Goal: Information Seeking & Learning: Learn about a topic

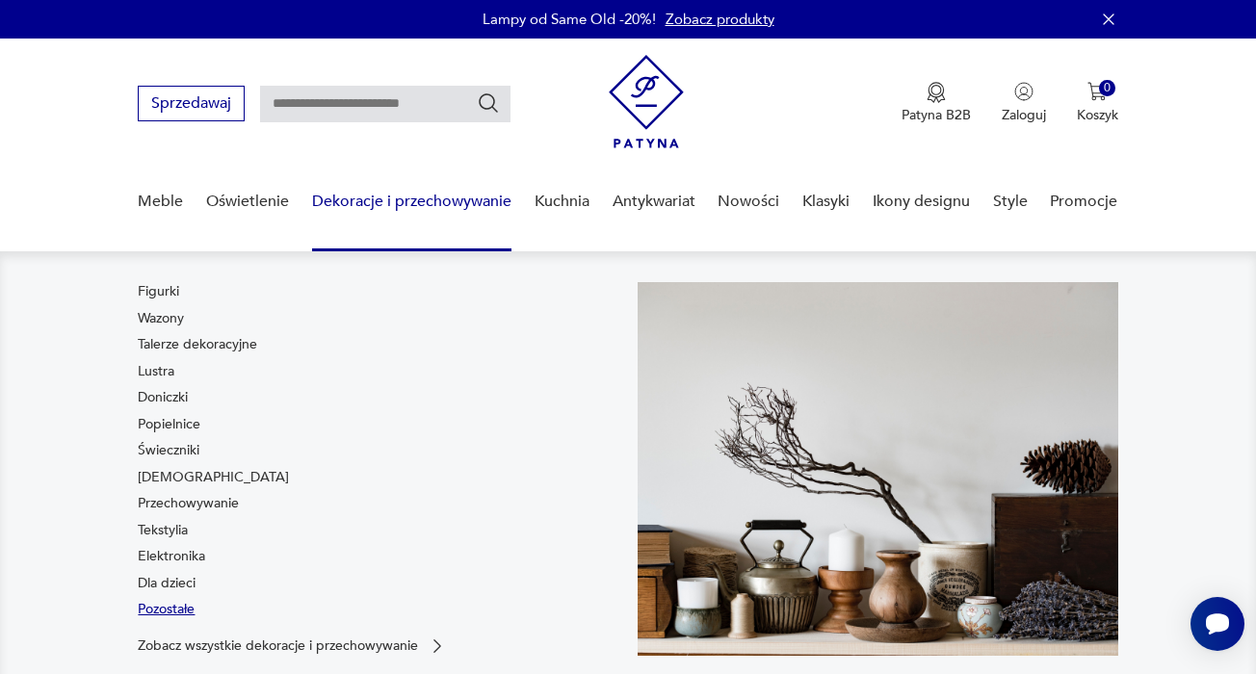
click at [193, 612] on link "Pozostałe" at bounding box center [166, 609] width 57 height 19
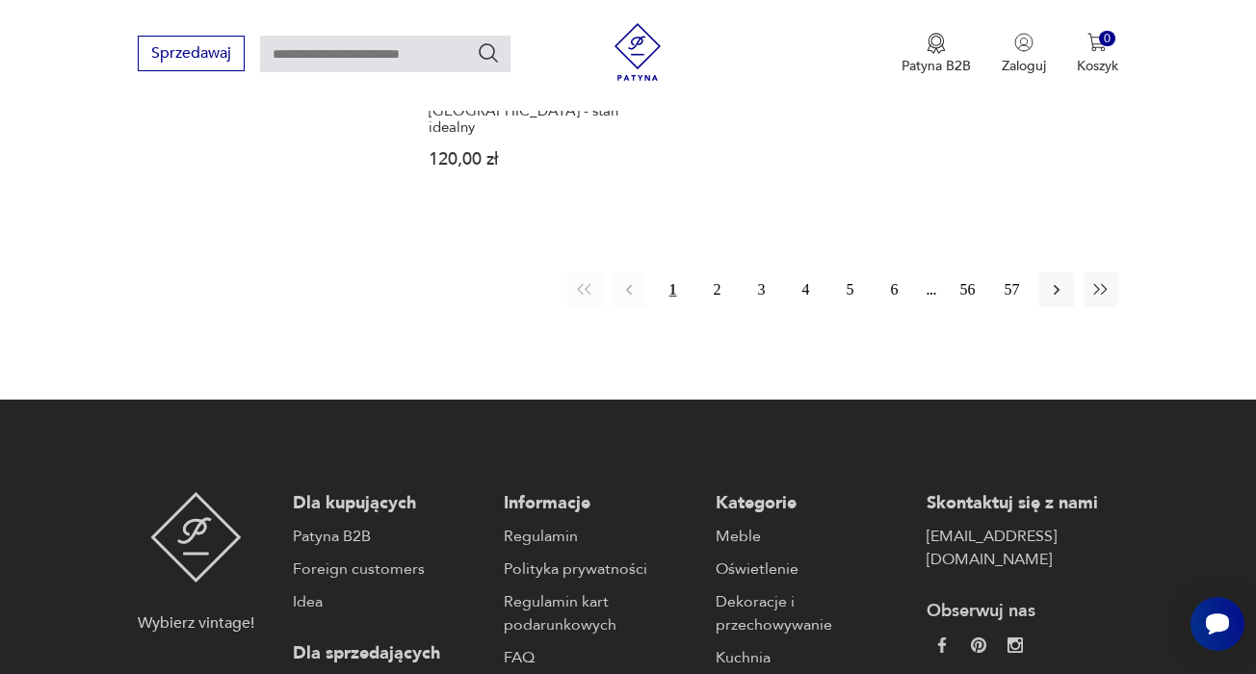
scroll to position [2904, 0]
click at [719, 307] on button "2" at bounding box center [717, 290] width 35 height 35
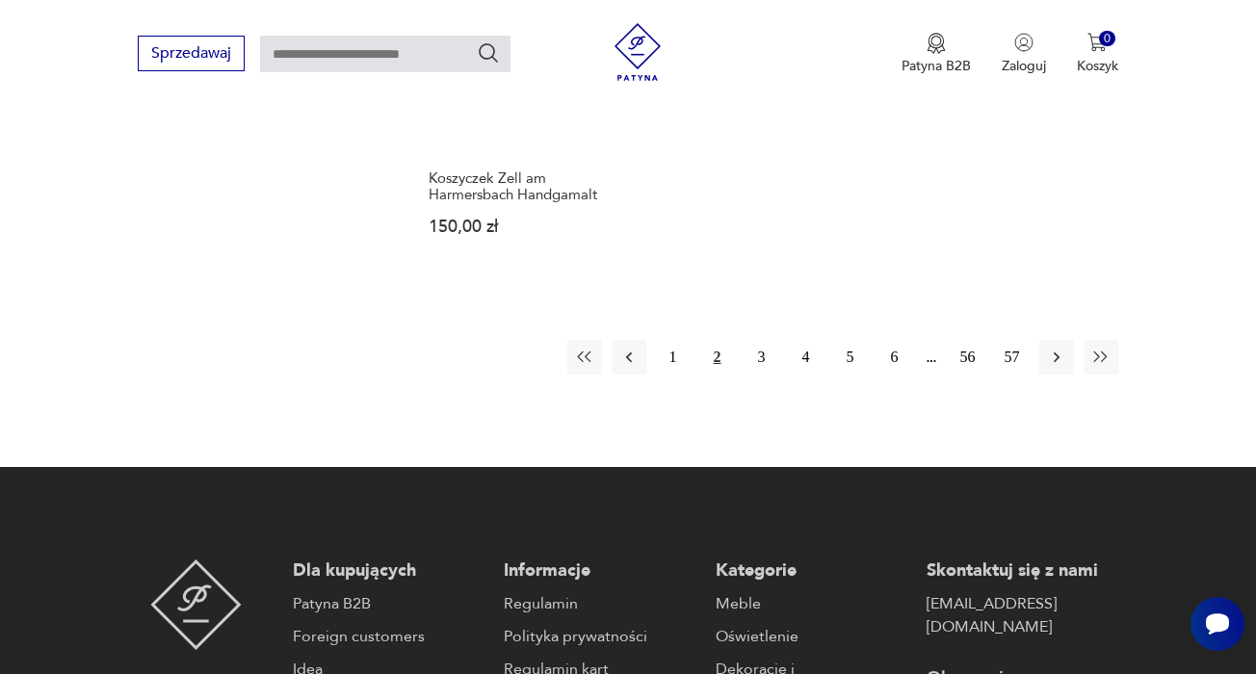
scroll to position [2844, 0]
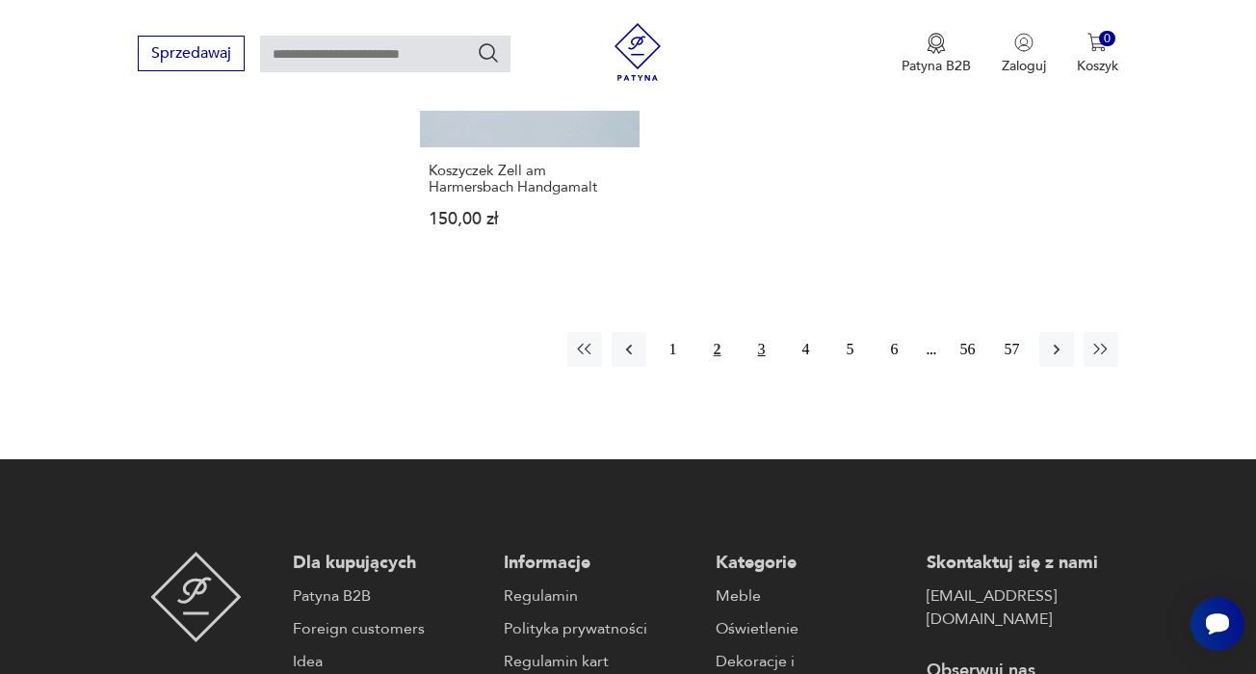
click at [762, 367] on button "3" at bounding box center [761, 349] width 35 height 35
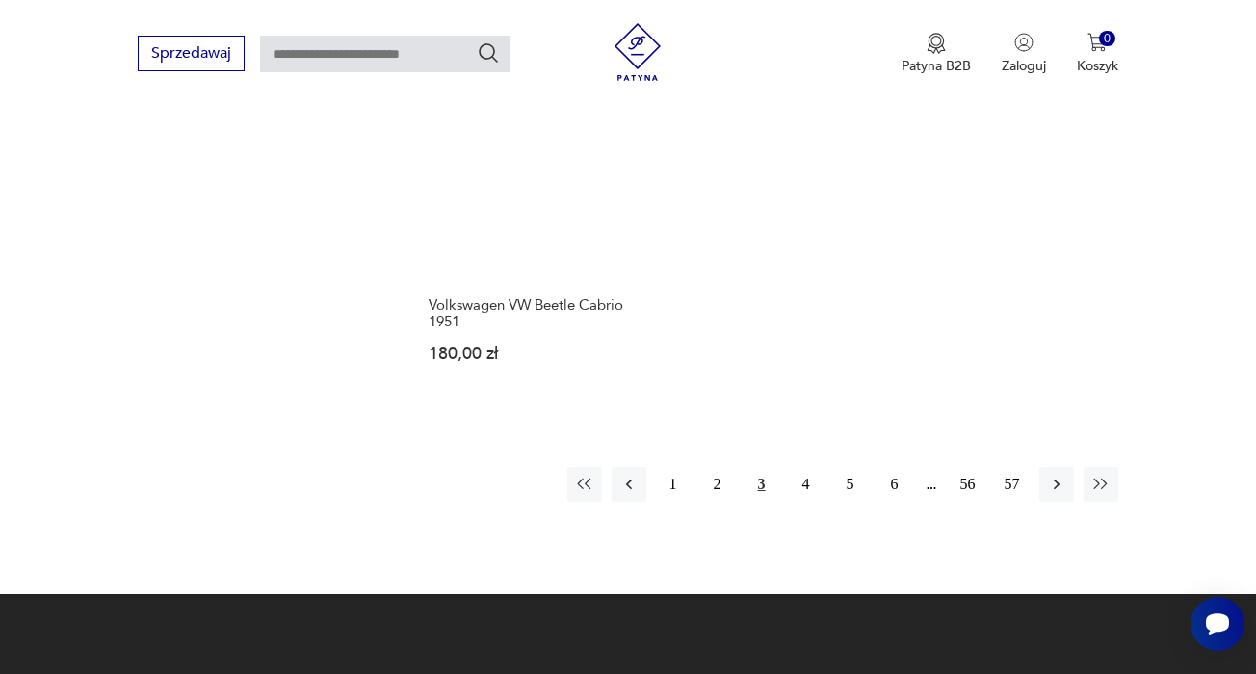
scroll to position [2774, 0]
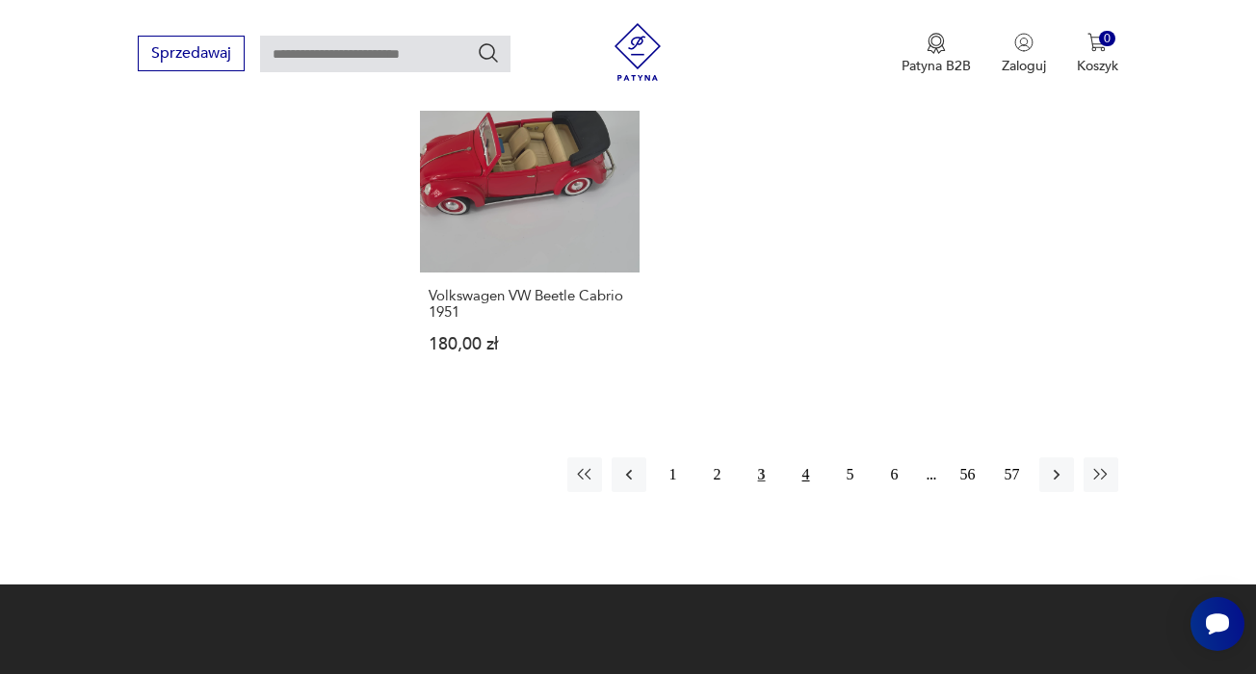
click at [806, 485] on button "4" at bounding box center [806, 474] width 35 height 35
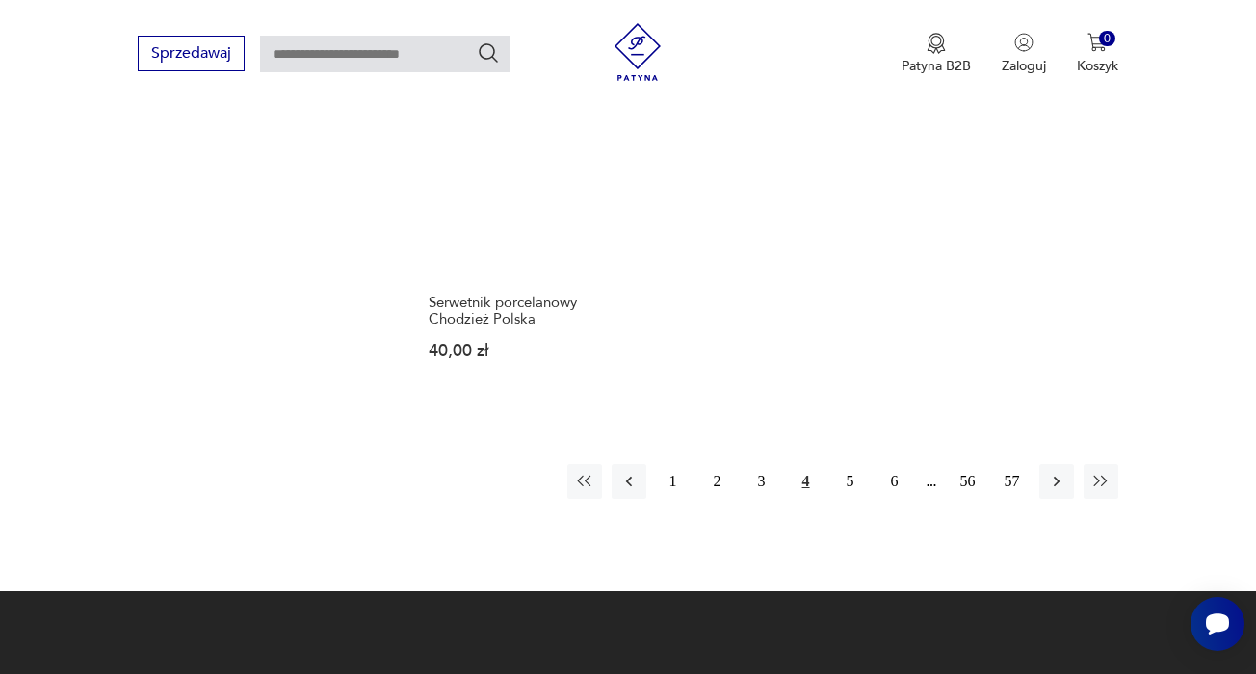
scroll to position [2848, 0]
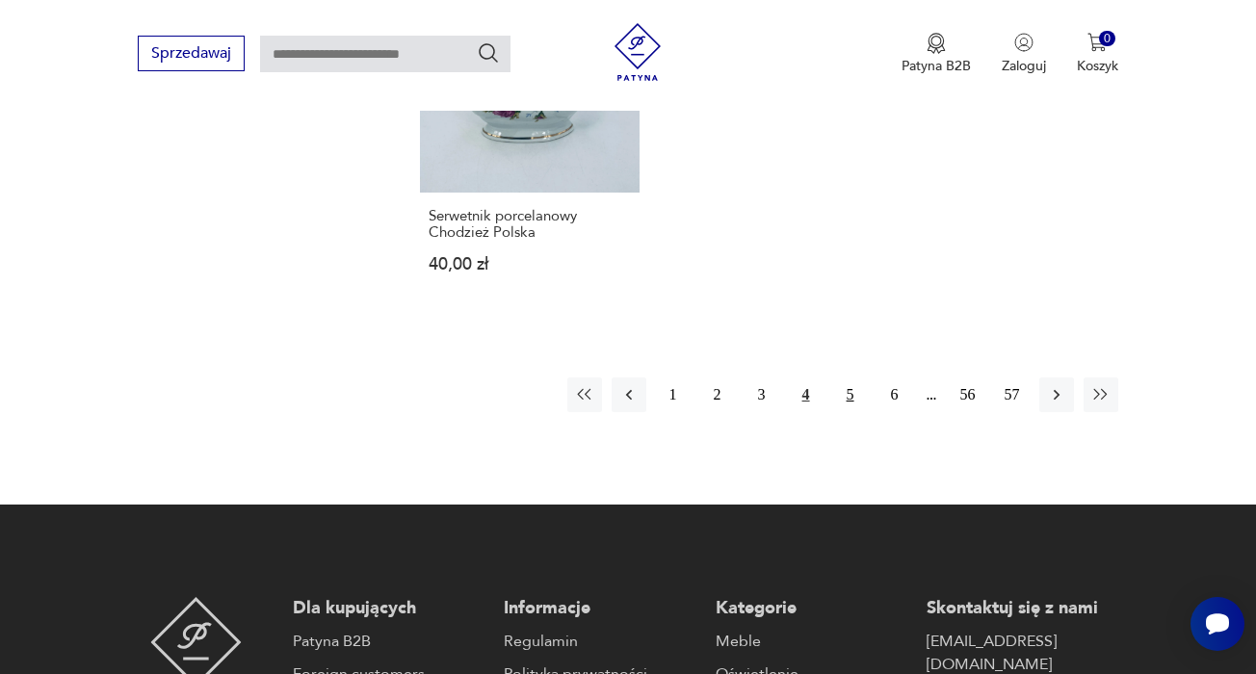
click at [849, 412] on button "5" at bounding box center [850, 395] width 35 height 35
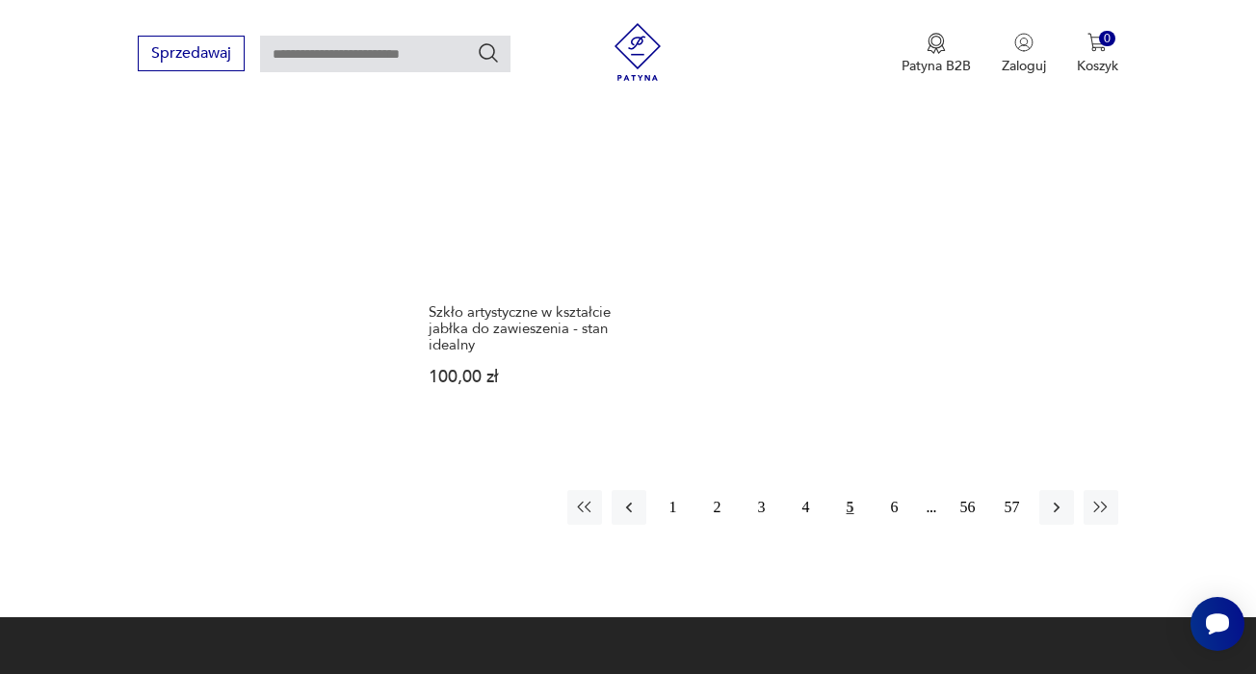
scroll to position [2778, 0]
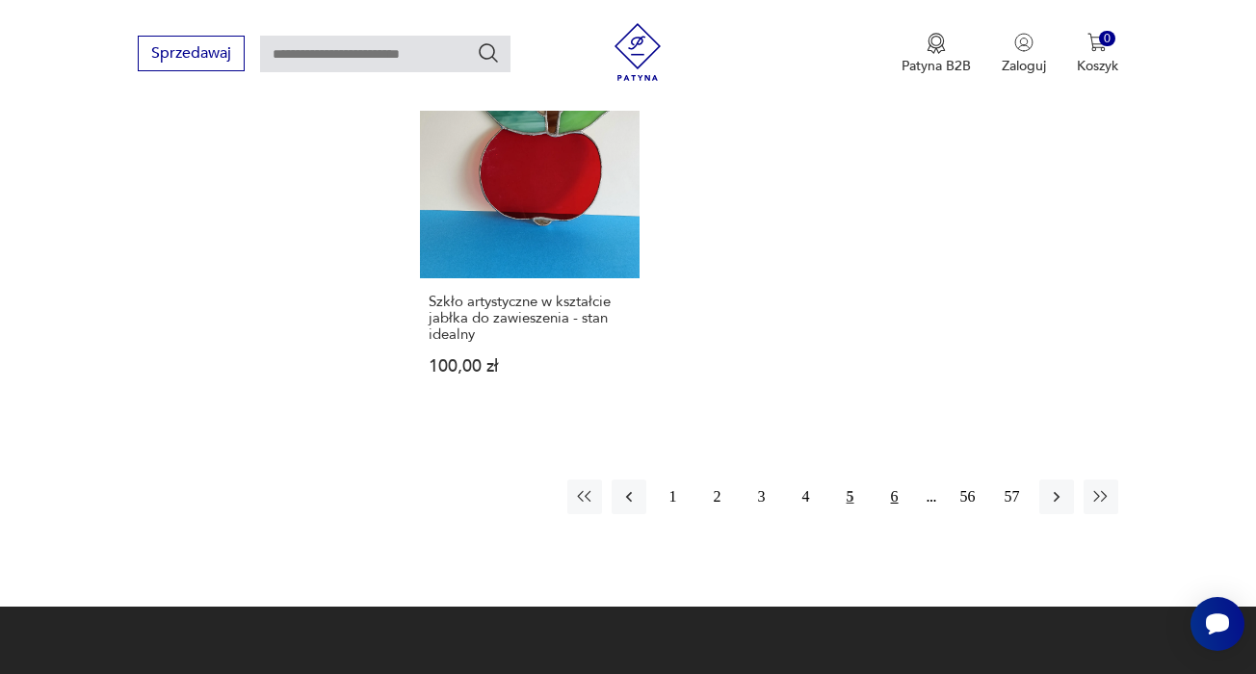
click at [899, 514] on button "6" at bounding box center [894, 497] width 35 height 35
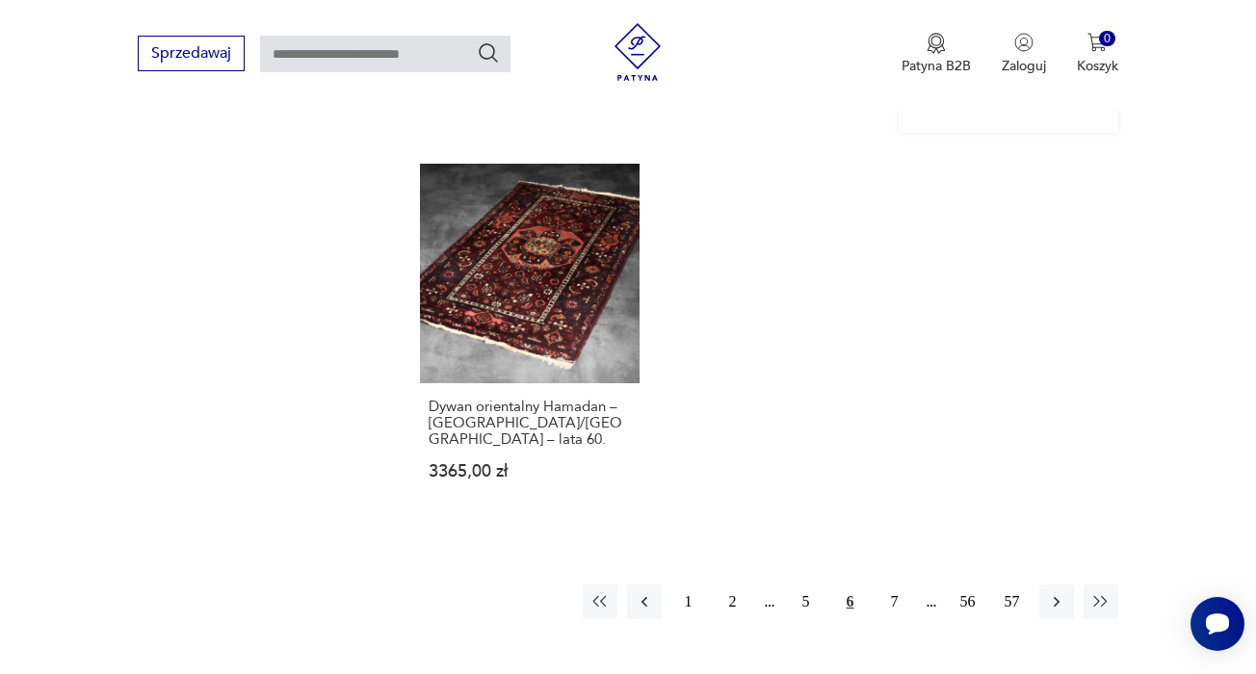
scroll to position [2707, 0]
click at [891, 584] on button "7" at bounding box center [894, 601] width 35 height 35
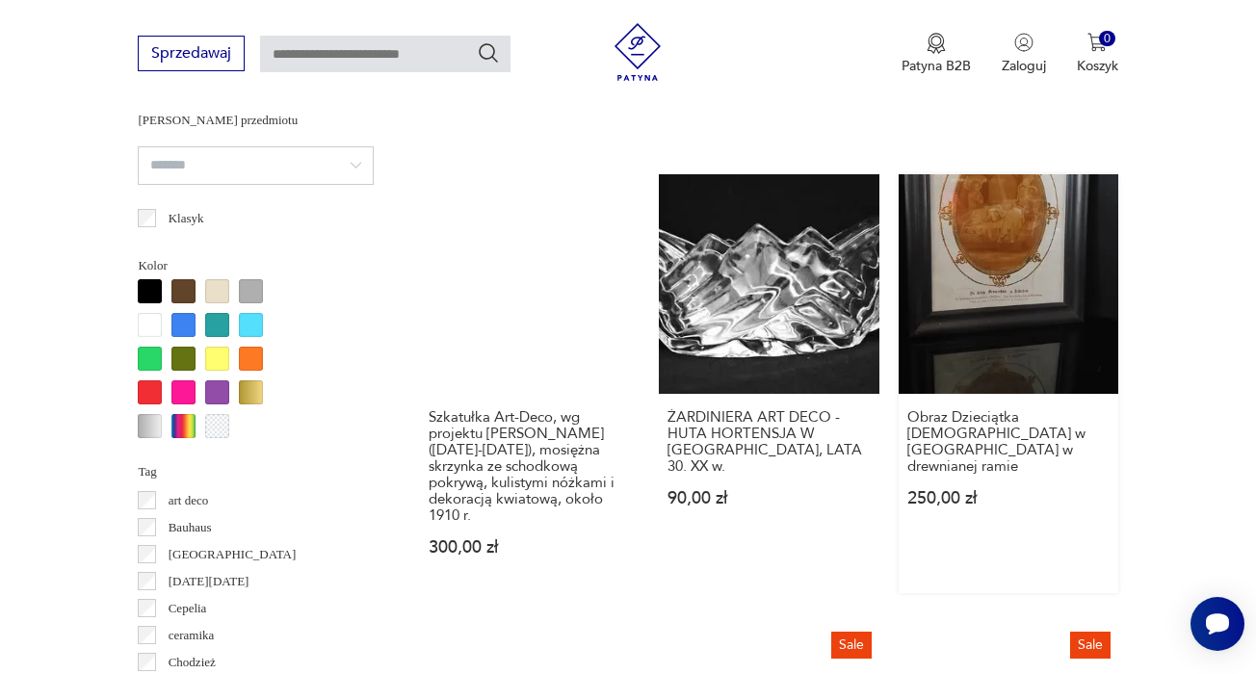
scroll to position [1483, 0]
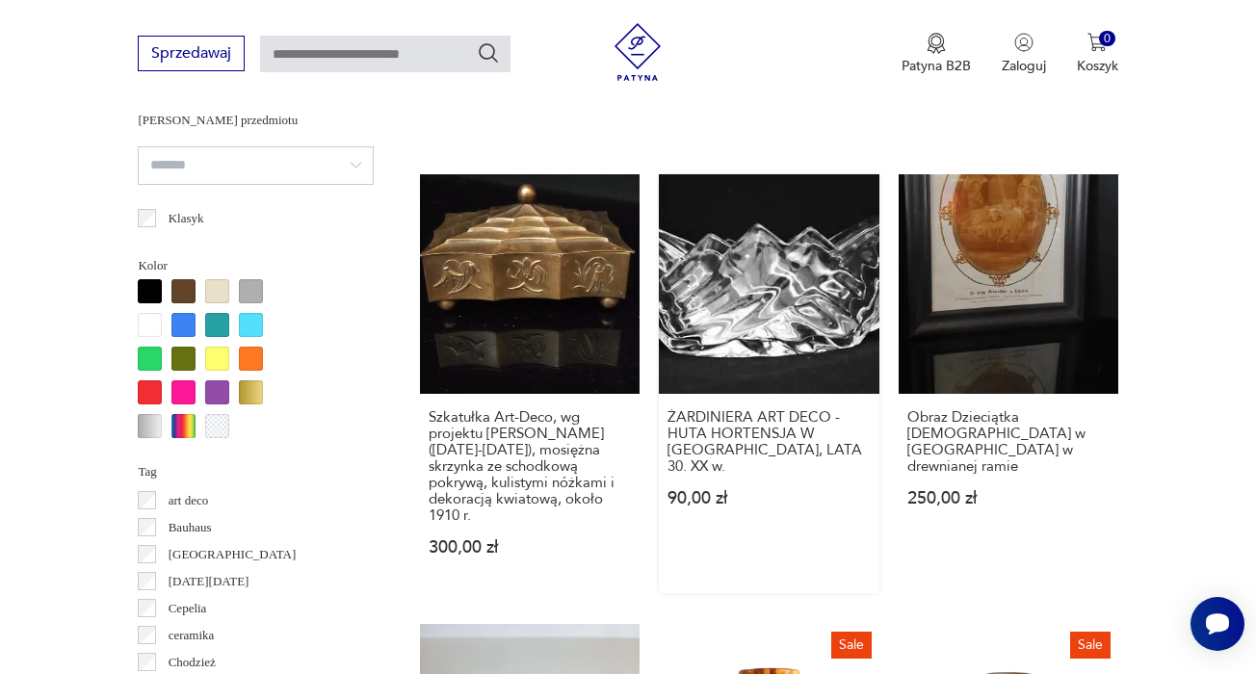
click at [765, 378] on link "ŻARDINIERA ART DECO - HUTA HORTENSJA W [GEOGRAPHIC_DATA], LATA 30. XX w. 90,00 …" at bounding box center [769, 383] width 220 height 419
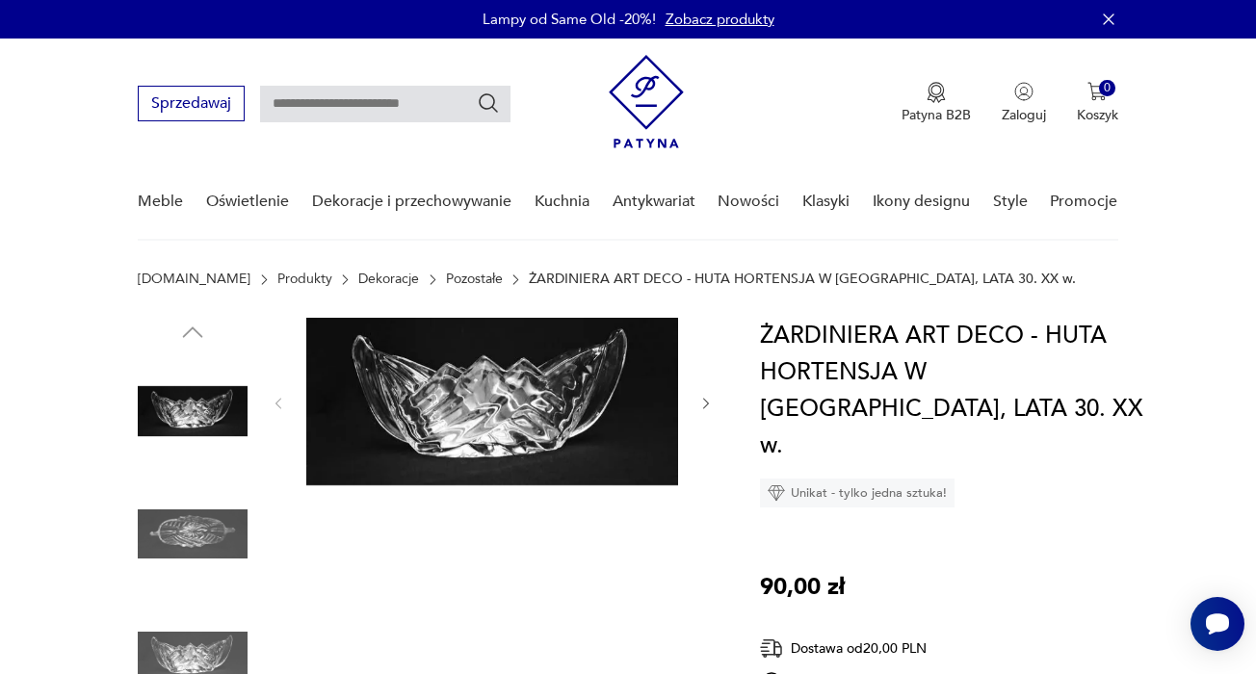
click at [209, 534] on img at bounding box center [193, 535] width 110 height 110
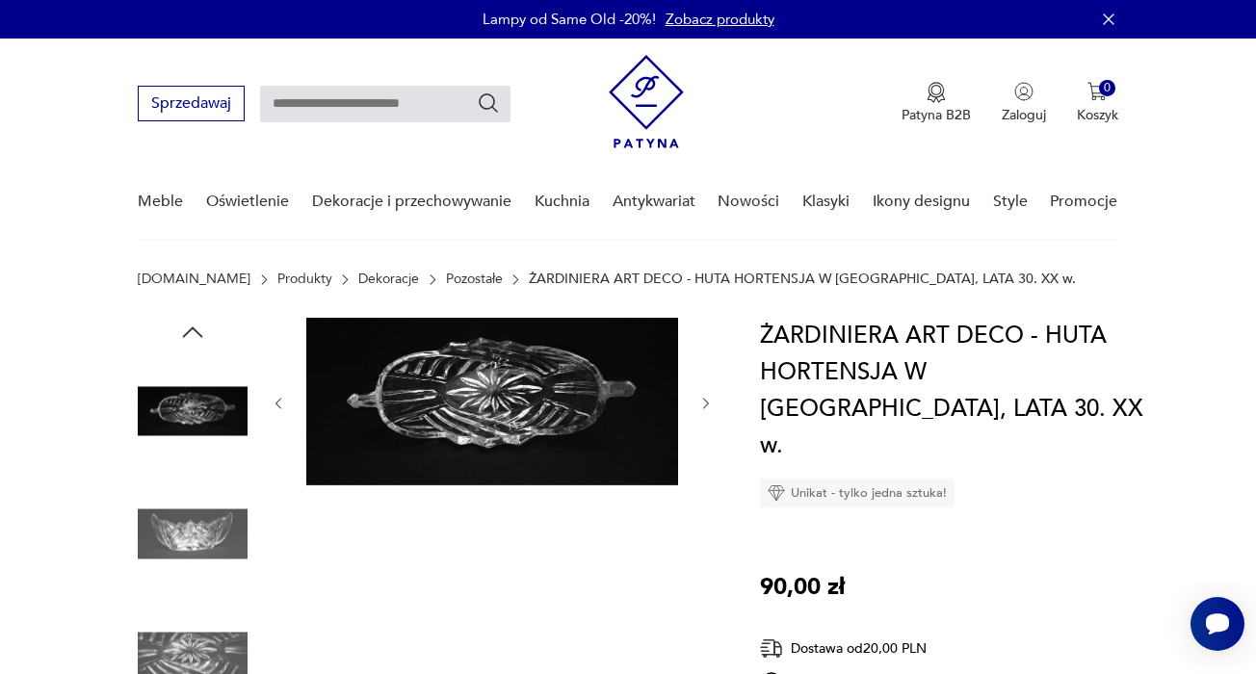
click at [207, 545] on img at bounding box center [193, 535] width 110 height 110
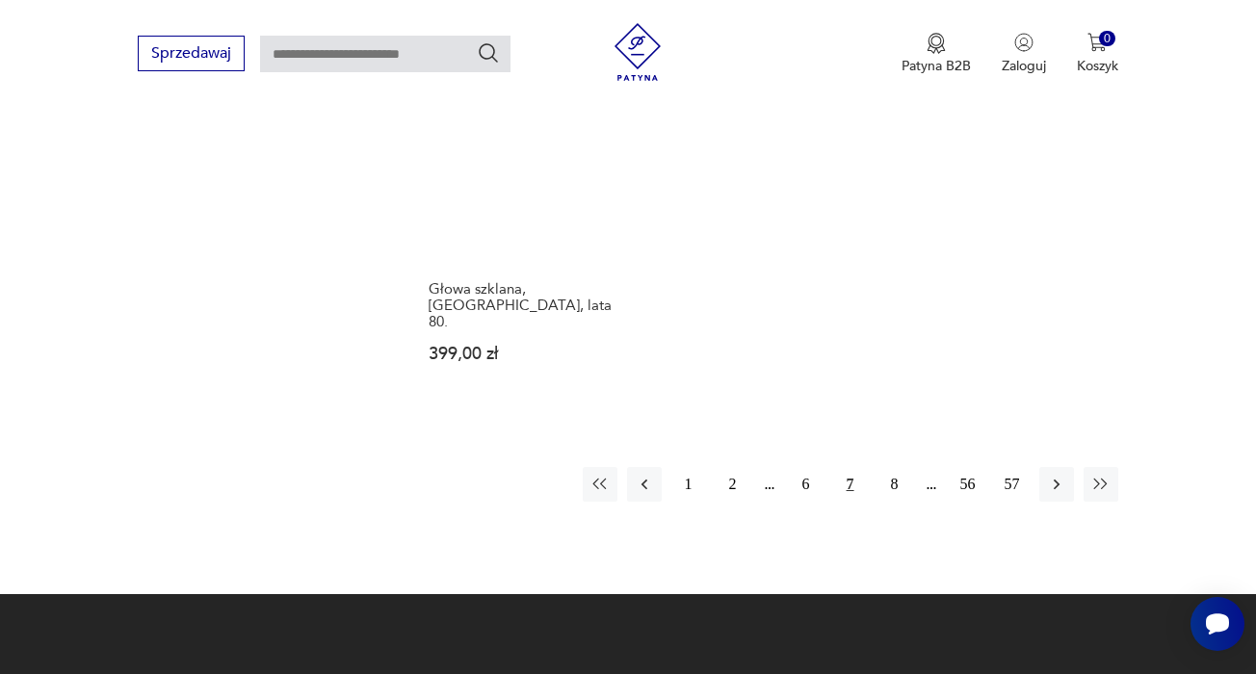
scroll to position [2836, 0]
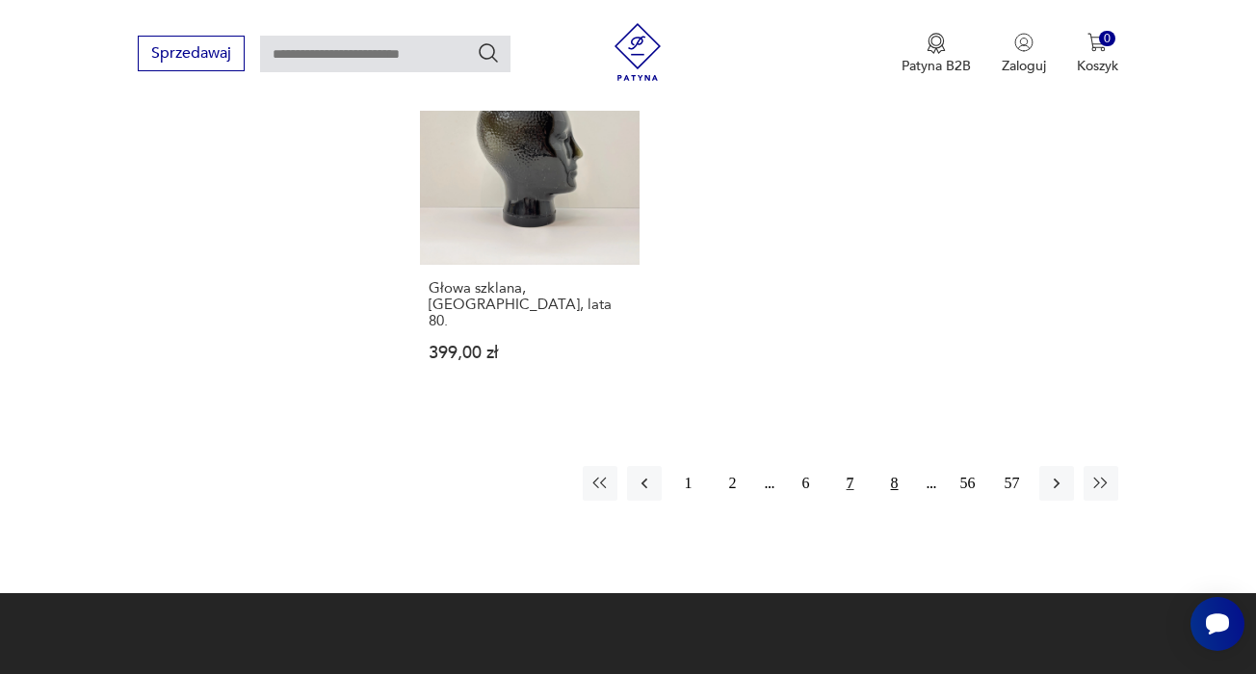
click at [894, 501] on button "8" at bounding box center [894, 483] width 35 height 35
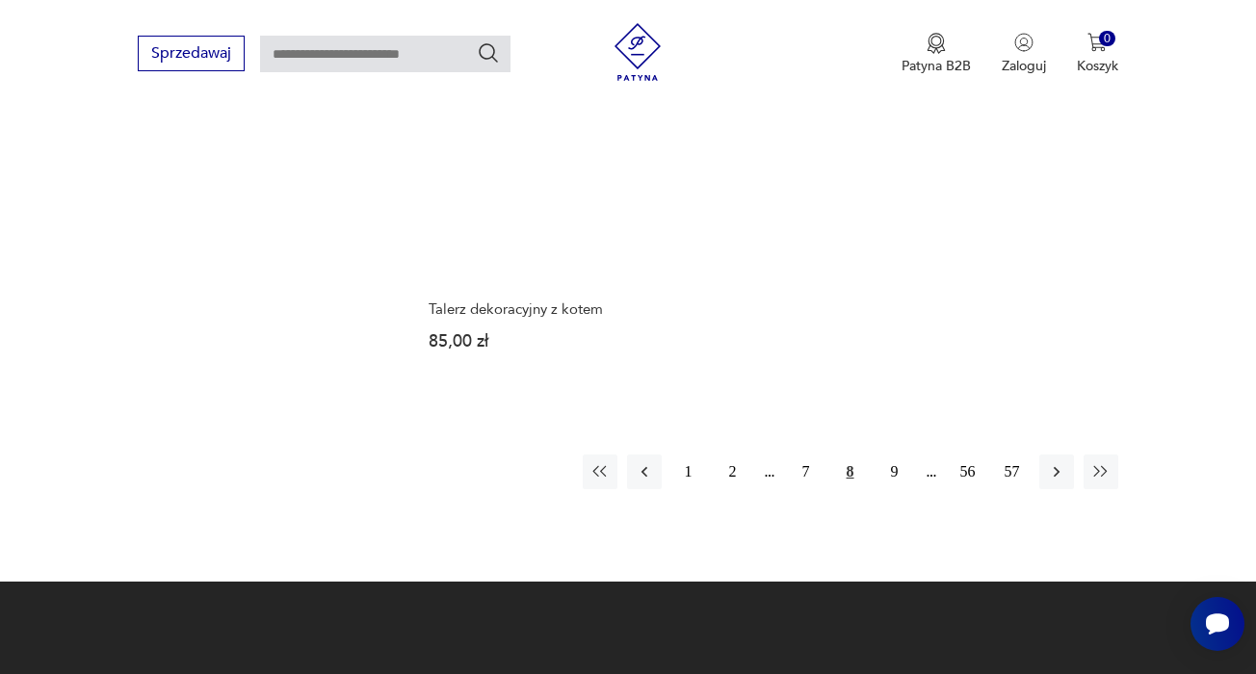
scroll to position [2923, 0]
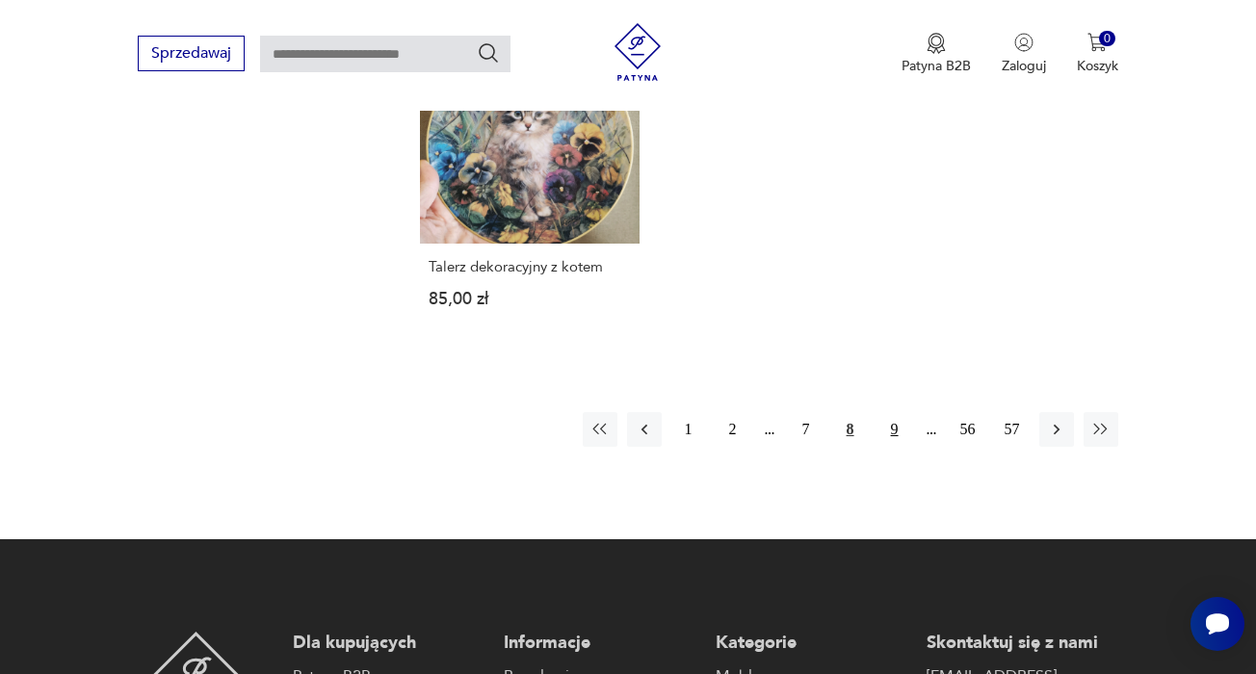
click at [898, 447] on button "9" at bounding box center [894, 429] width 35 height 35
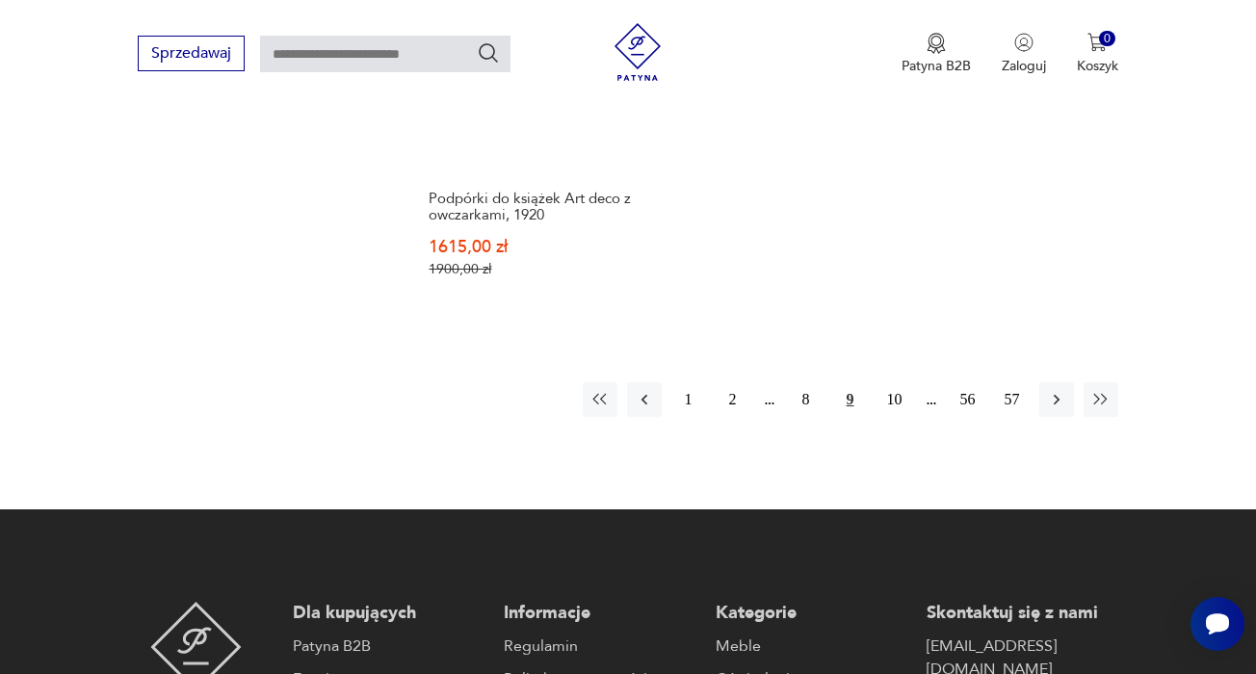
scroll to position [2877, 0]
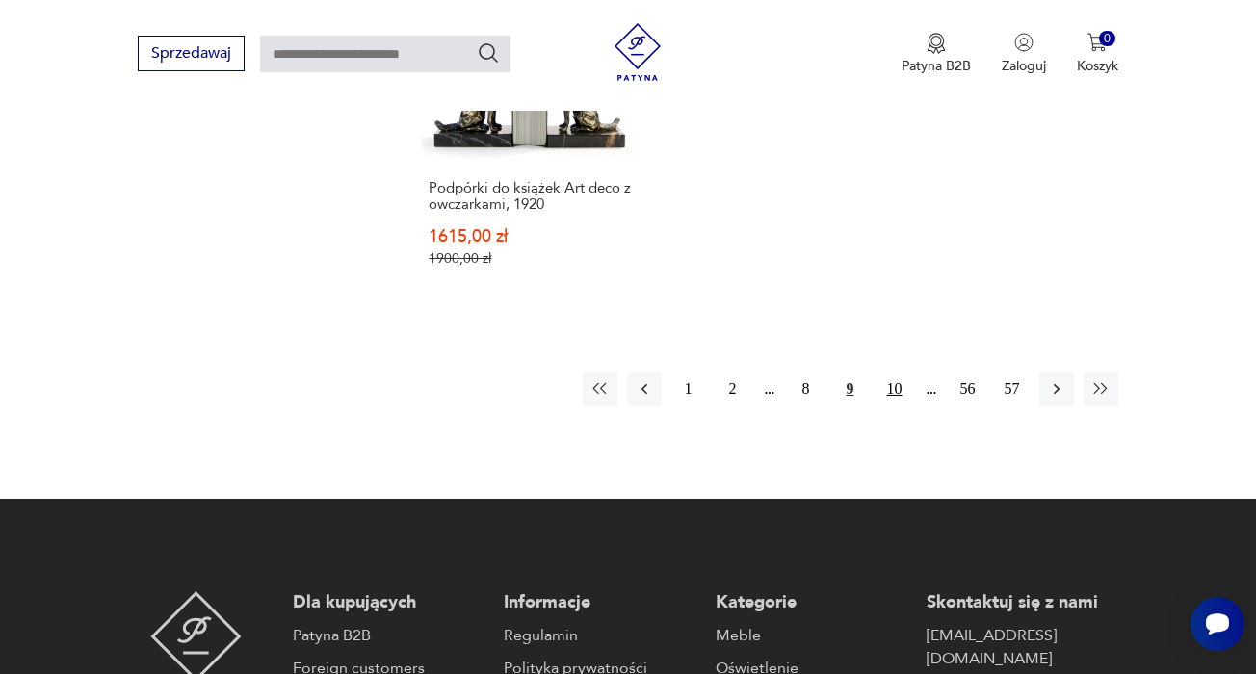
click at [894, 406] on button "10" at bounding box center [894, 389] width 35 height 35
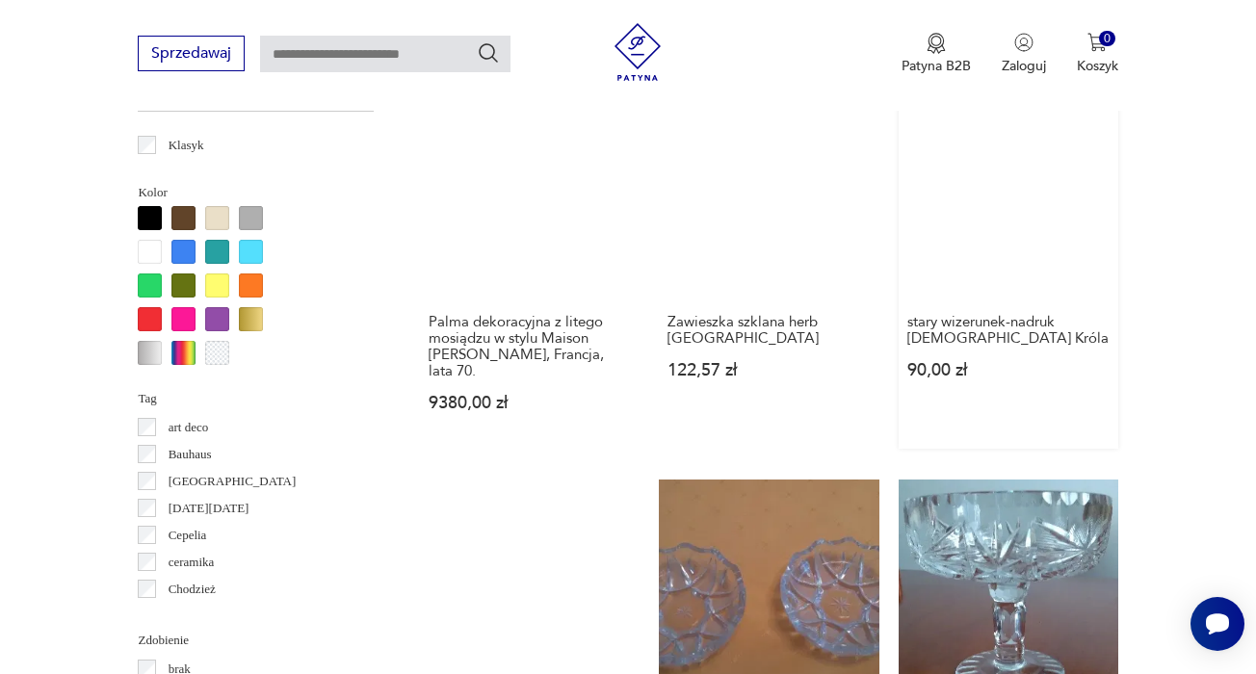
scroll to position [1556, 0]
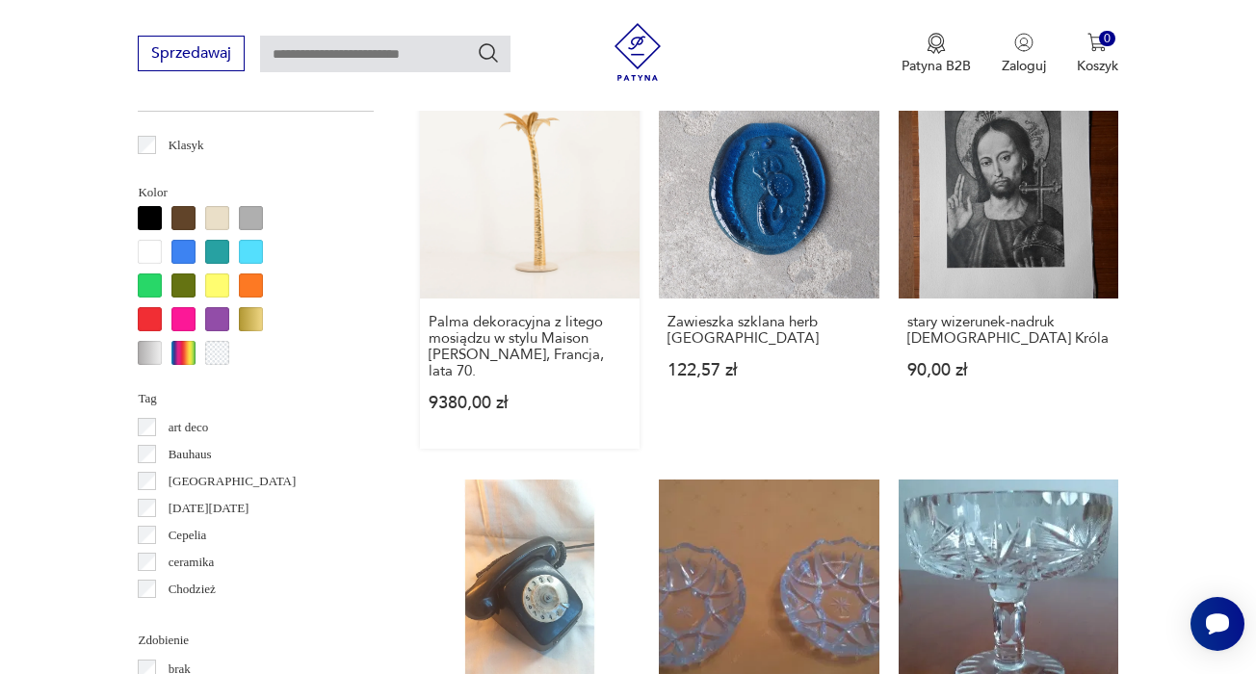
click at [494, 259] on link "Palma dekoracyjna z litego mosiądzu w stylu Maison [PERSON_NAME], Francja, lata…" at bounding box center [530, 264] width 220 height 370
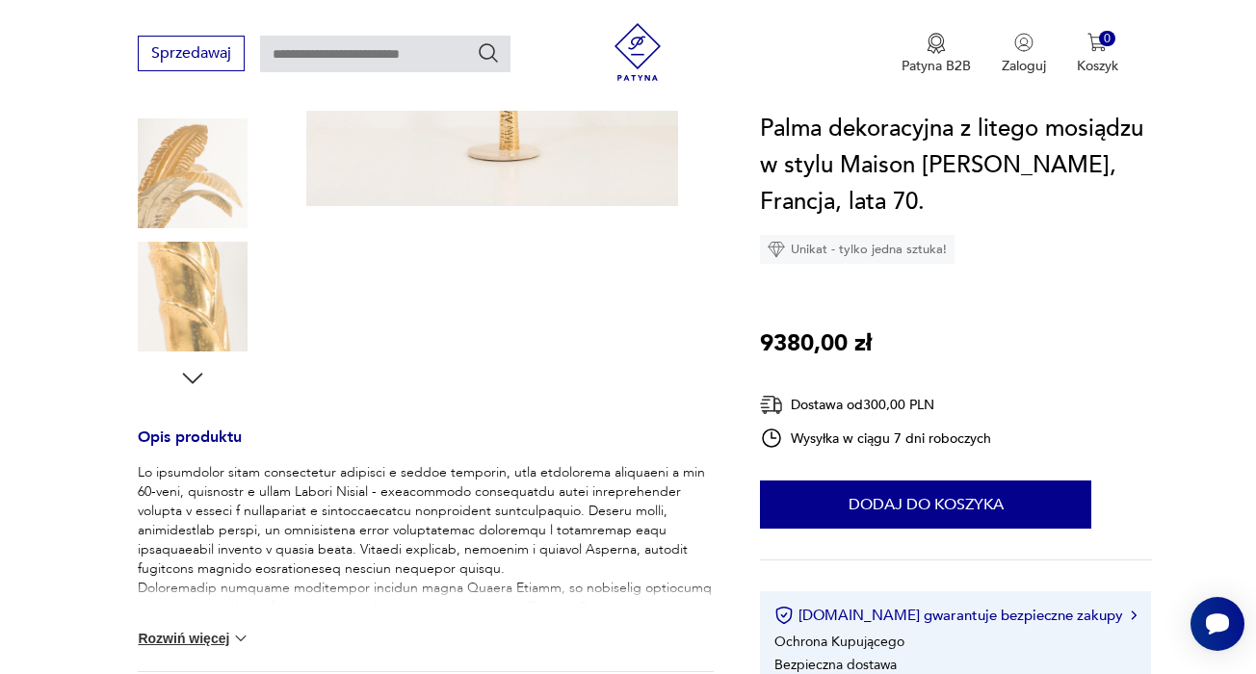
click at [196, 377] on icon "button" at bounding box center [192, 378] width 29 height 29
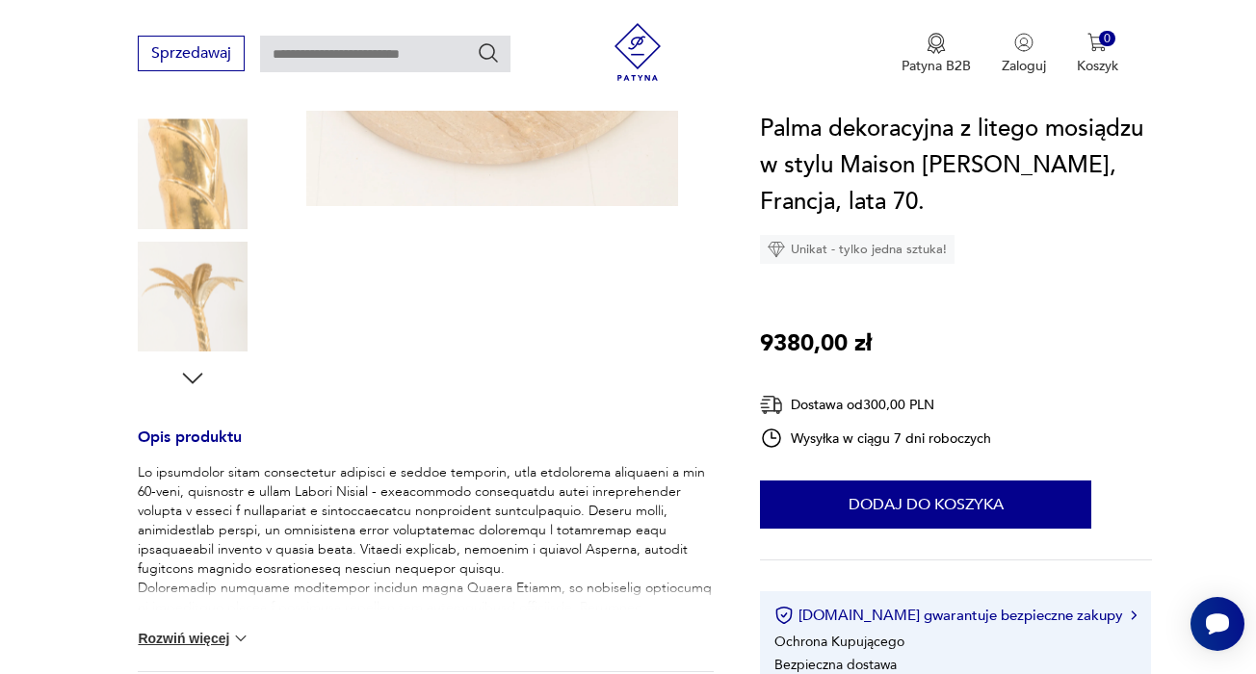
click at [196, 377] on icon "button" at bounding box center [192, 378] width 29 height 29
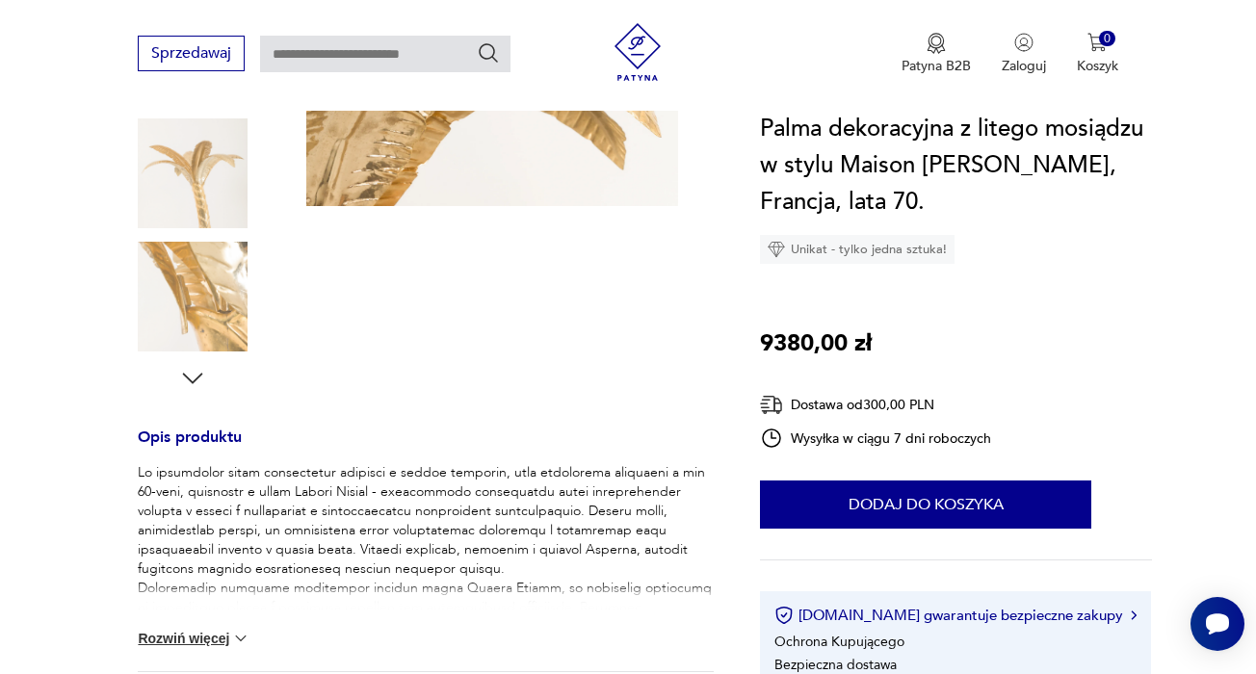
click at [196, 377] on icon "button" at bounding box center [192, 378] width 29 height 29
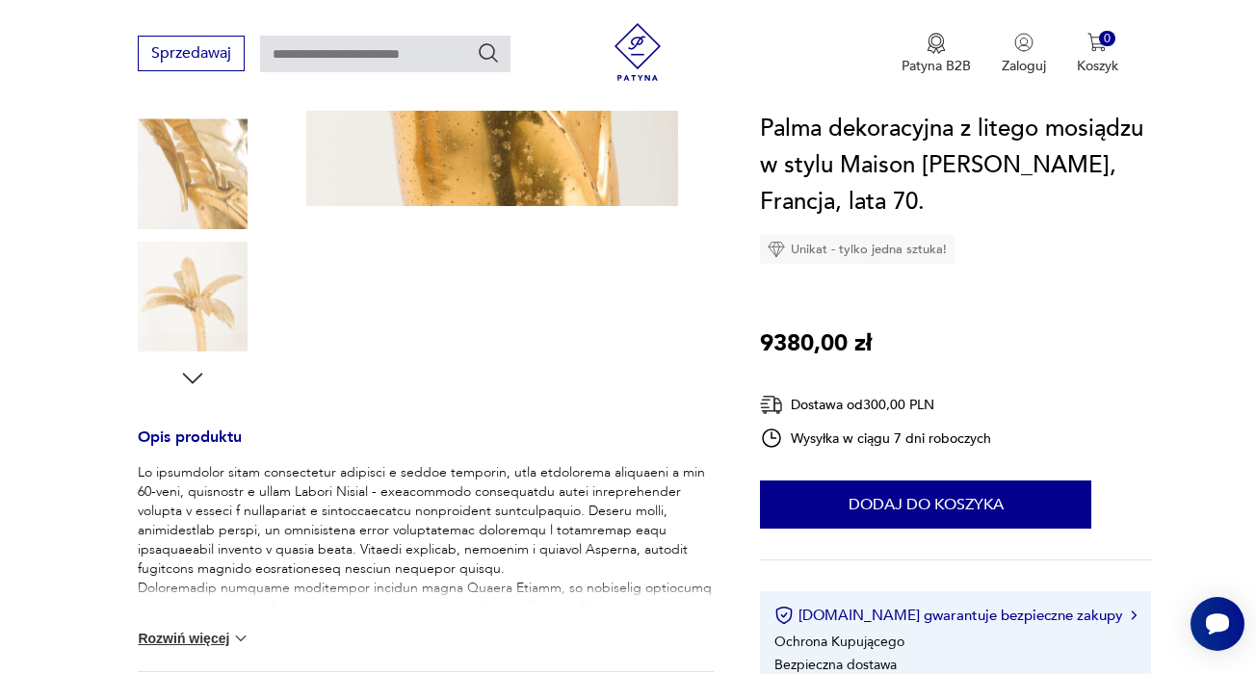
click at [196, 377] on icon "button" at bounding box center [192, 378] width 29 height 29
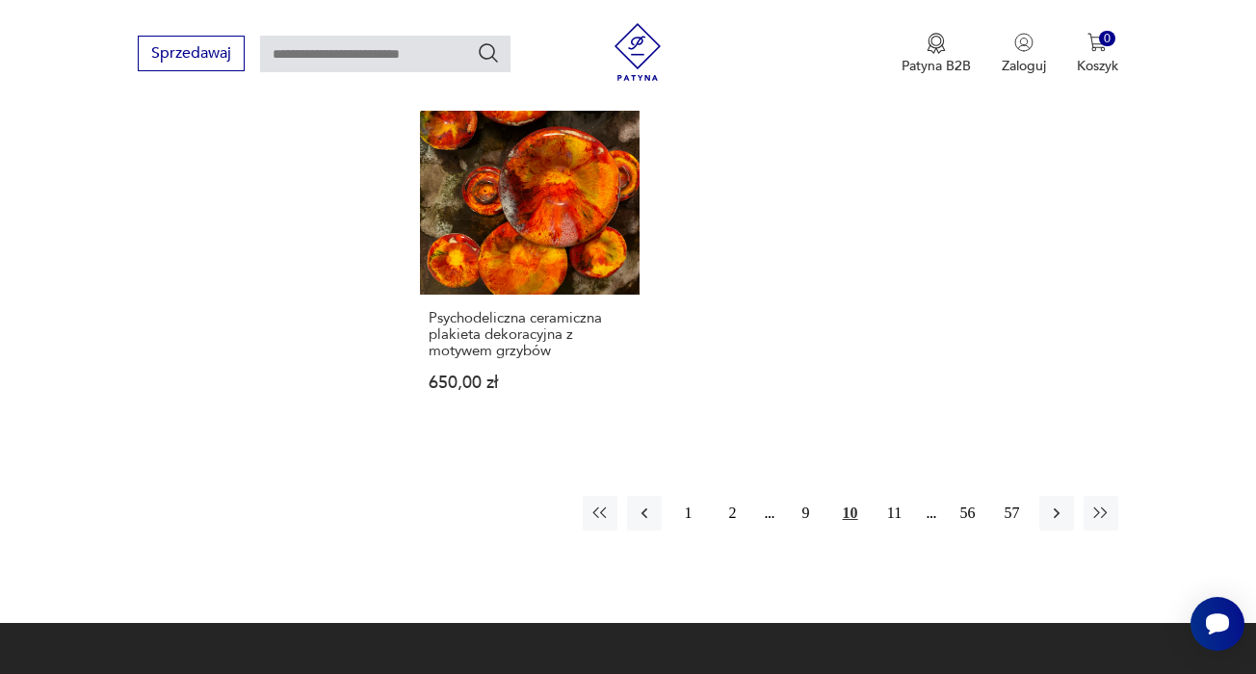
scroll to position [2697, 0]
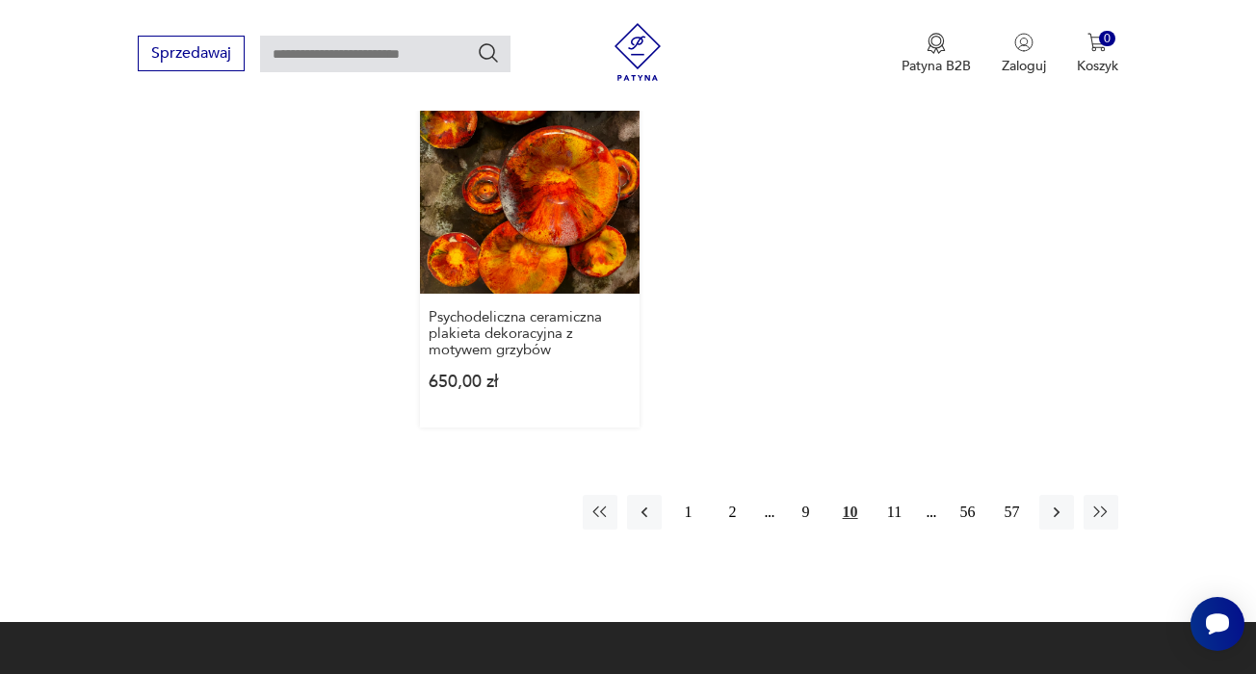
click at [510, 303] on link "Psychodeliczna ceramiczna plakieta dekoracyjna z motywem grzybów 650,00 zł" at bounding box center [530, 250] width 220 height 353
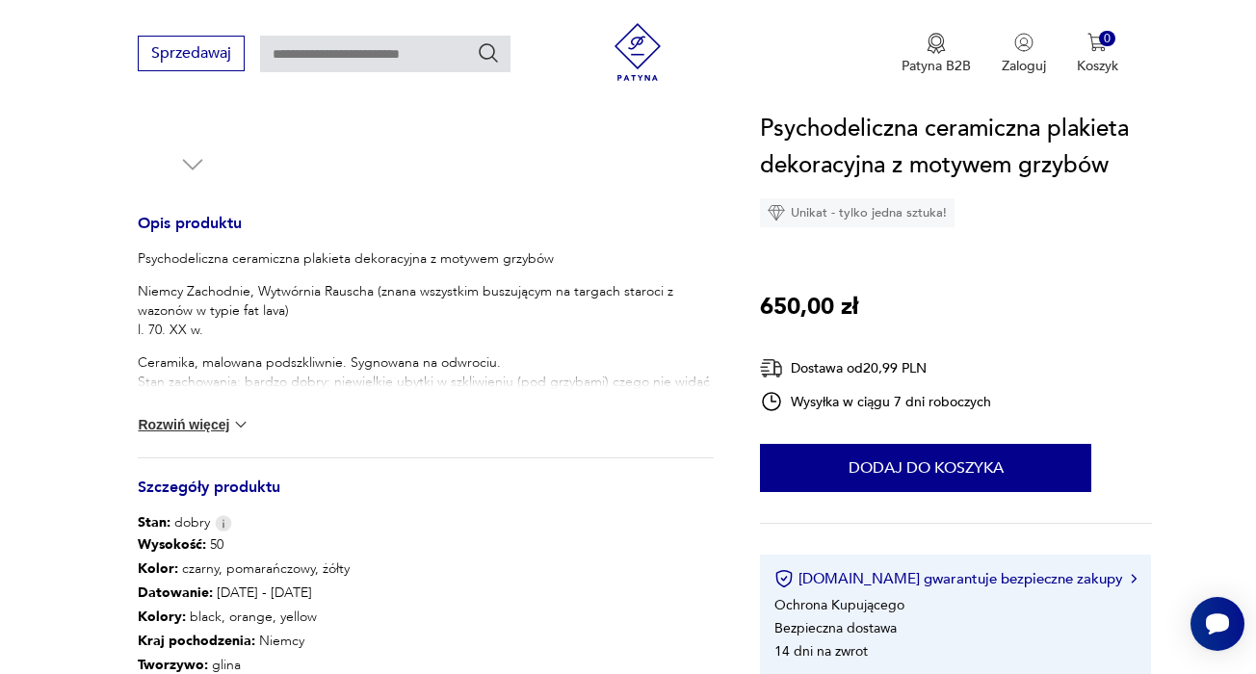
scroll to position [697, 0]
click at [208, 421] on button "Rozwiń więcej" at bounding box center [194, 424] width 112 height 19
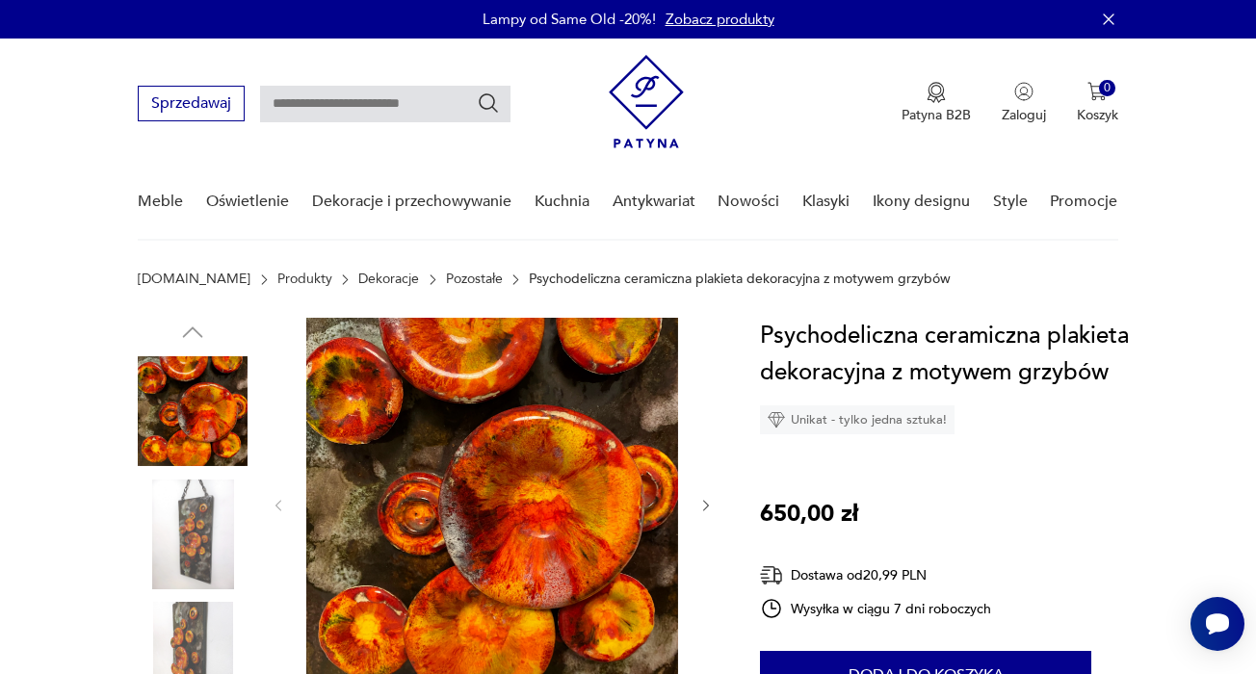
scroll to position [67, 0]
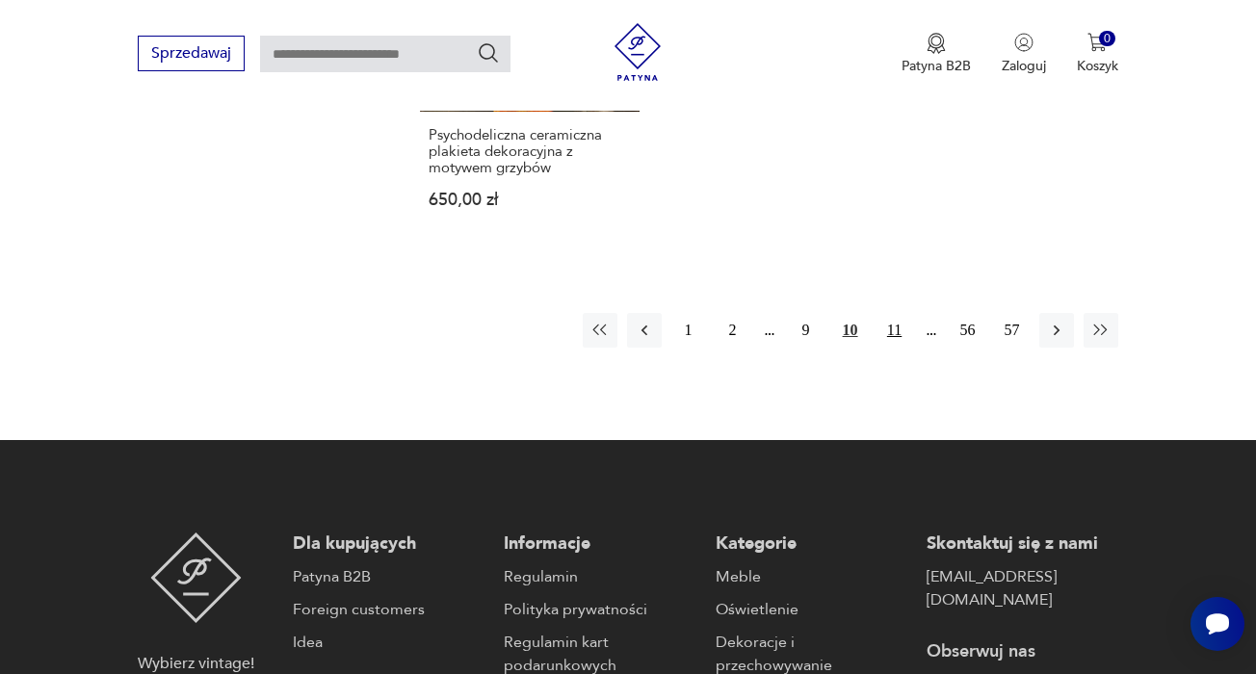
click at [894, 348] on button "11" at bounding box center [894, 330] width 35 height 35
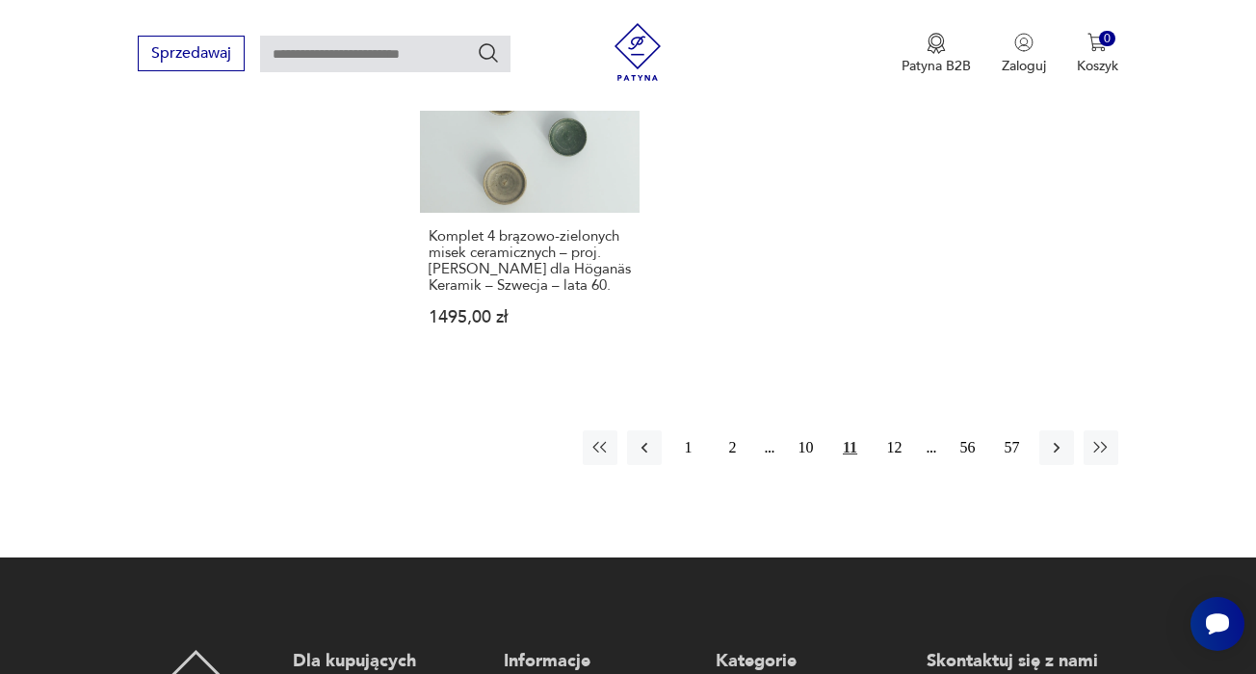
scroll to position [2901, 0]
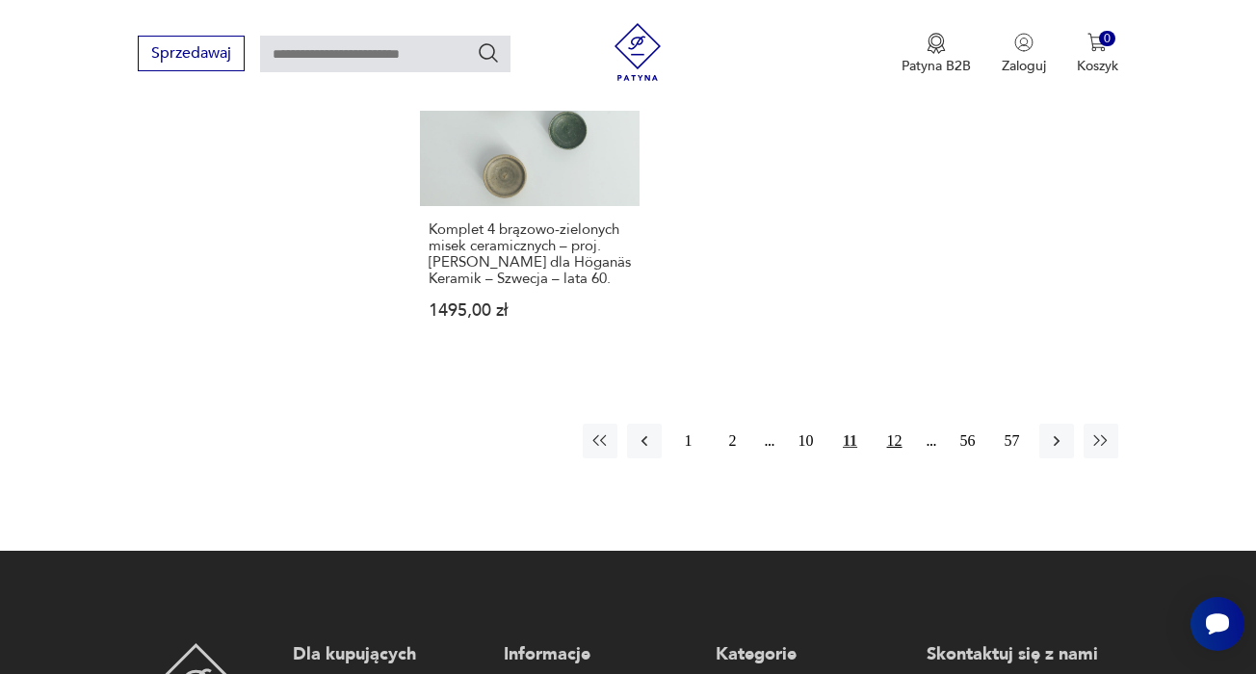
click at [897, 458] on button "12" at bounding box center [894, 441] width 35 height 35
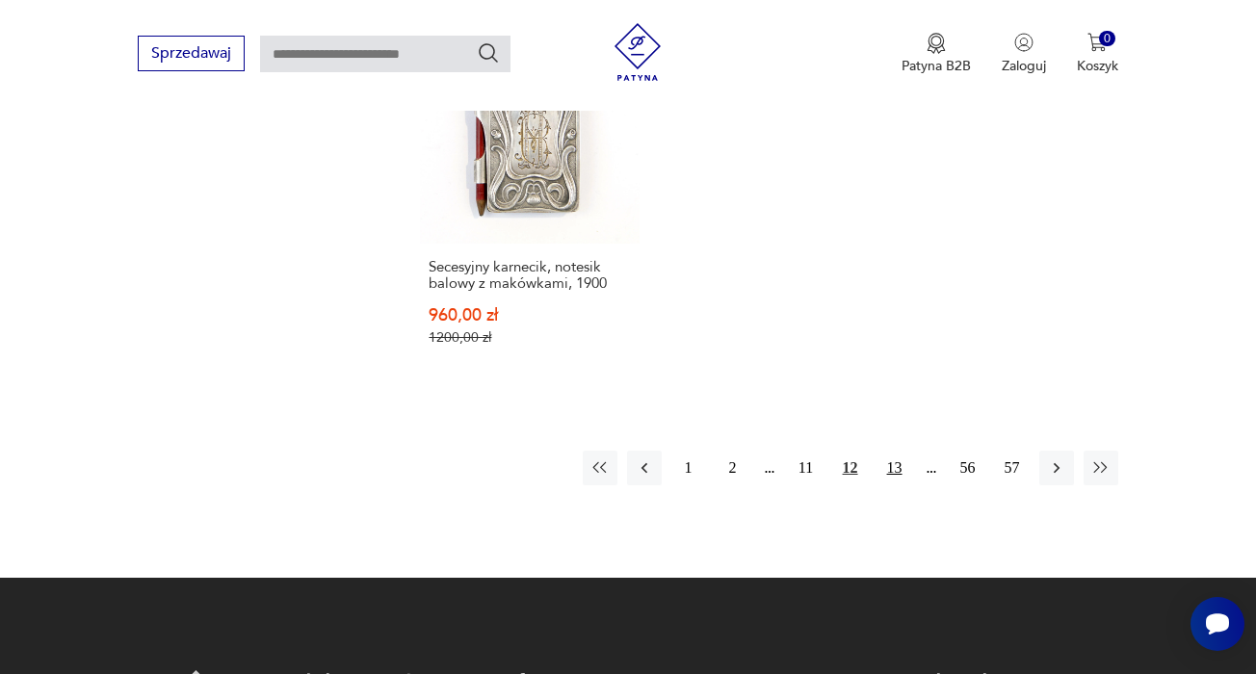
click at [899, 485] on button "13" at bounding box center [894, 468] width 35 height 35
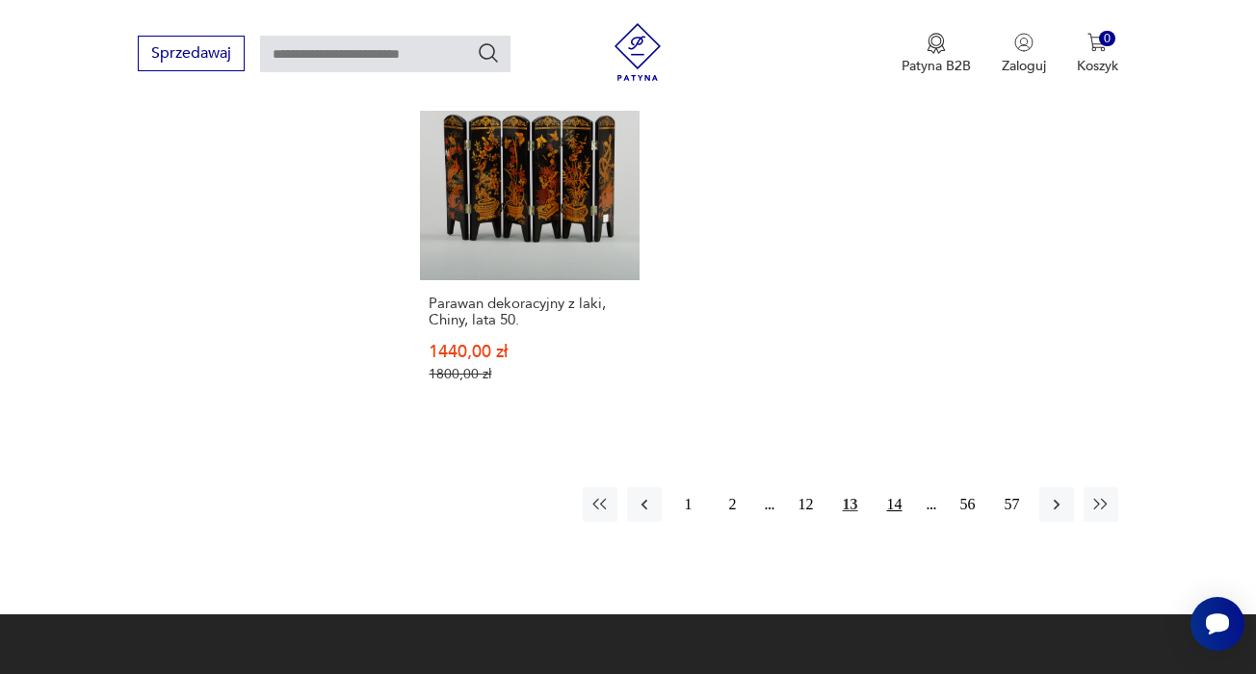
click at [896, 516] on button "14" at bounding box center [894, 504] width 35 height 35
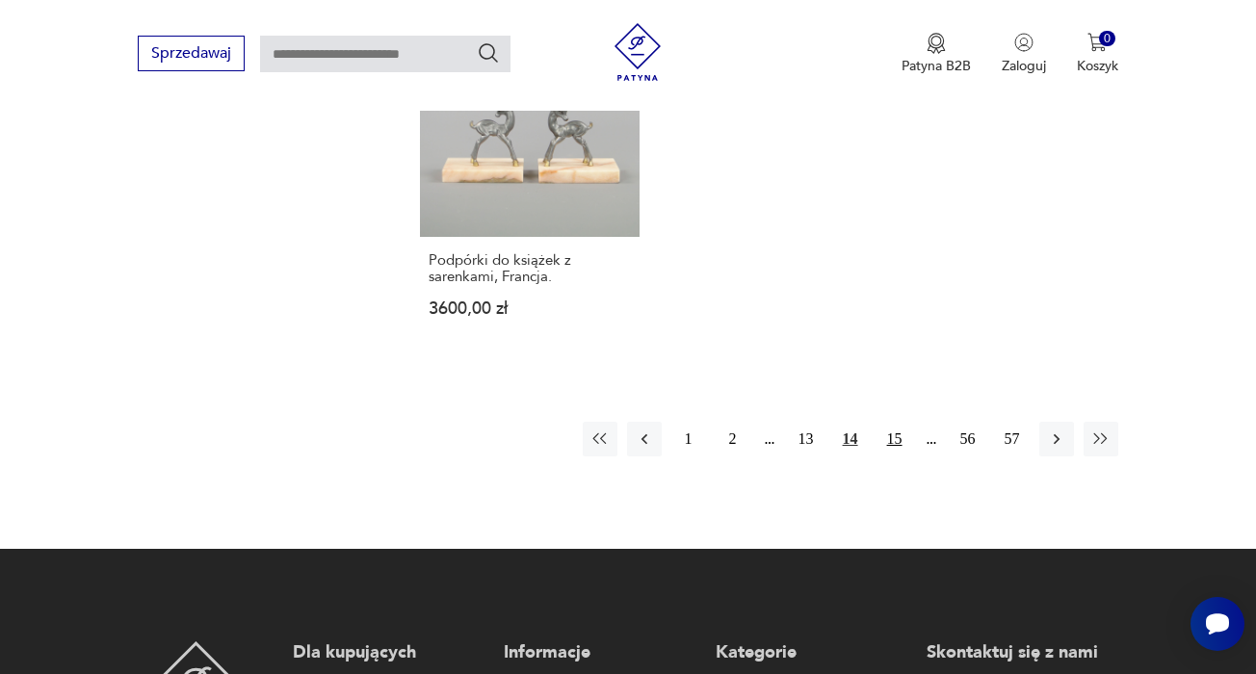
click at [897, 456] on button "15" at bounding box center [894, 439] width 35 height 35
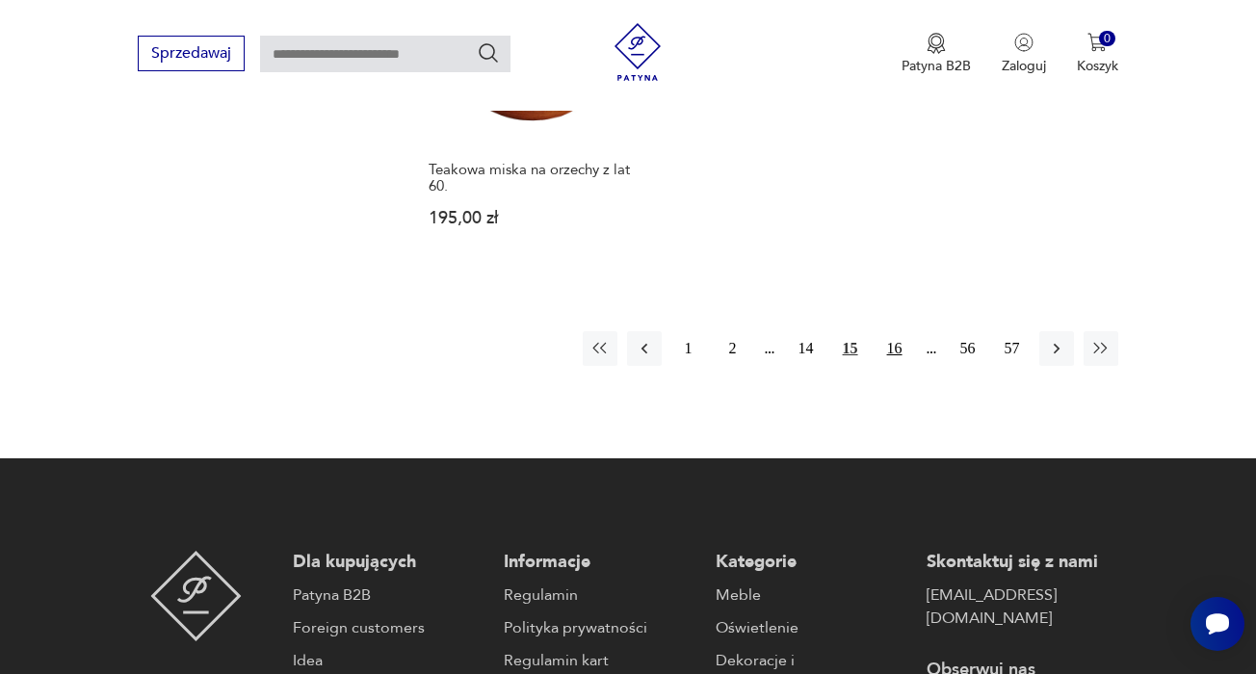
click at [898, 366] on button "16" at bounding box center [894, 348] width 35 height 35
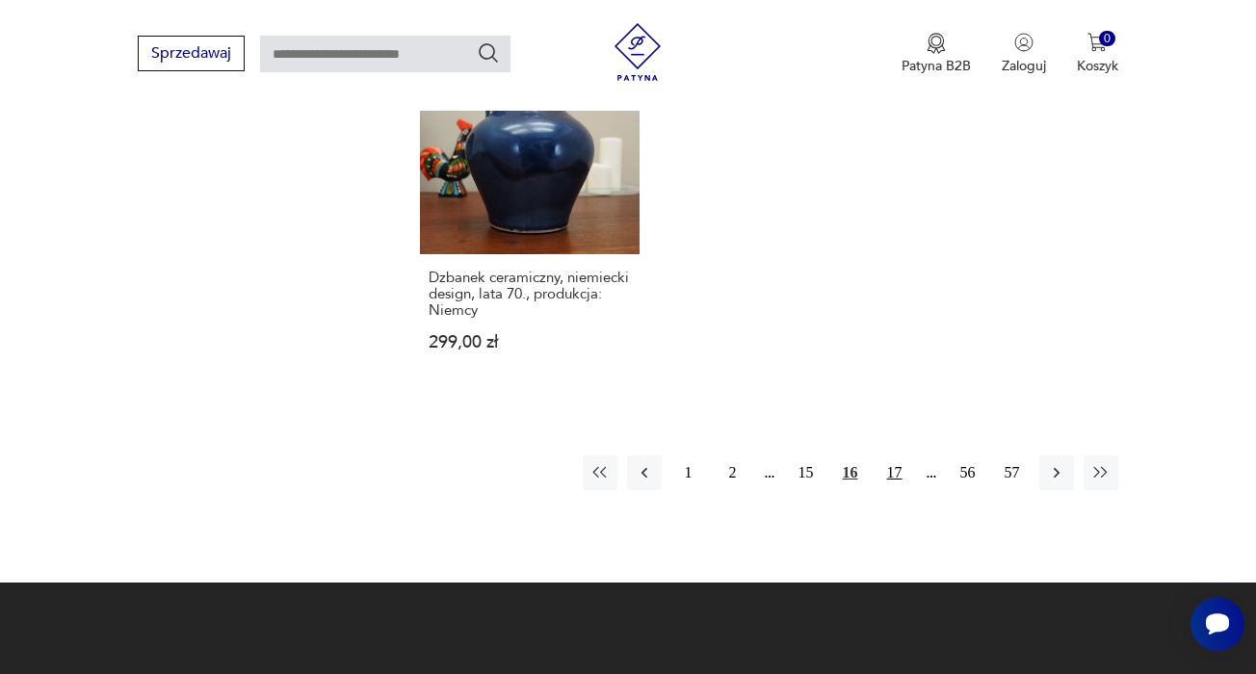
click at [894, 490] on button "17" at bounding box center [894, 473] width 35 height 35
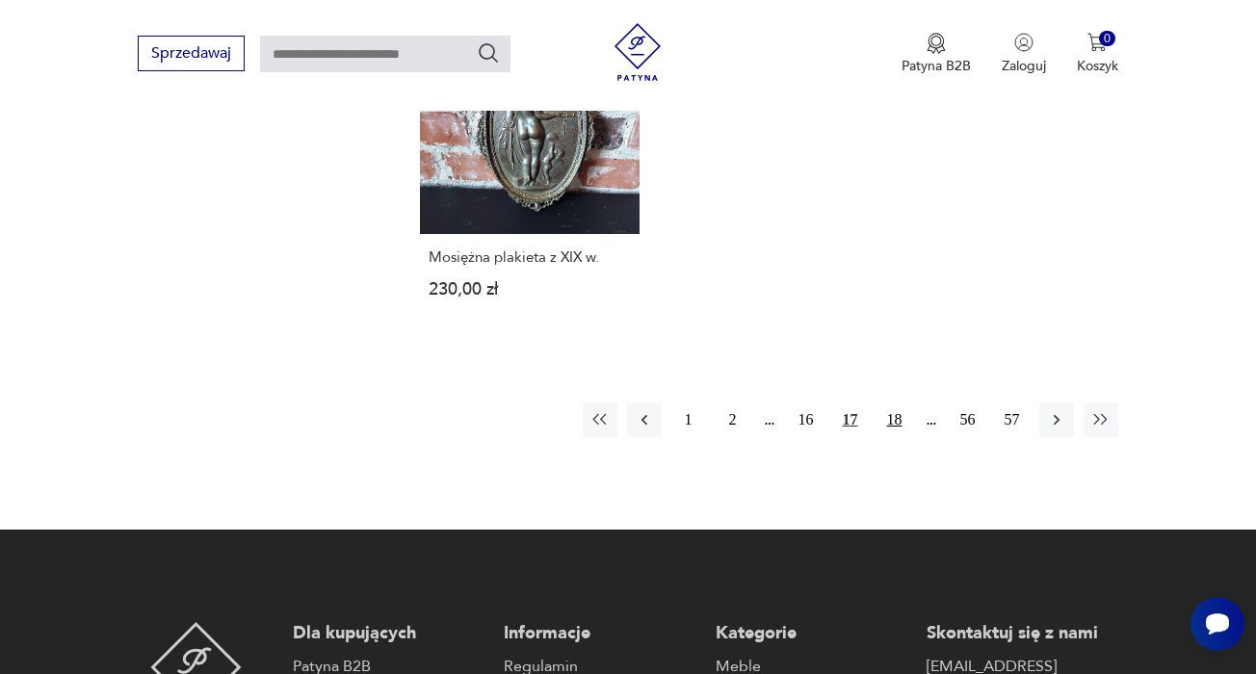
click at [894, 437] on button "18" at bounding box center [894, 420] width 35 height 35
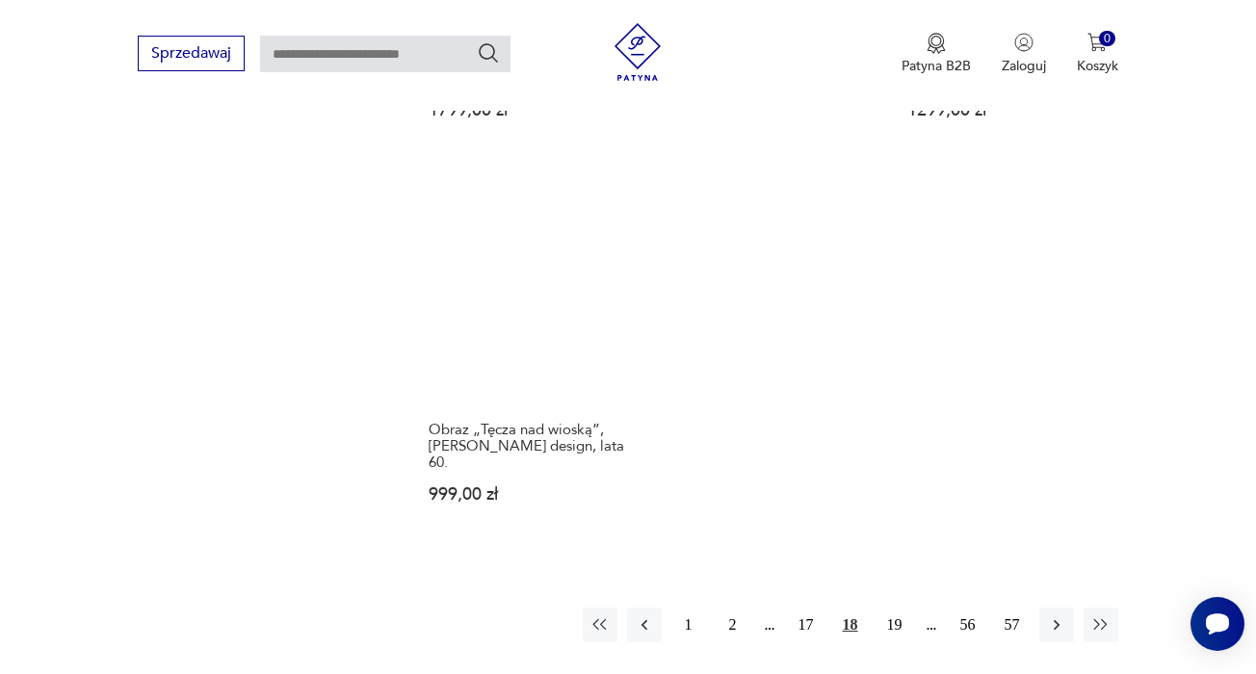
scroll to position [2706, 0]
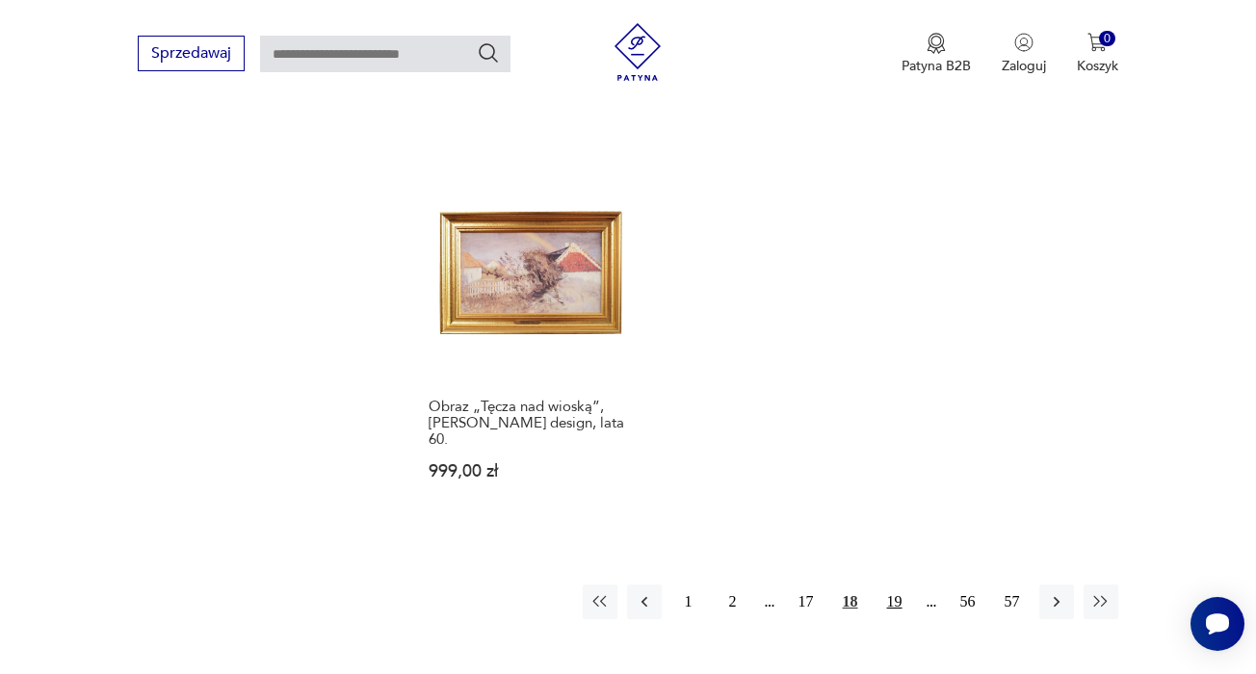
click at [899, 585] on button "19" at bounding box center [894, 602] width 35 height 35
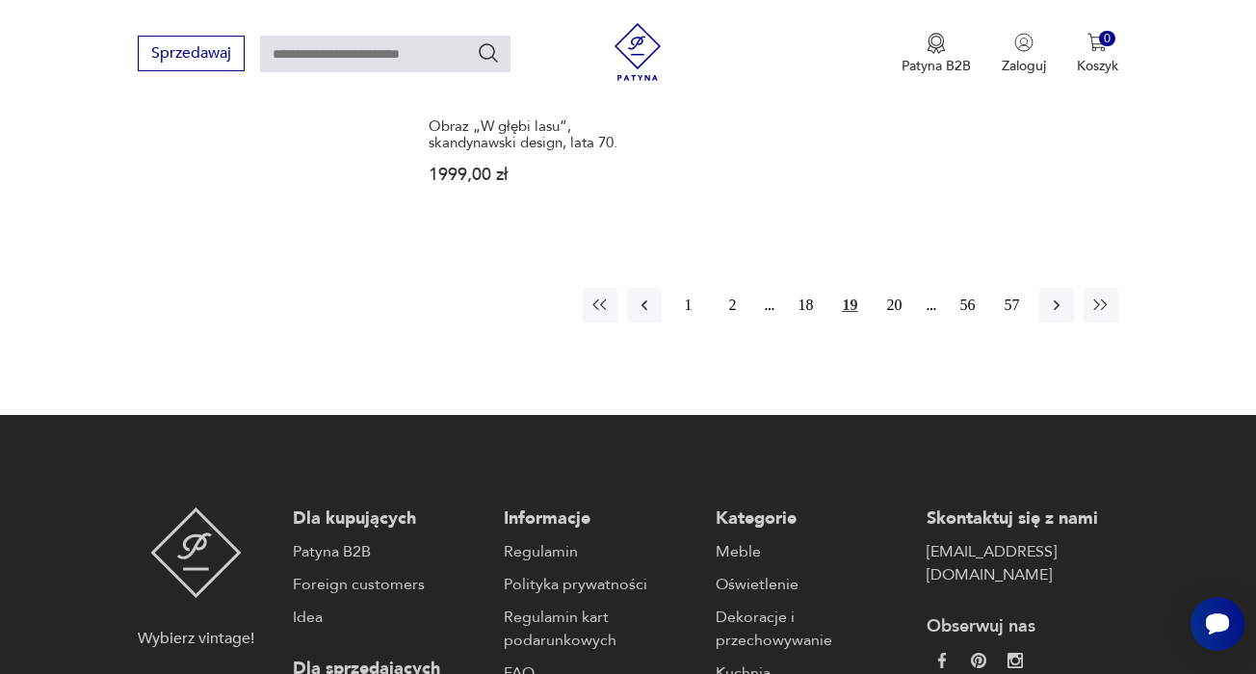
scroll to position [2925, 0]
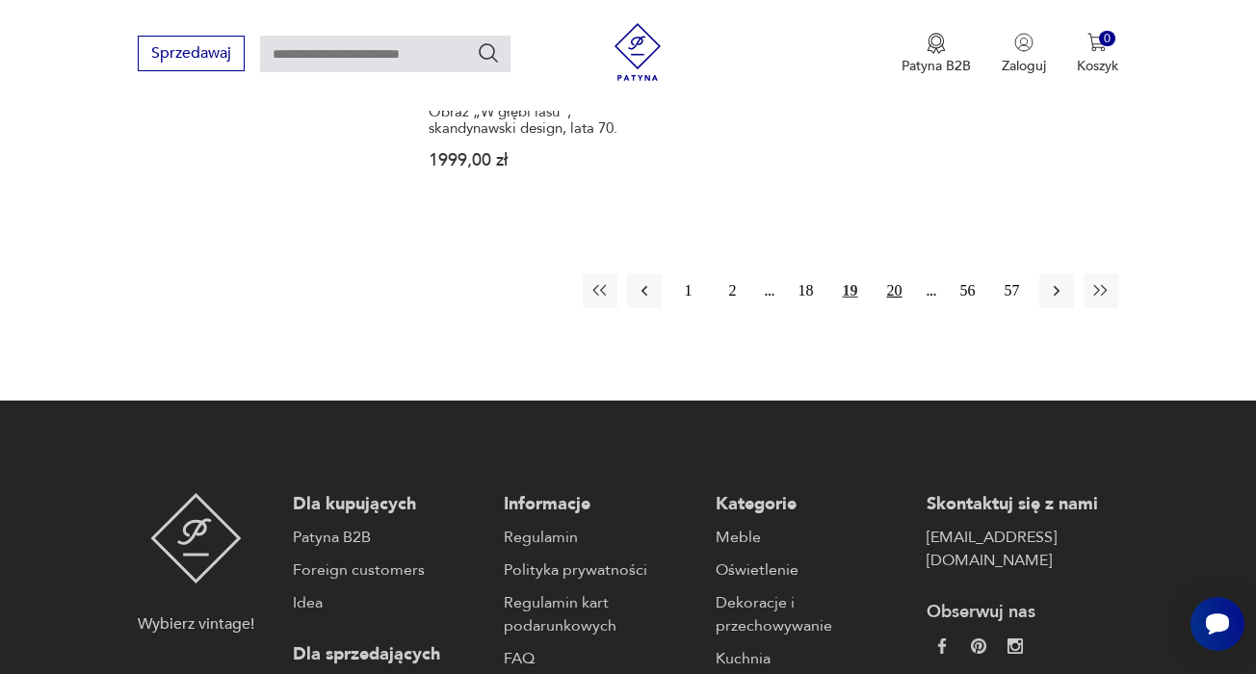
click at [898, 308] on button "20" at bounding box center [894, 290] width 35 height 35
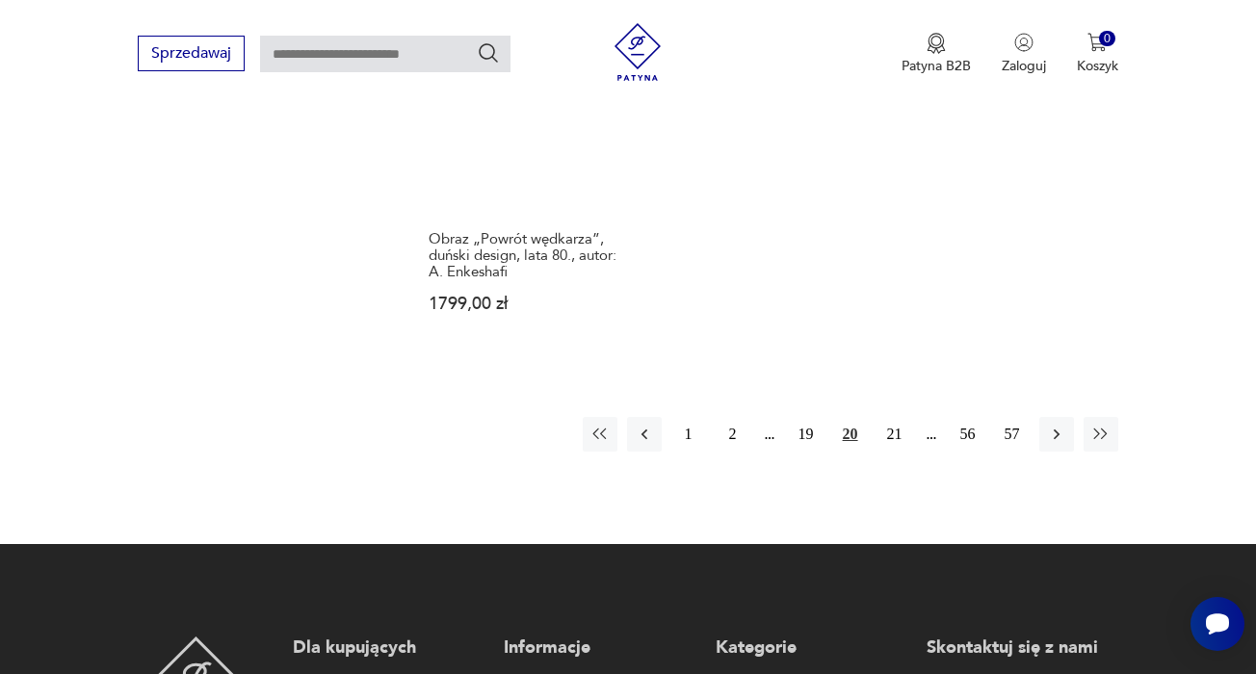
scroll to position [2817, 0]
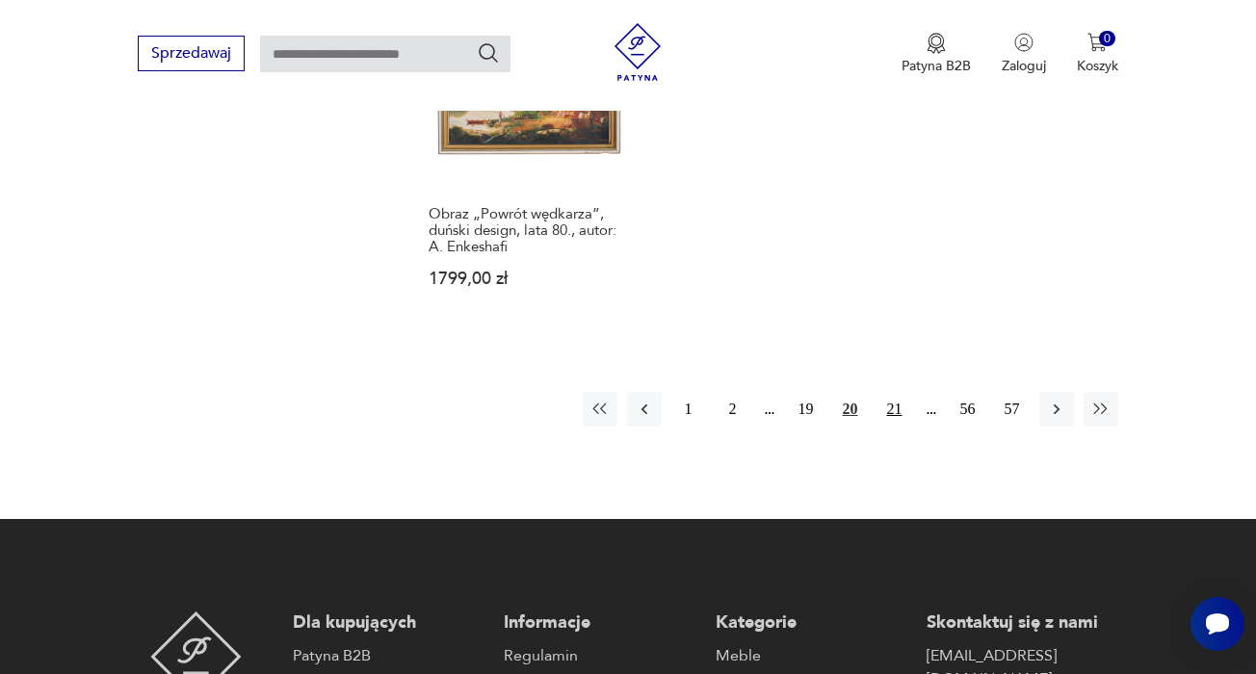
click at [890, 427] on button "21" at bounding box center [894, 409] width 35 height 35
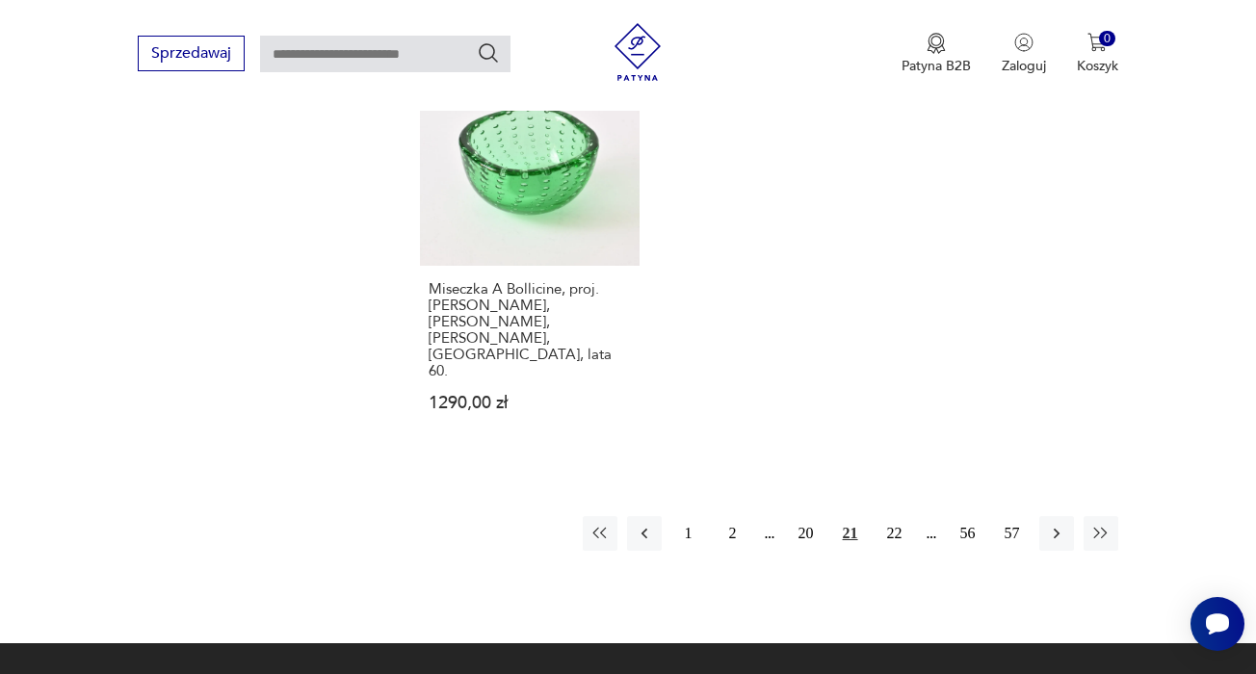
scroll to position [2861, 0]
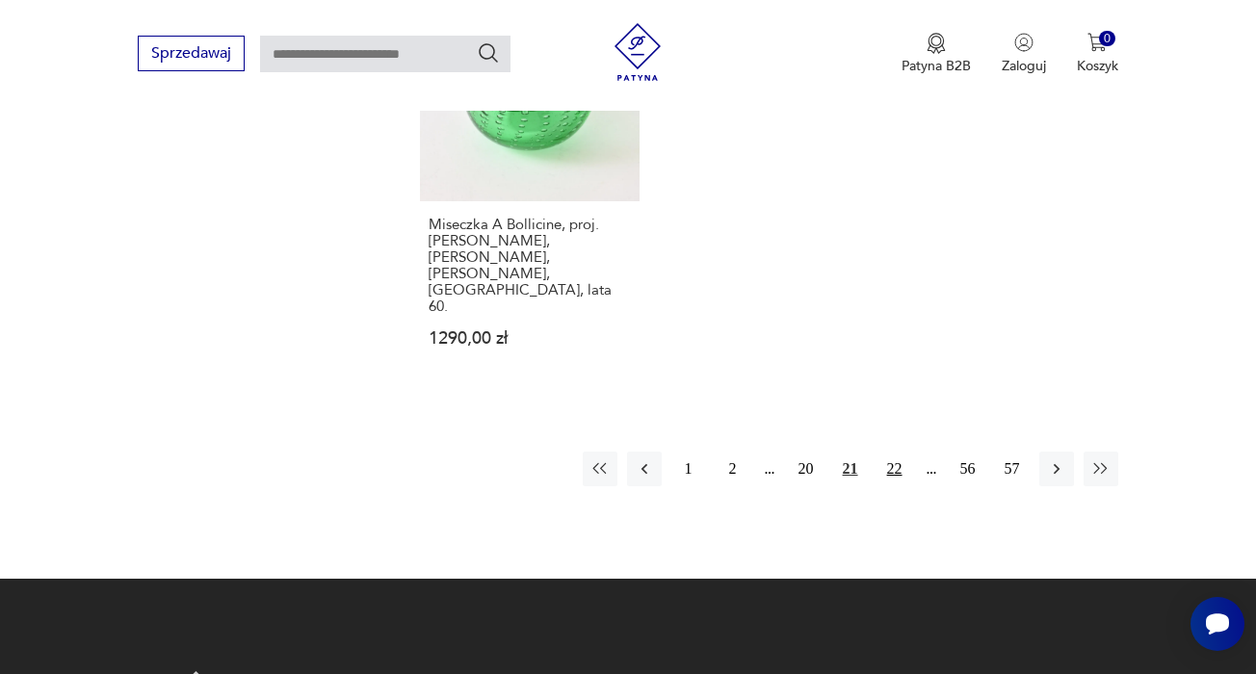
click at [898, 452] on button "22" at bounding box center [894, 469] width 35 height 35
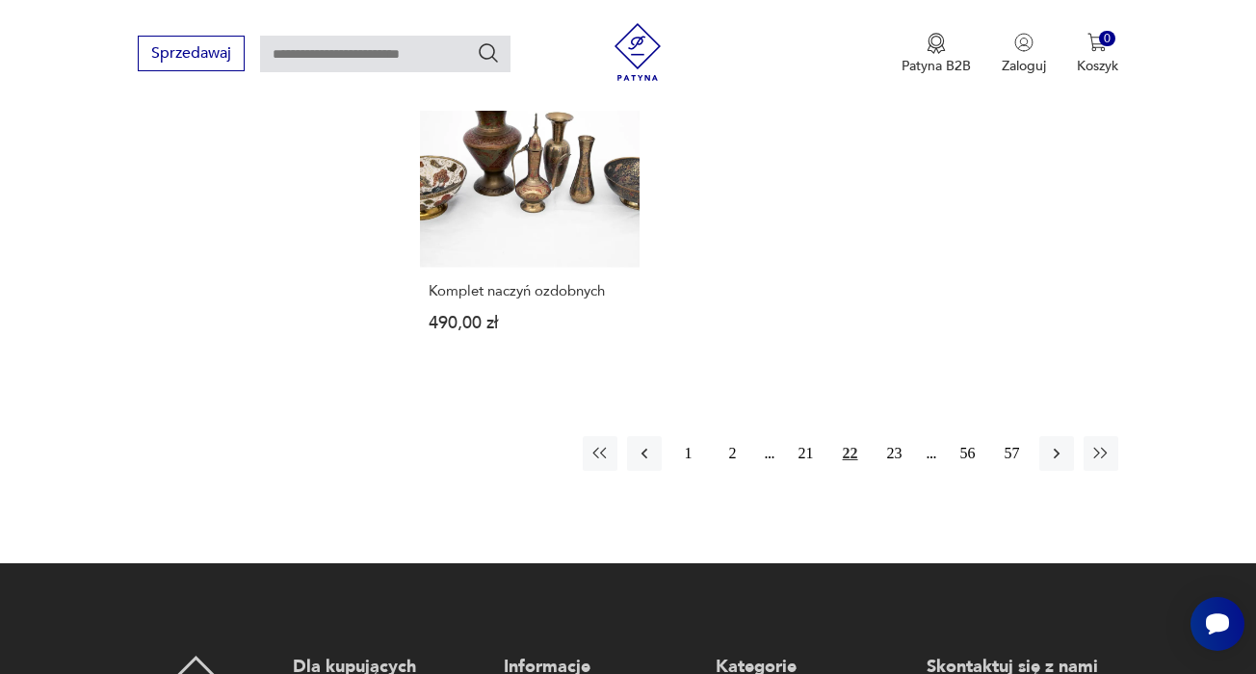
scroll to position [2796, 0]
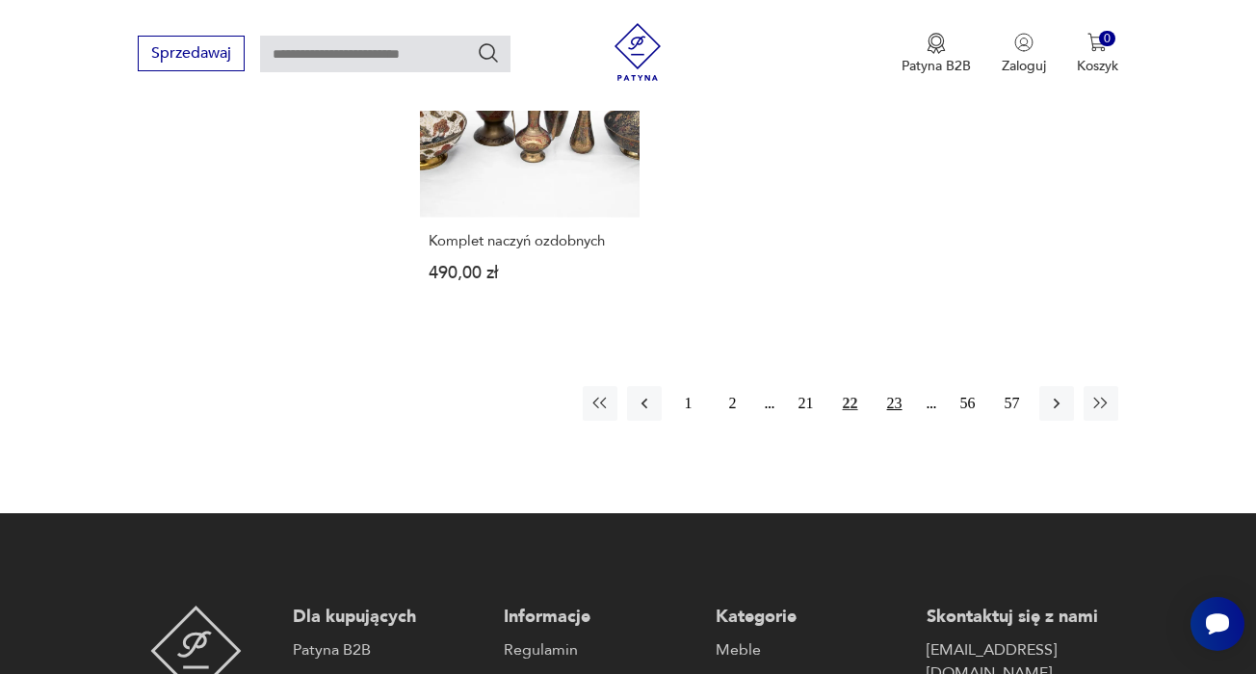
click at [893, 421] on button "23" at bounding box center [894, 403] width 35 height 35
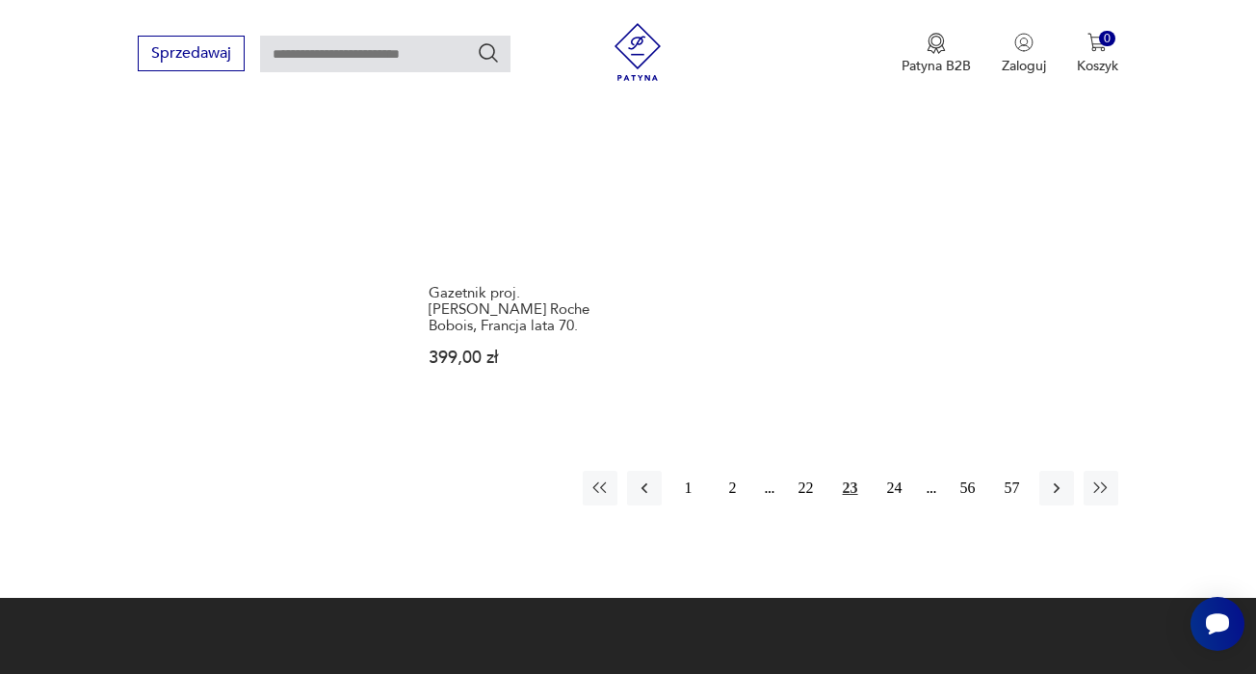
scroll to position [2722, 0]
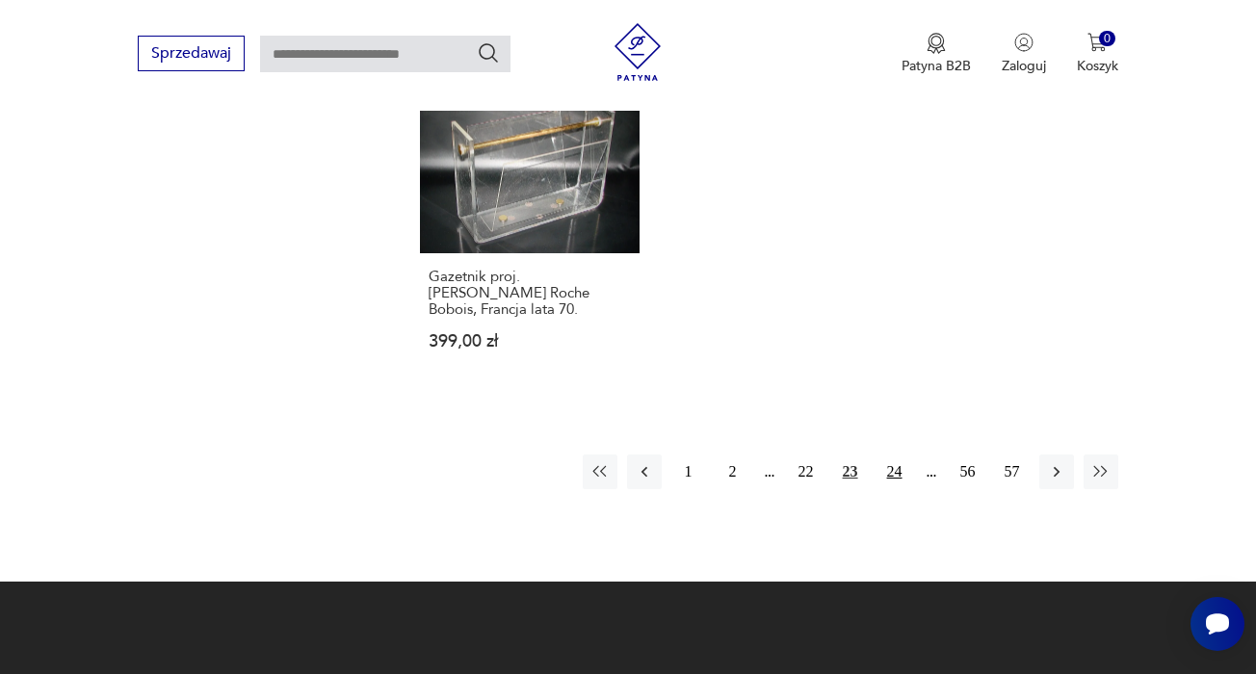
click at [902, 489] on button "24" at bounding box center [894, 472] width 35 height 35
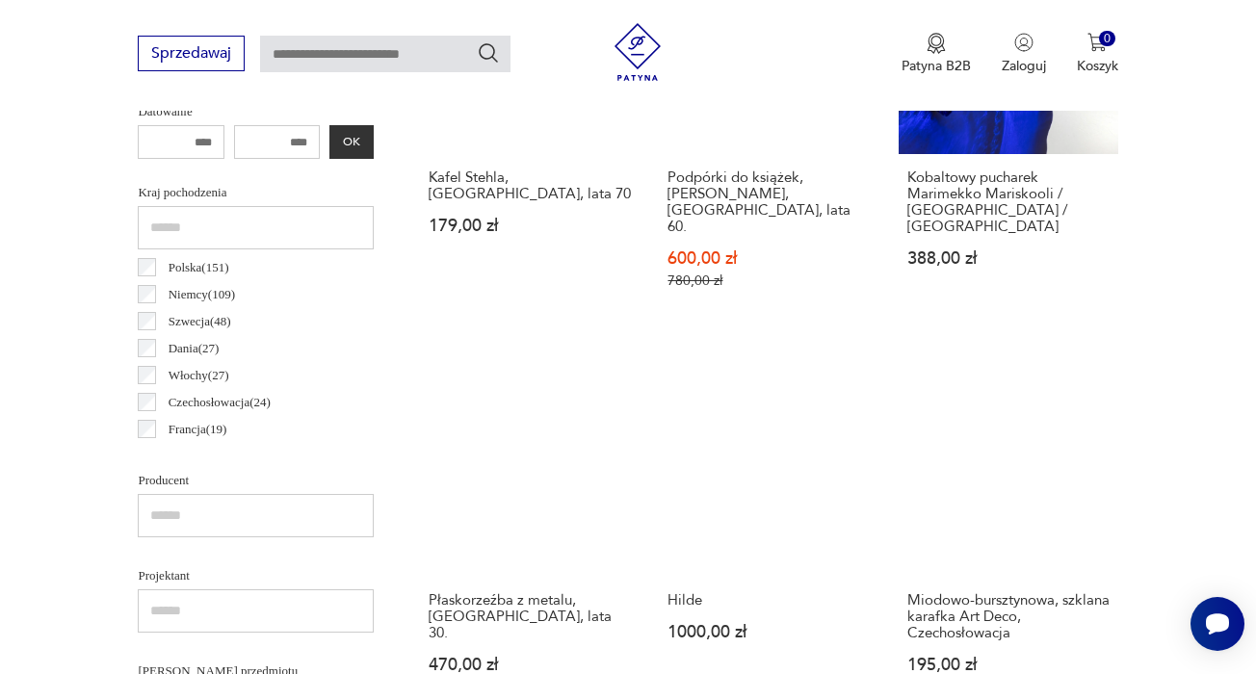
scroll to position [966, 0]
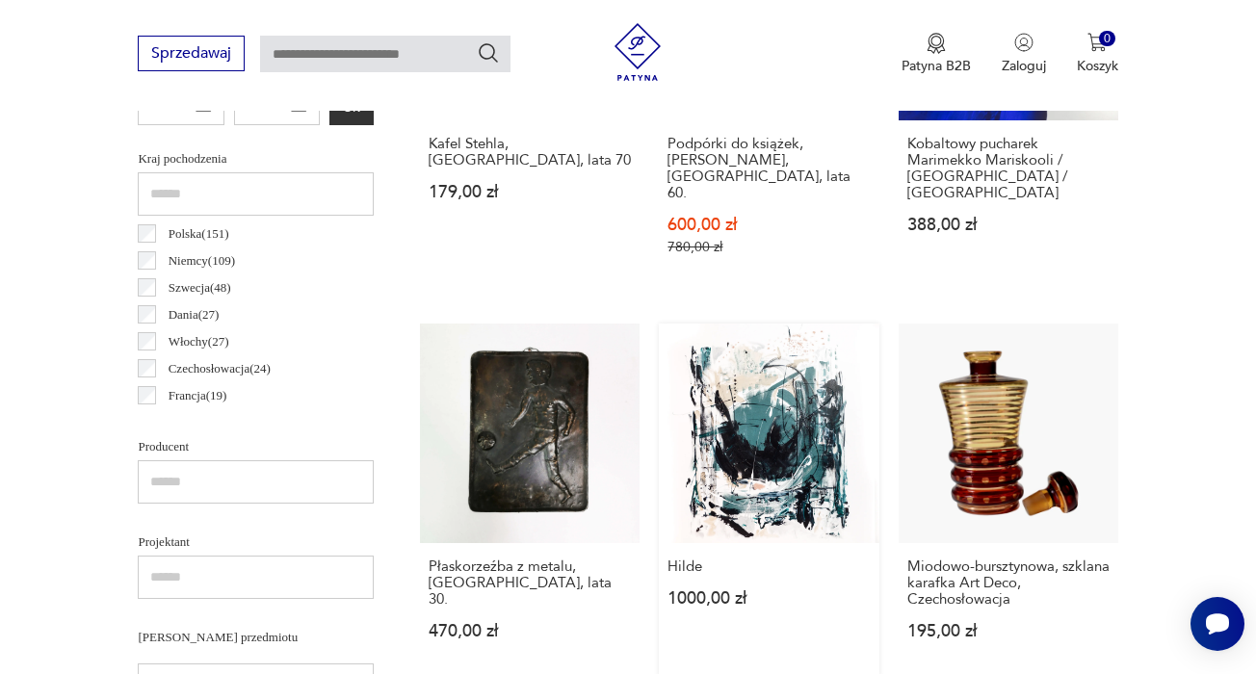
click at [753, 443] on link "Hilde 1000,00 zł" at bounding box center [769, 500] width 220 height 353
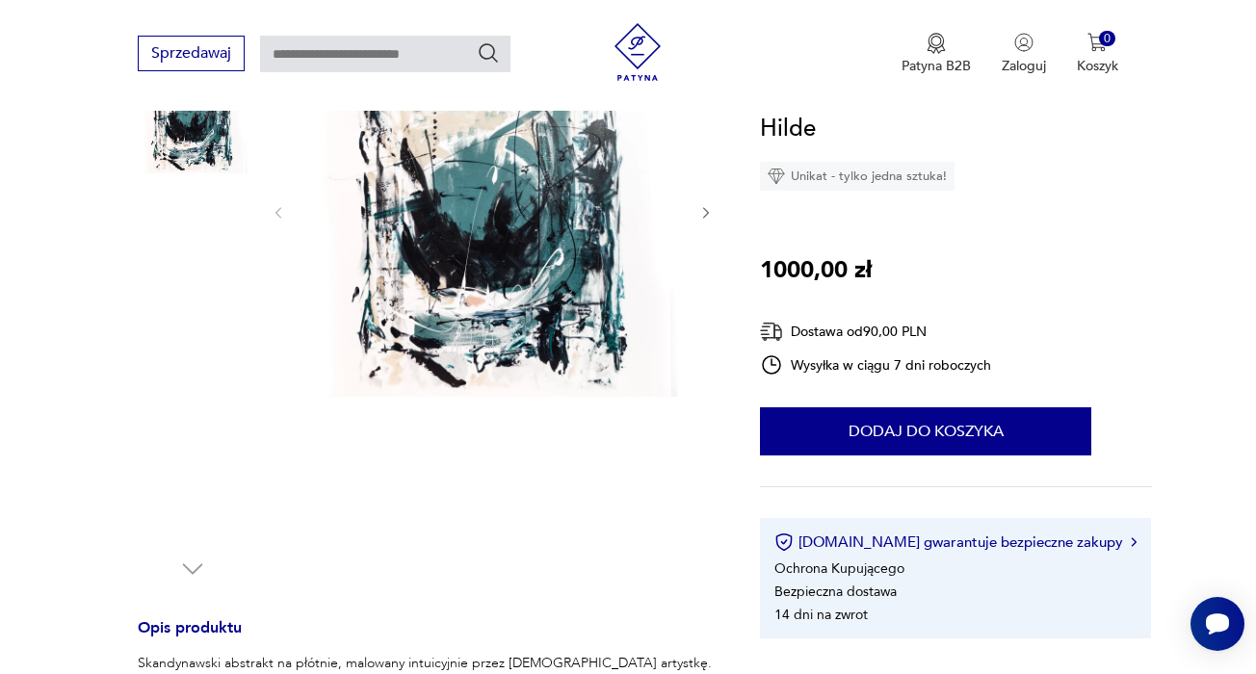
scroll to position [293, 0]
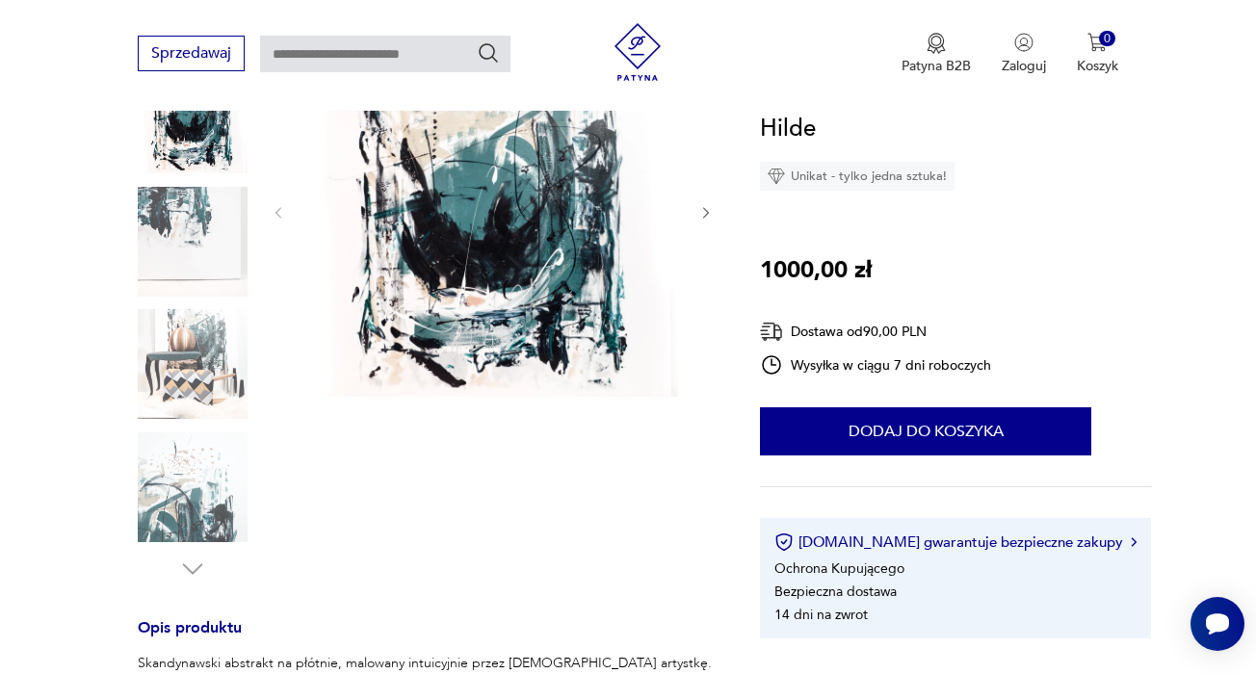
click at [190, 364] on img at bounding box center [193, 364] width 110 height 110
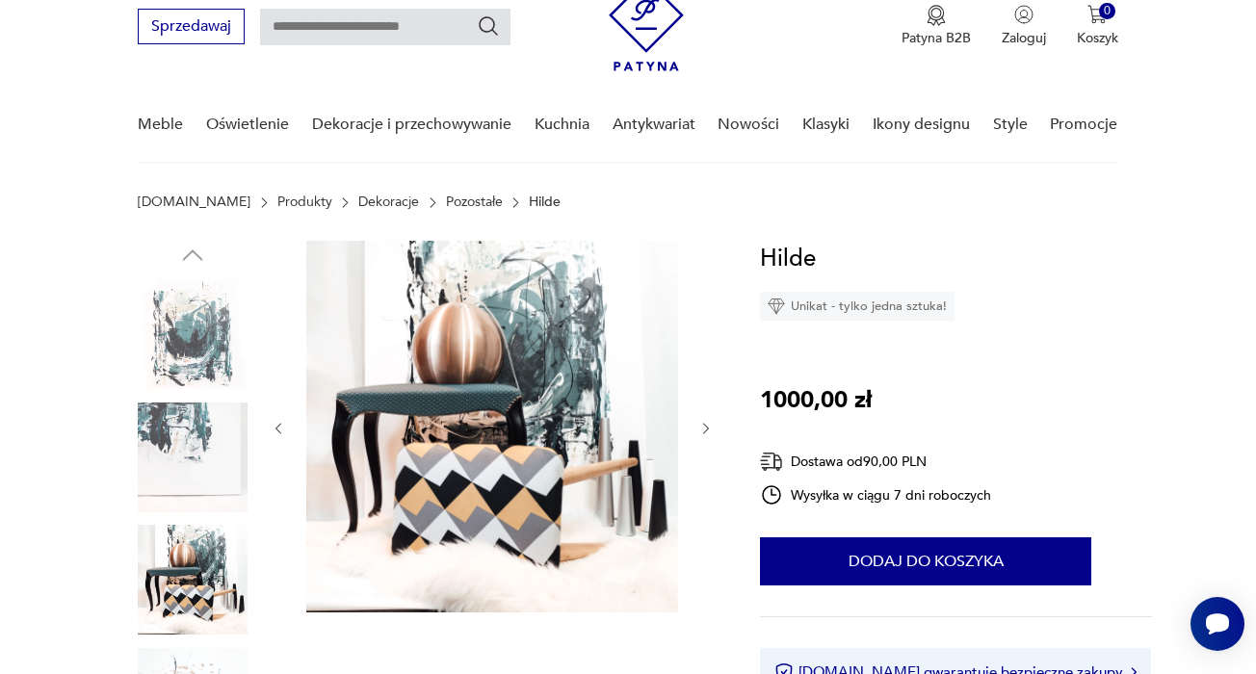
scroll to position [41, 0]
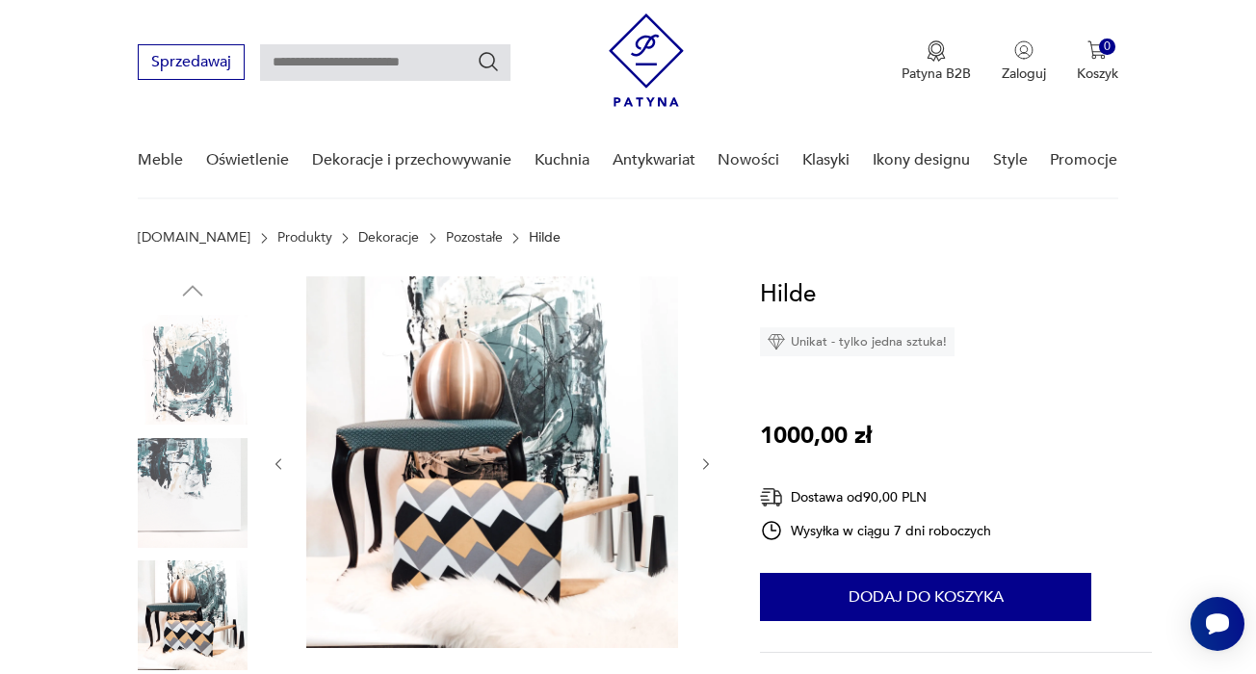
click at [198, 362] on img at bounding box center [193, 370] width 110 height 110
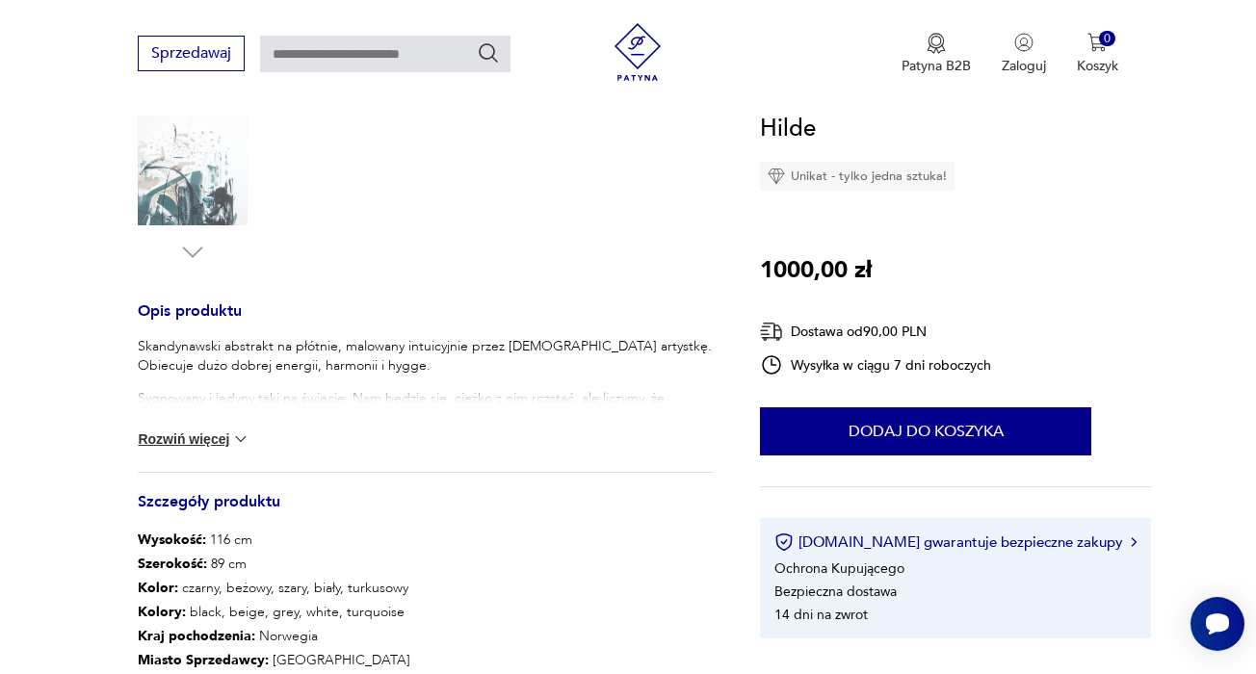
scroll to position [624, 0]
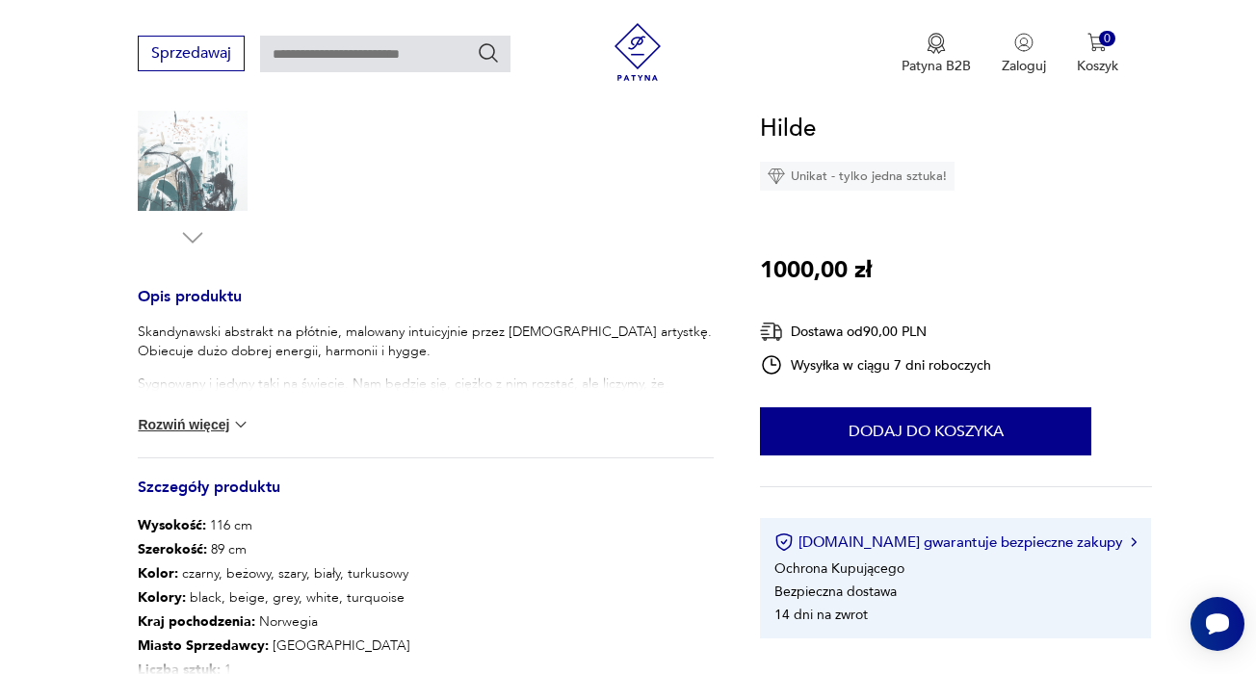
click at [202, 430] on button "Rozwiń więcej" at bounding box center [194, 424] width 112 height 19
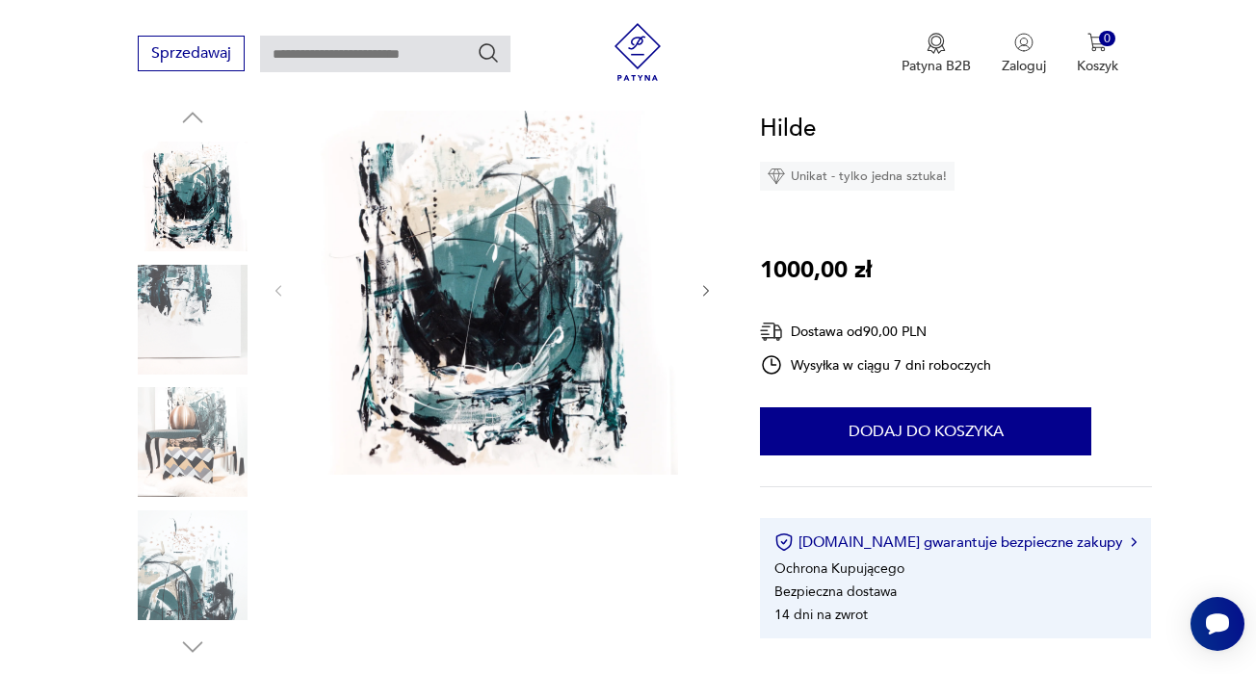
scroll to position [215, 0]
click at [191, 315] on img at bounding box center [193, 320] width 110 height 110
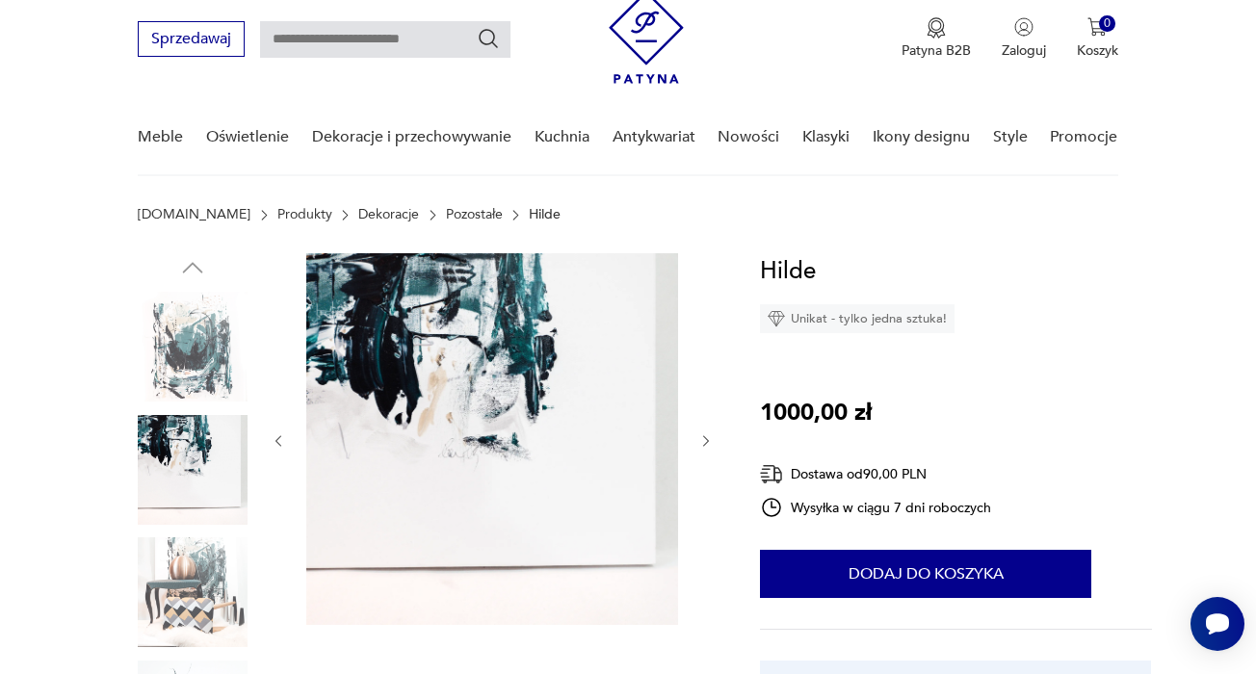
scroll to position [35, 0]
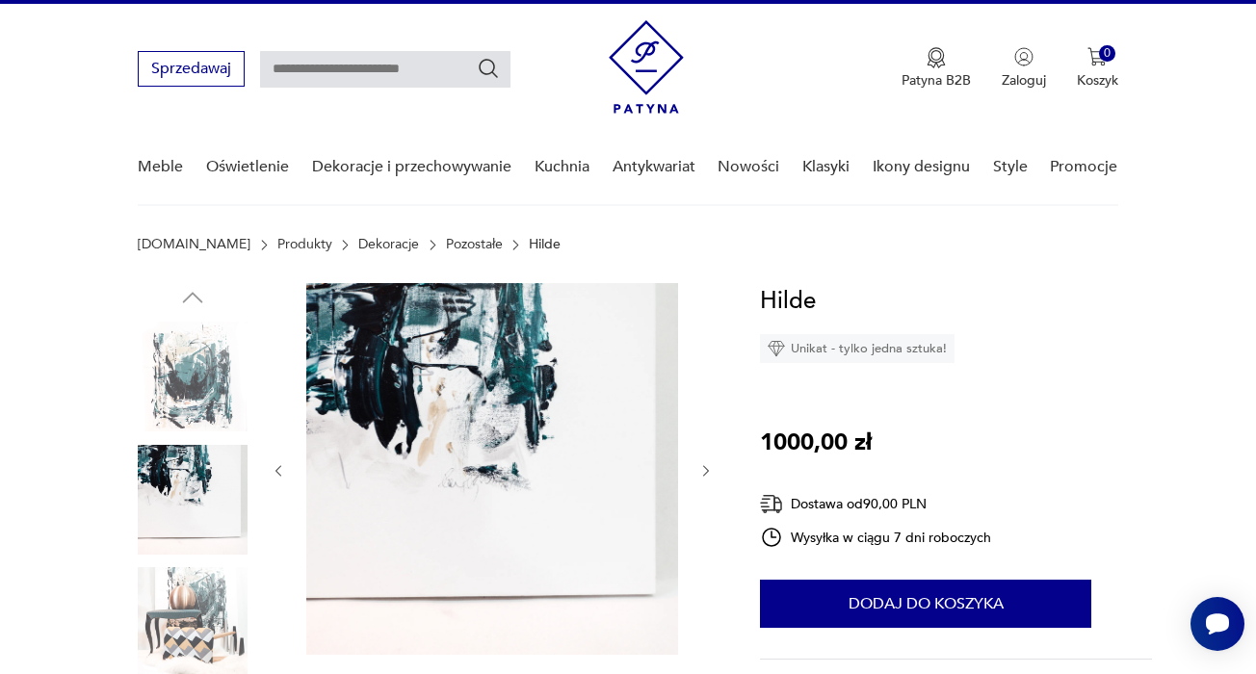
click at [194, 384] on img at bounding box center [193, 377] width 110 height 110
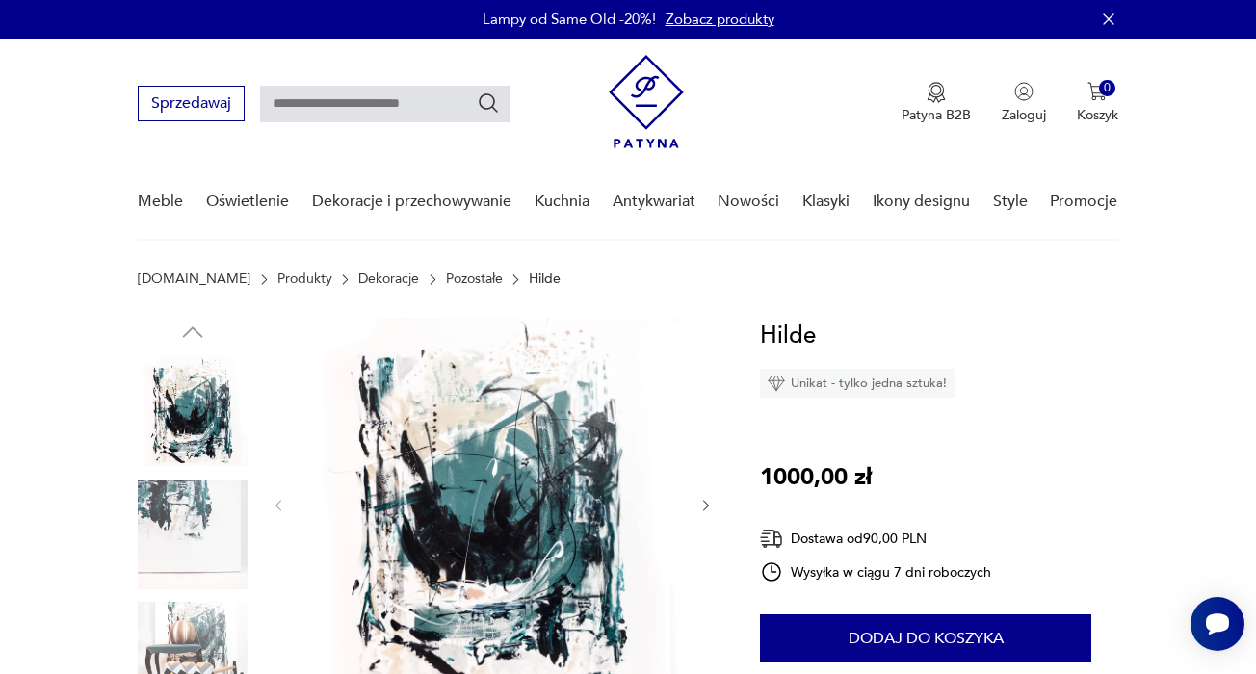
scroll to position [0, 0]
click at [483, 480] on img at bounding box center [492, 504] width 372 height 372
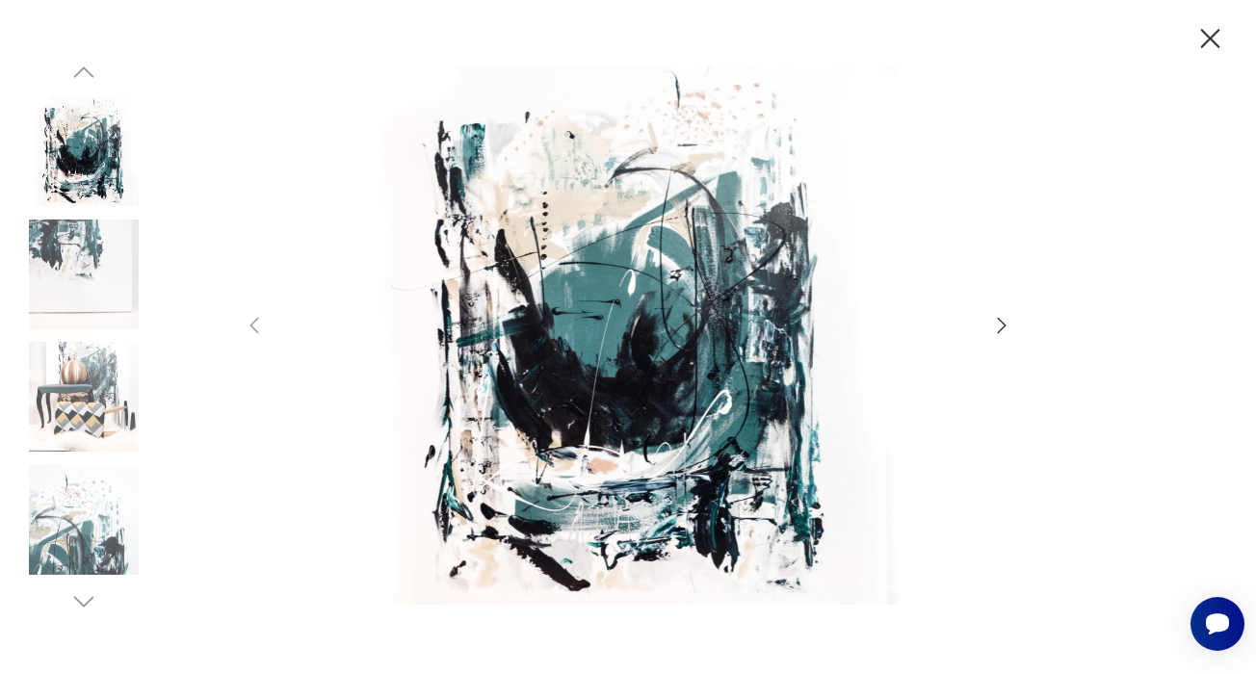
click at [1007, 326] on icon "button" at bounding box center [1001, 325] width 23 height 23
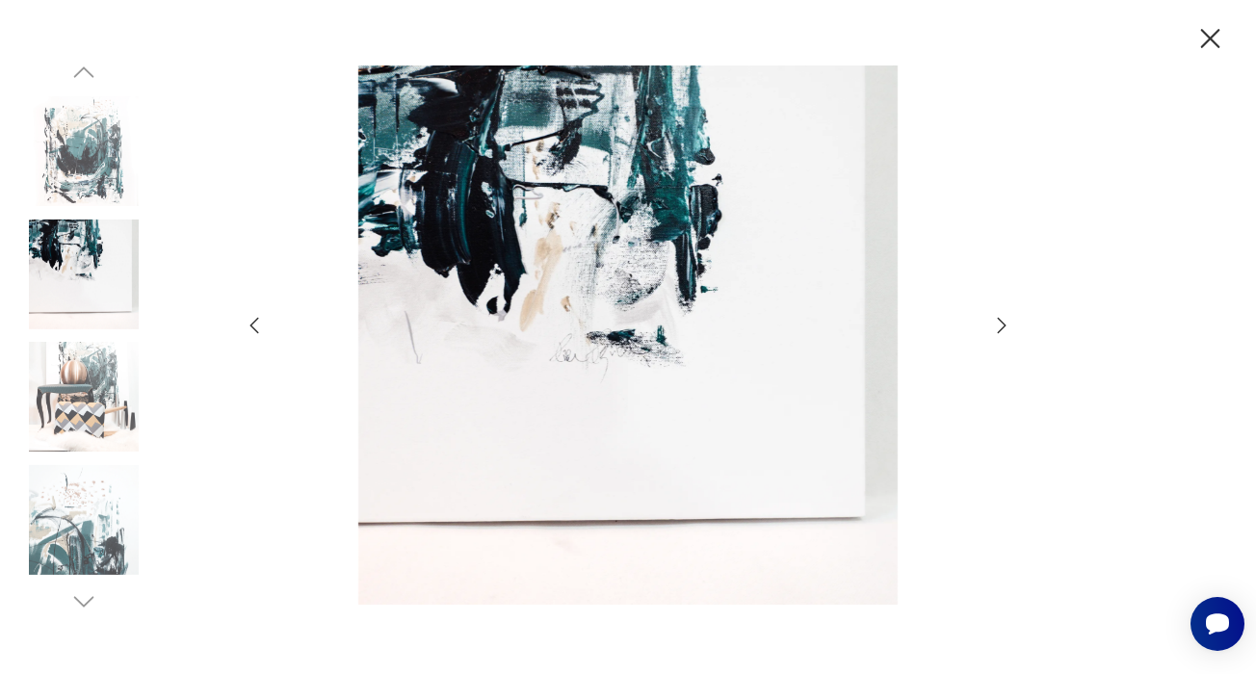
click at [1007, 326] on icon "button" at bounding box center [1001, 325] width 23 height 23
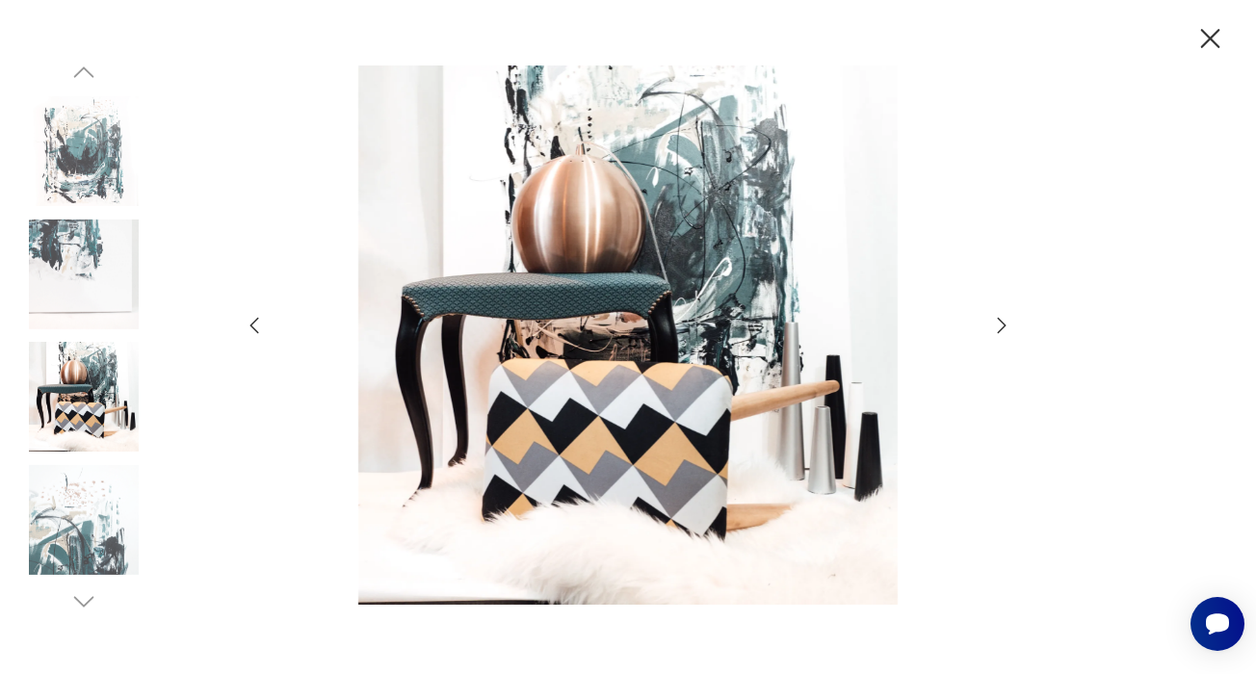
click at [1007, 326] on icon "button" at bounding box center [1001, 325] width 23 height 23
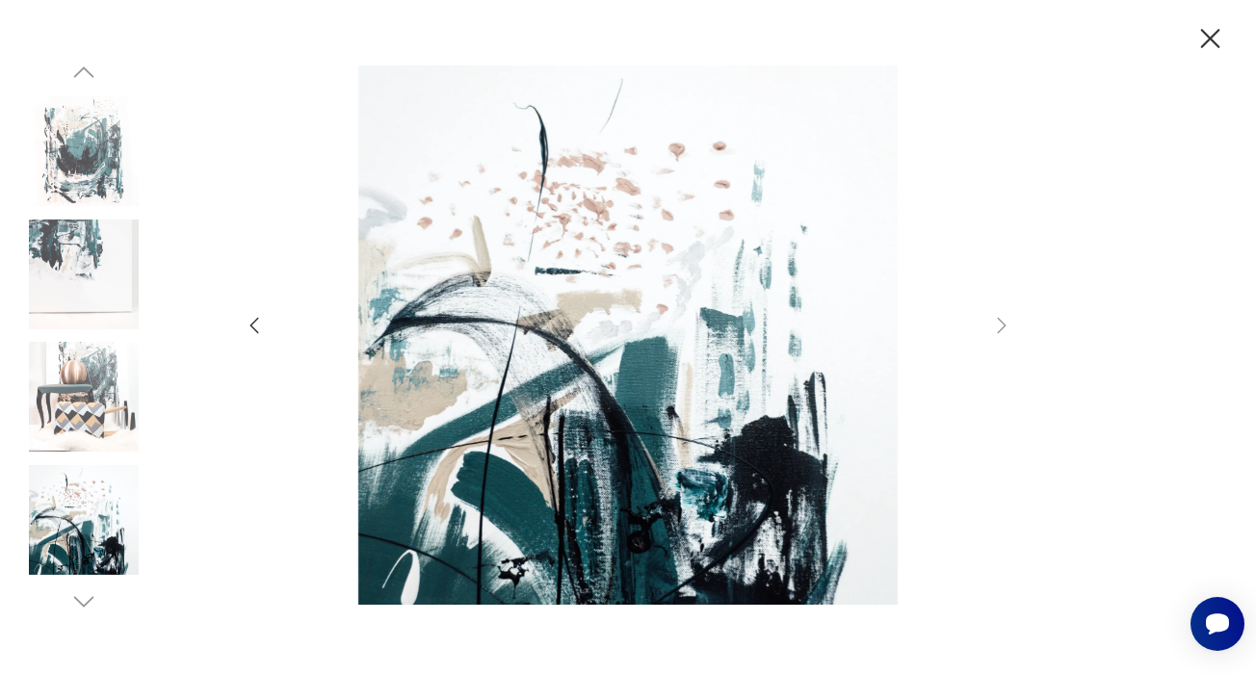
click at [1207, 36] on icon "button" at bounding box center [1210, 38] width 19 height 19
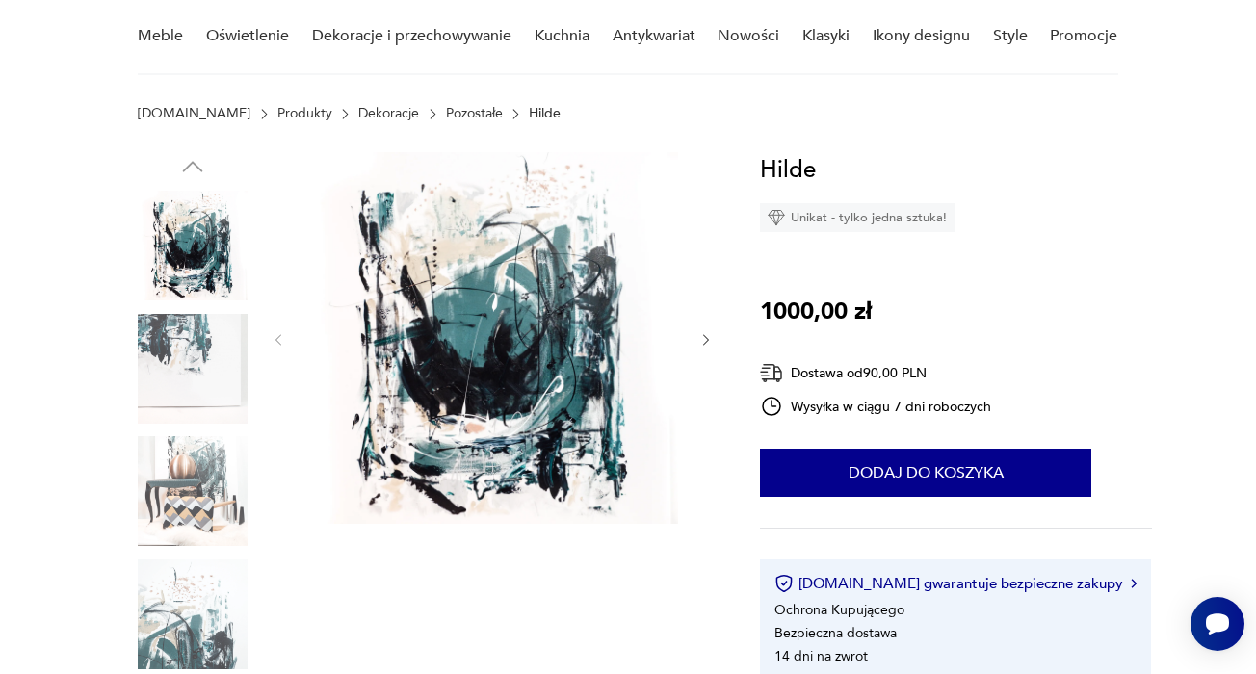
scroll to position [166, 0]
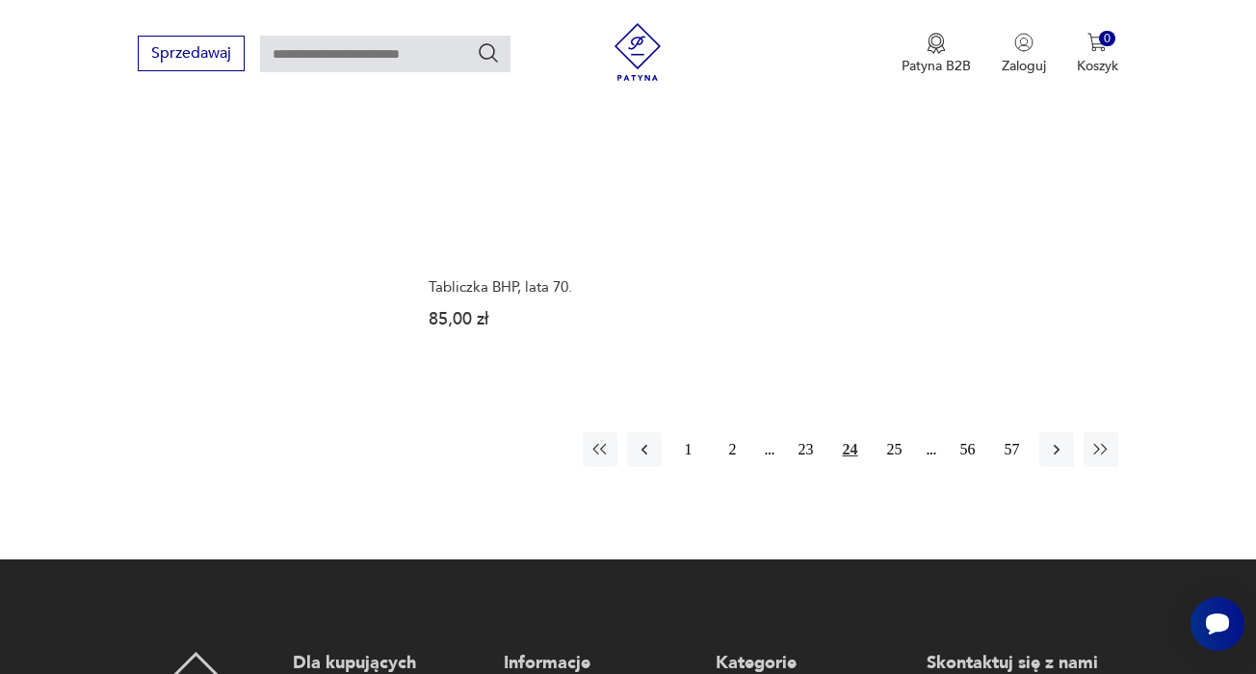
scroll to position [2849, 0]
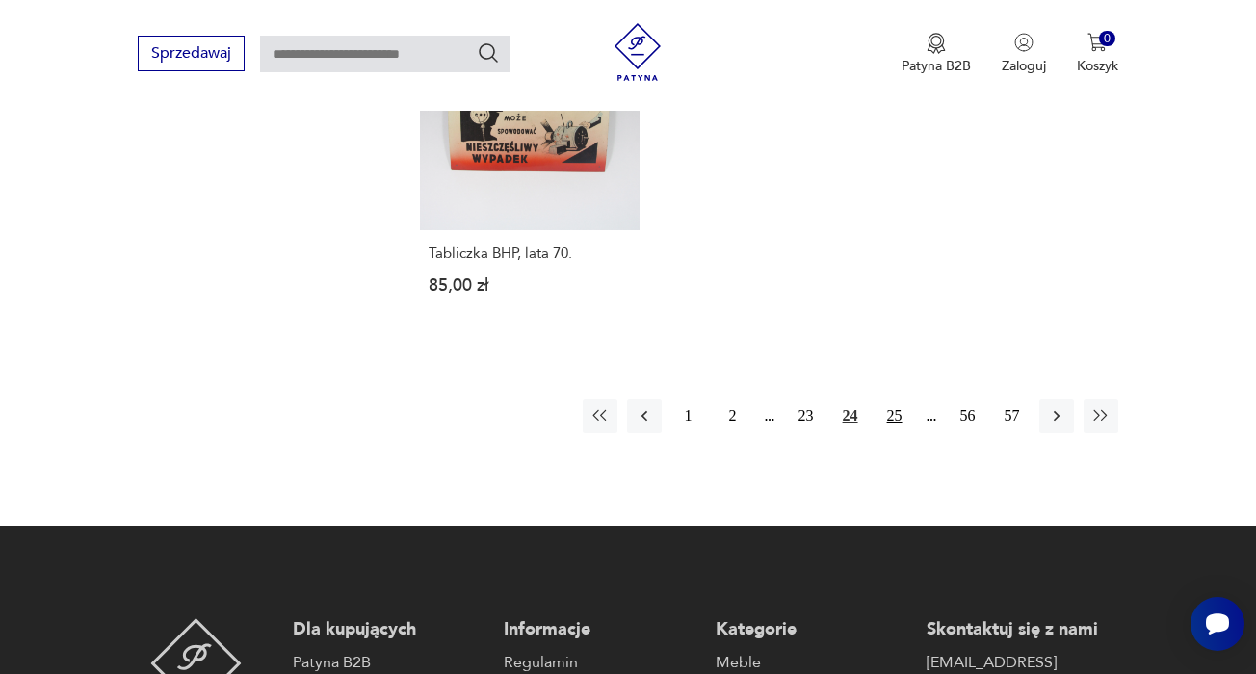
click at [899, 409] on button "25" at bounding box center [894, 416] width 35 height 35
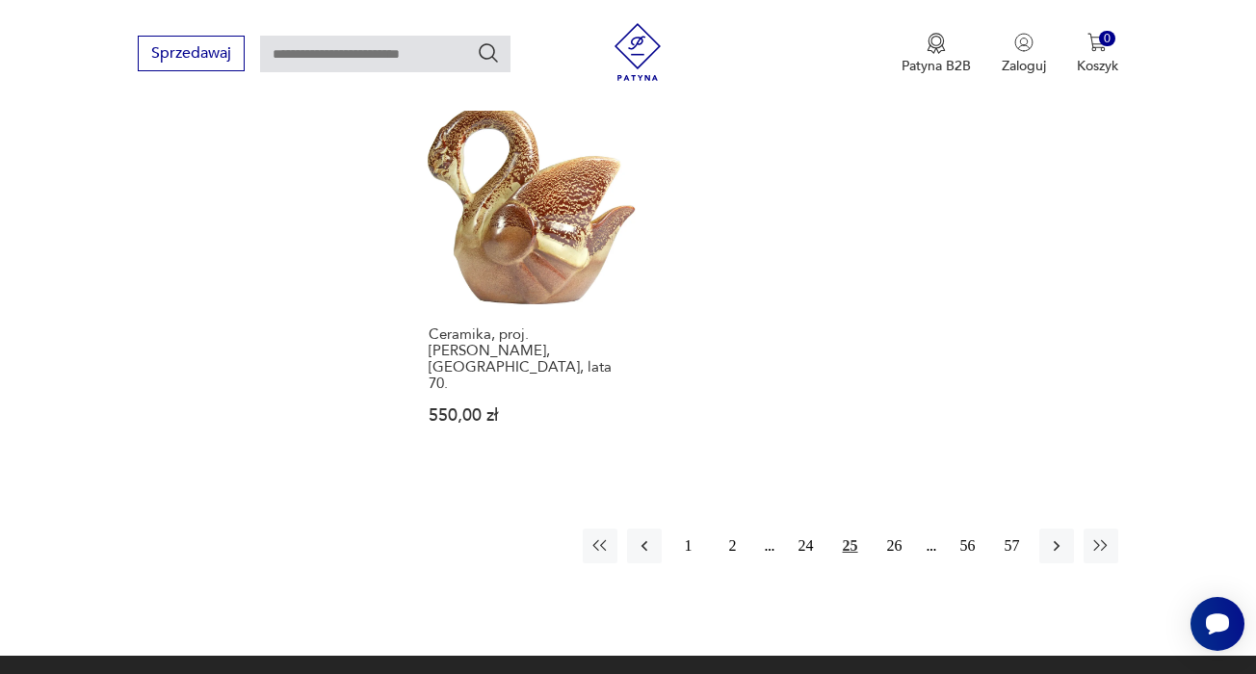
scroll to position [2775, 0]
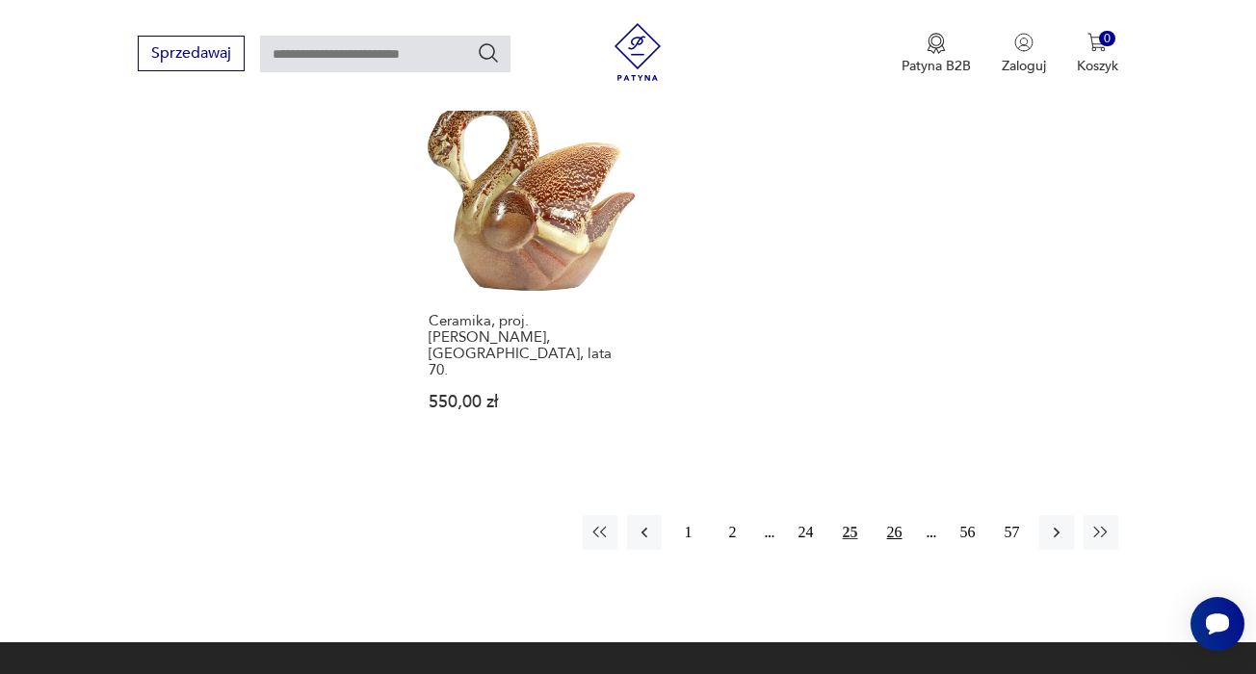
click at [892, 515] on button "26" at bounding box center [894, 532] width 35 height 35
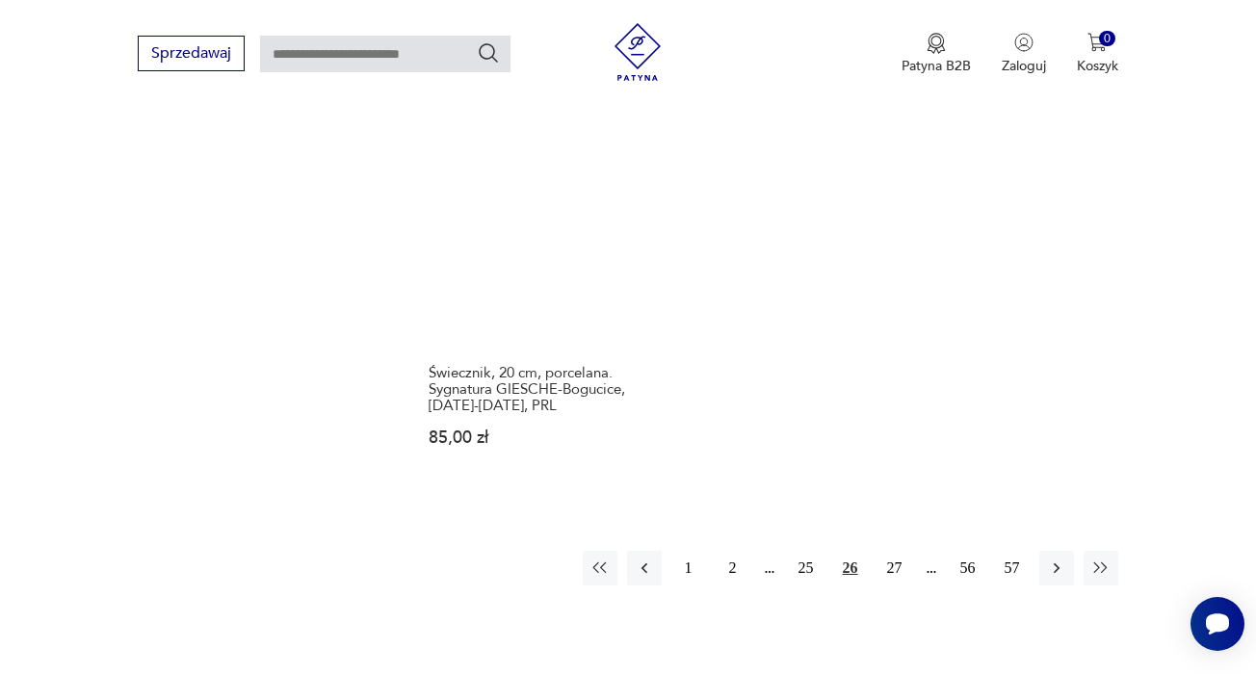
scroll to position [2771, 0]
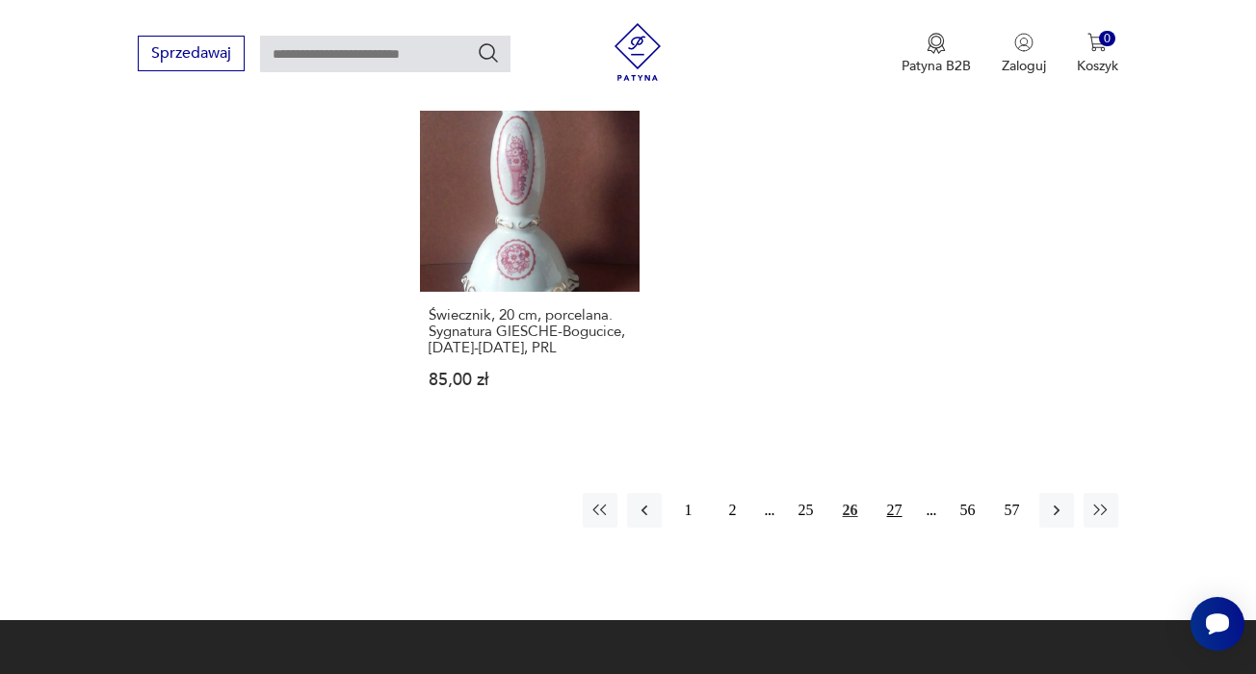
click at [898, 528] on button "27" at bounding box center [894, 510] width 35 height 35
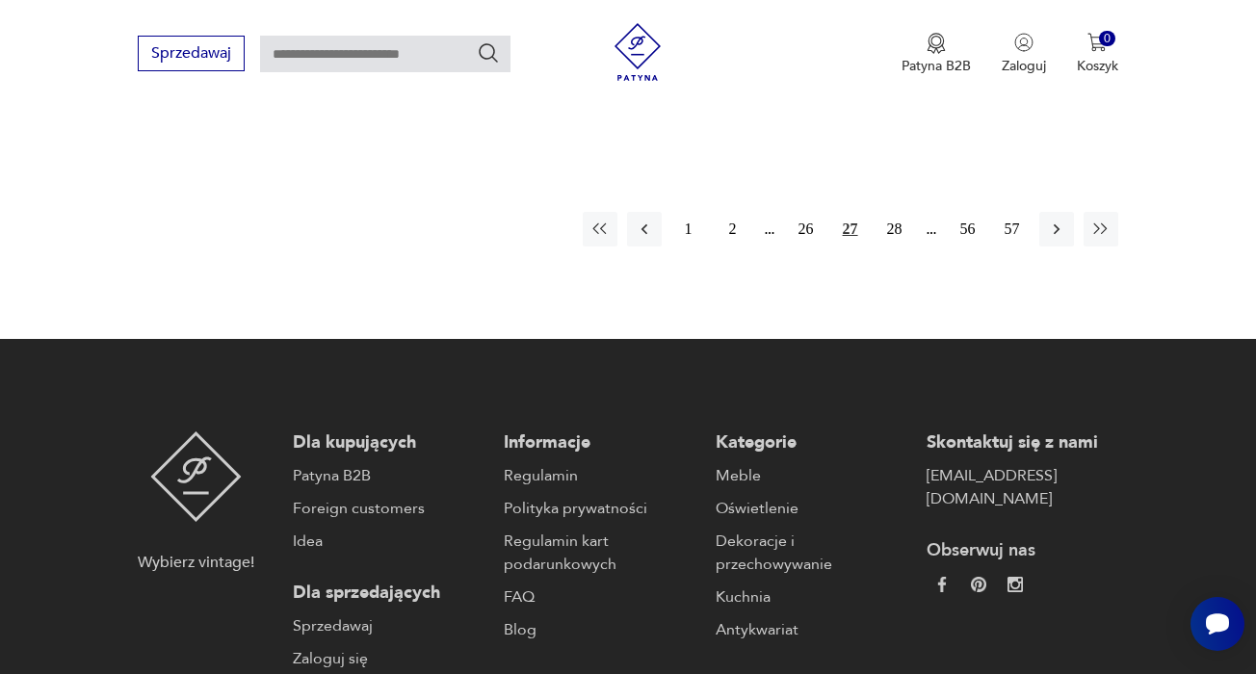
scroll to position [3038, 0]
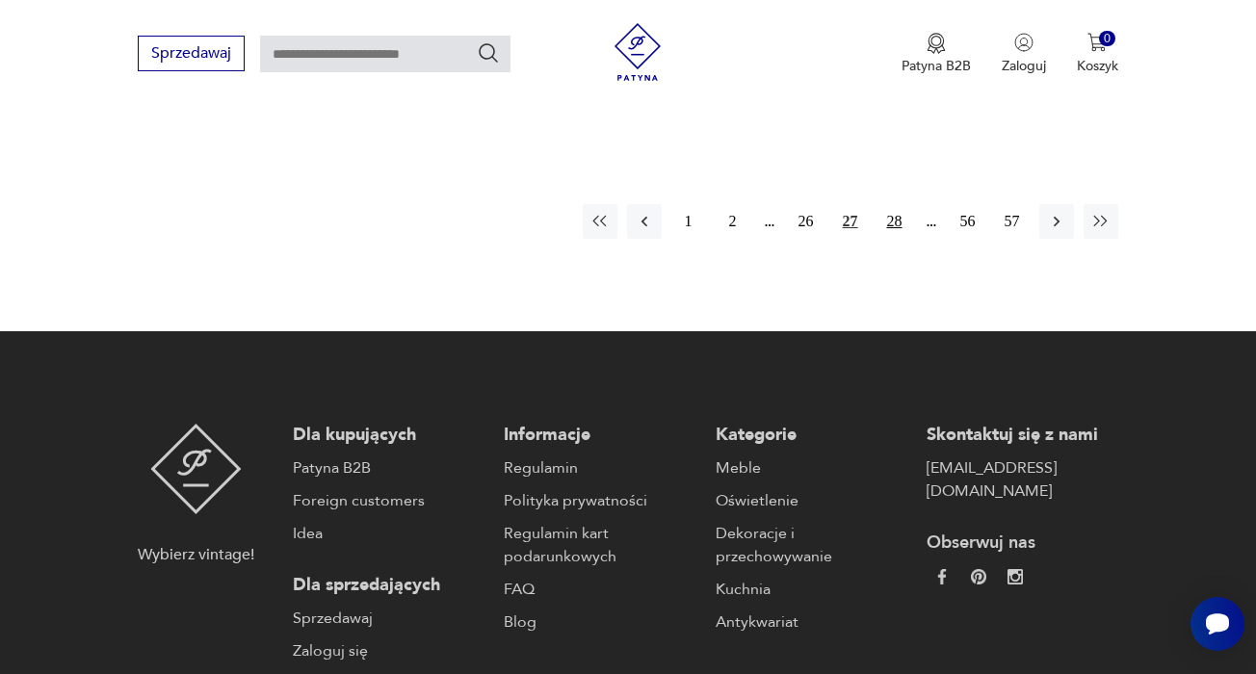
click at [894, 239] on button "28" at bounding box center [894, 221] width 35 height 35
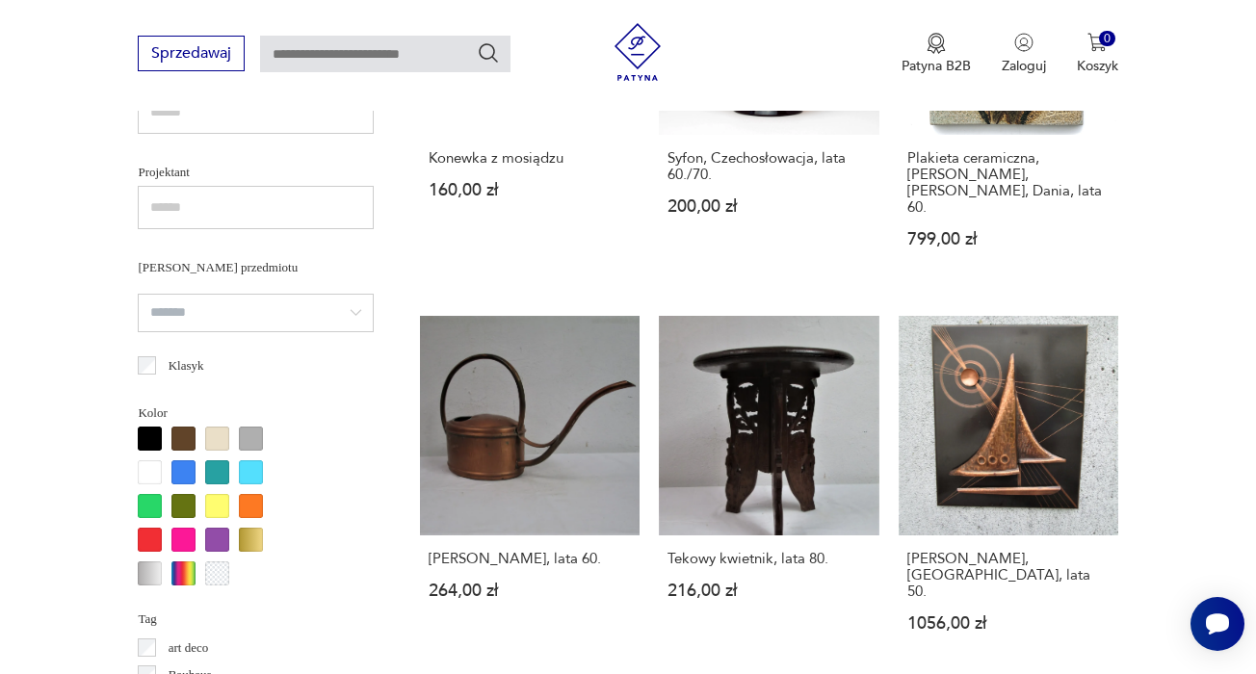
scroll to position [1370, 1]
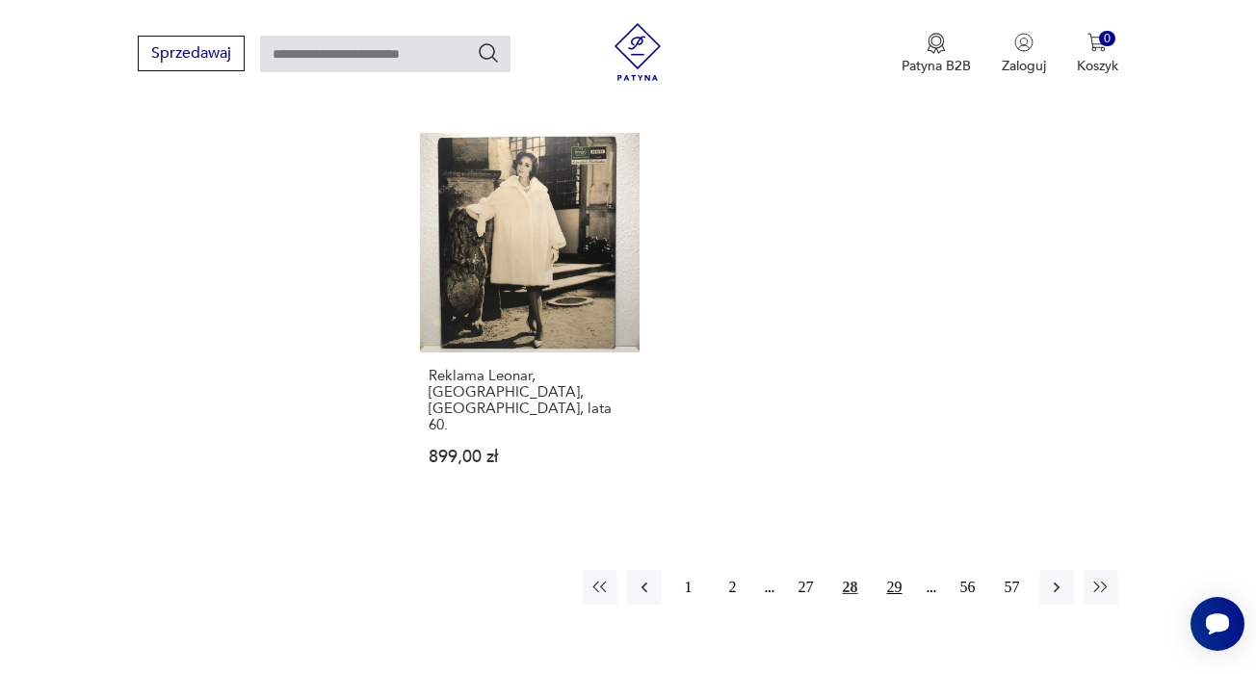
click at [898, 570] on button "29" at bounding box center [894, 587] width 35 height 35
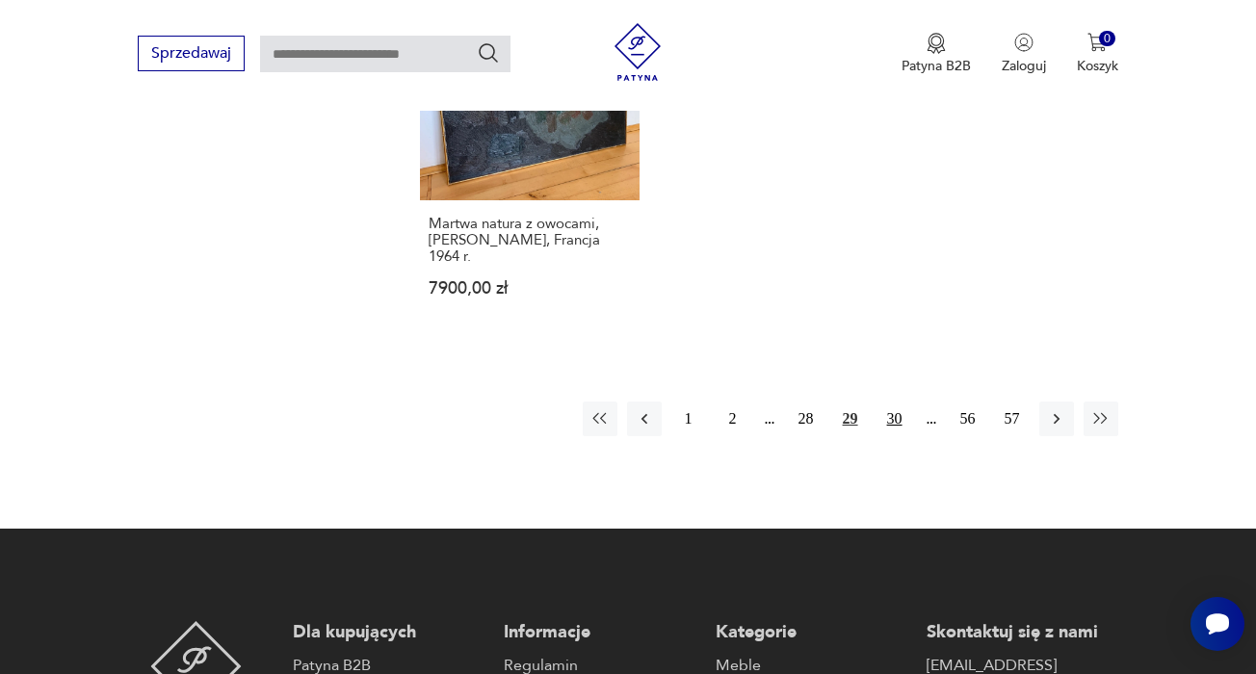
click at [900, 430] on button "30" at bounding box center [894, 419] width 35 height 35
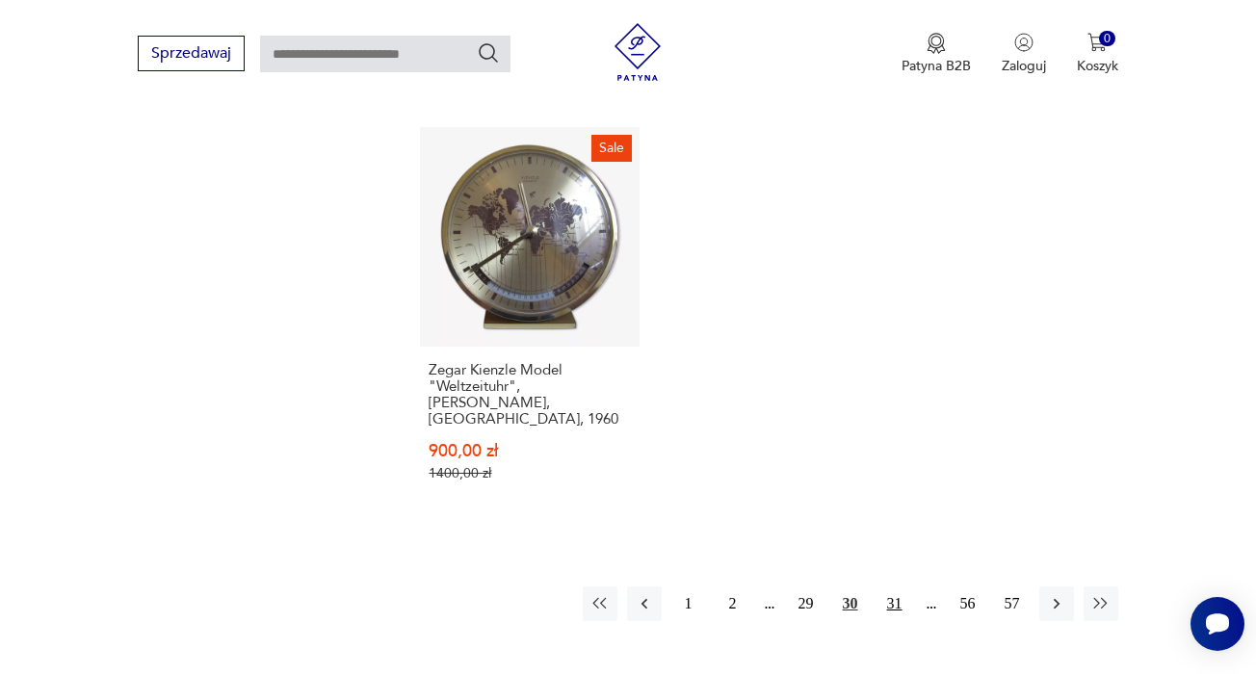
click at [895, 621] on button "31" at bounding box center [894, 603] width 35 height 35
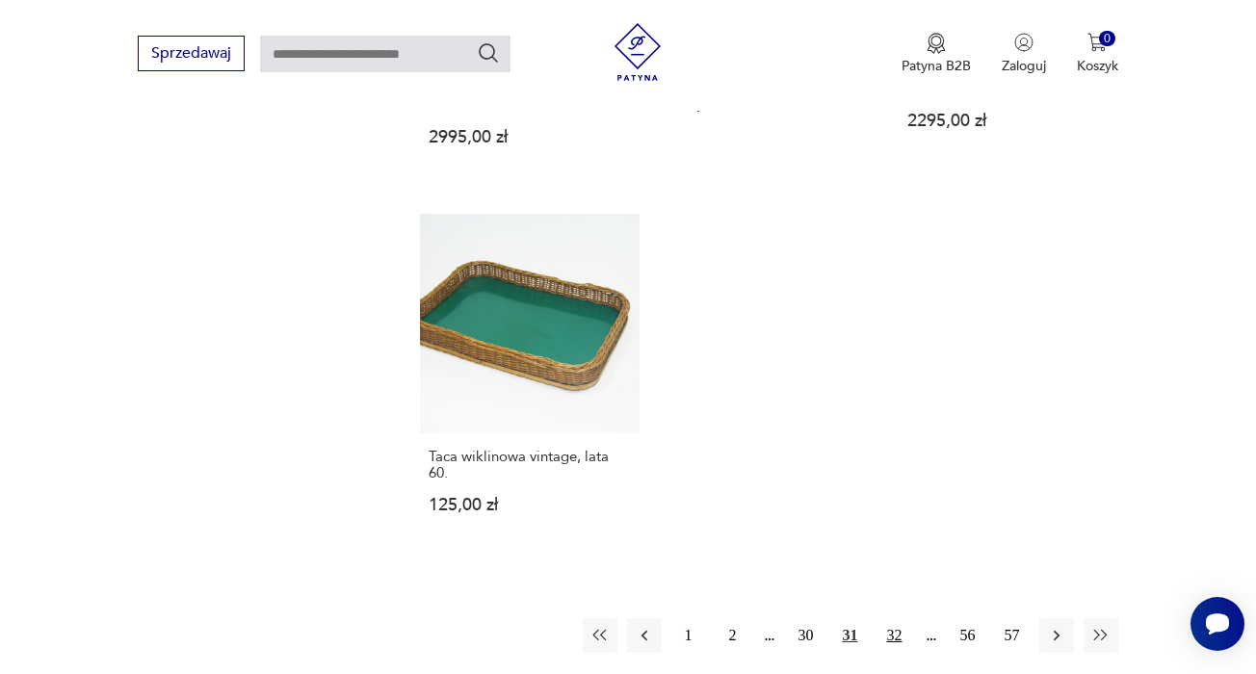
click at [897, 653] on button "32" at bounding box center [894, 635] width 35 height 35
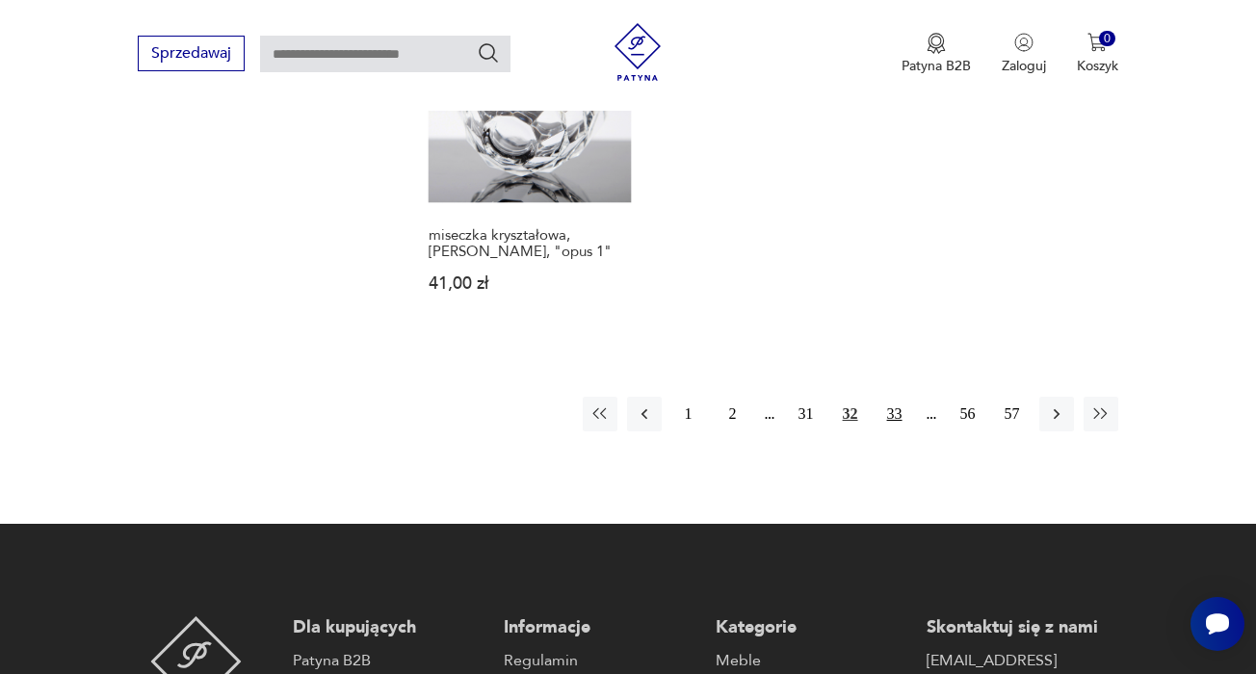
click at [895, 431] on button "33" at bounding box center [894, 414] width 35 height 35
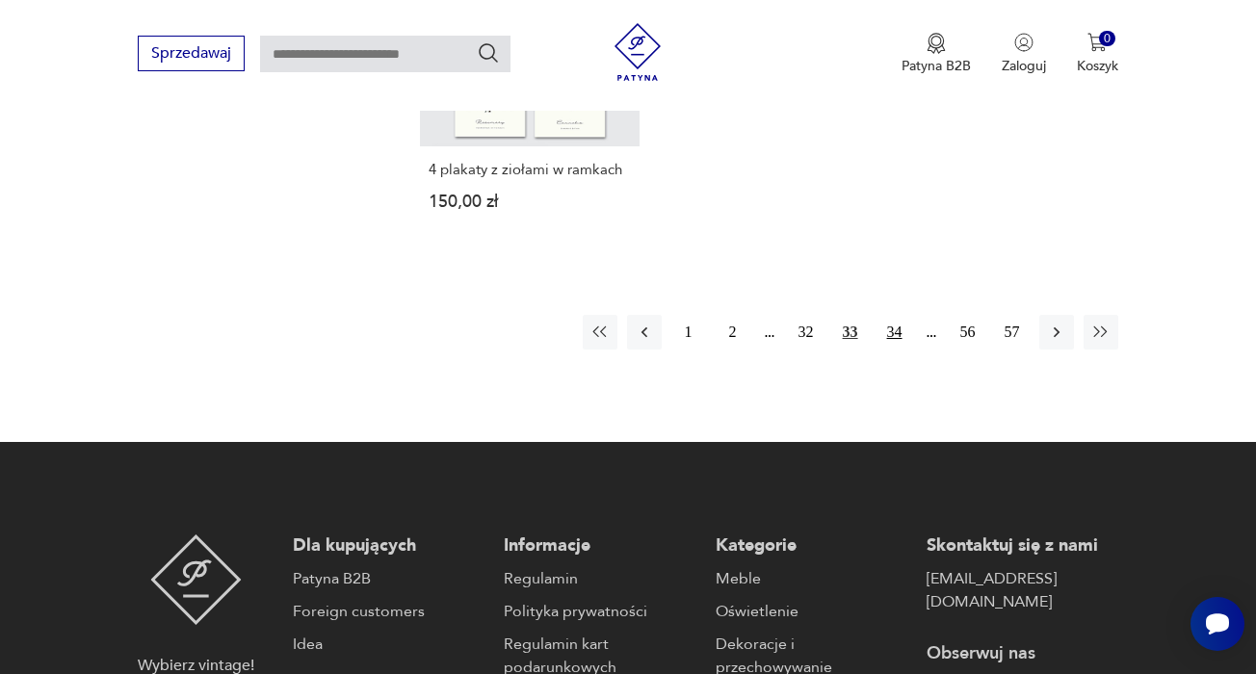
click at [896, 350] on button "34" at bounding box center [894, 332] width 35 height 35
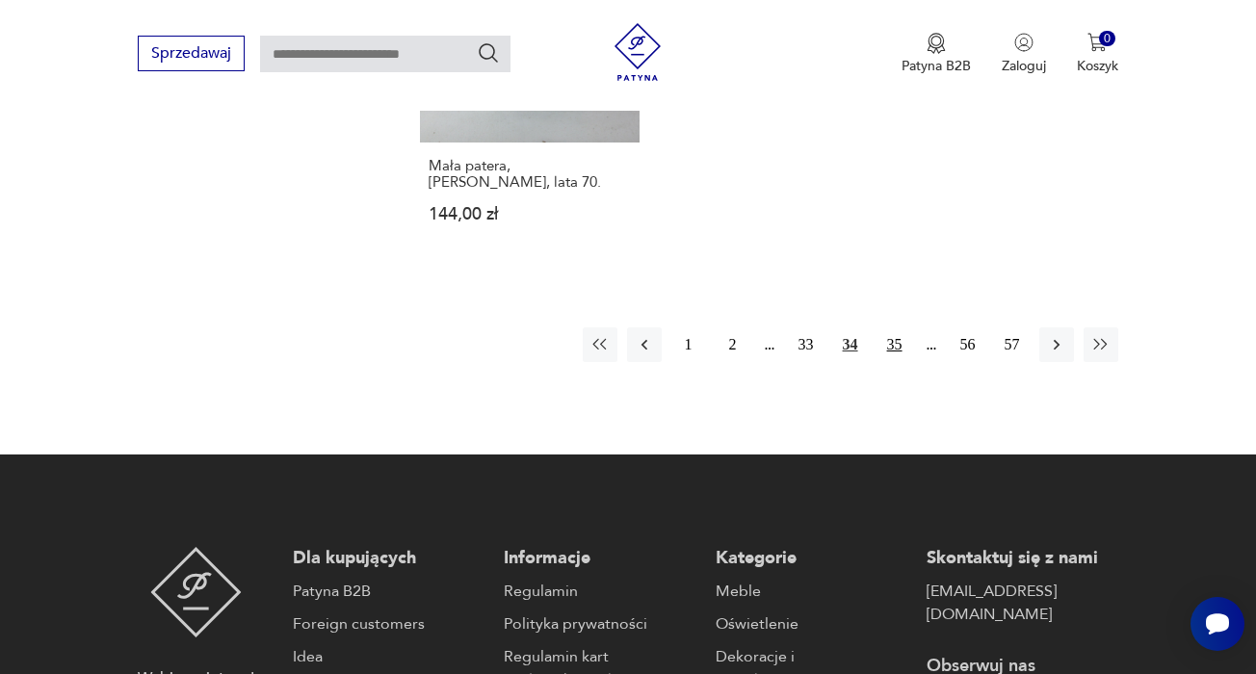
click at [896, 362] on button "35" at bounding box center [894, 344] width 35 height 35
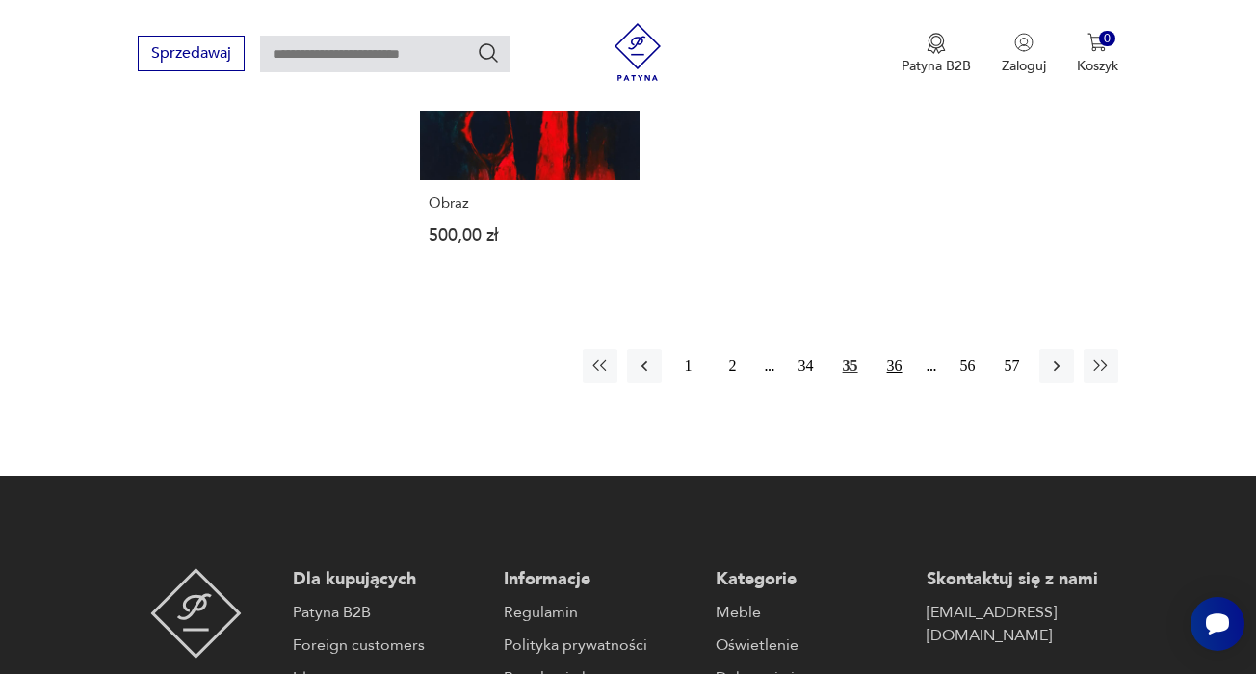
click at [894, 383] on button "36" at bounding box center [894, 366] width 35 height 35
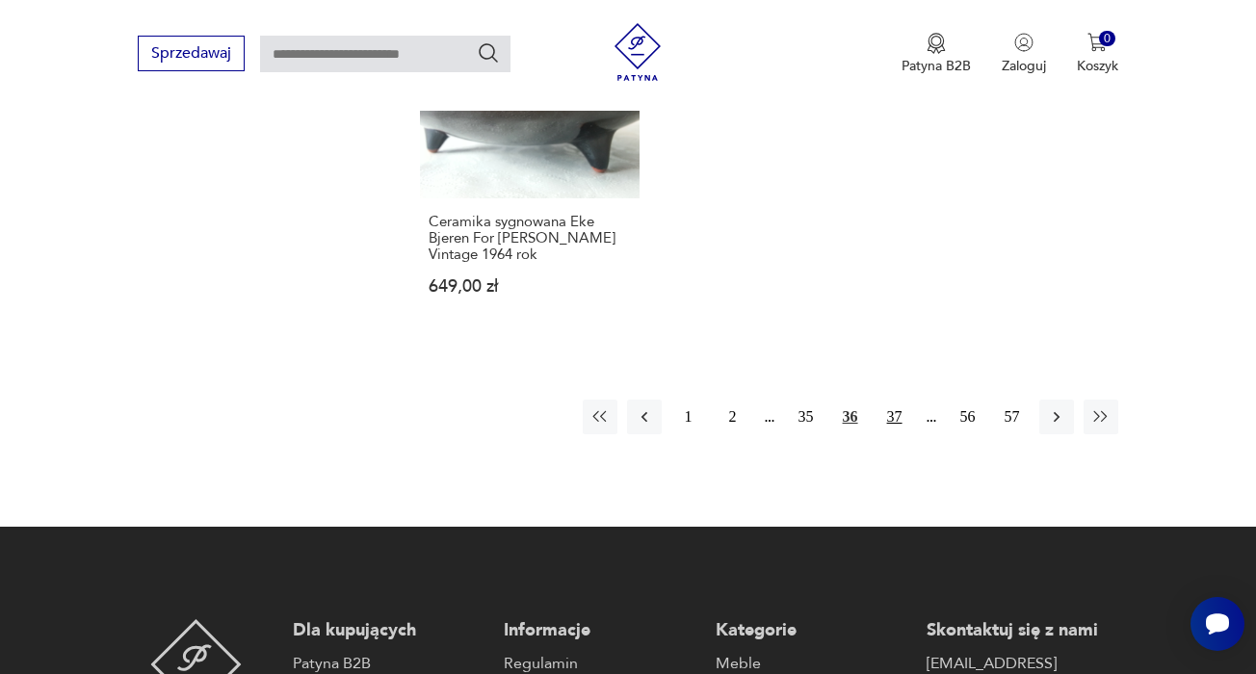
click at [893, 434] on button "37" at bounding box center [894, 417] width 35 height 35
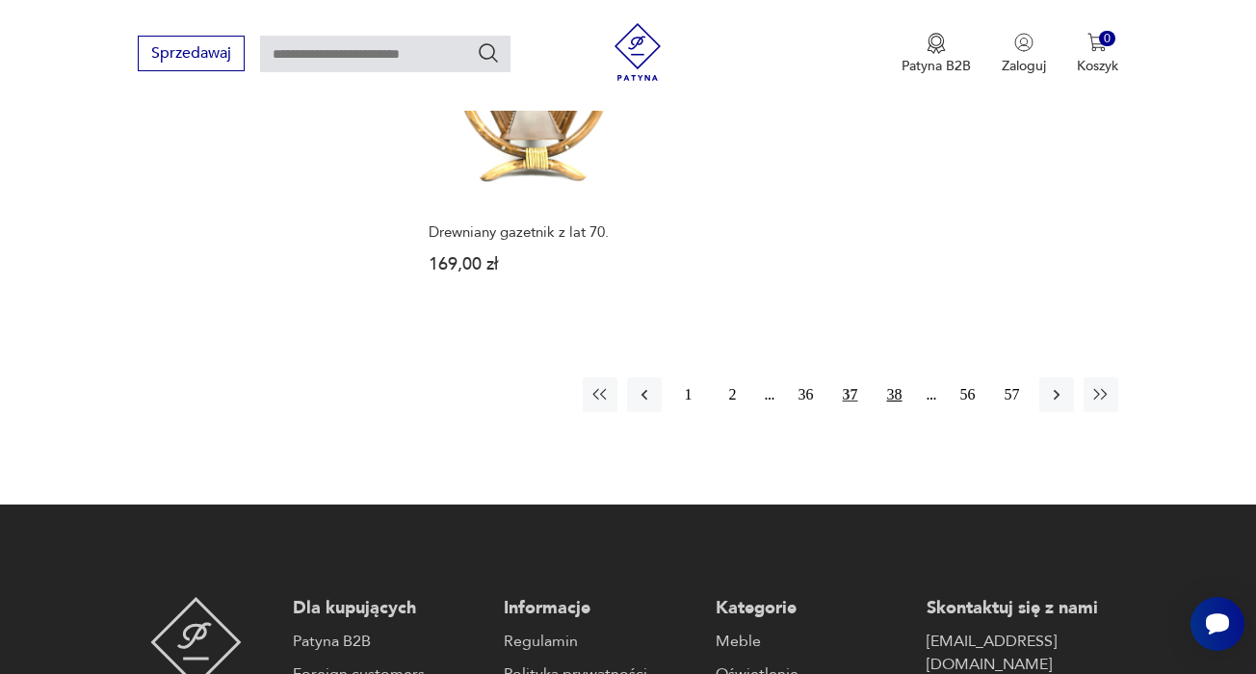
click at [896, 412] on button "38" at bounding box center [894, 395] width 35 height 35
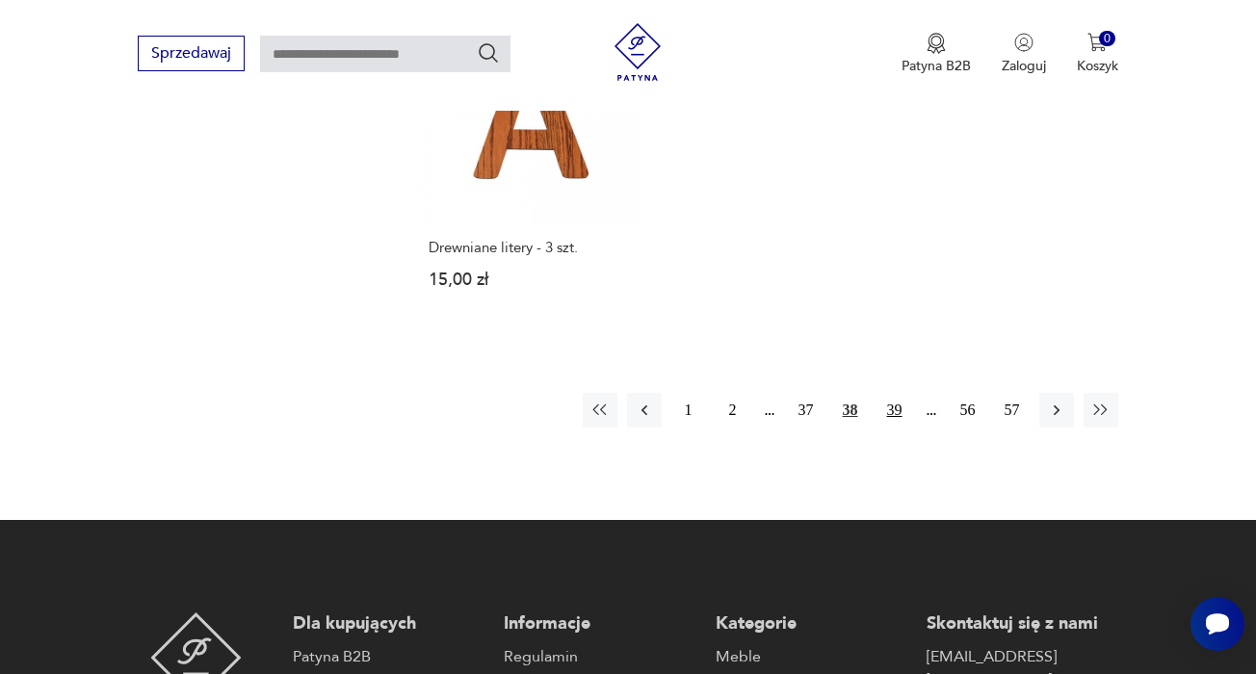
click at [898, 428] on button "39" at bounding box center [894, 410] width 35 height 35
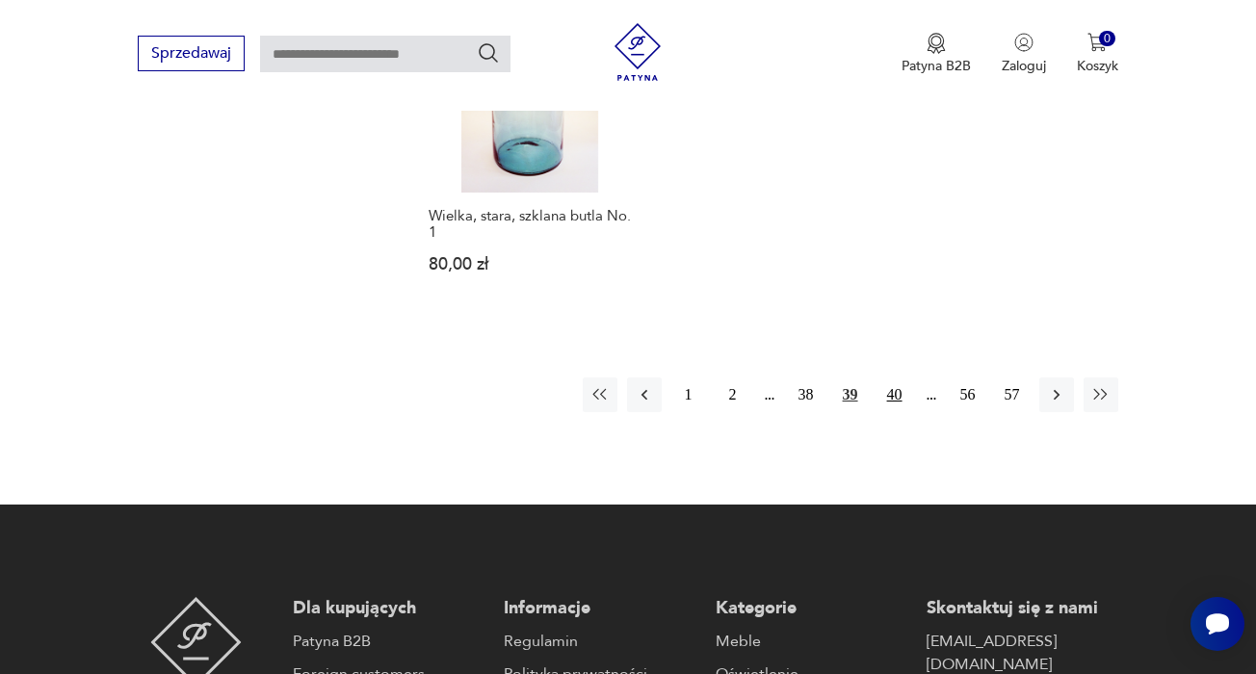
click at [893, 412] on button "40" at bounding box center [894, 395] width 35 height 35
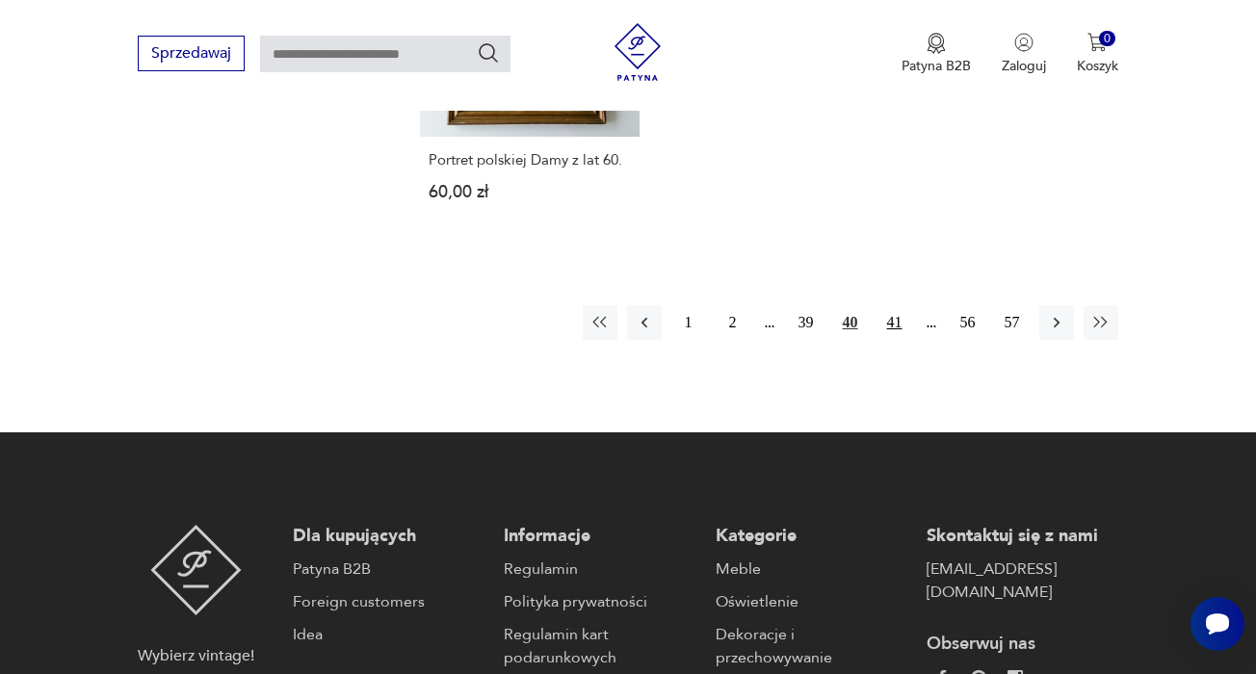
click at [889, 340] on button "41" at bounding box center [894, 322] width 35 height 35
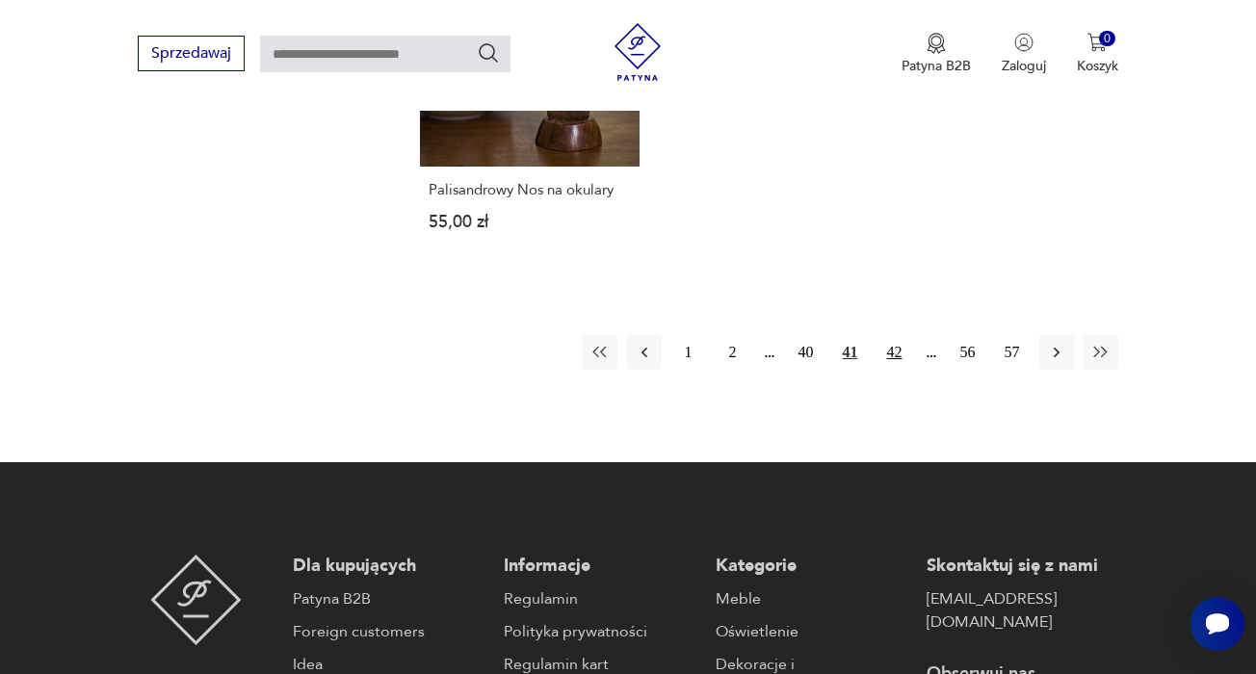
click at [895, 370] on button "42" at bounding box center [894, 352] width 35 height 35
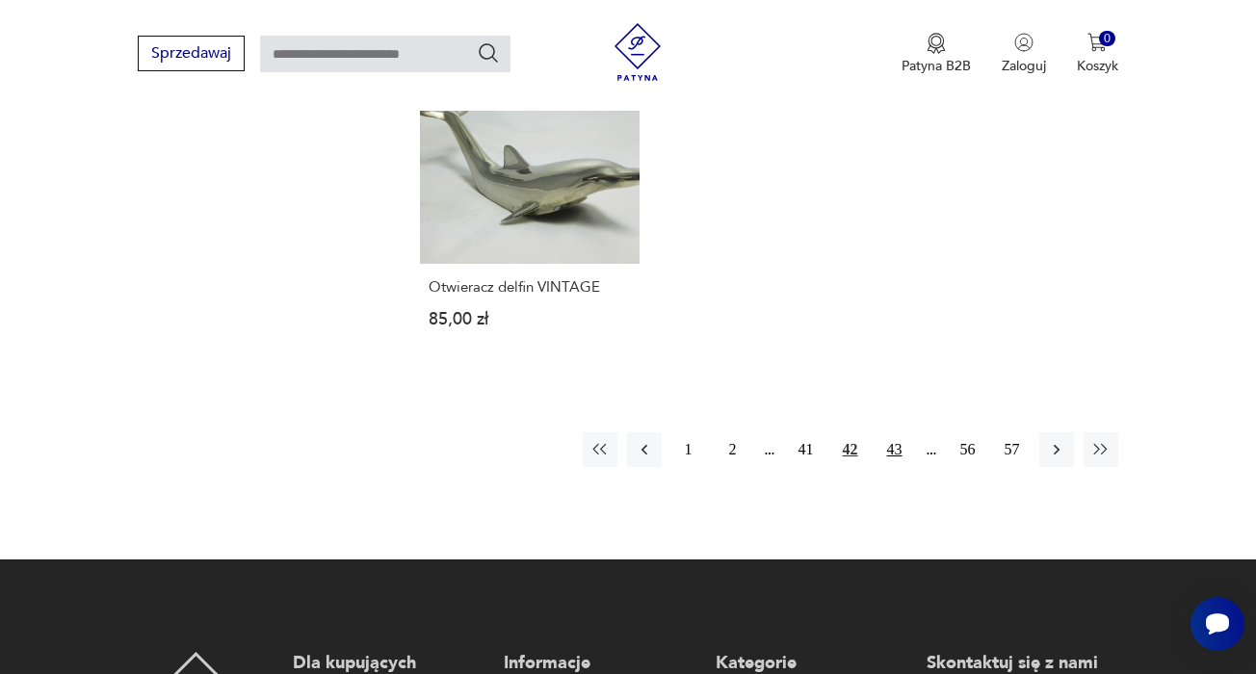
click at [893, 467] on button "43" at bounding box center [894, 449] width 35 height 35
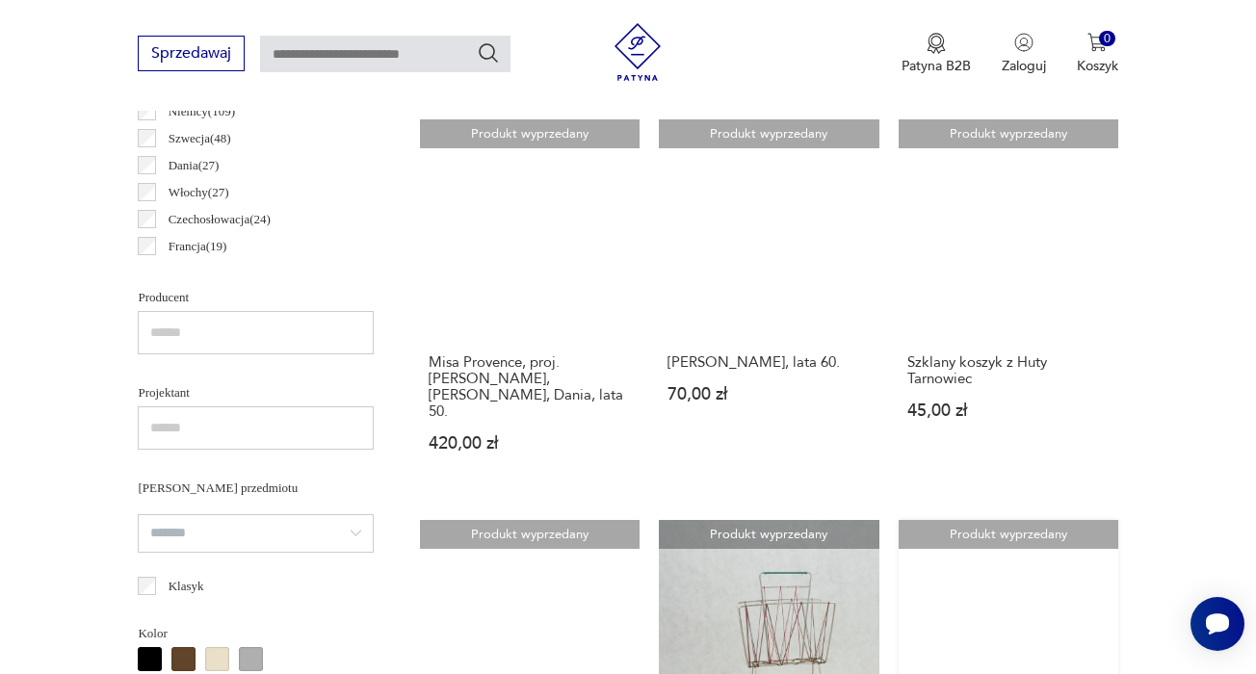
scroll to position [1115, 0]
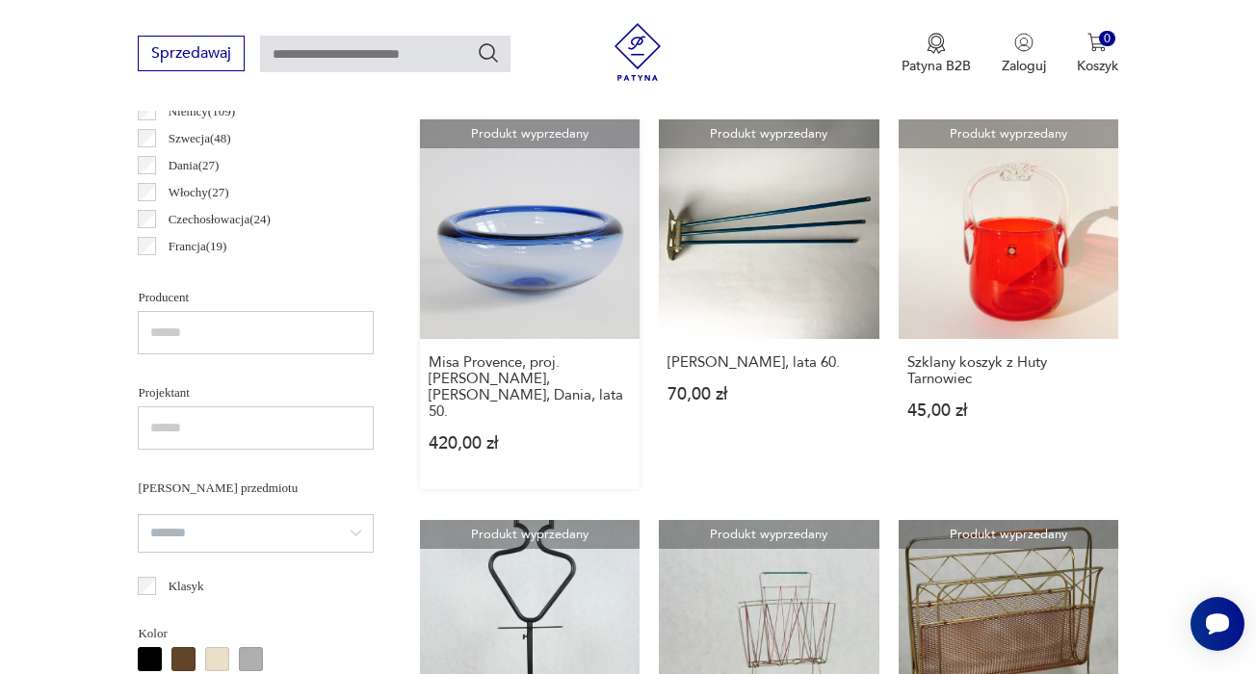
click at [521, 316] on link "Produkt wyprzedany Misa Provence, proj. [PERSON_NAME], [PERSON_NAME], Dania, la…" at bounding box center [530, 304] width 220 height 370
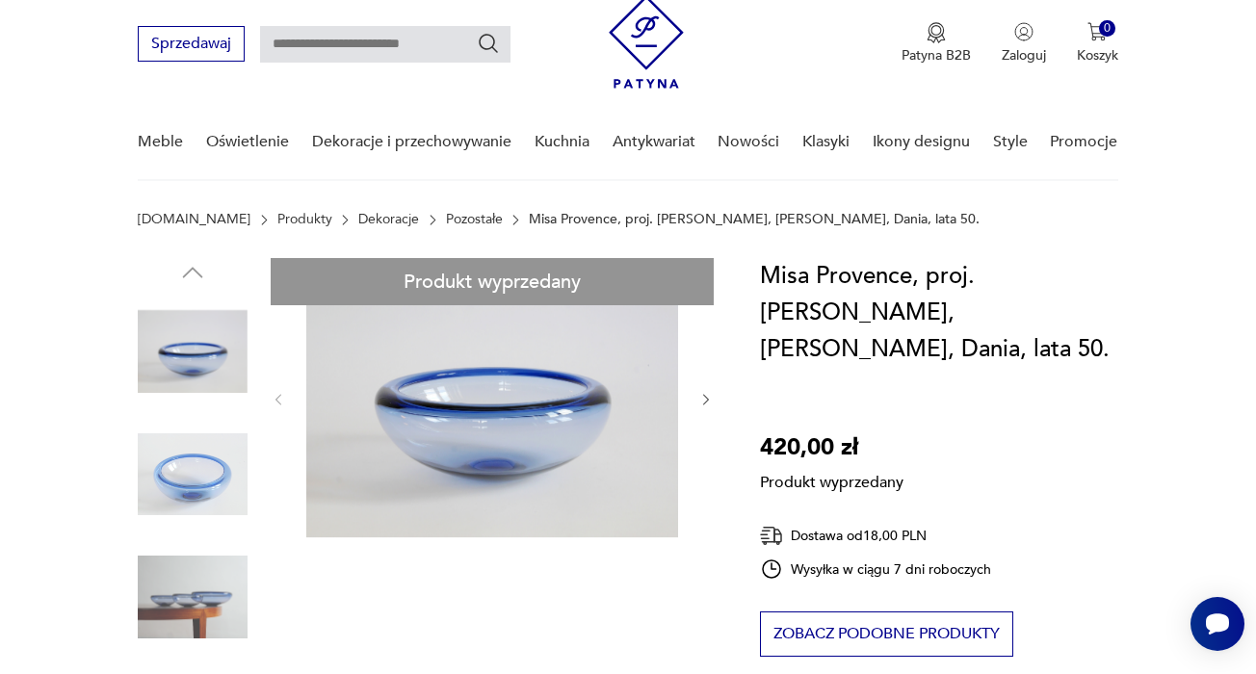
scroll to position [60, 0]
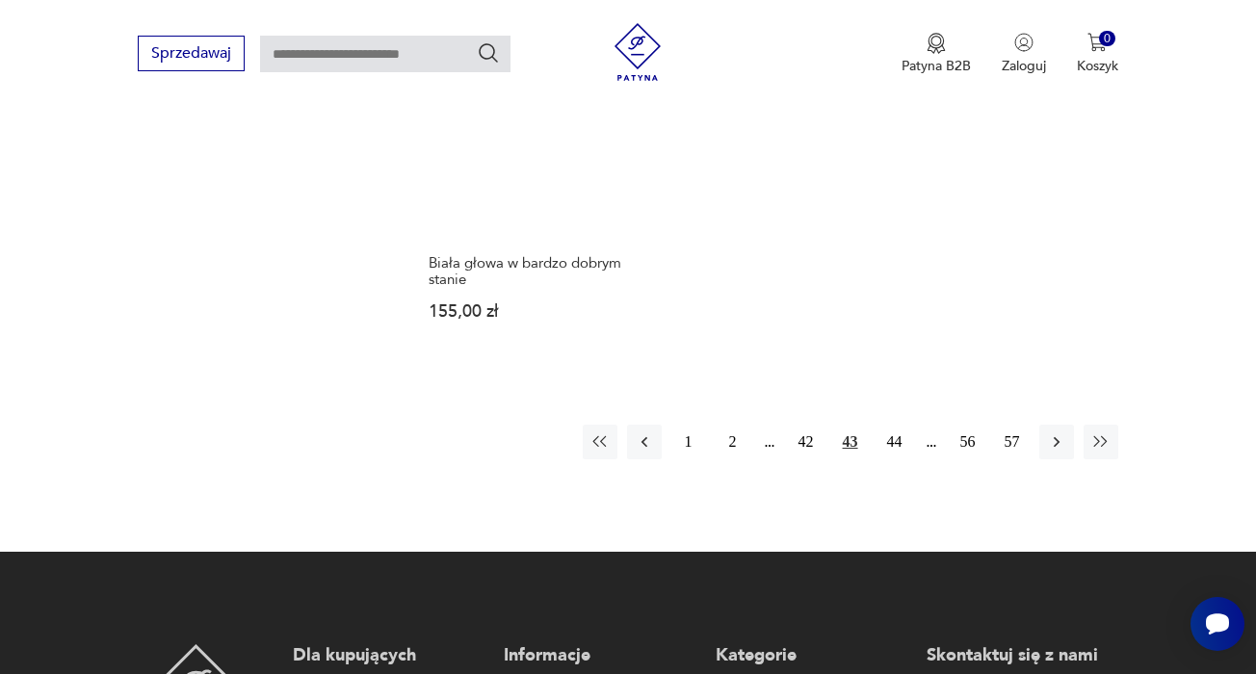
scroll to position [2828, 0]
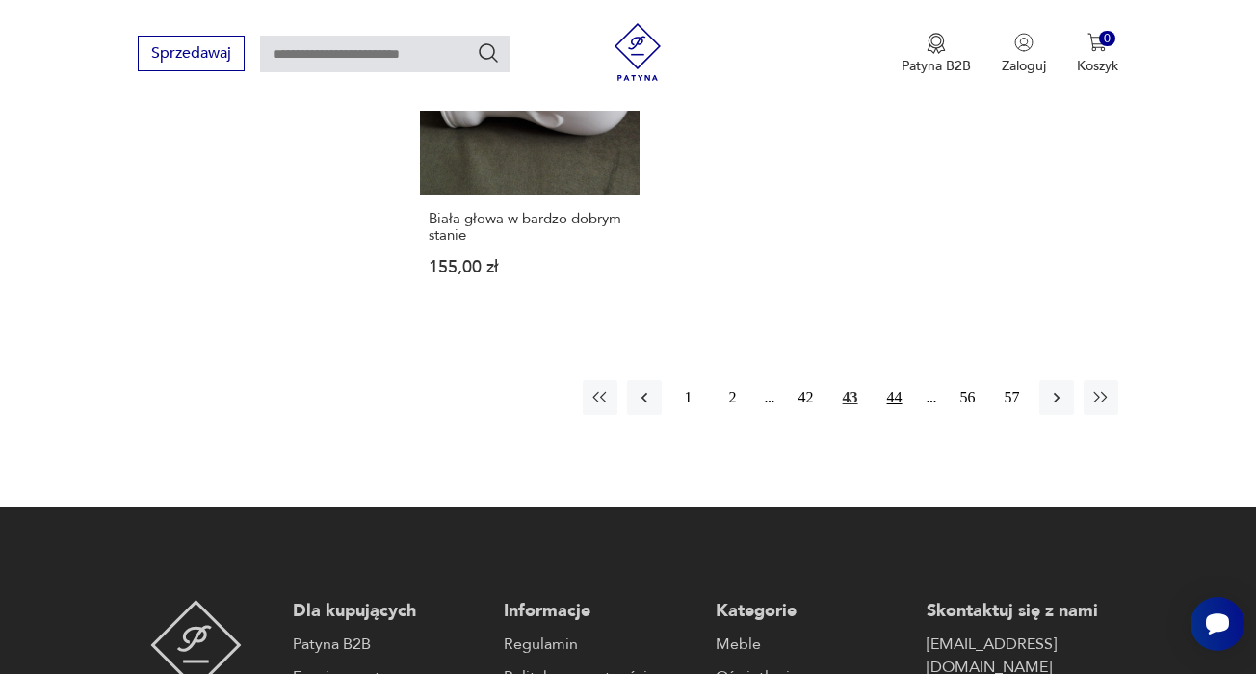
click at [896, 415] on button "44" at bounding box center [894, 397] width 35 height 35
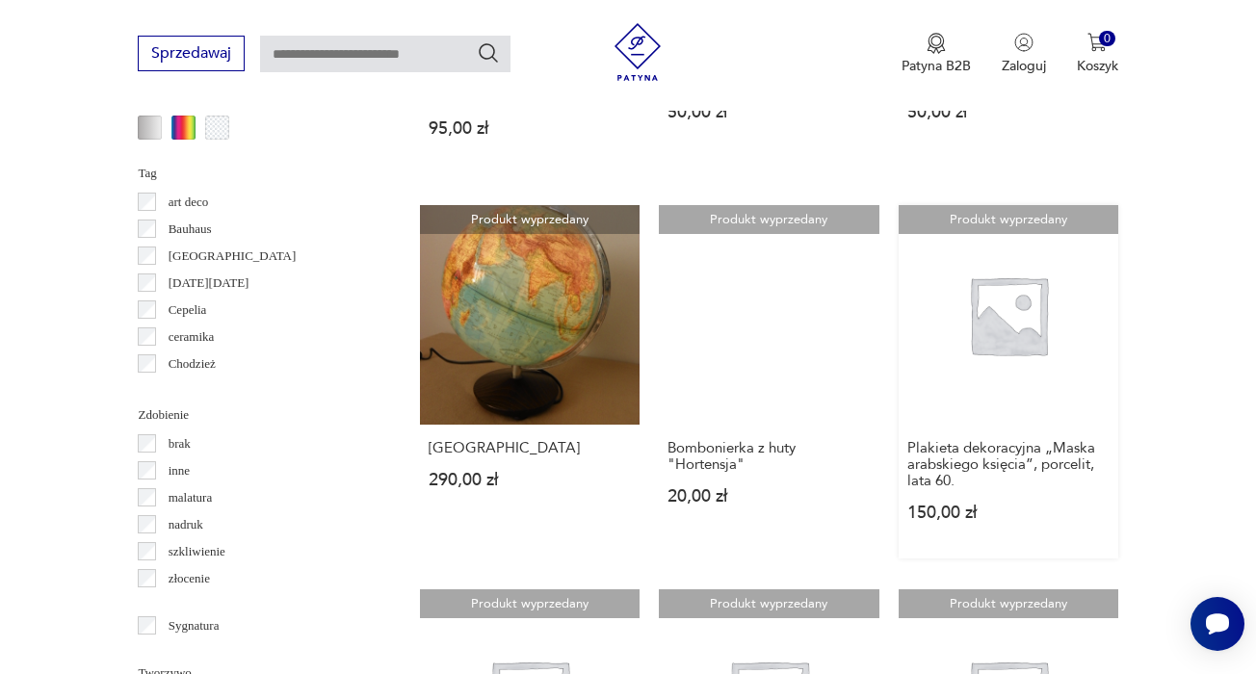
scroll to position [1796, 1]
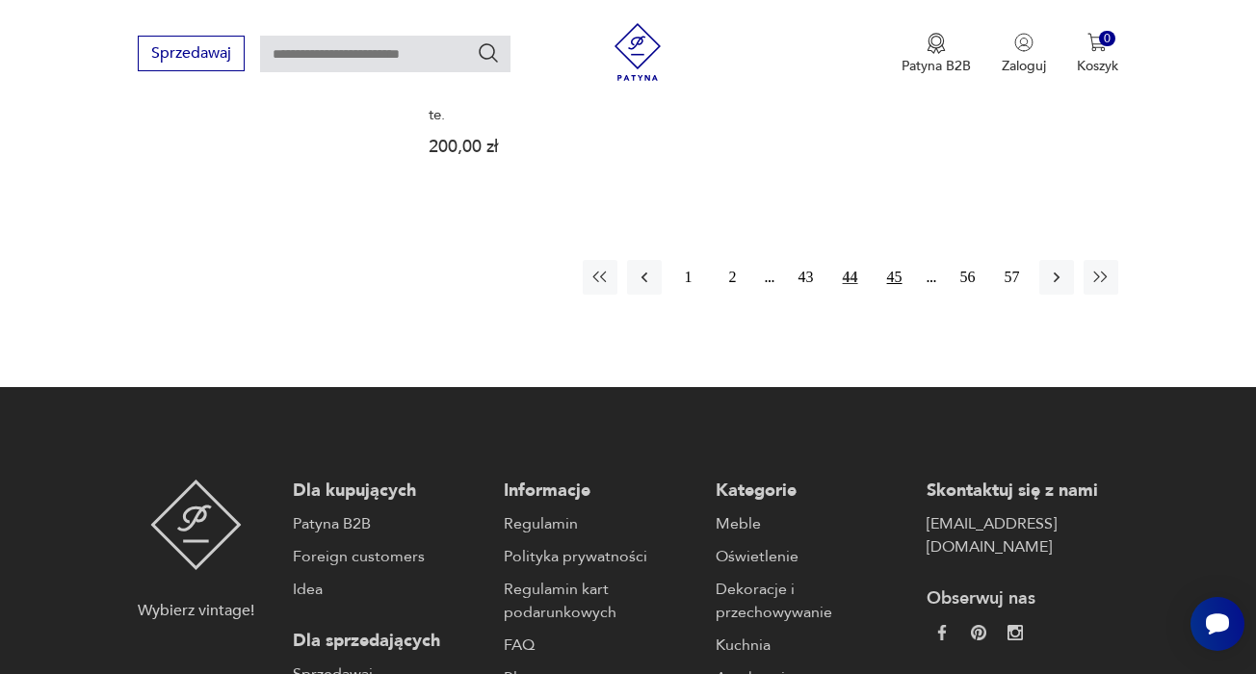
click at [892, 295] on button "45" at bounding box center [894, 277] width 35 height 35
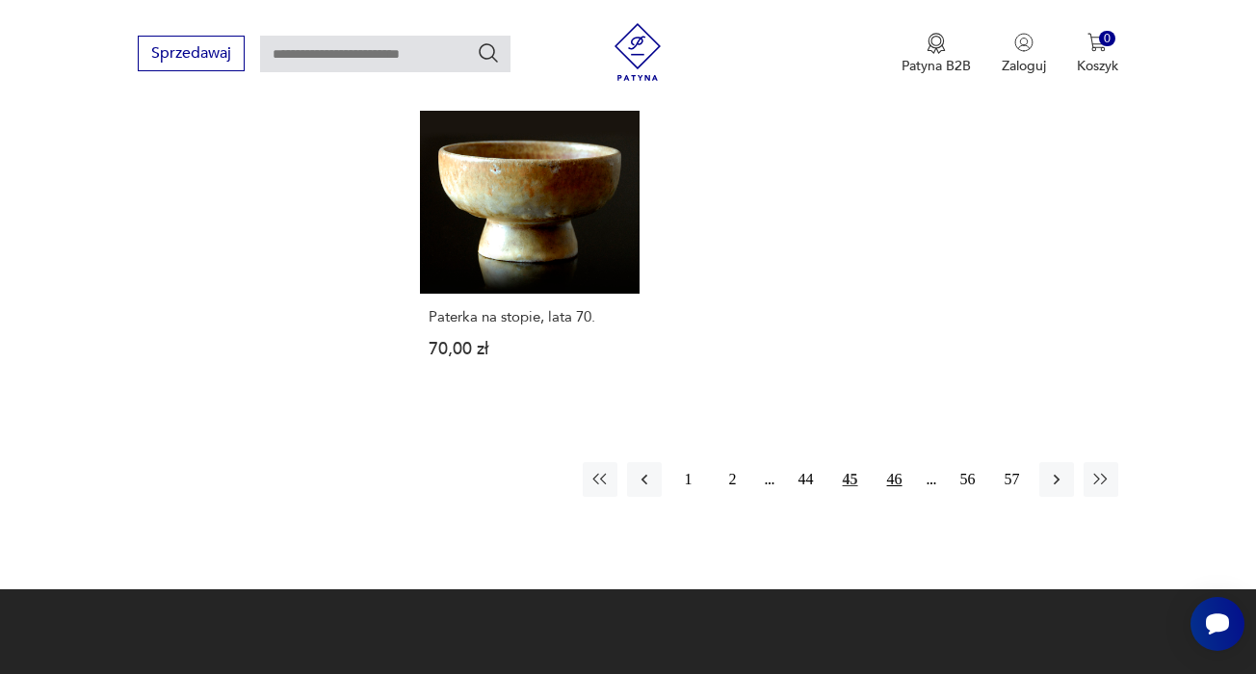
click at [898, 497] on button "46" at bounding box center [894, 479] width 35 height 35
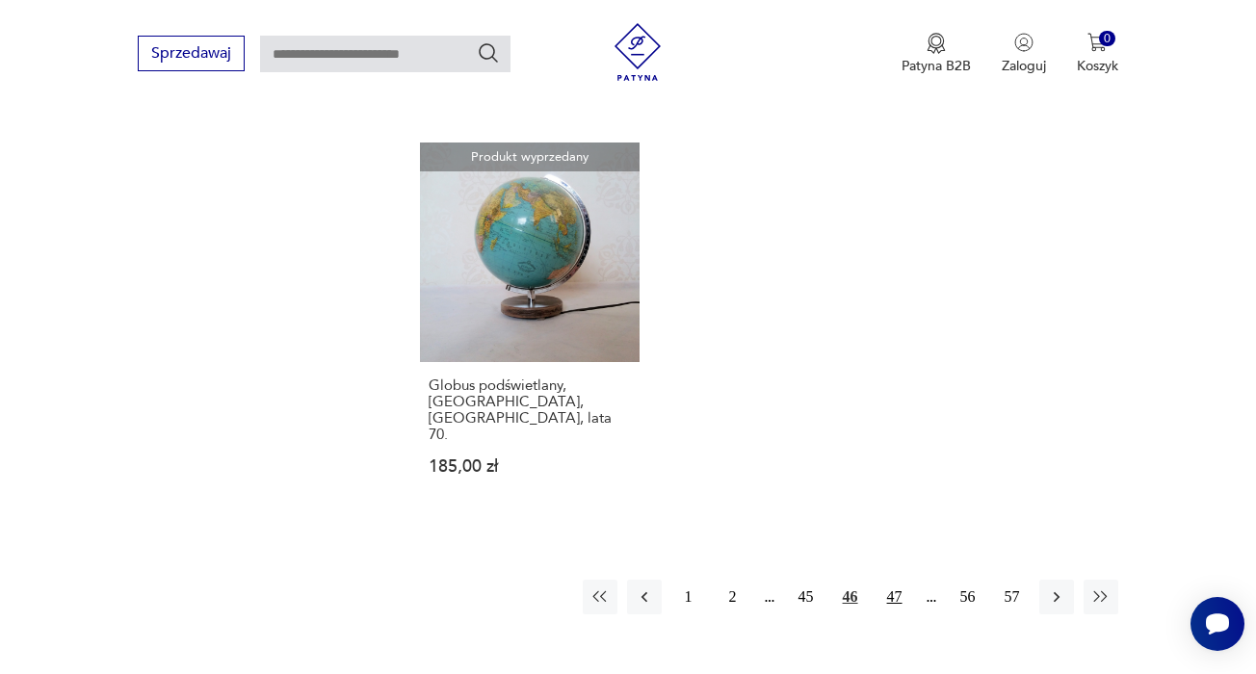
click at [895, 614] on button "47" at bounding box center [894, 597] width 35 height 35
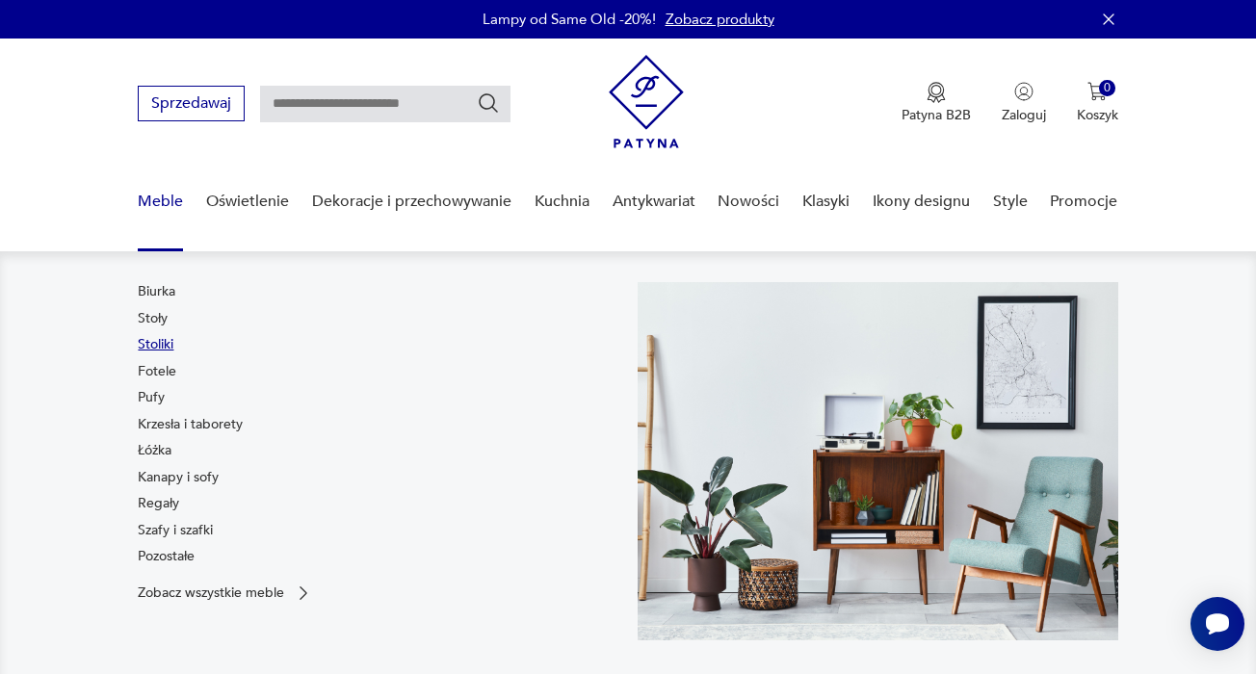
click at [158, 345] on link "Stoliki" at bounding box center [156, 344] width 36 height 19
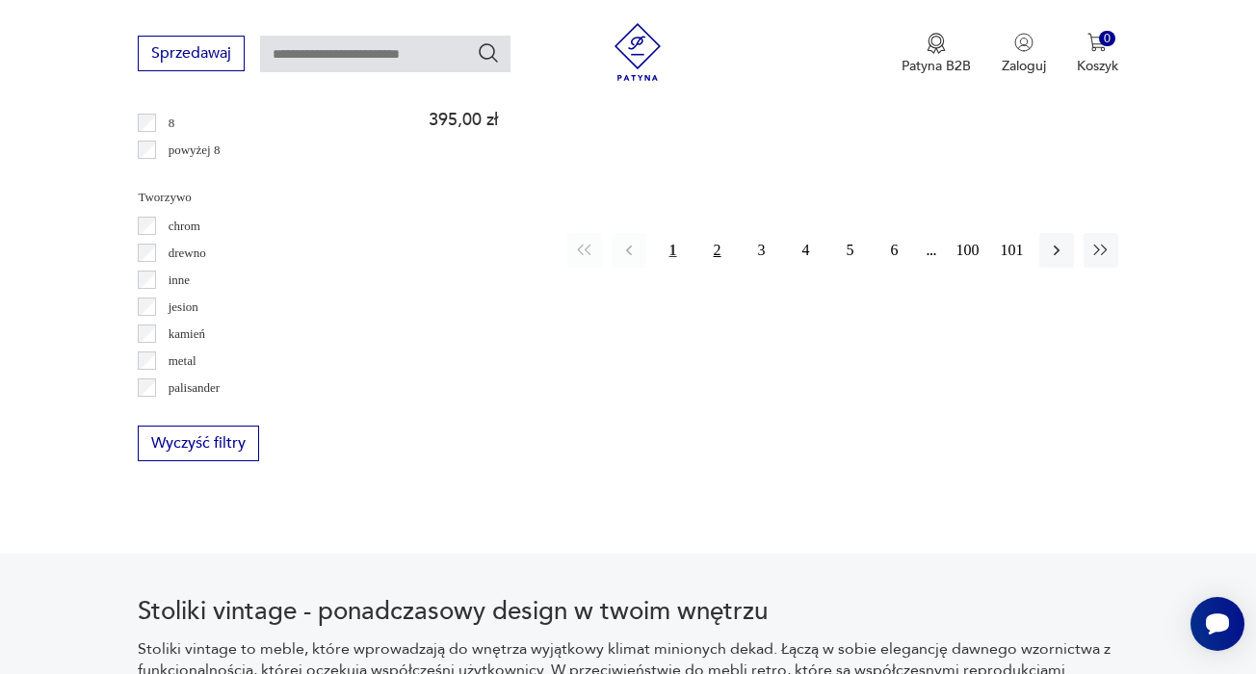
click at [718, 268] on button "2" at bounding box center [717, 250] width 35 height 35
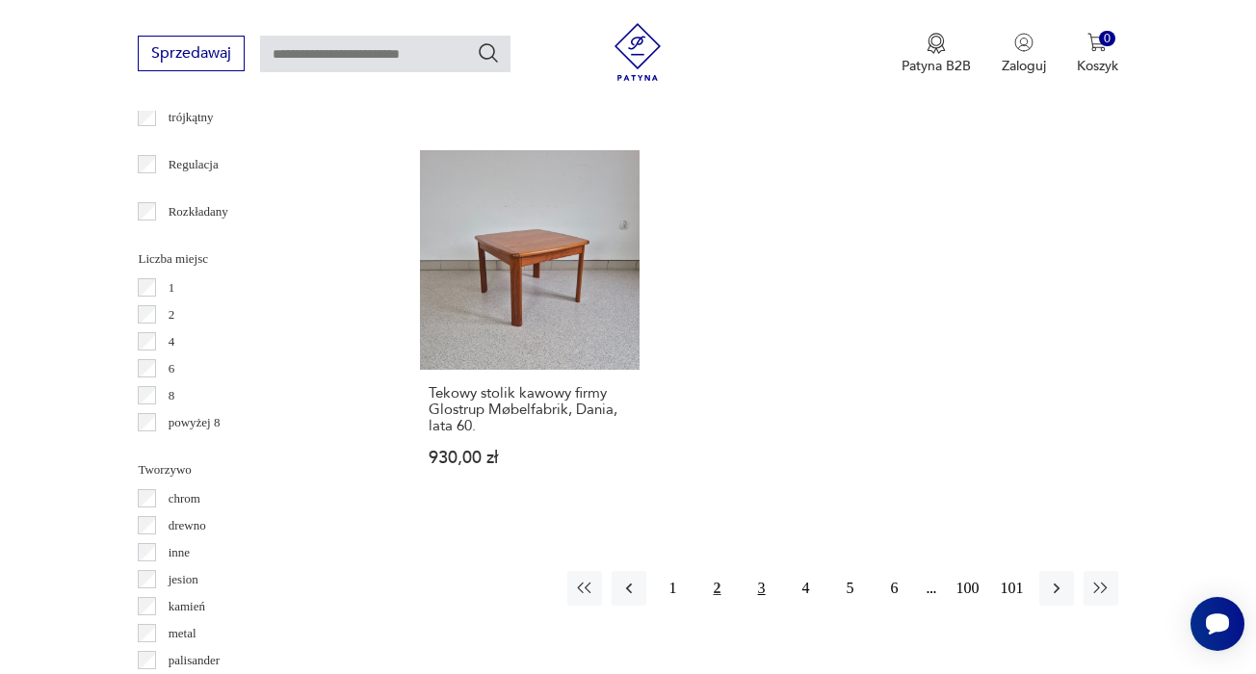
click at [759, 598] on button "3" at bounding box center [761, 588] width 35 height 35
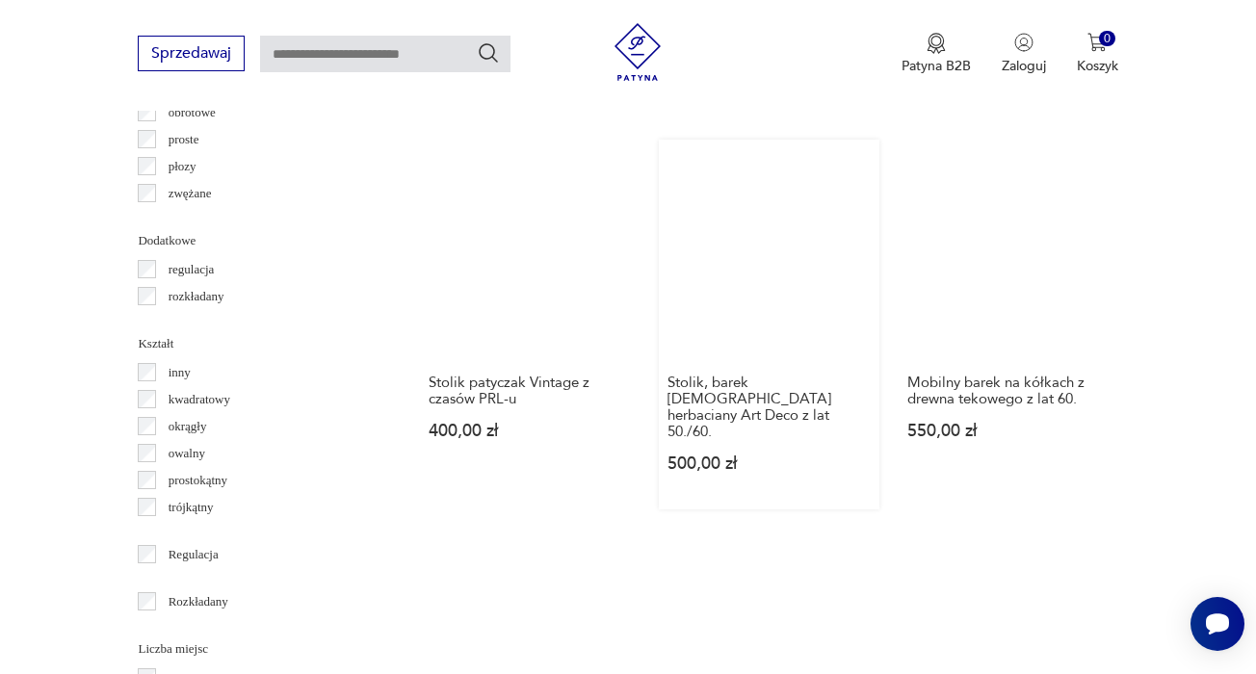
scroll to position [2309, 0]
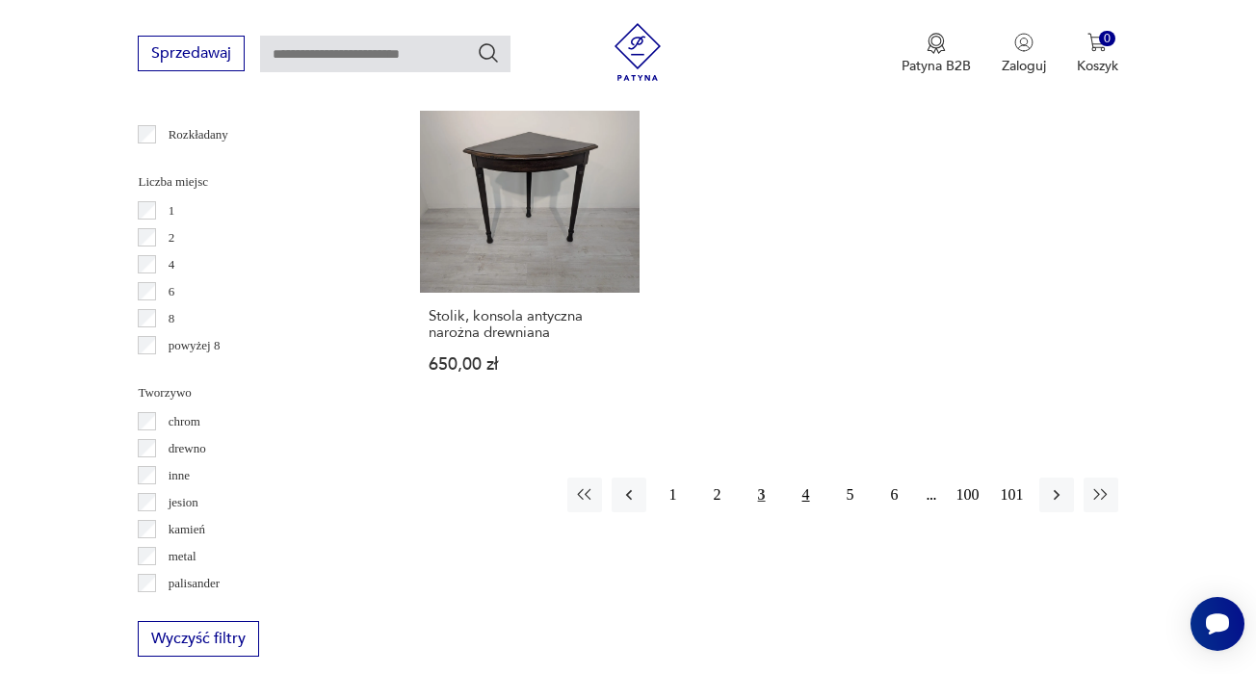
click at [806, 512] on button "4" at bounding box center [806, 495] width 35 height 35
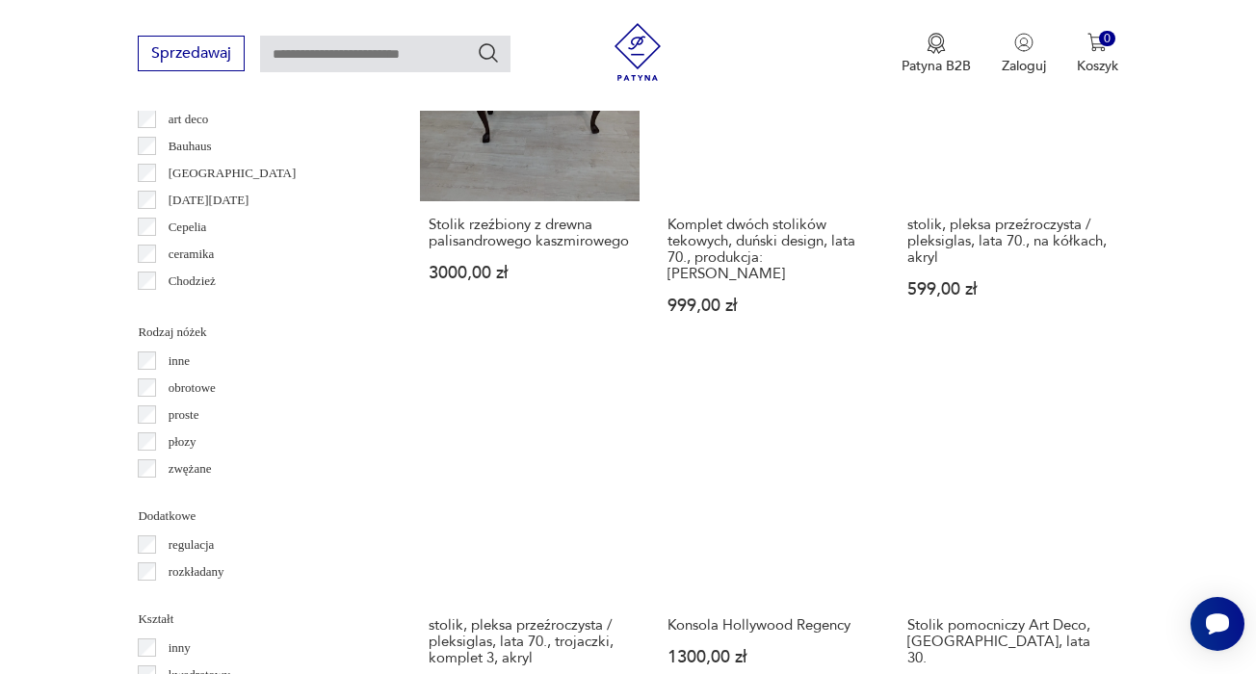
scroll to position [2044, 0]
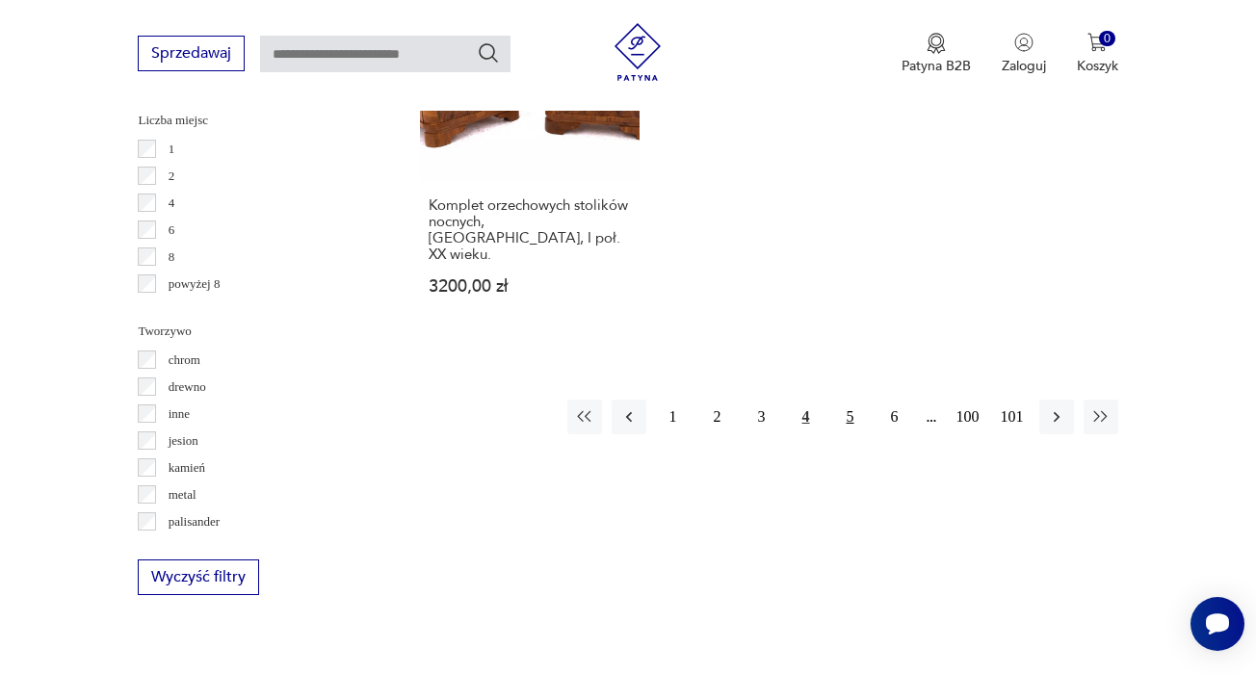
click at [847, 434] on button "5" at bounding box center [850, 417] width 35 height 35
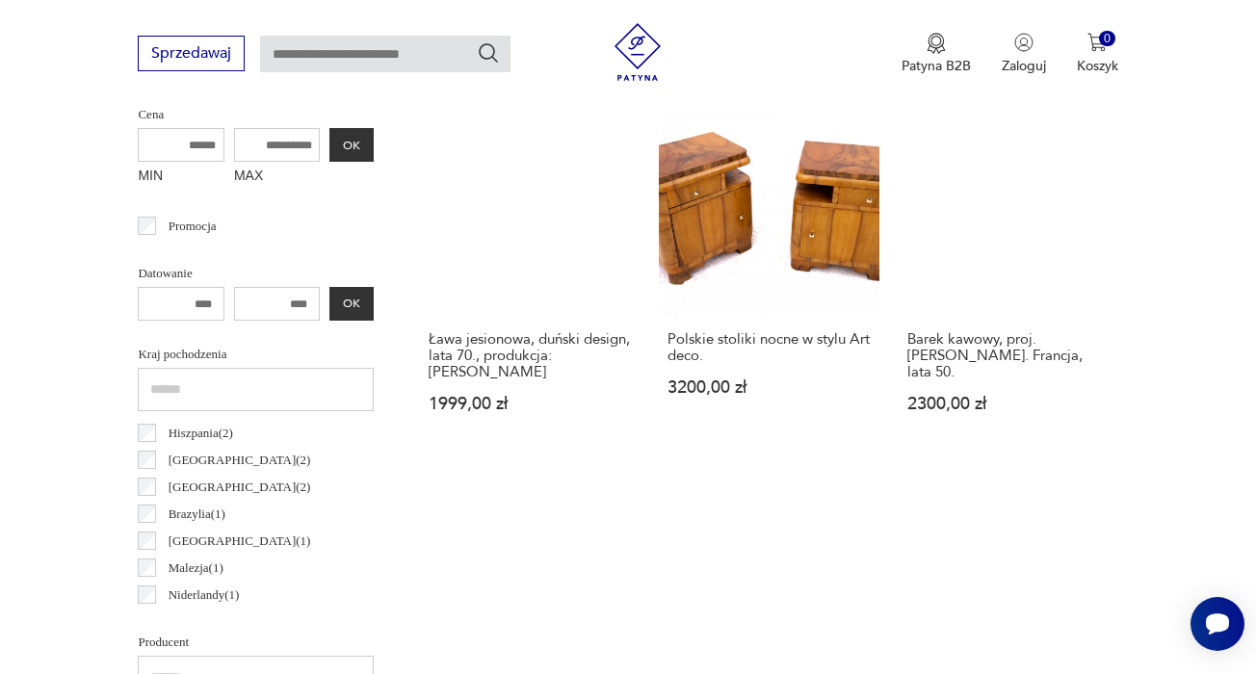
scroll to position [808, 1]
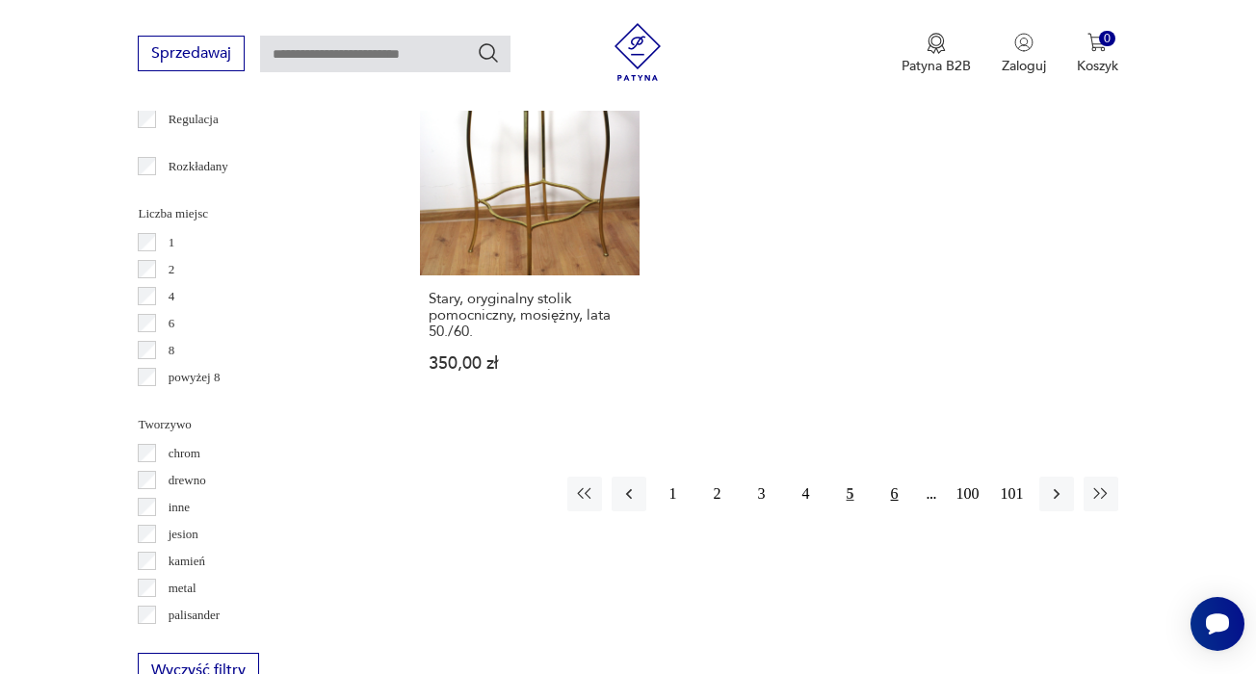
click at [895, 511] on button "6" at bounding box center [894, 494] width 35 height 35
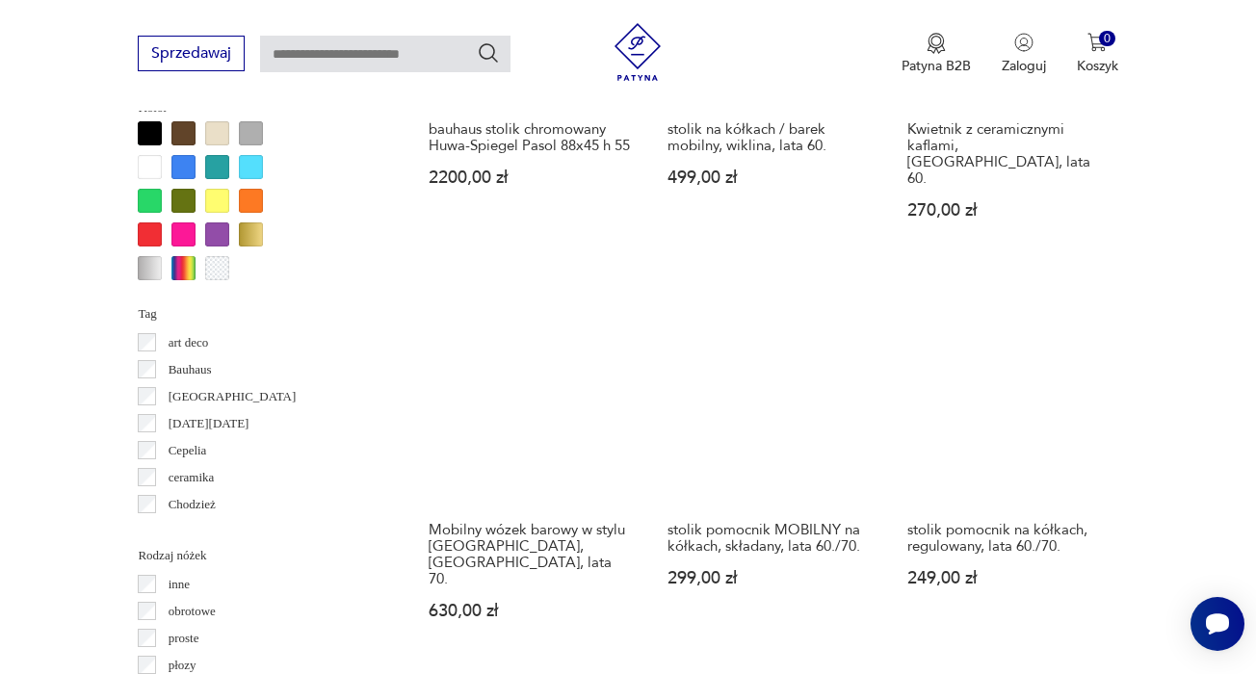
scroll to position [1808, 0]
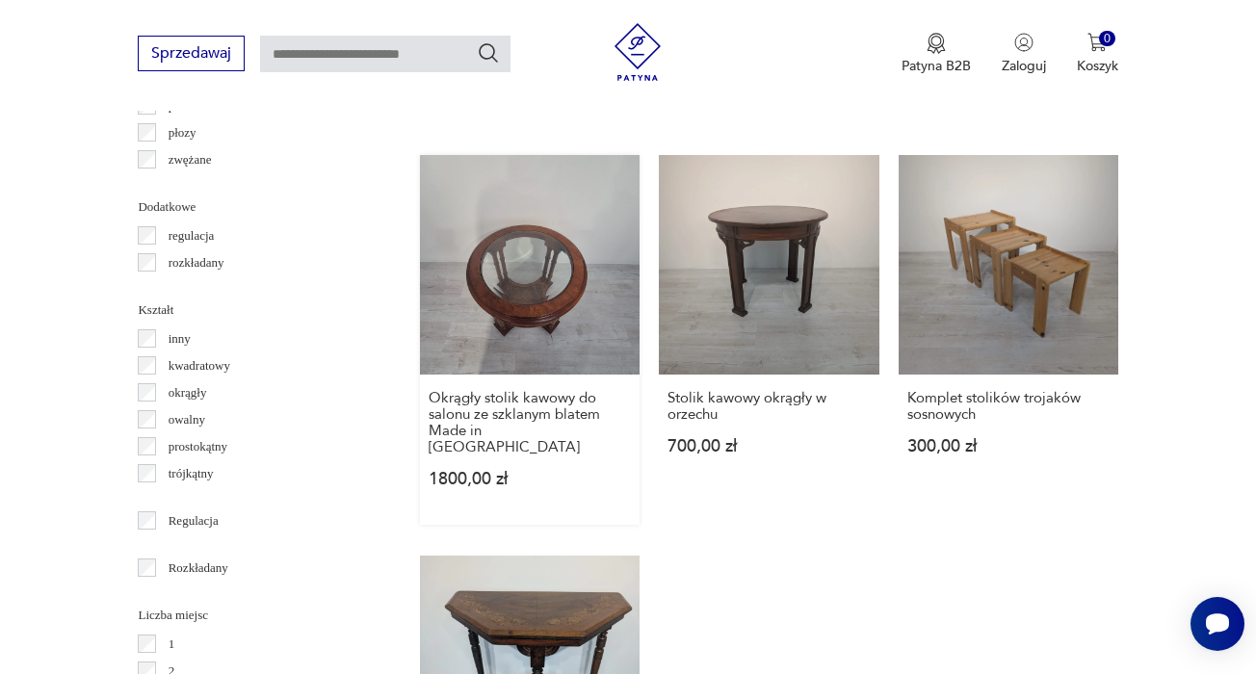
click at [470, 273] on link "Okrągły stolik kawowy do salonu ze szklanym blatem Made in [GEOGRAPHIC_DATA] 18…" at bounding box center [530, 340] width 220 height 370
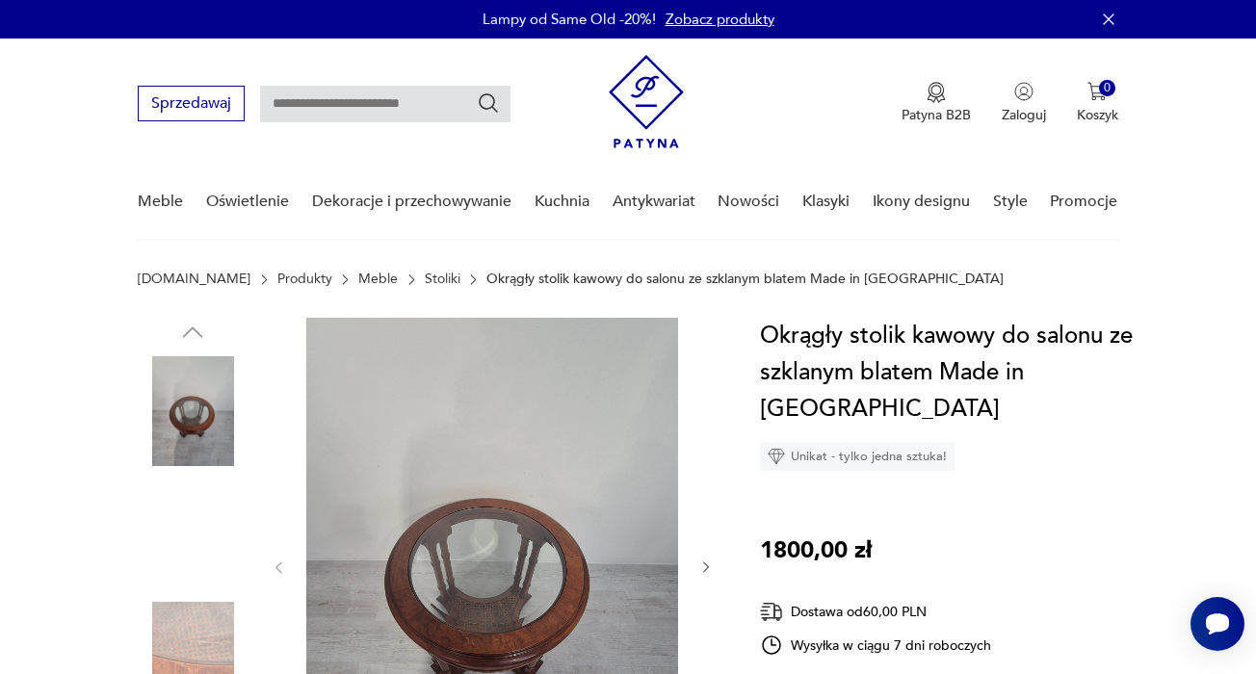
click at [191, 557] on img at bounding box center [193, 535] width 110 height 110
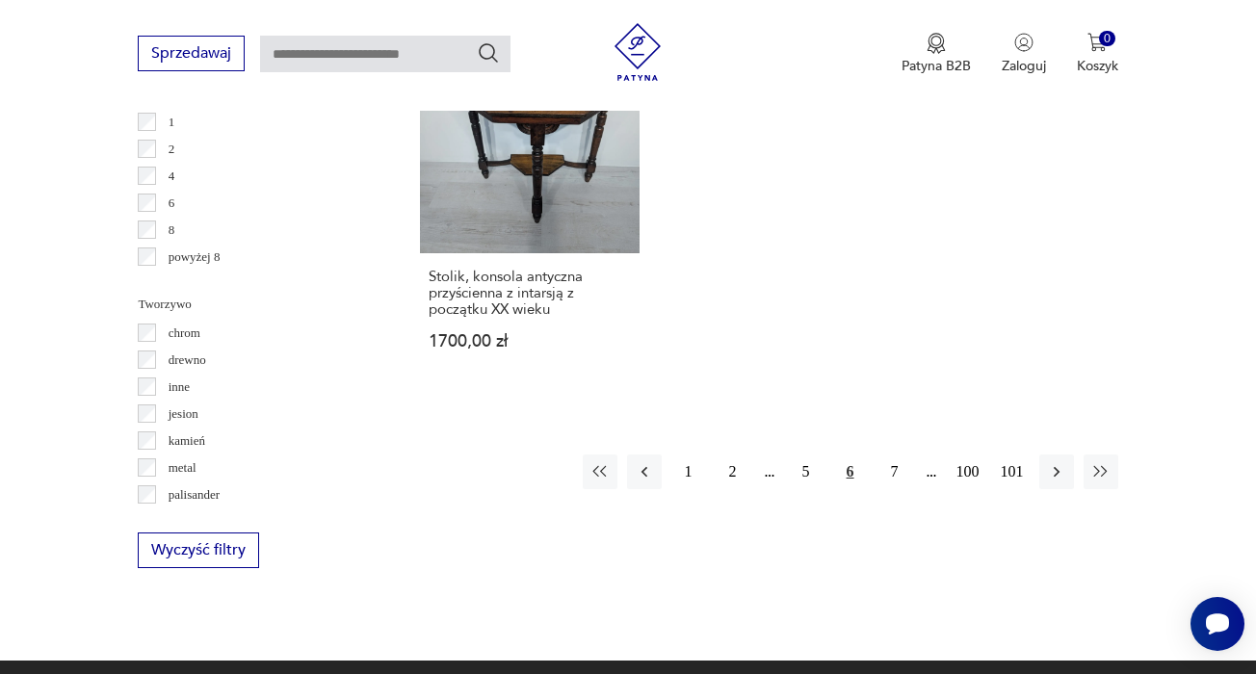
scroll to position [2867, 0]
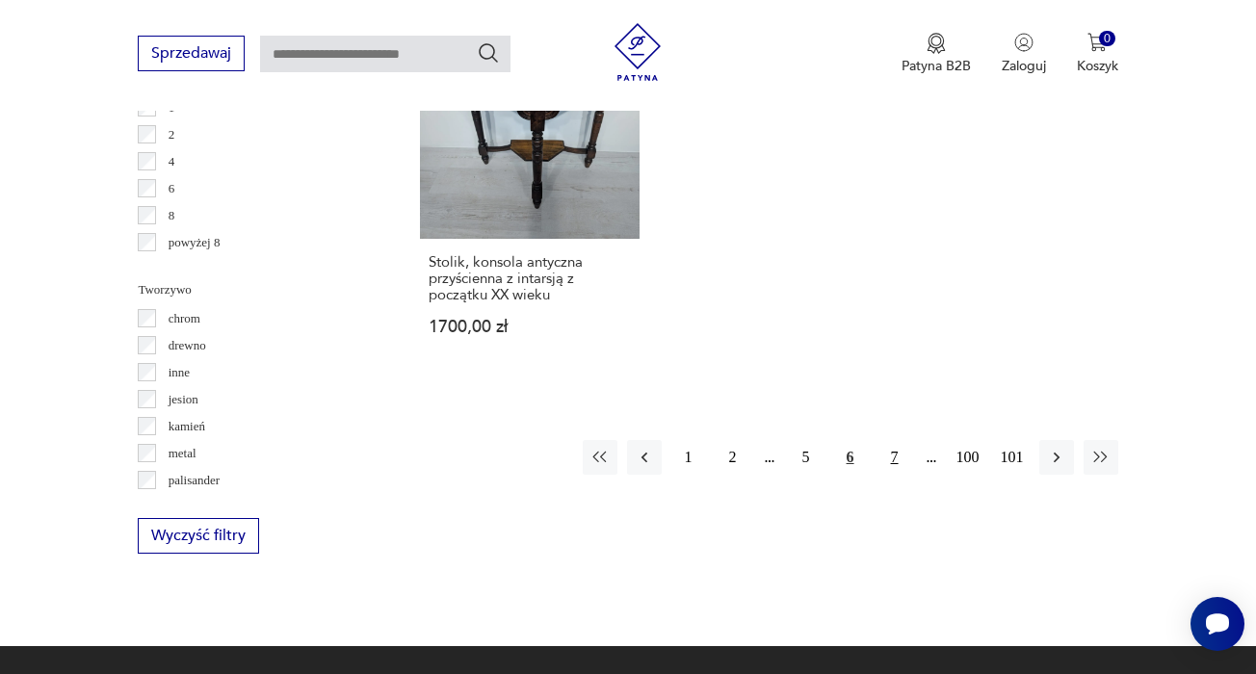
click at [891, 440] on button "7" at bounding box center [894, 457] width 35 height 35
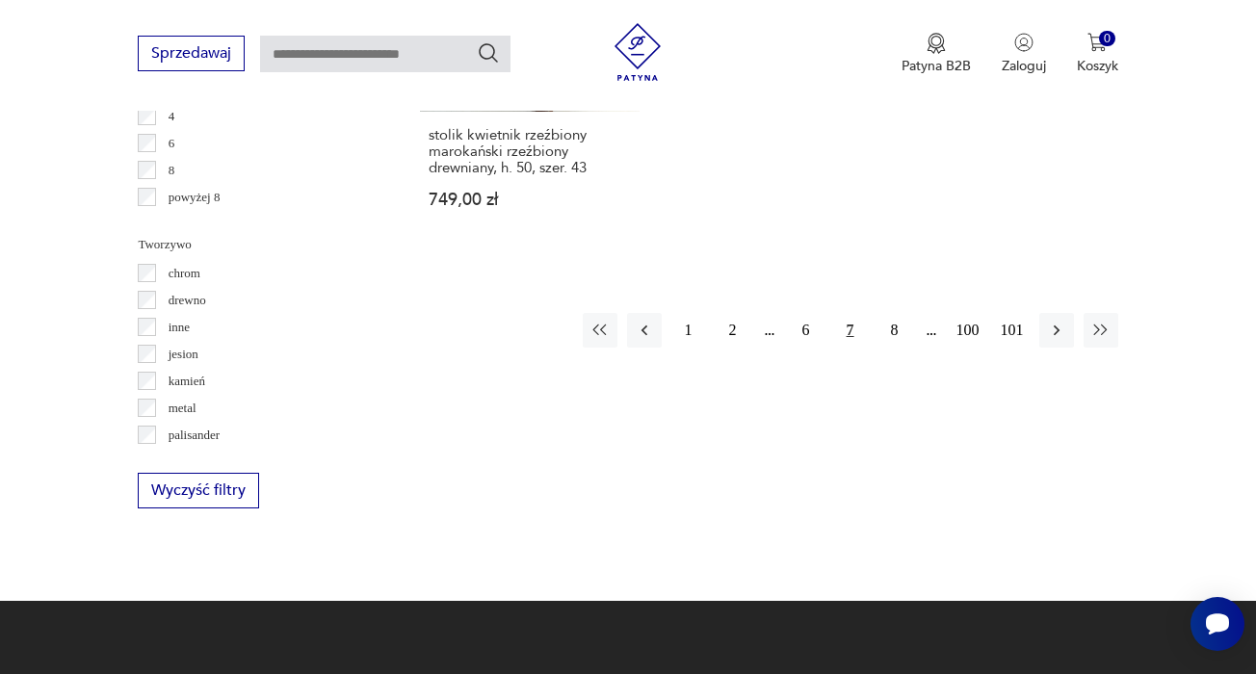
scroll to position [2921, 0]
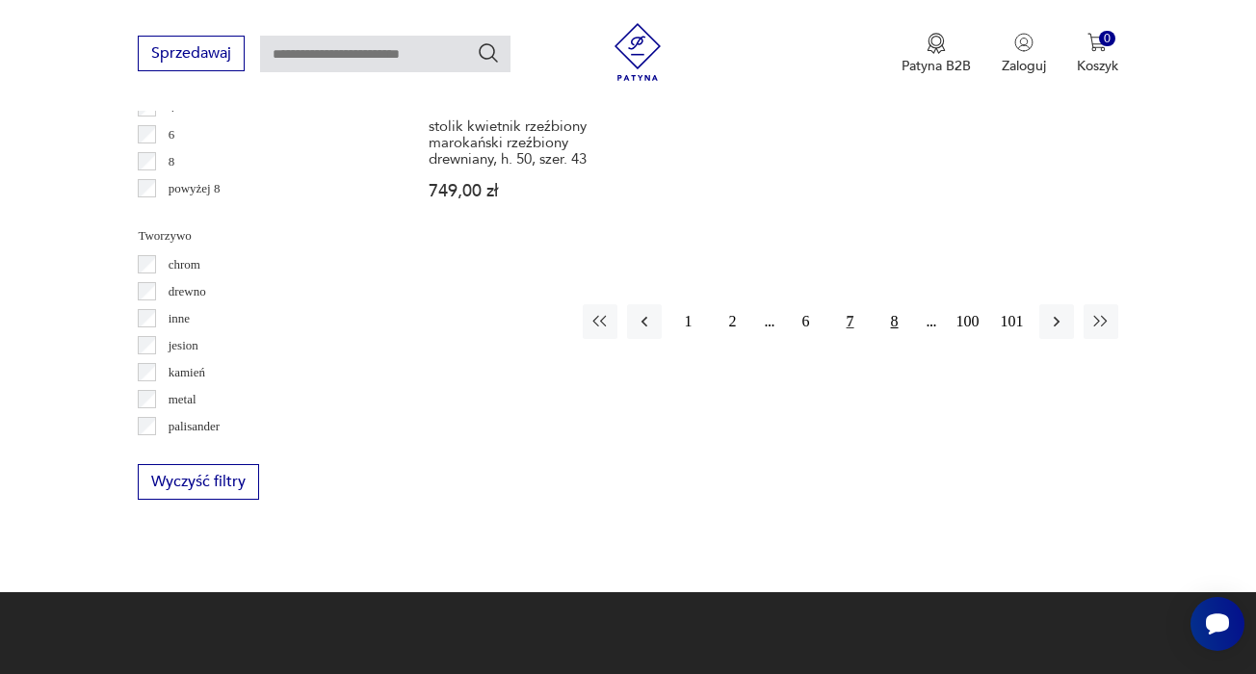
click at [896, 339] on button "8" at bounding box center [894, 321] width 35 height 35
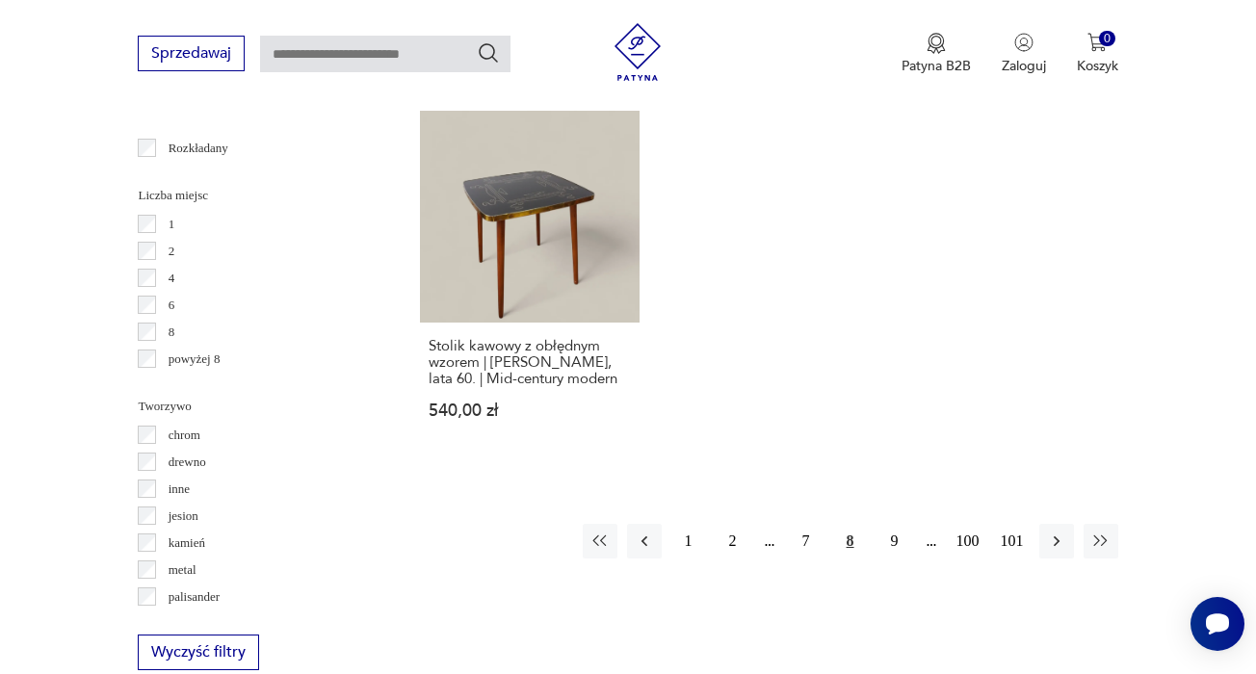
scroll to position [2878, 0]
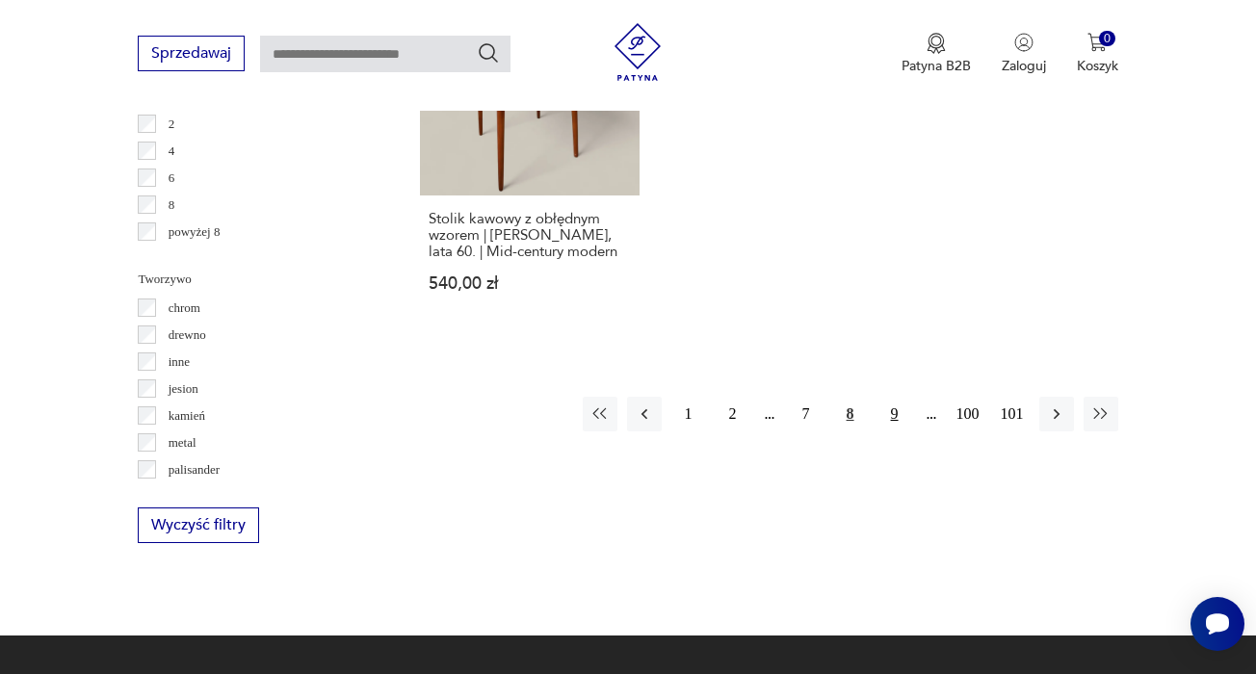
click at [899, 431] on button "9" at bounding box center [894, 414] width 35 height 35
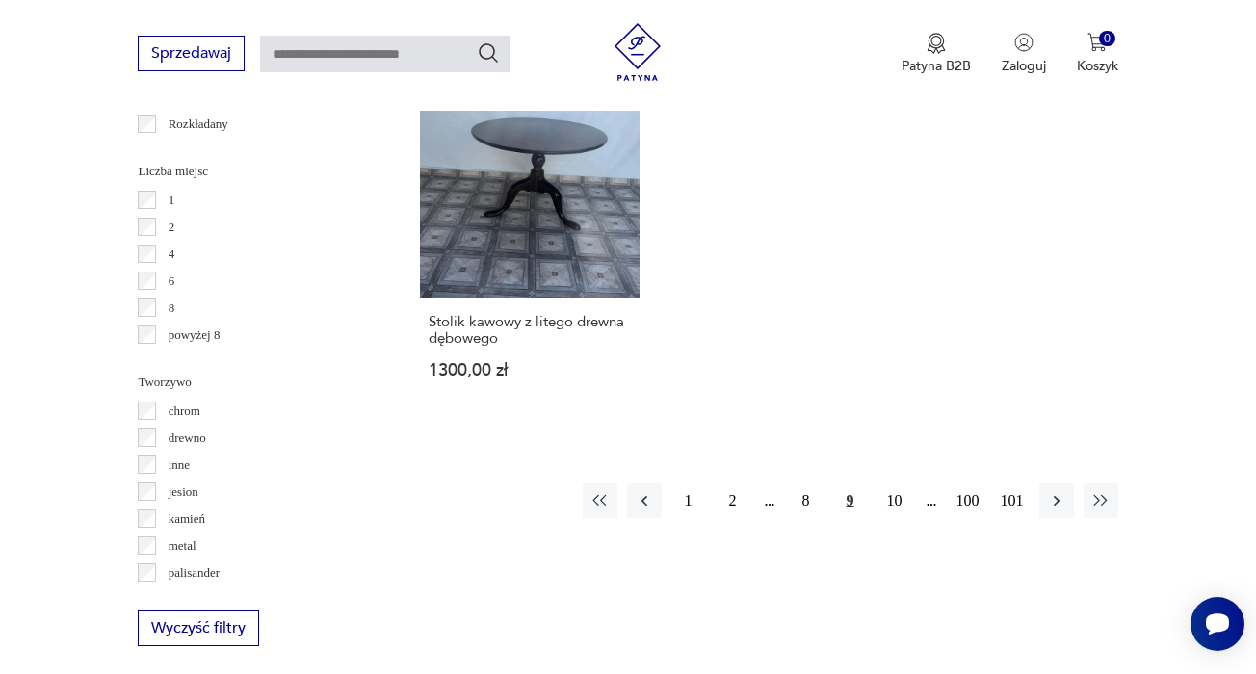
scroll to position [2902, 0]
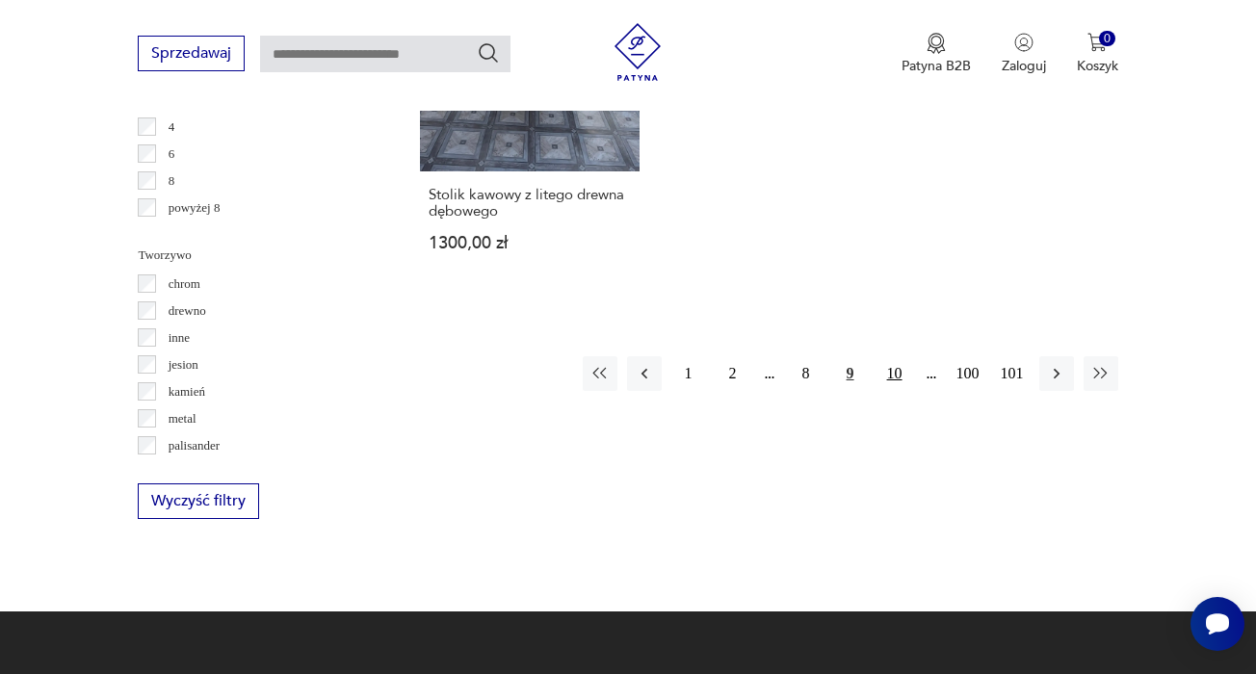
click at [898, 391] on button "10" at bounding box center [894, 373] width 35 height 35
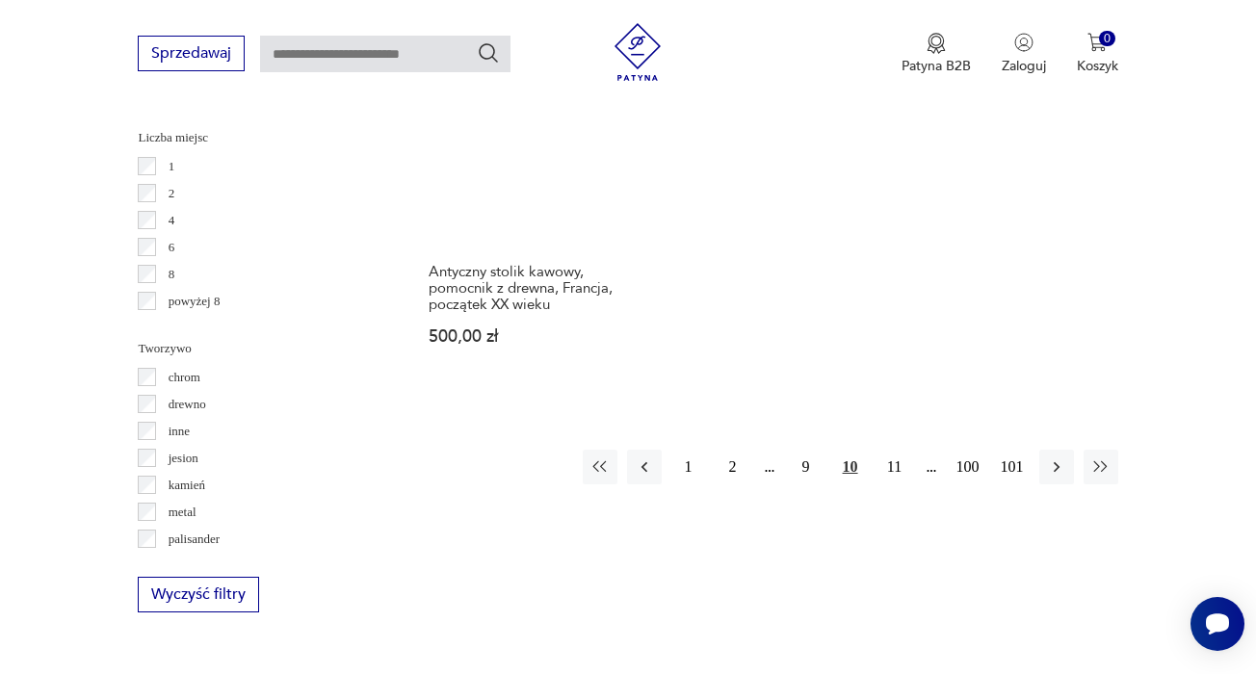
scroll to position [2810, 0]
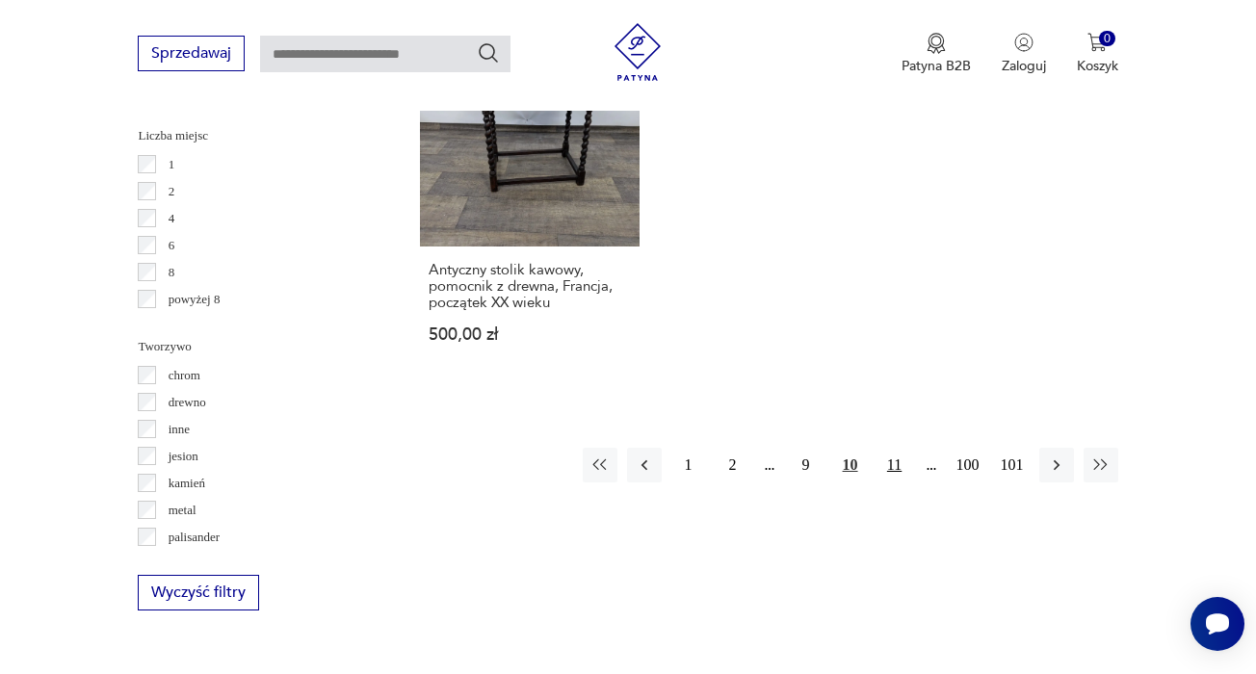
click at [893, 482] on button "11" at bounding box center [894, 465] width 35 height 35
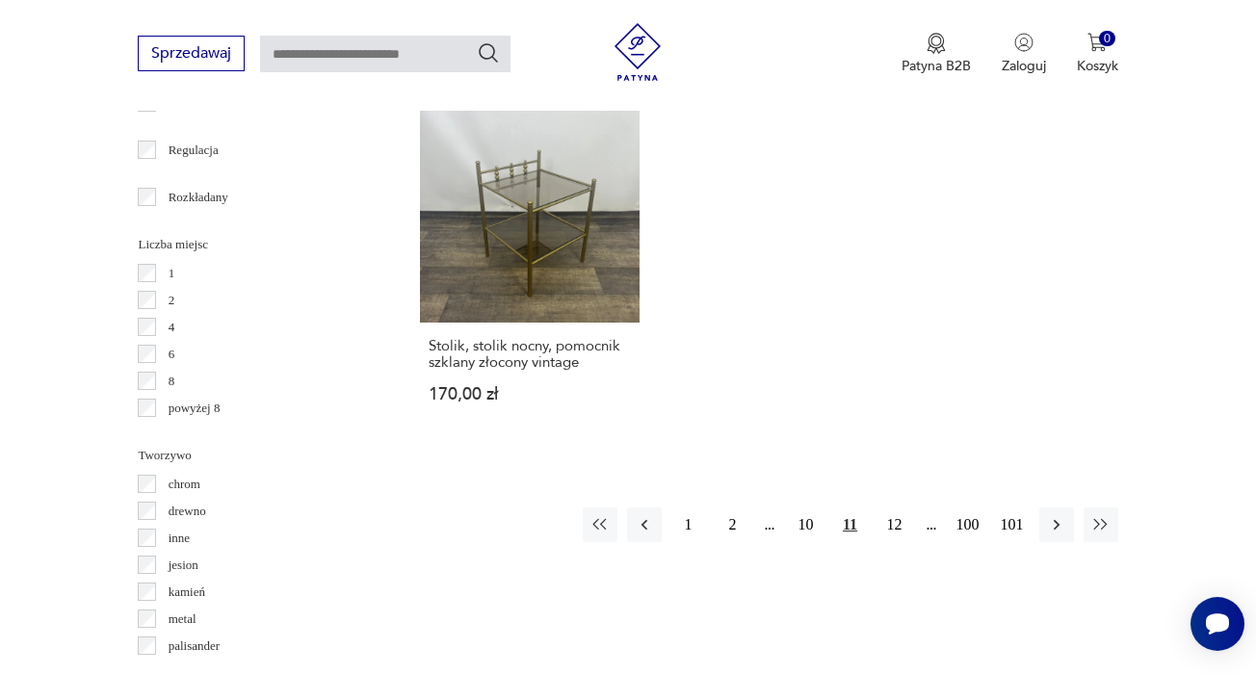
scroll to position [2705, 0]
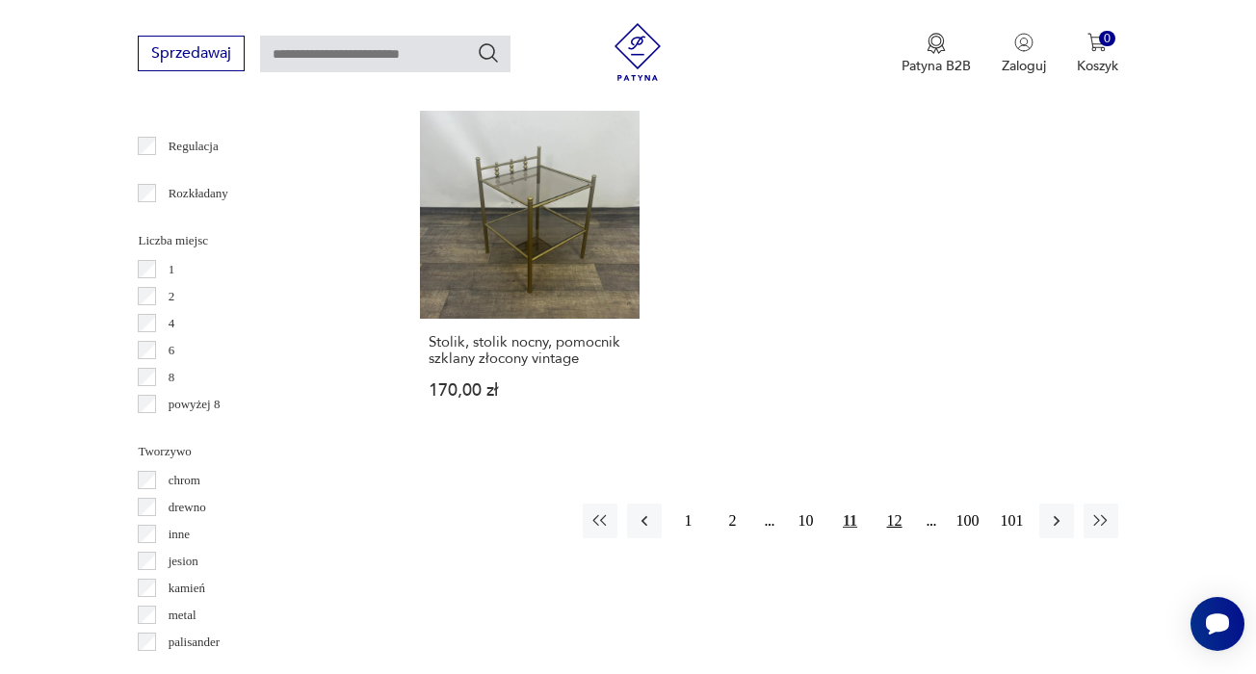
click at [899, 534] on button "12" at bounding box center [894, 521] width 35 height 35
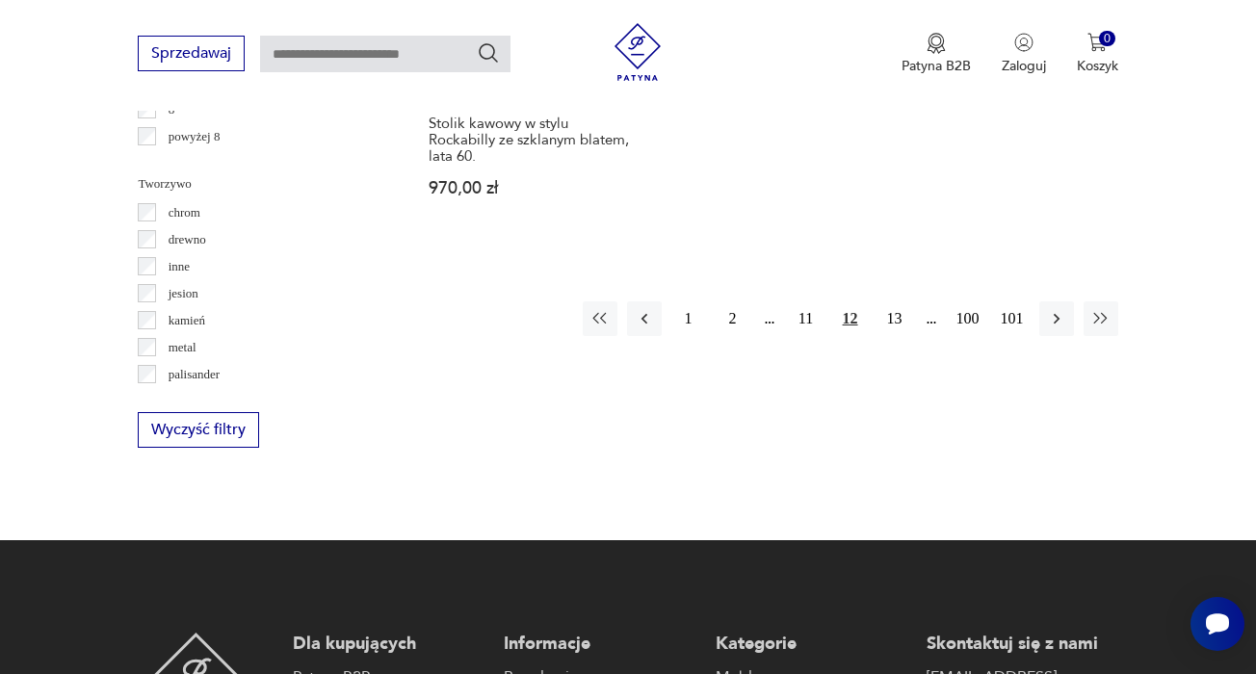
scroll to position [2956, 1]
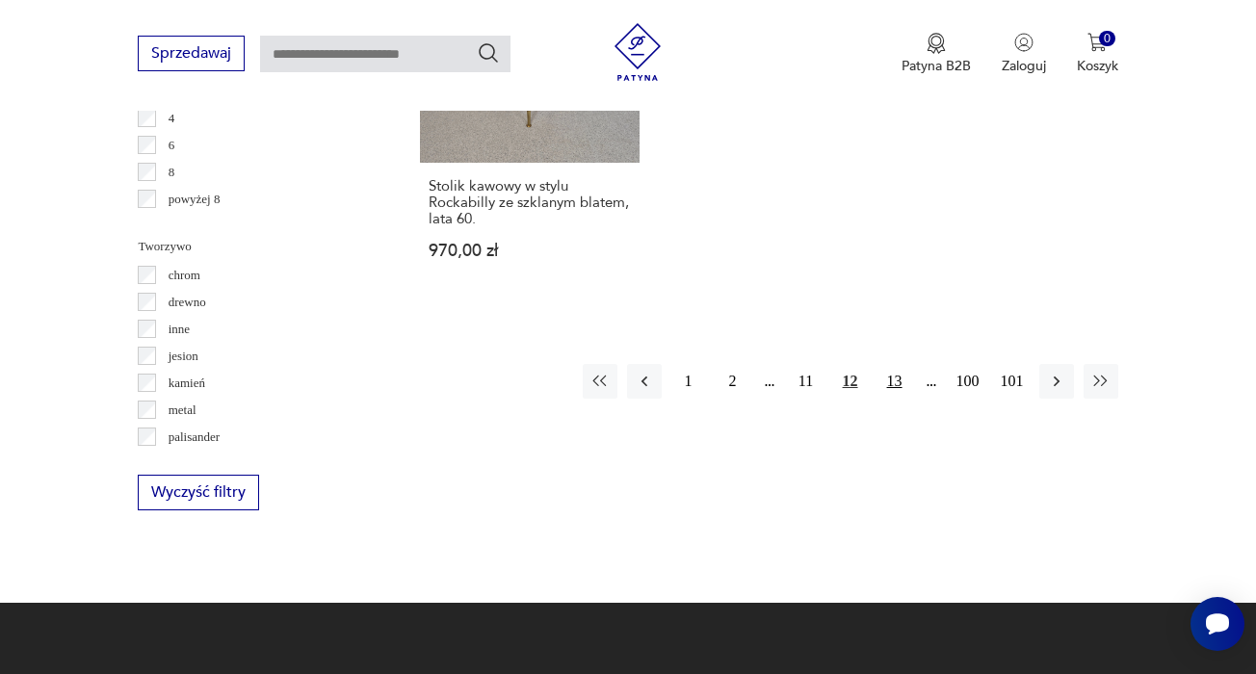
click at [895, 364] on button "13" at bounding box center [894, 381] width 35 height 35
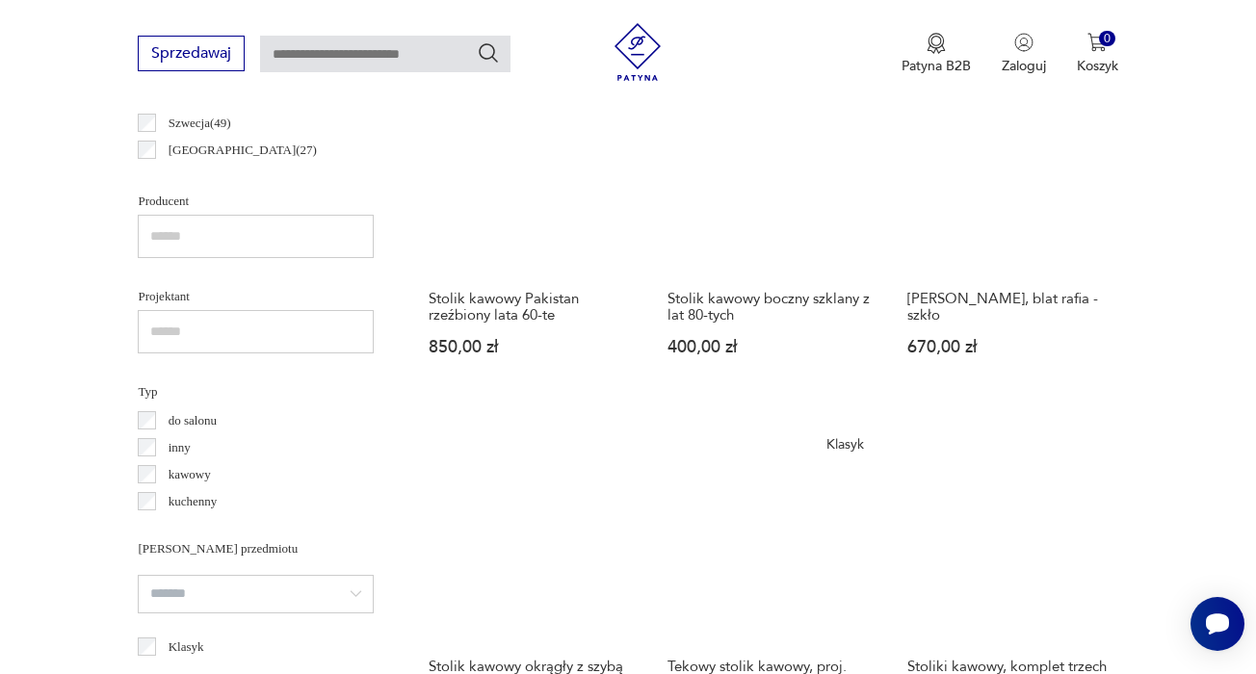
scroll to position [1216, 0]
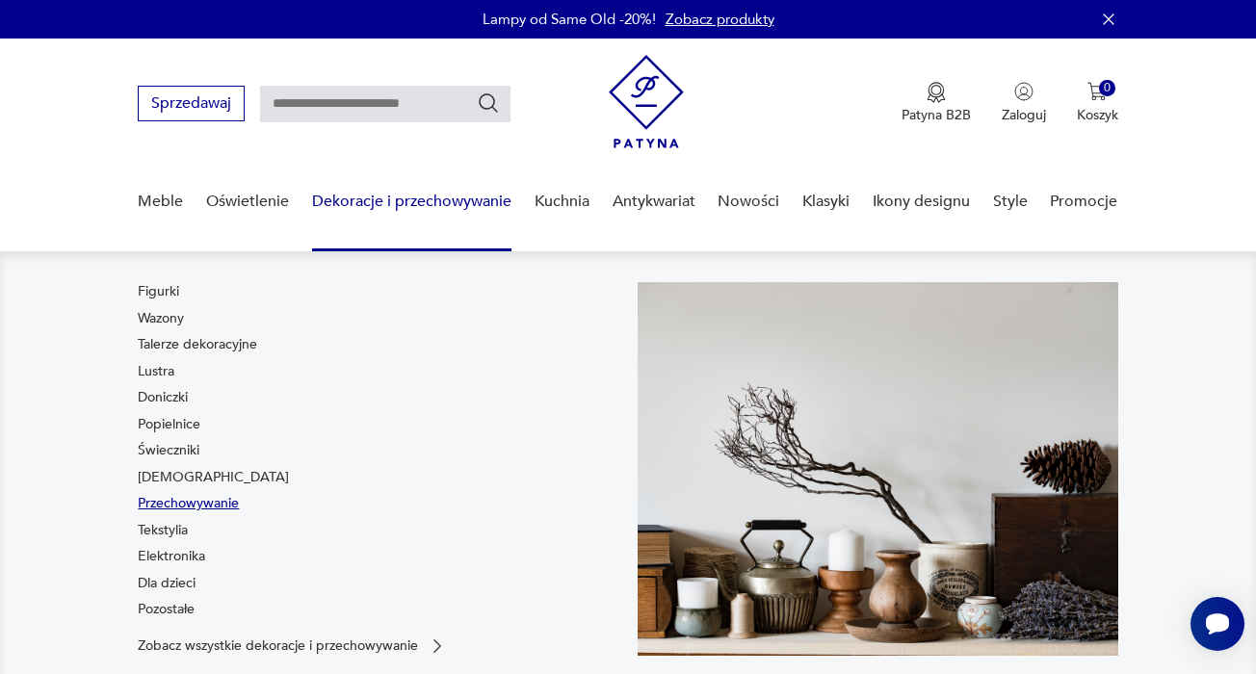
click at [187, 507] on link "Przechowywanie" at bounding box center [188, 503] width 101 height 19
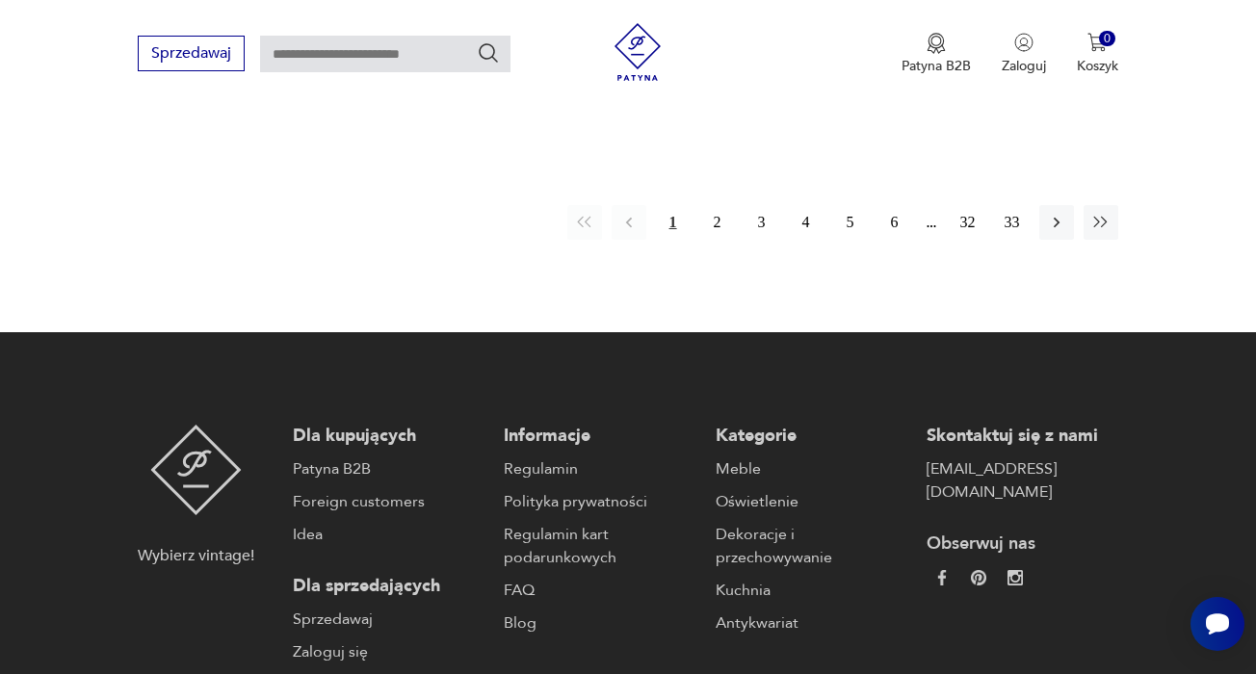
scroll to position [2940, 0]
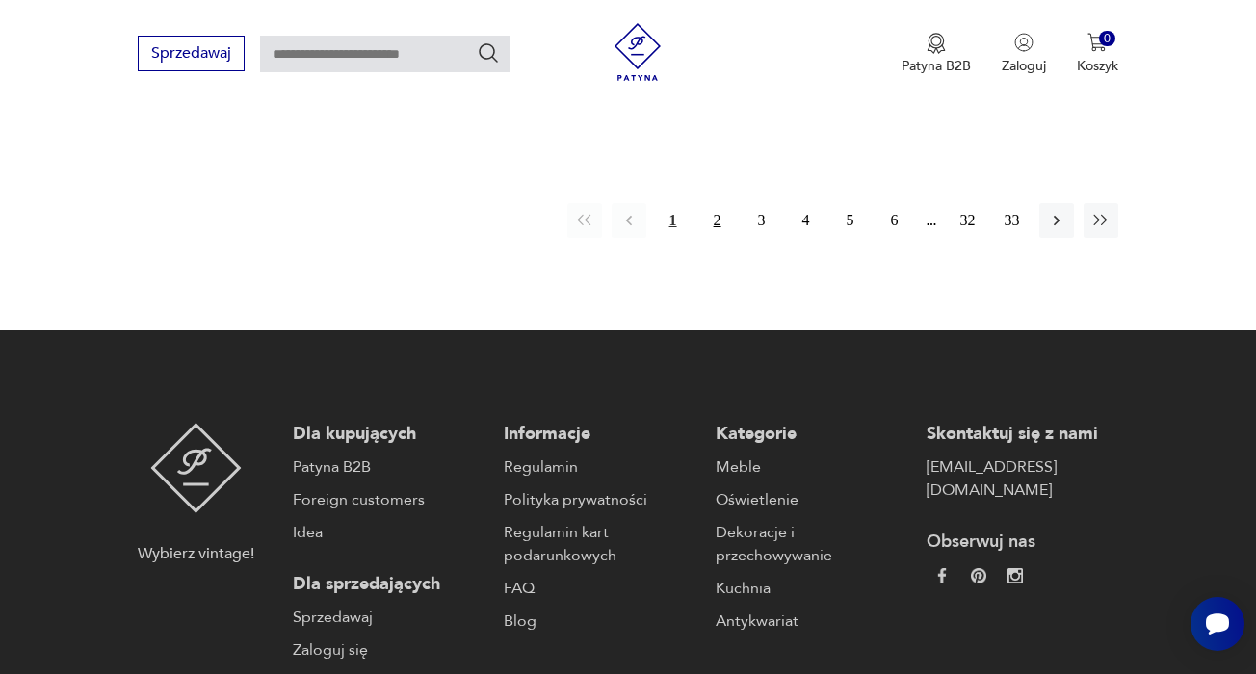
click at [721, 238] on button "2" at bounding box center [717, 220] width 35 height 35
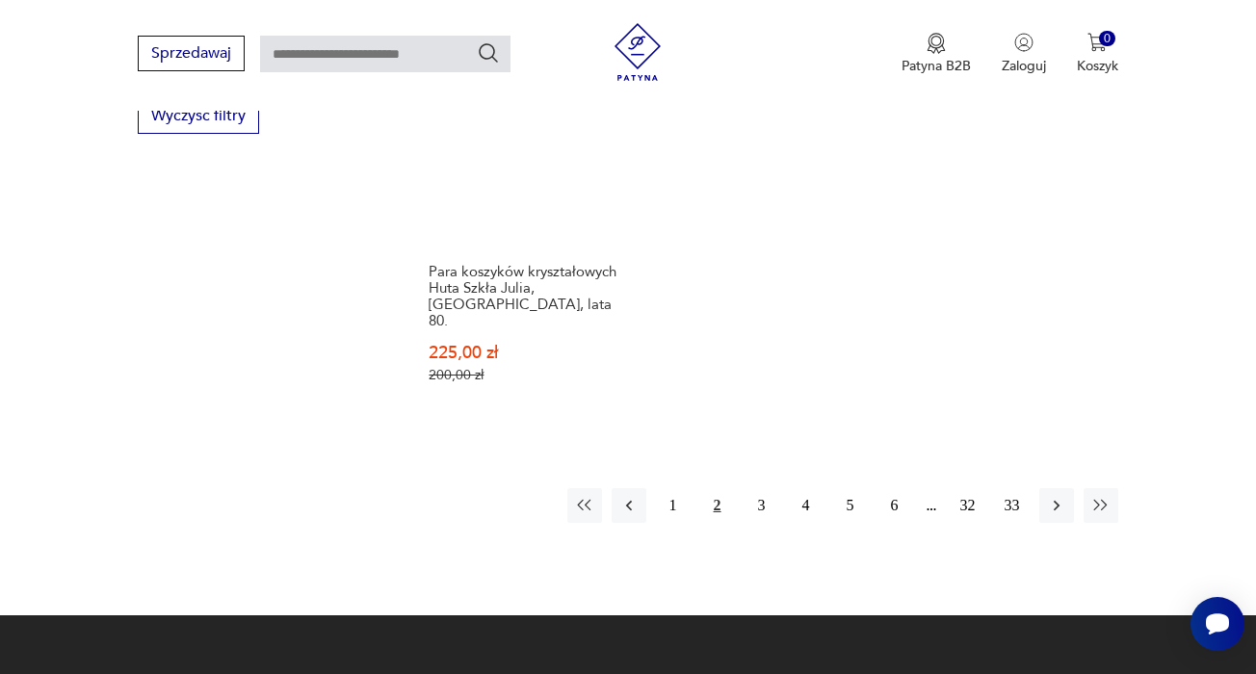
scroll to position [2748, 0]
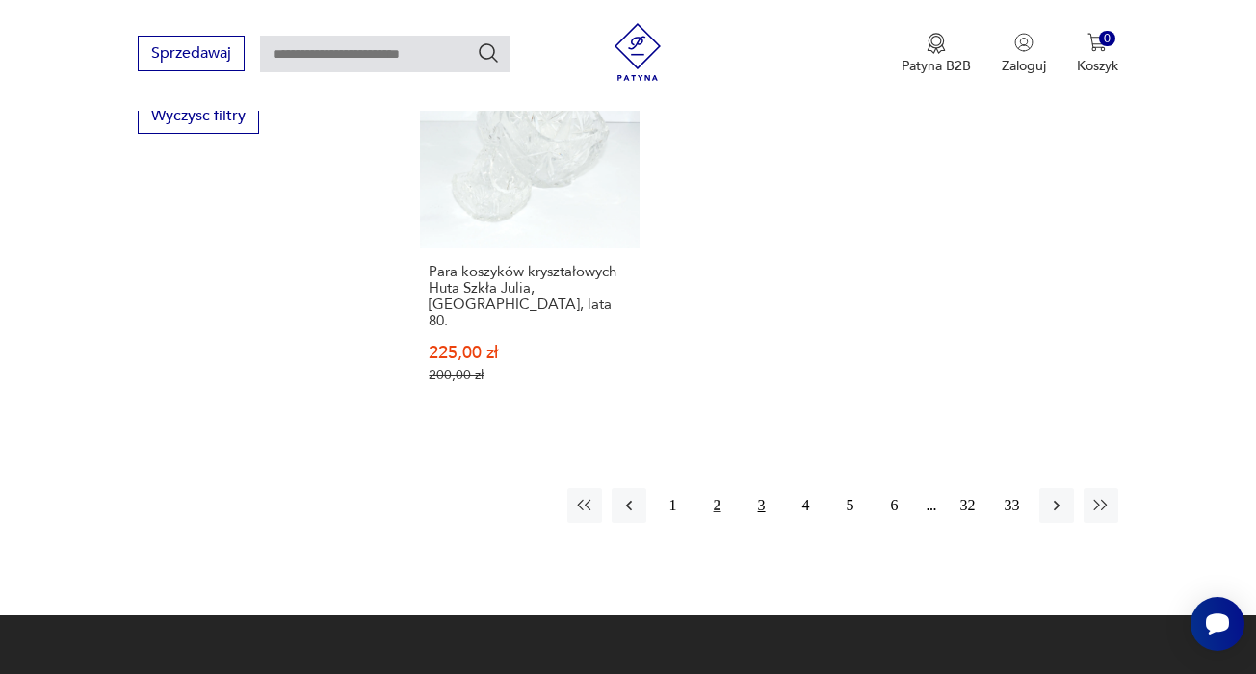
click at [766, 523] on button "3" at bounding box center [761, 505] width 35 height 35
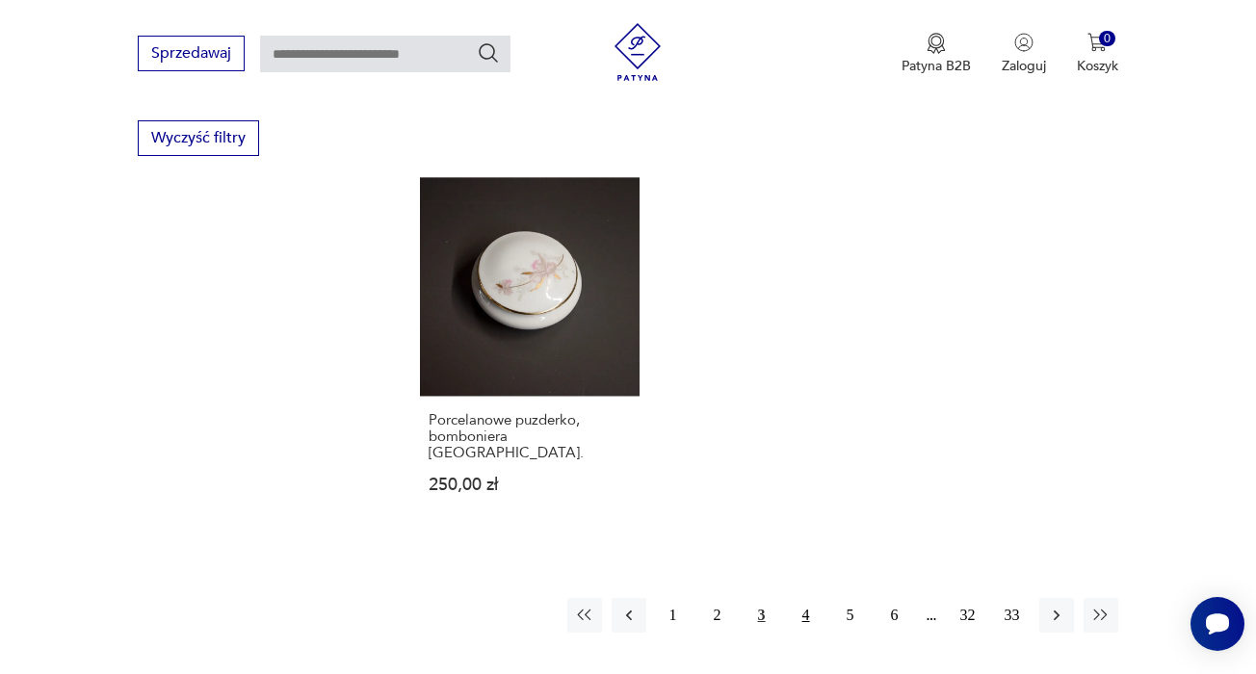
click at [811, 599] on button "4" at bounding box center [806, 615] width 35 height 35
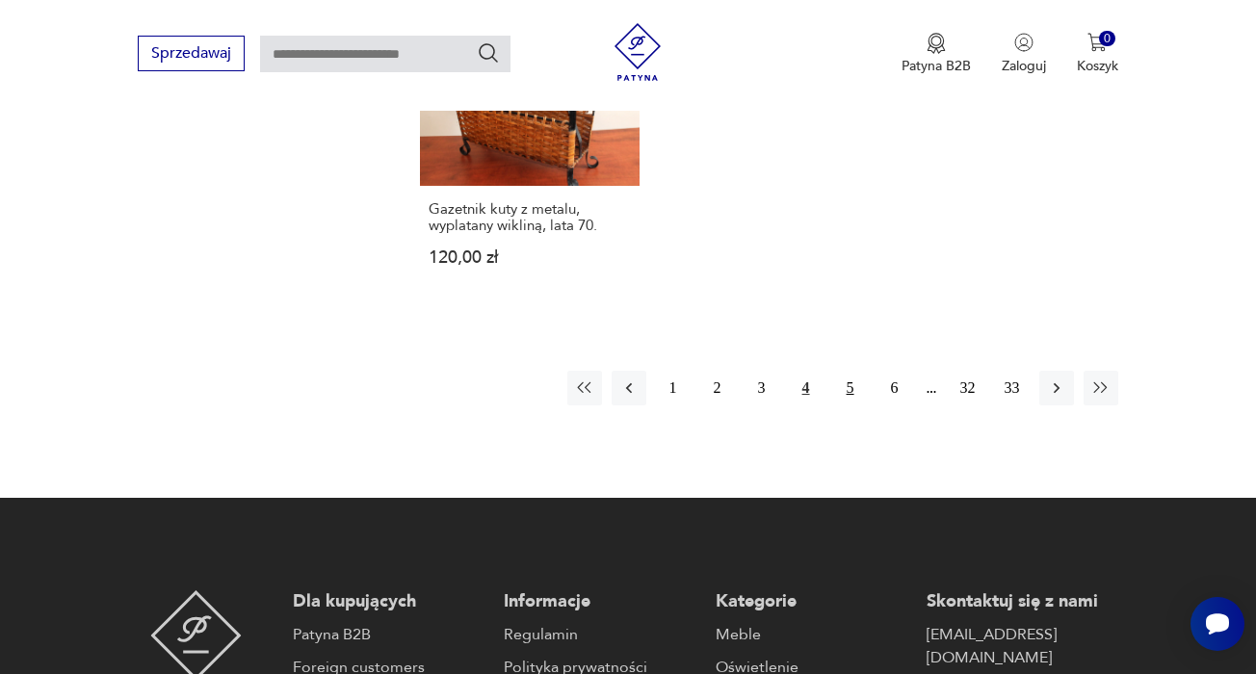
click at [848, 405] on button "5" at bounding box center [850, 388] width 35 height 35
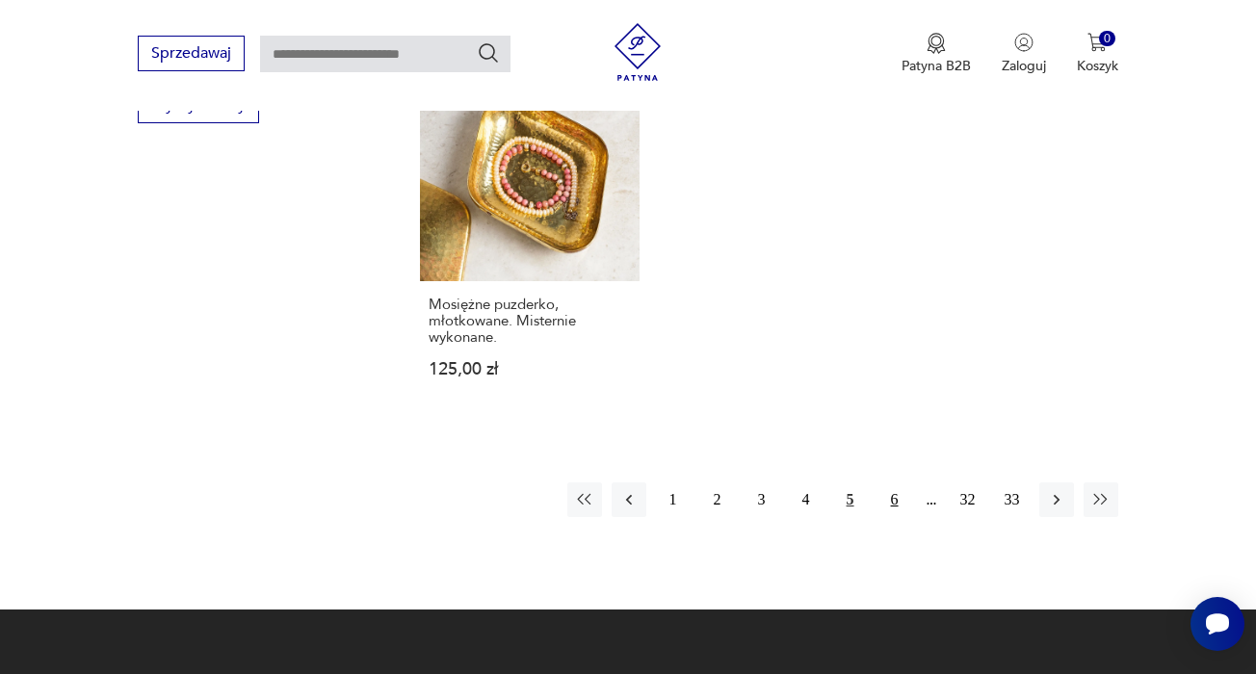
click at [899, 510] on button "6" at bounding box center [894, 499] width 35 height 35
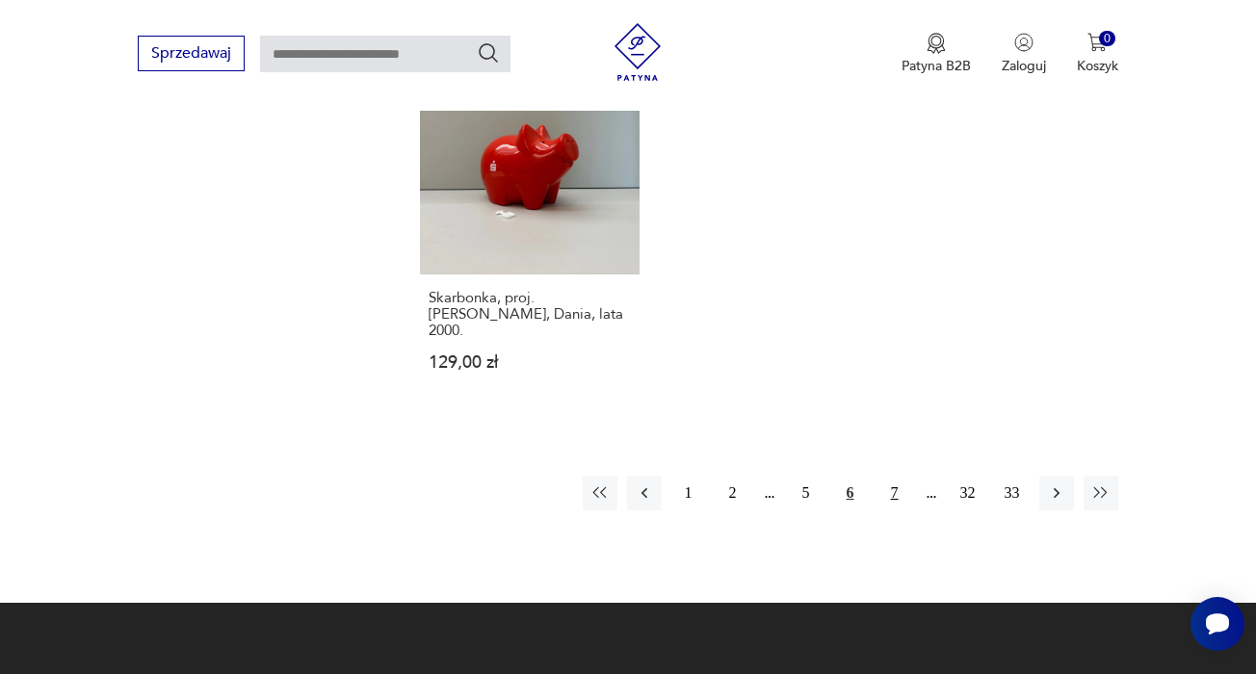
click at [897, 510] on button "7" at bounding box center [894, 493] width 35 height 35
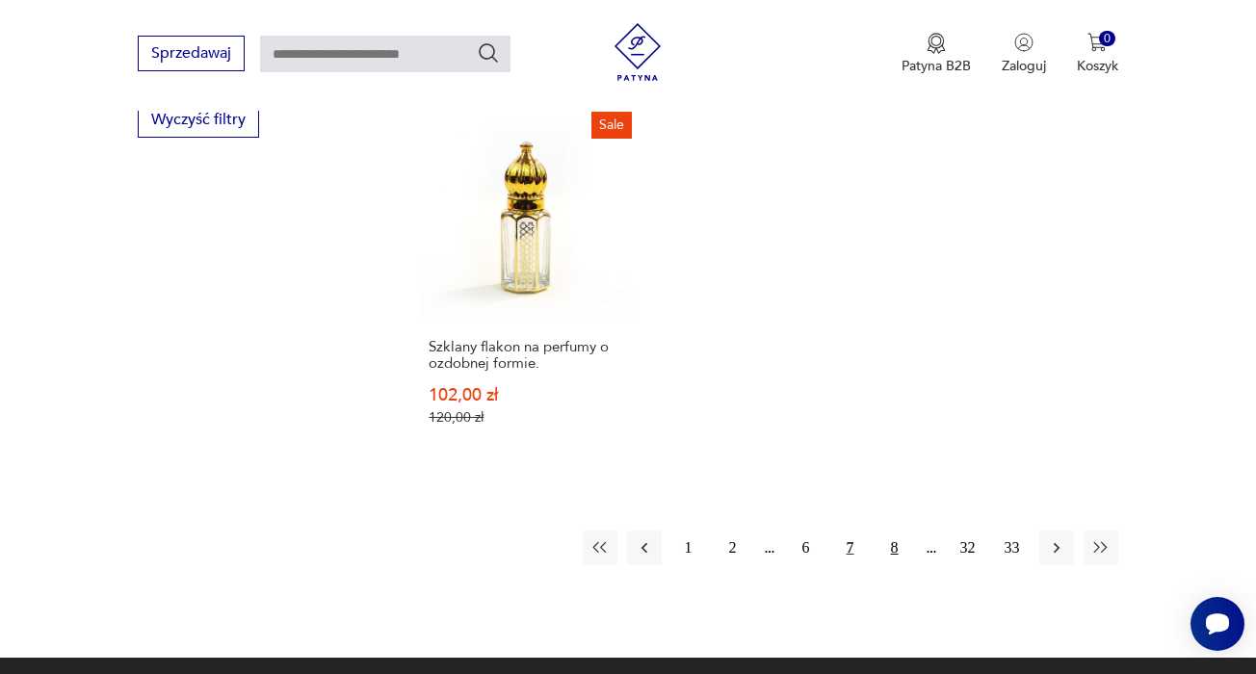
click at [893, 565] on button "8" at bounding box center [894, 548] width 35 height 35
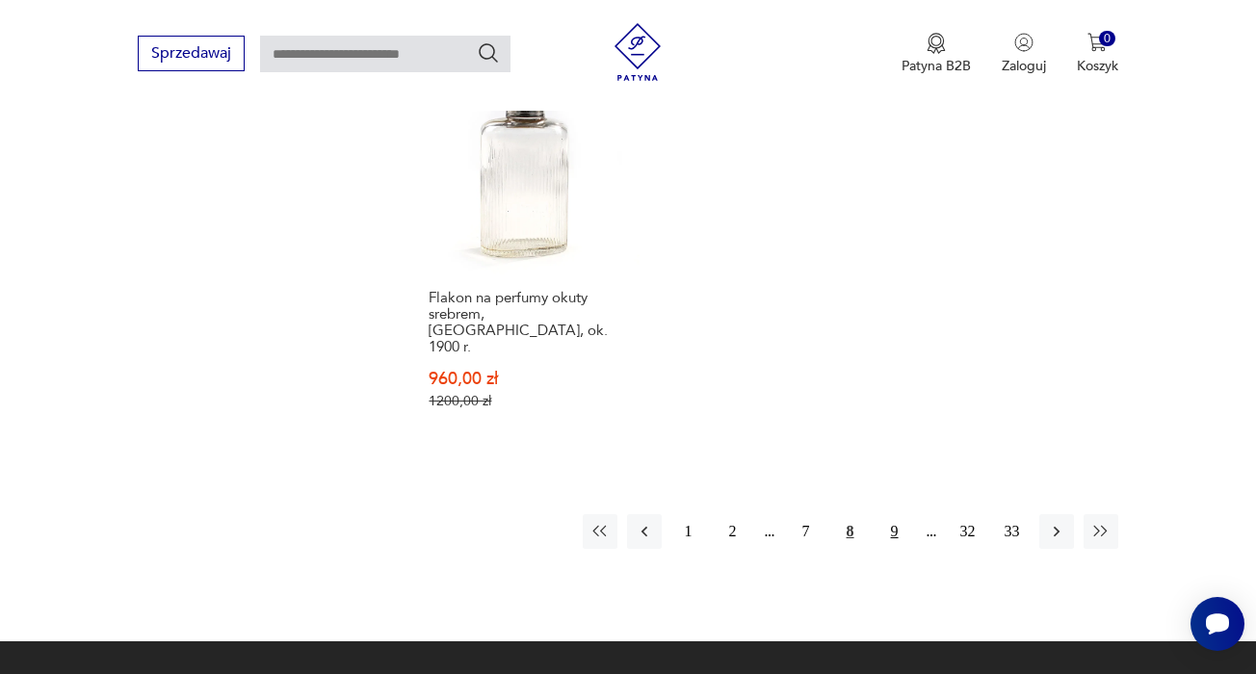
click at [894, 540] on button "9" at bounding box center [894, 531] width 35 height 35
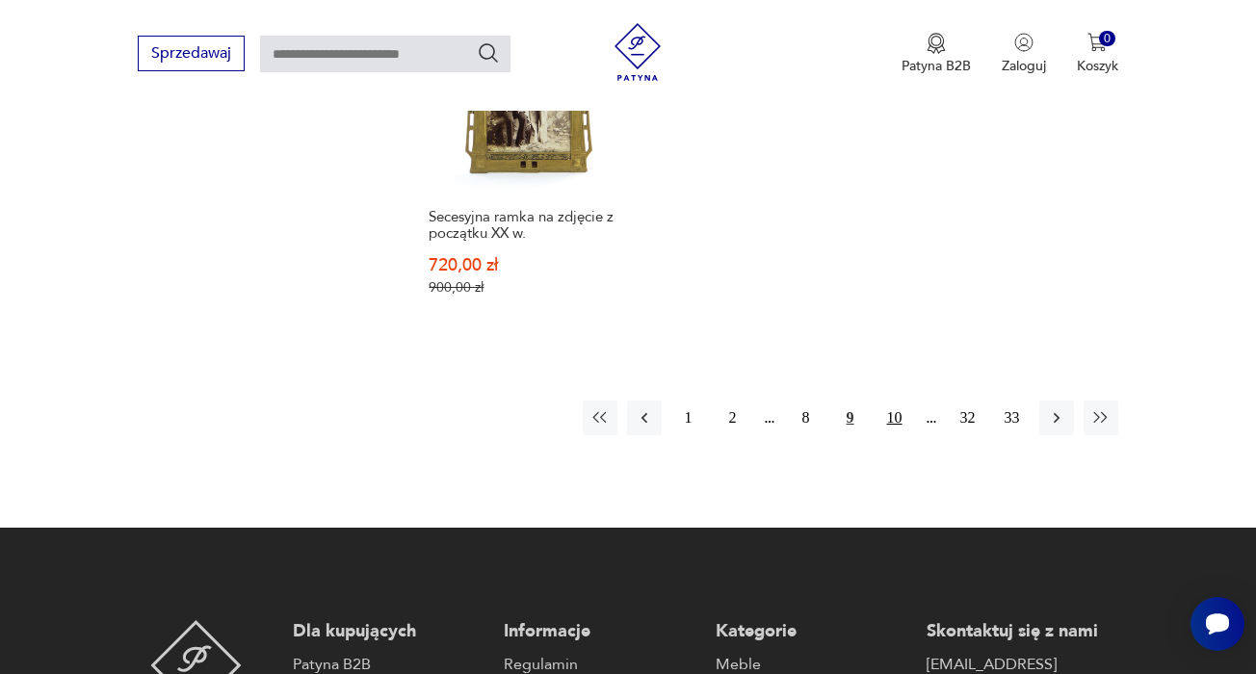
click at [901, 435] on button "10" at bounding box center [894, 418] width 35 height 35
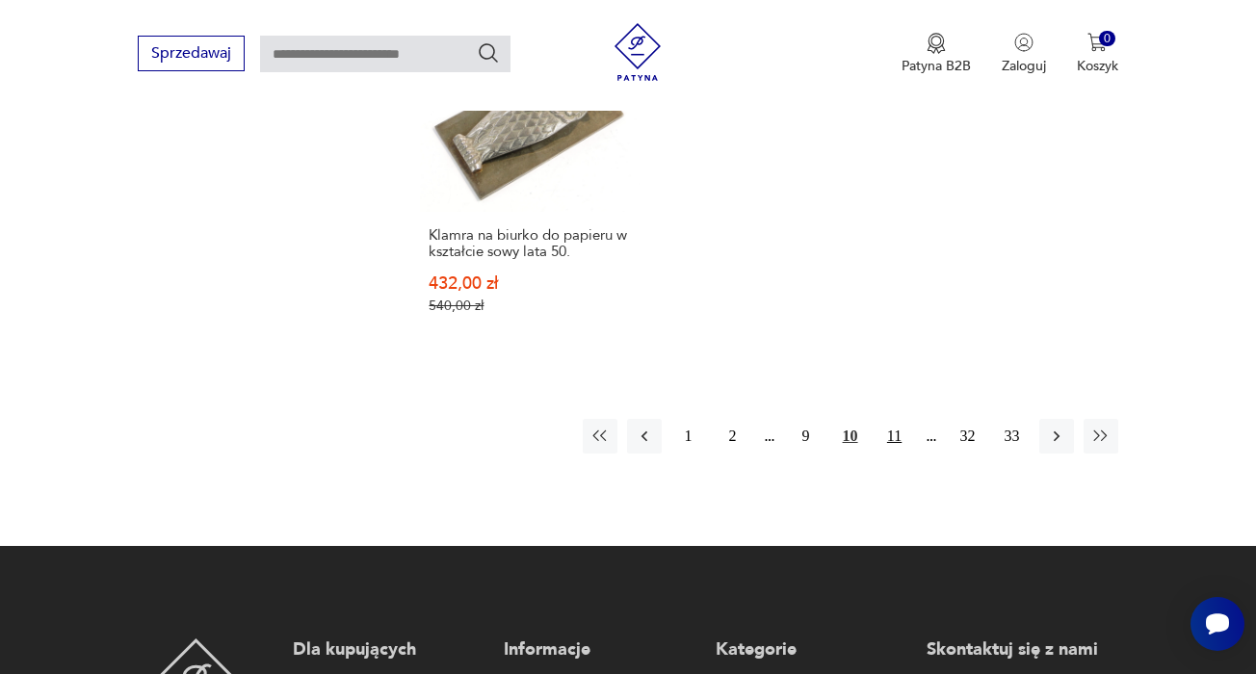
click at [898, 454] on button "11" at bounding box center [894, 436] width 35 height 35
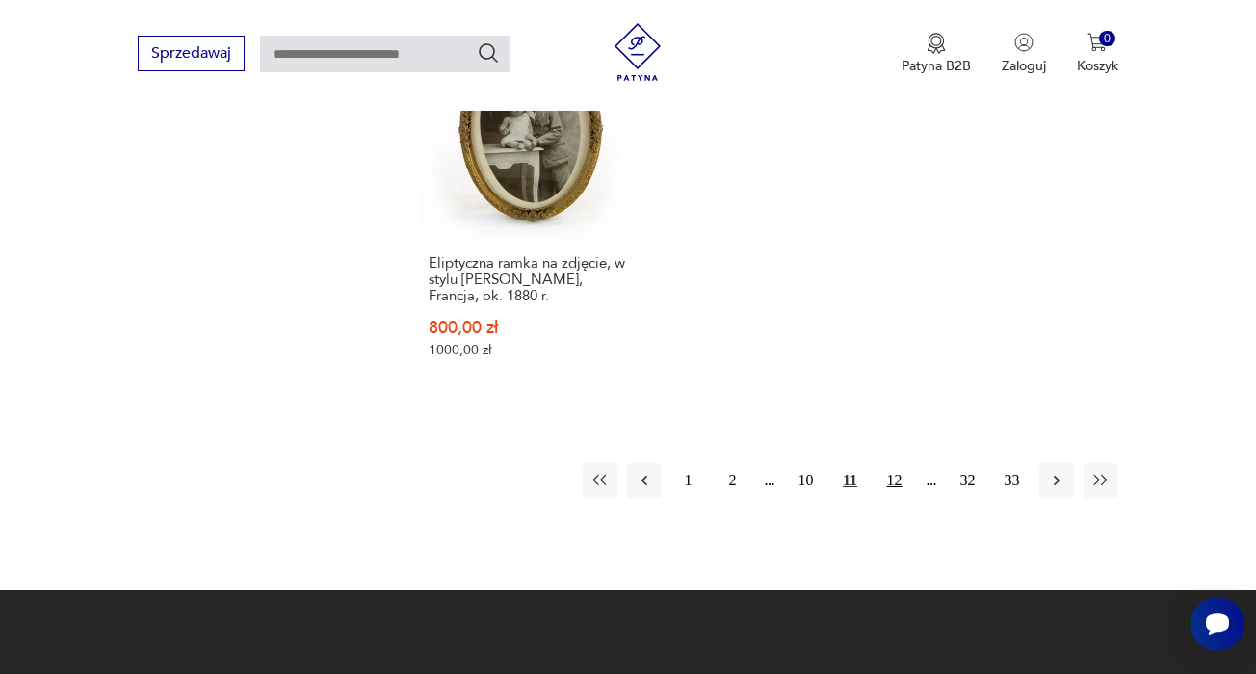
click at [898, 498] on button "12" at bounding box center [894, 480] width 35 height 35
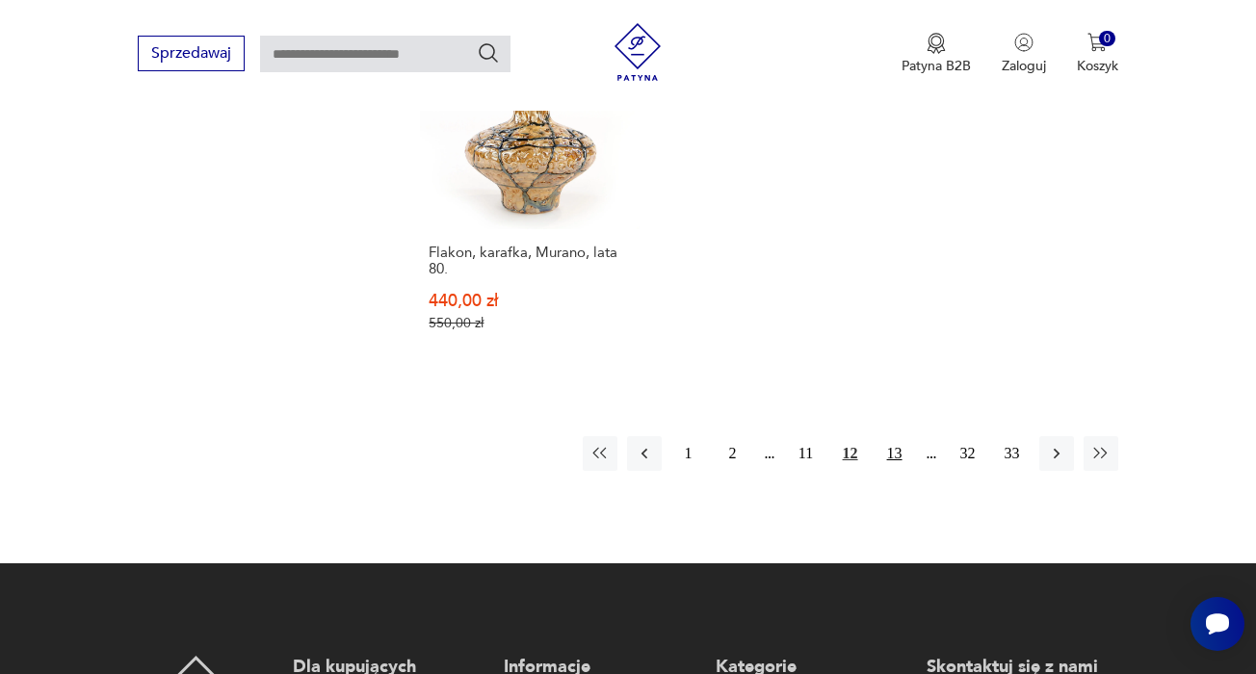
click at [897, 471] on button "13" at bounding box center [894, 453] width 35 height 35
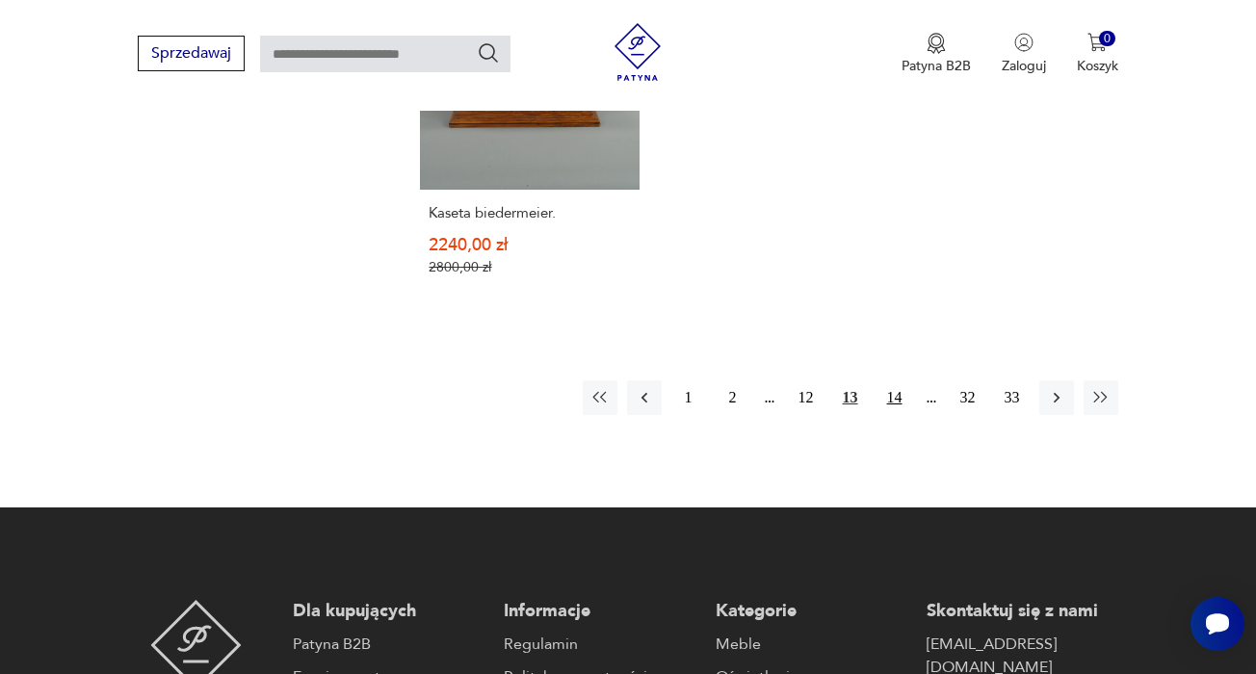
click at [903, 415] on button "14" at bounding box center [894, 397] width 35 height 35
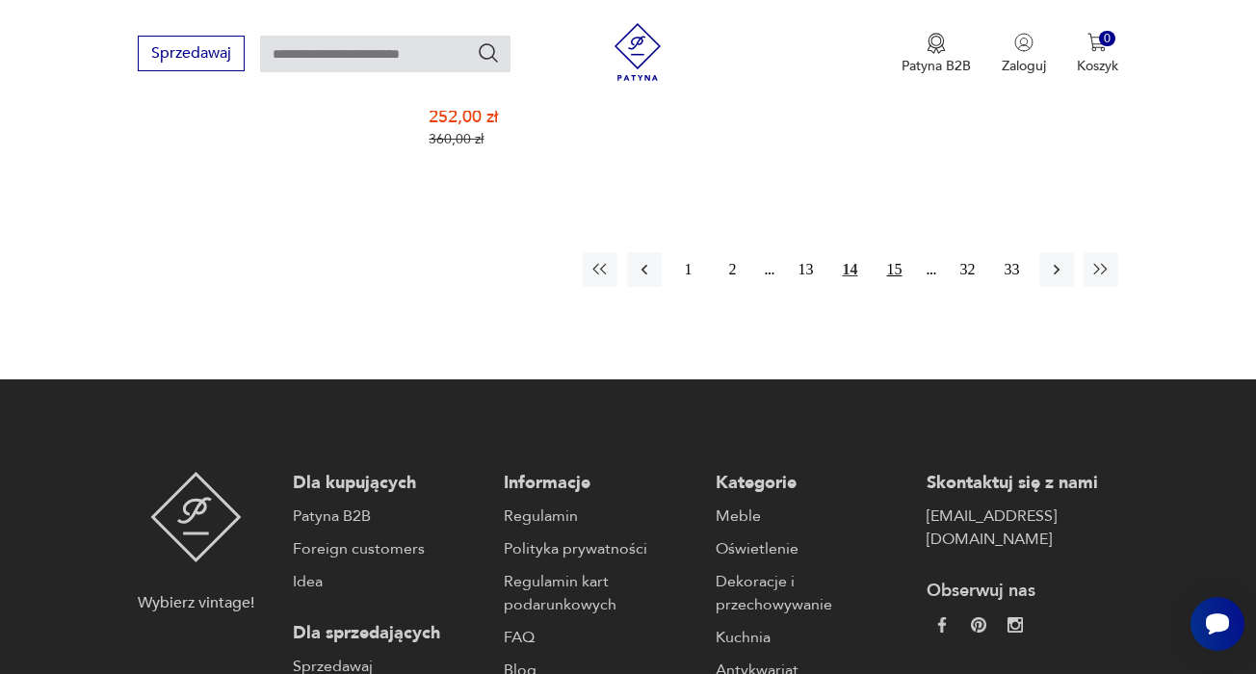
click at [898, 287] on button "15" at bounding box center [894, 269] width 35 height 35
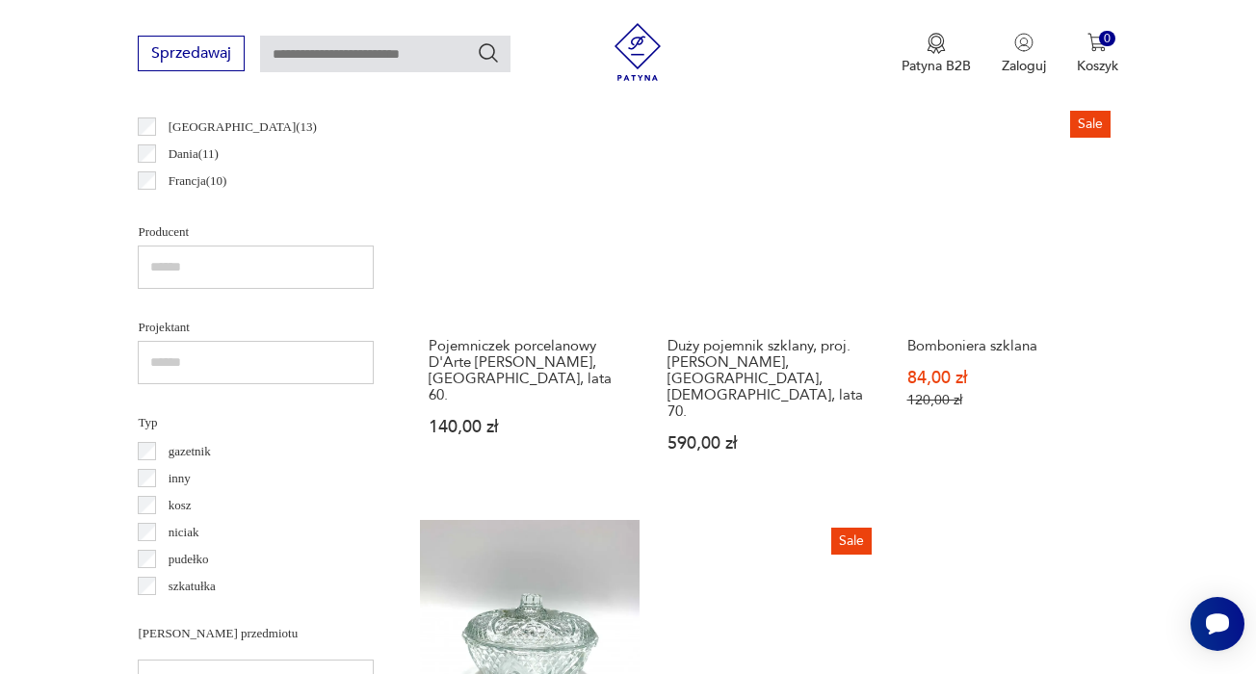
scroll to position [1183, 1]
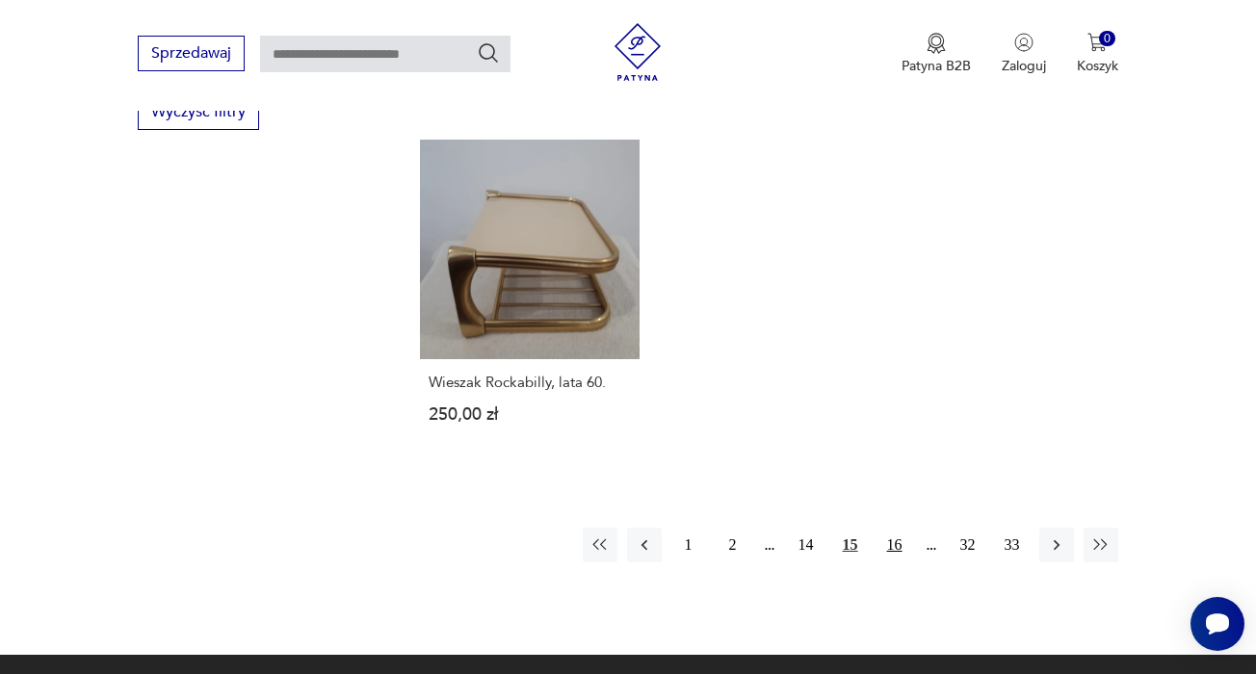
click at [903, 534] on button "16" at bounding box center [894, 545] width 35 height 35
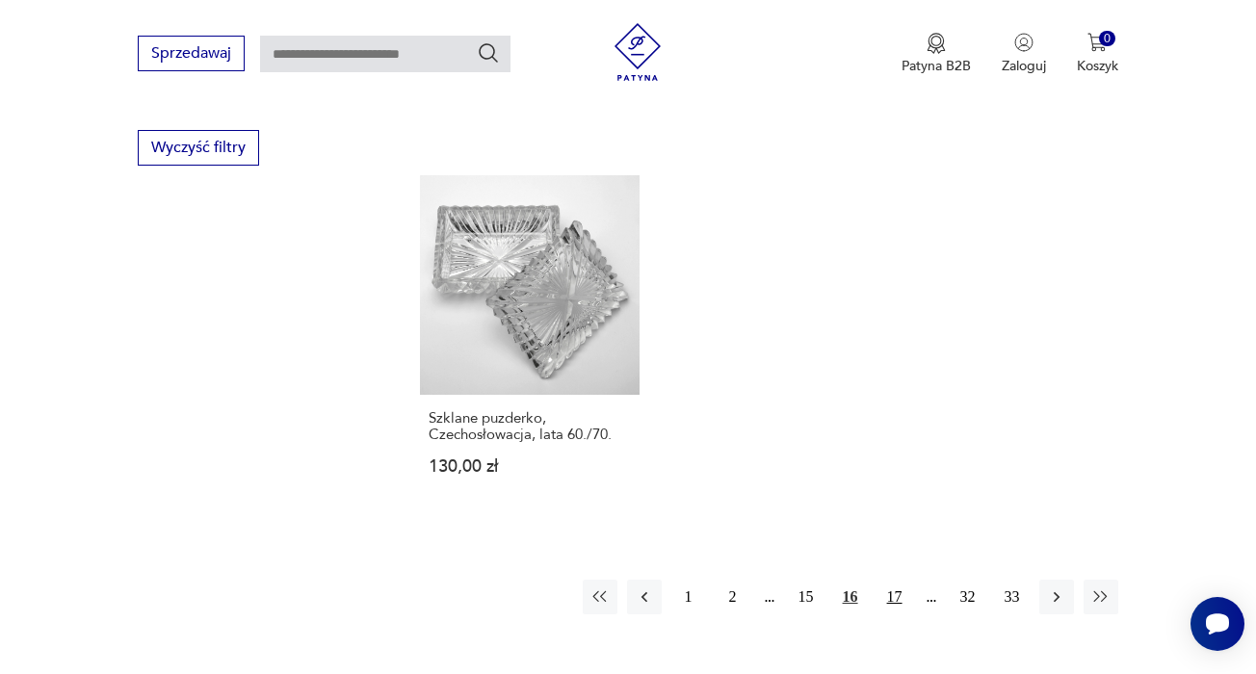
click at [894, 580] on button "17" at bounding box center [894, 597] width 35 height 35
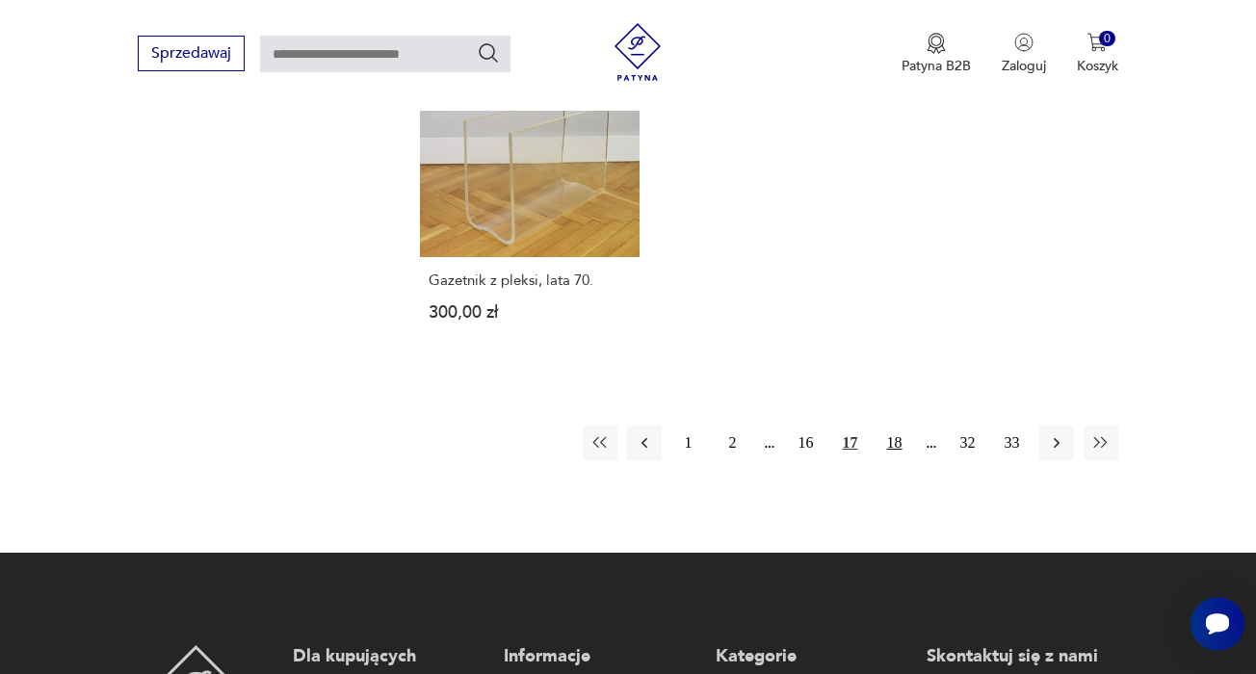
click at [898, 451] on button "18" at bounding box center [894, 443] width 35 height 35
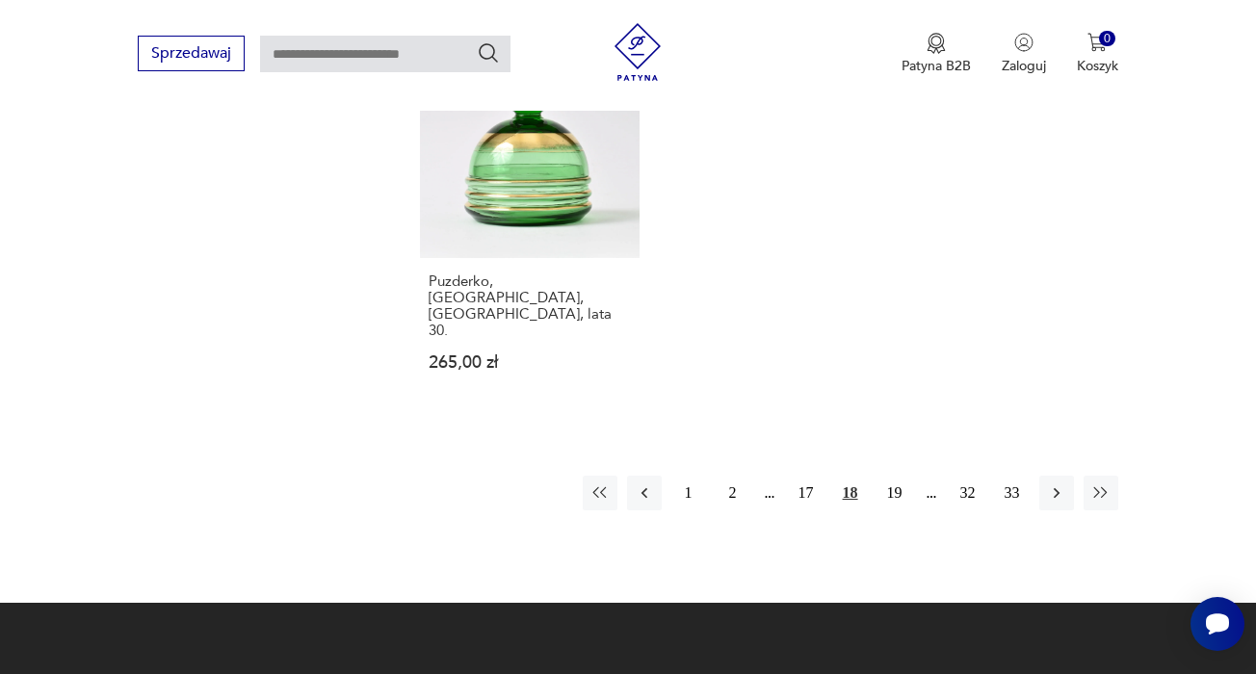
scroll to position [2801, 0]
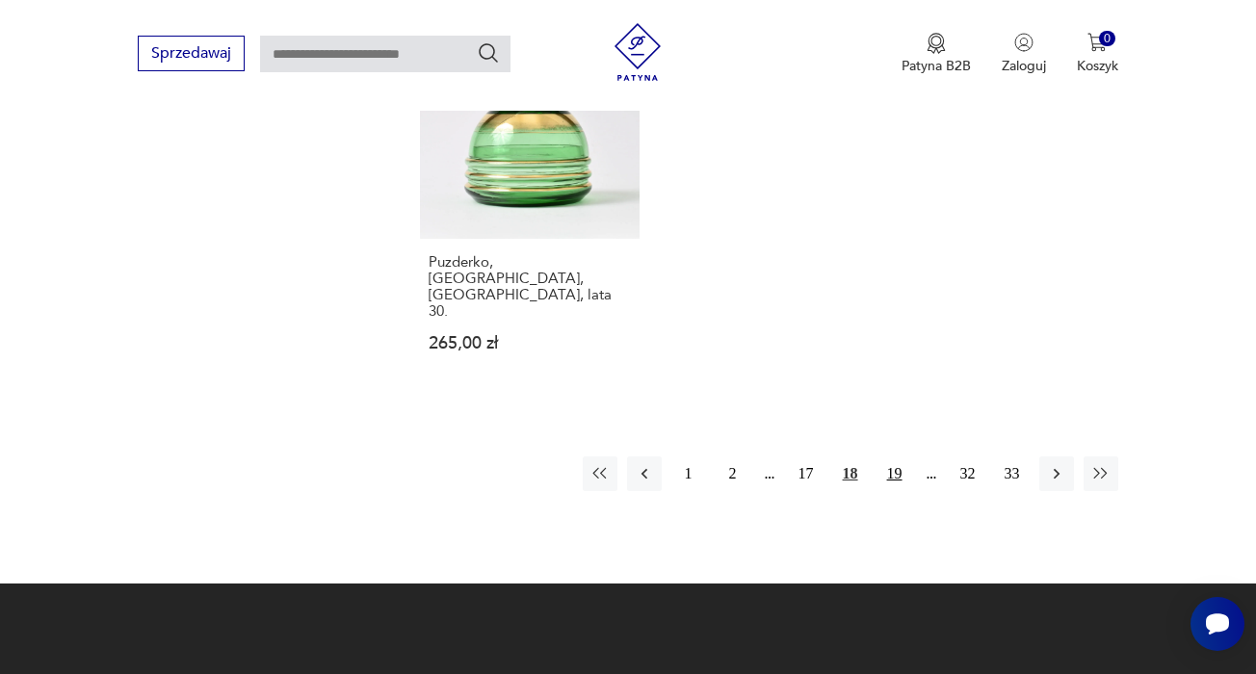
click at [896, 456] on button "19" at bounding box center [894, 473] width 35 height 35
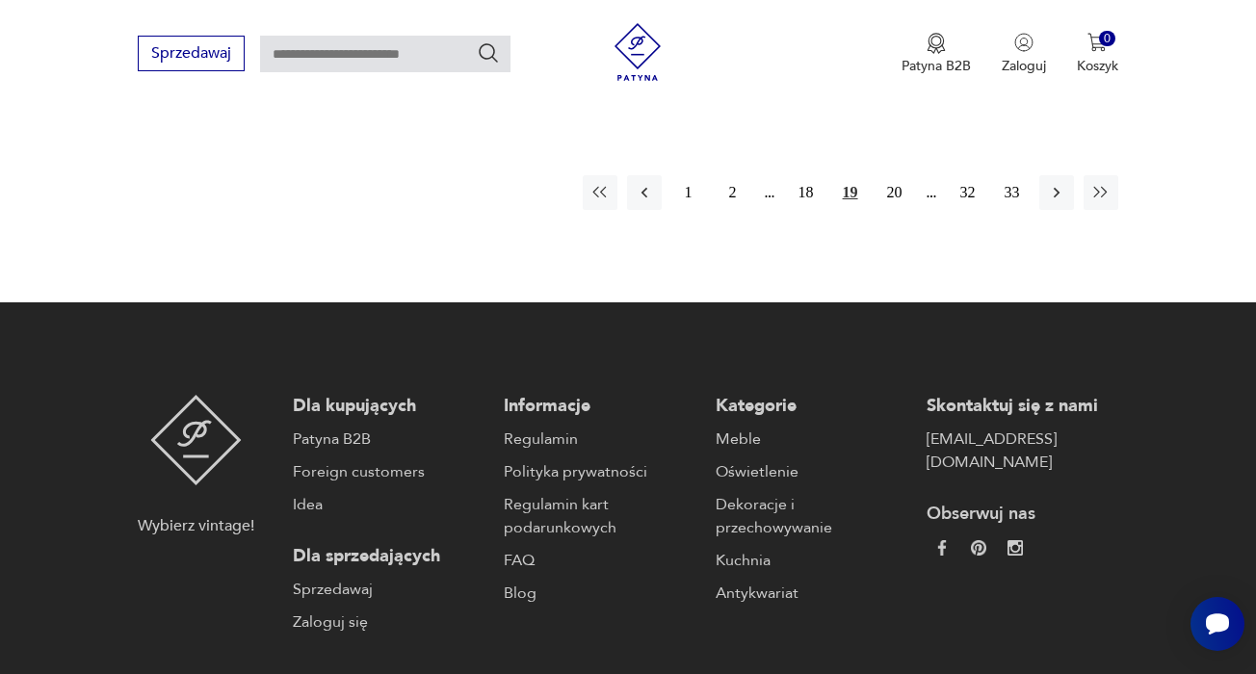
scroll to position [3043, 0]
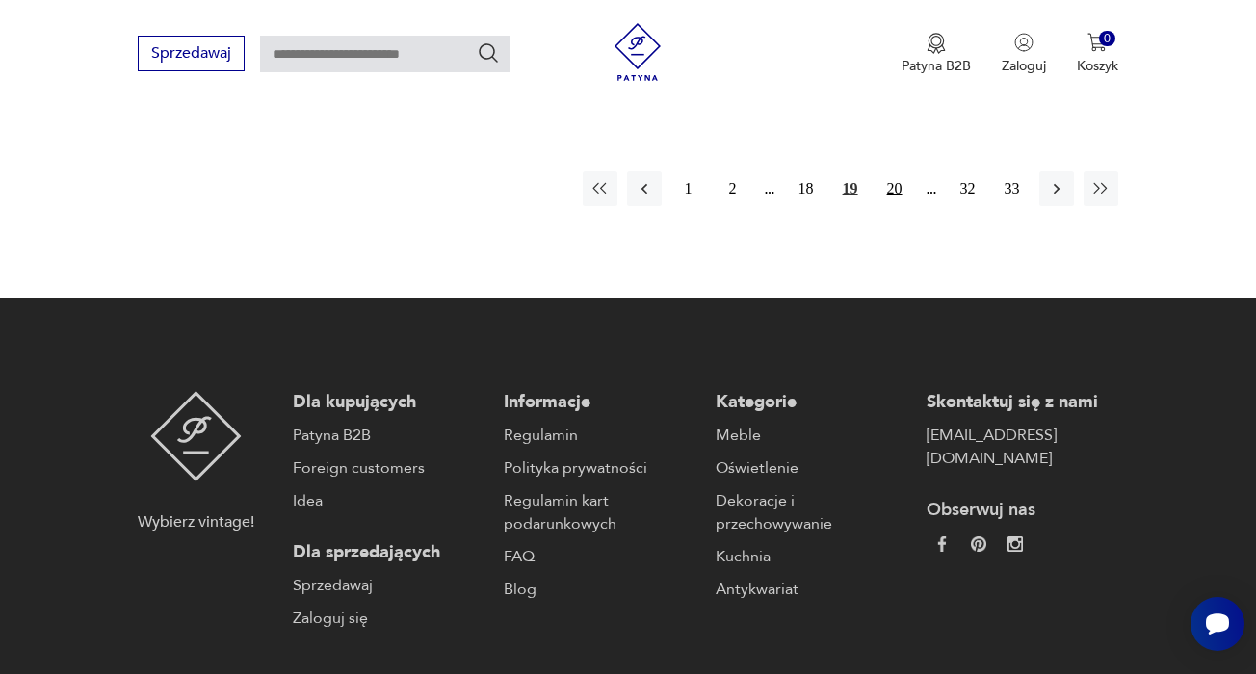
click at [895, 206] on button "20" at bounding box center [894, 188] width 35 height 35
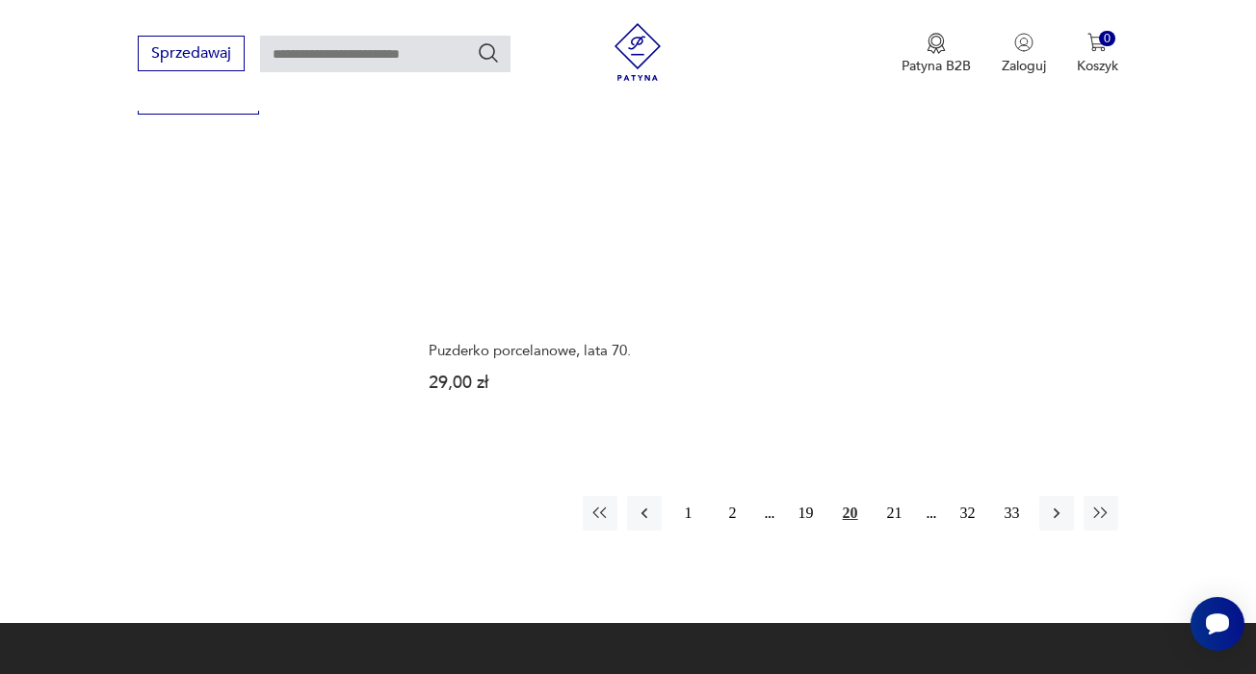
scroll to position [2770, 0]
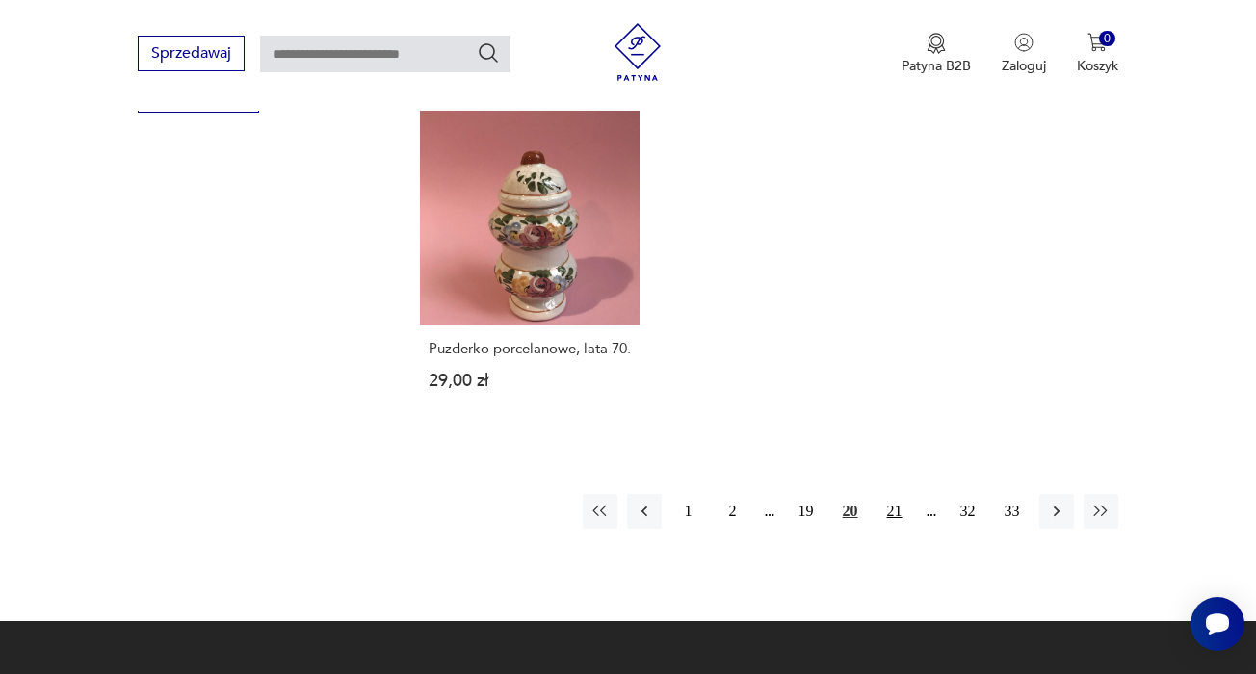
click at [886, 494] on button "21" at bounding box center [894, 511] width 35 height 35
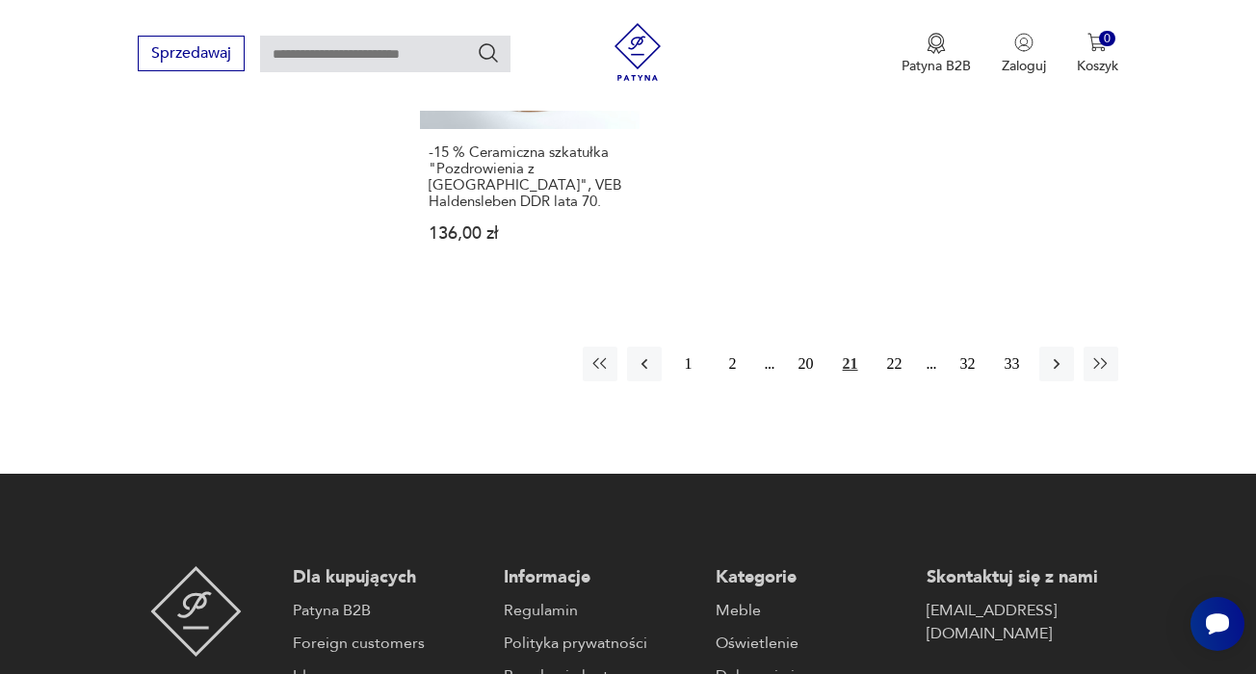
scroll to position [2939, 0]
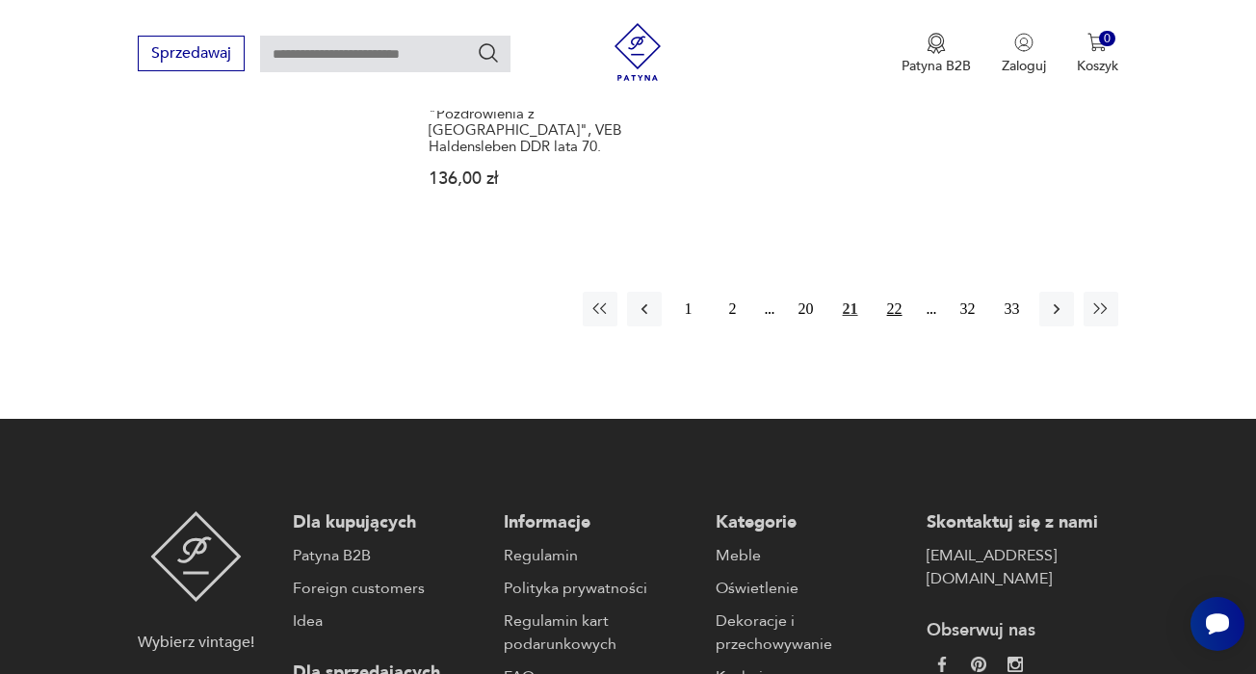
click at [887, 326] on button "22" at bounding box center [894, 309] width 35 height 35
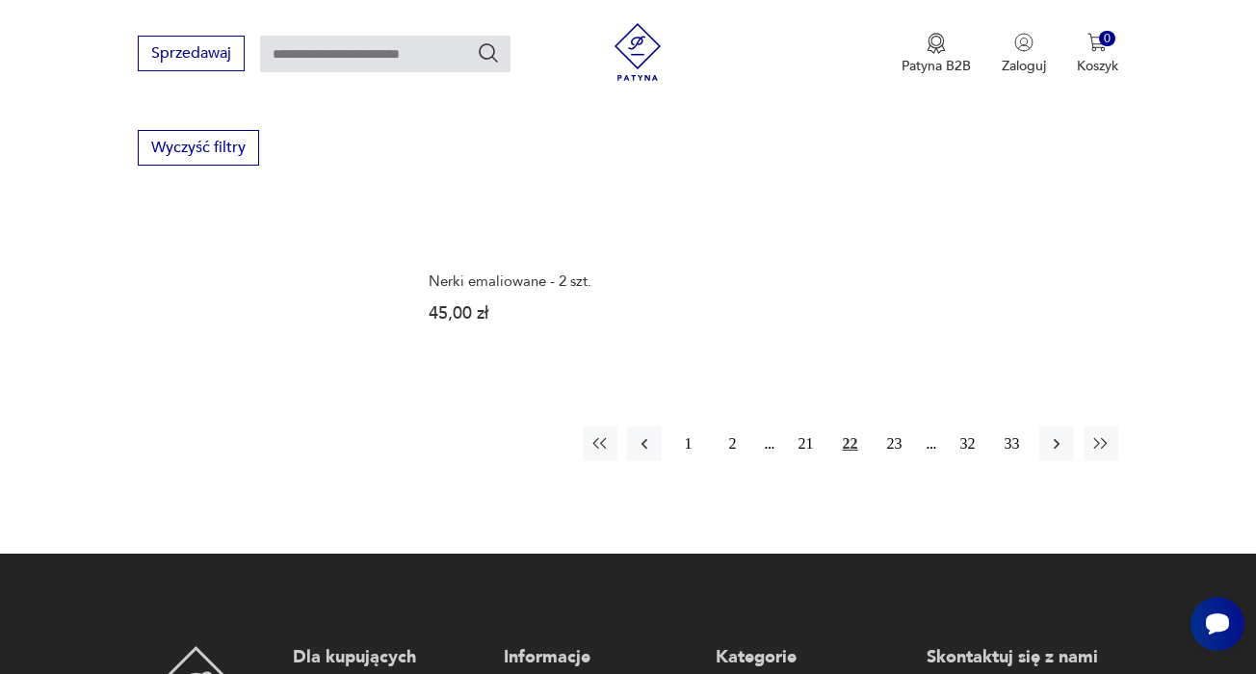
scroll to position [2728, 0]
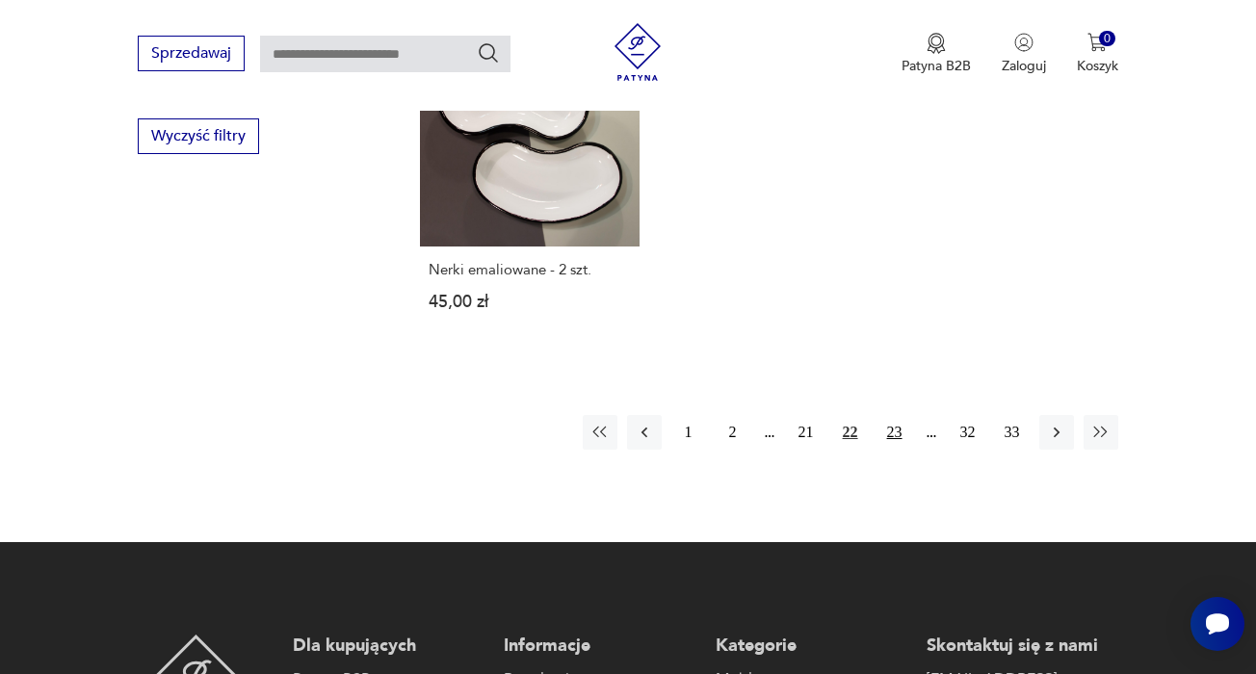
click at [894, 450] on button "23" at bounding box center [894, 432] width 35 height 35
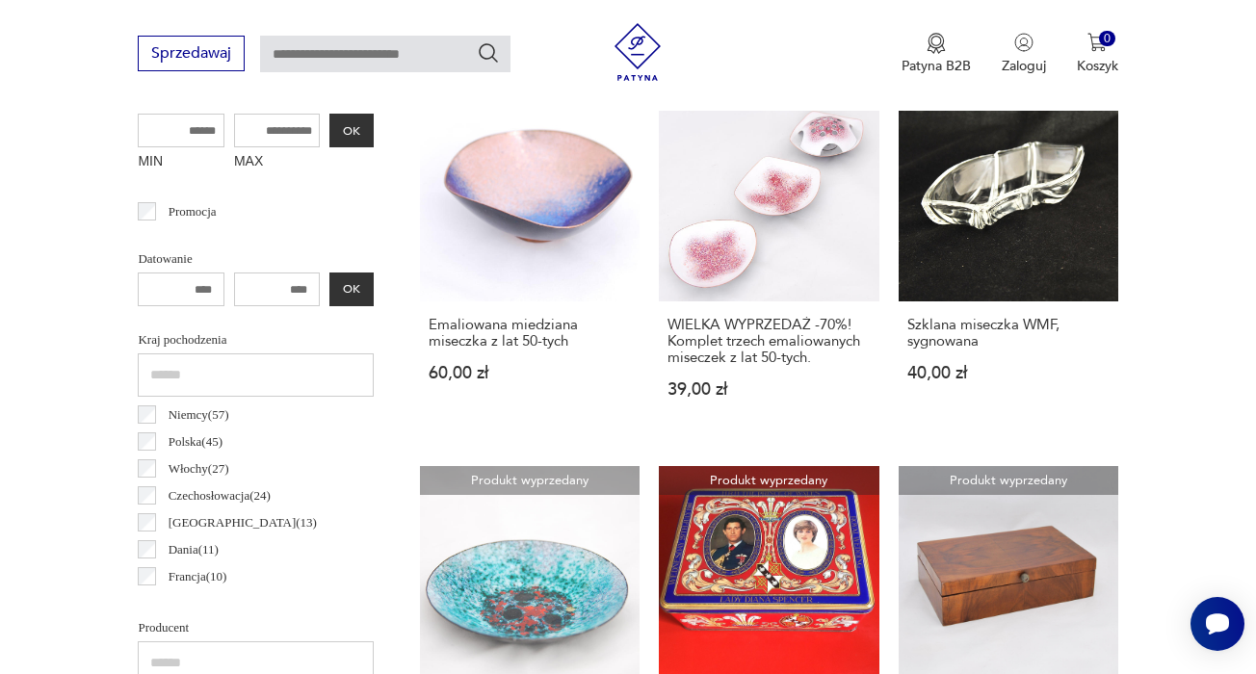
scroll to position [795, 0]
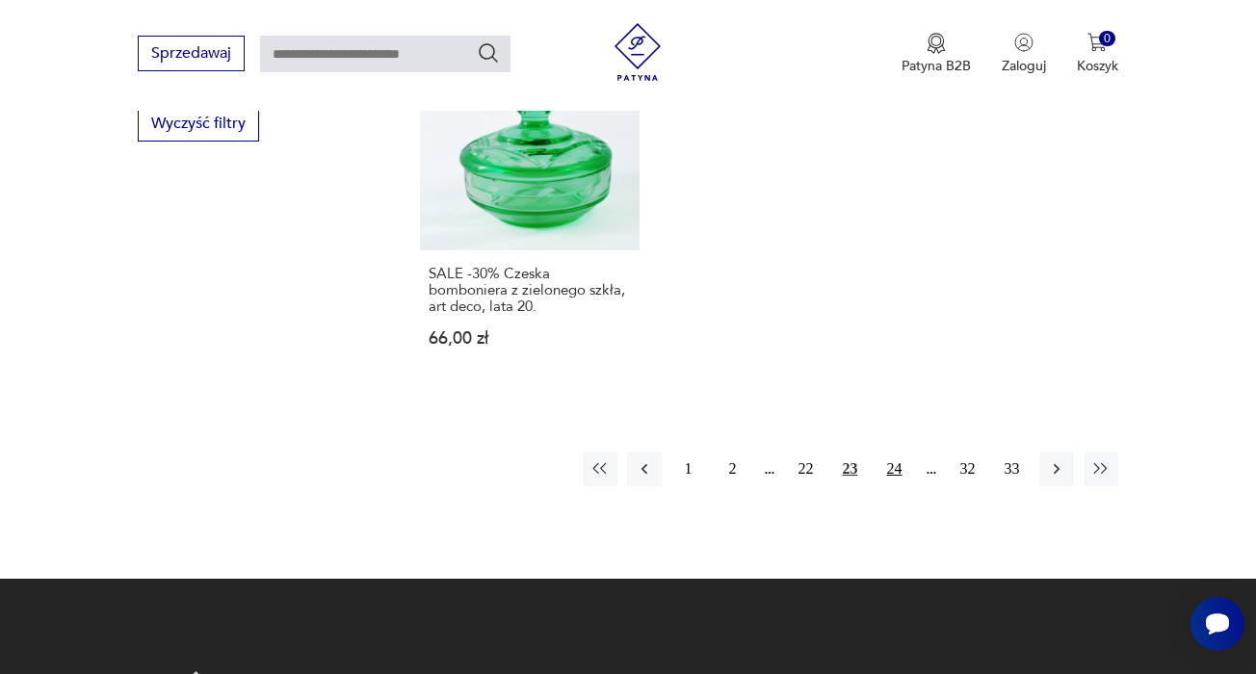
click at [898, 486] on button "24" at bounding box center [894, 469] width 35 height 35
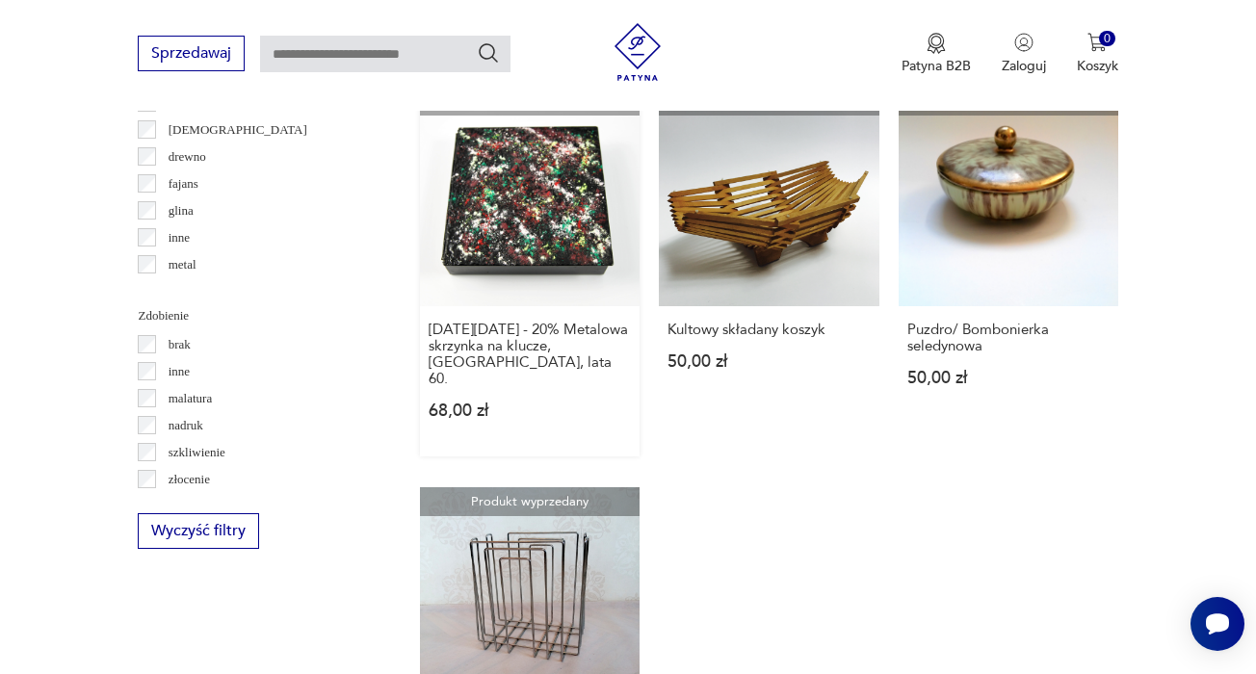
click at [487, 253] on link "Produkt wyprzedany [DATE][DATE] - 20% Metalowa skrzynka na klucze, [GEOGRAPHIC_…" at bounding box center [530, 272] width 220 height 370
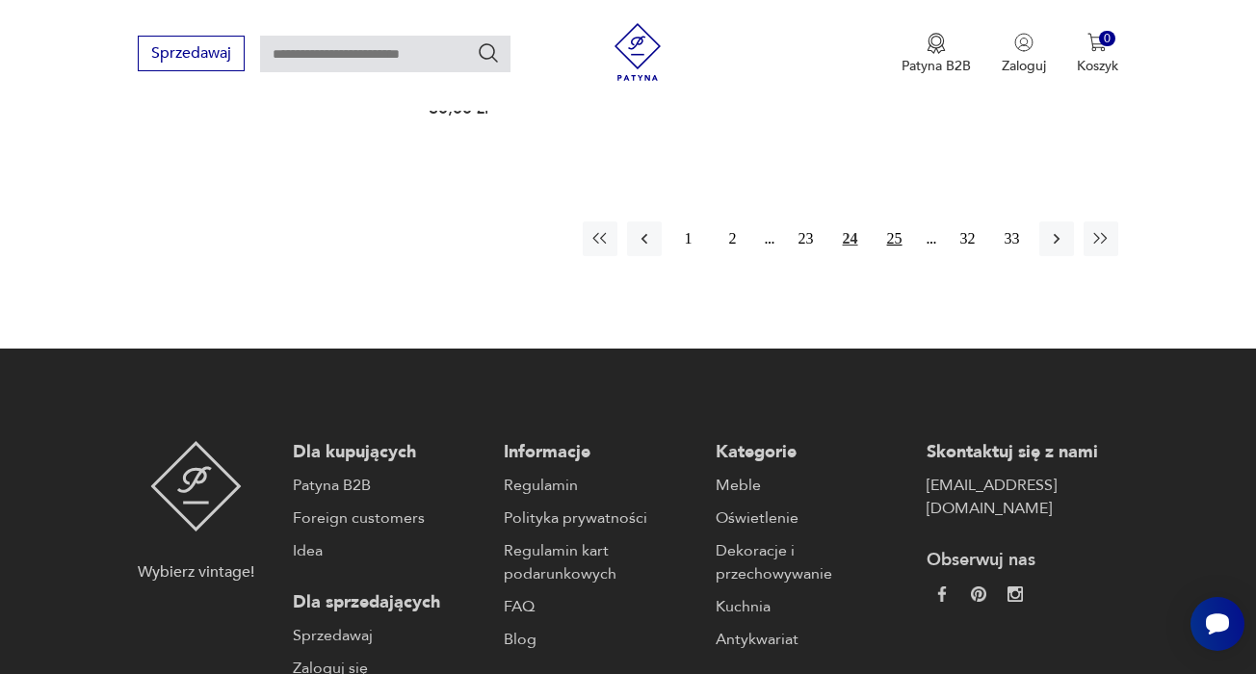
click at [891, 249] on button "25" at bounding box center [894, 238] width 35 height 35
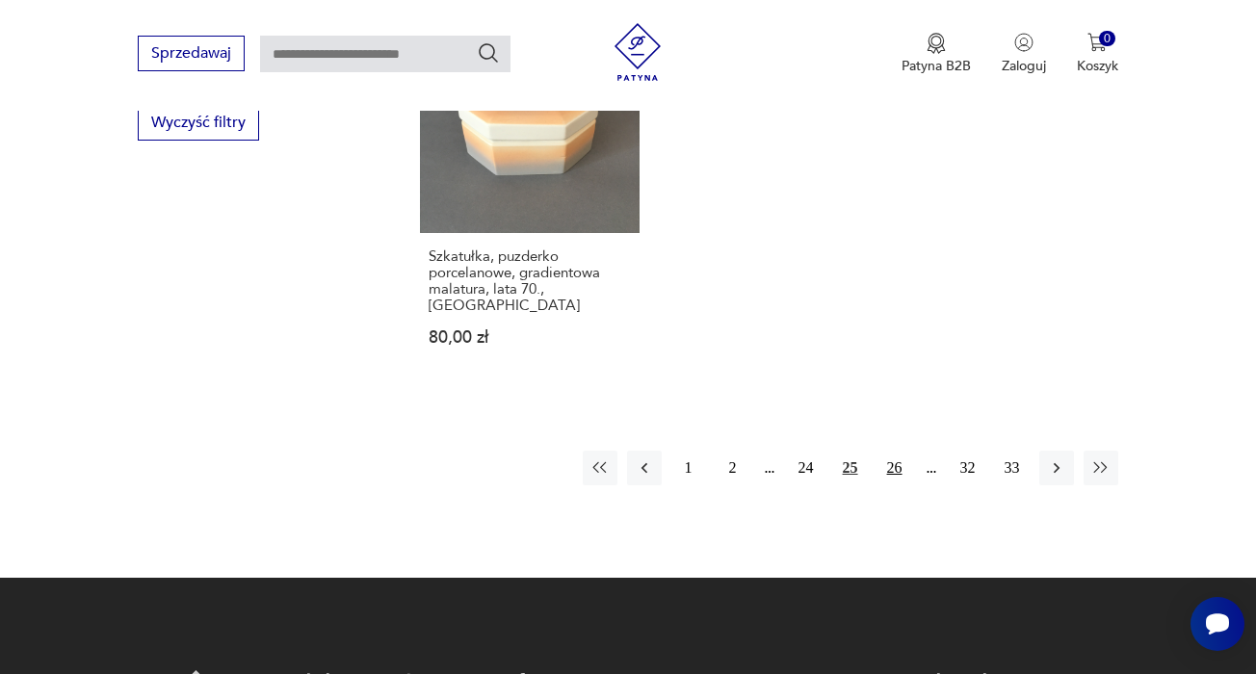
click at [891, 485] on button "26" at bounding box center [894, 468] width 35 height 35
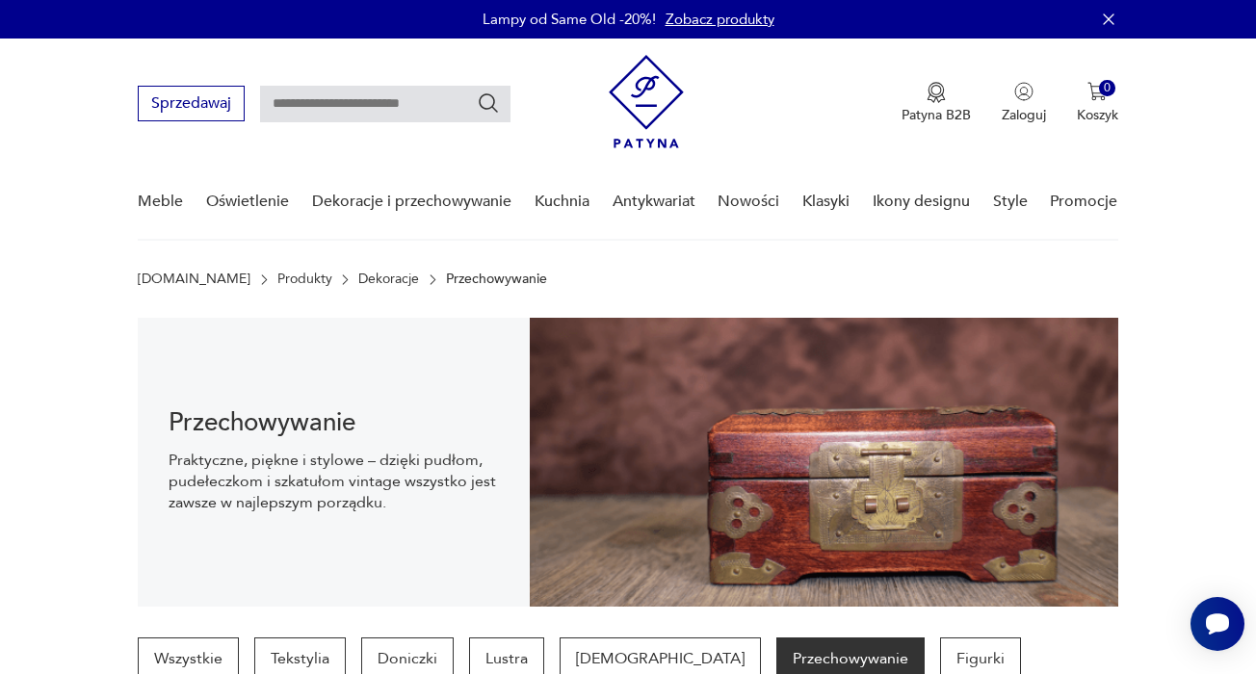
click at [362, 105] on input "text" at bounding box center [385, 104] width 250 height 37
type input "******"
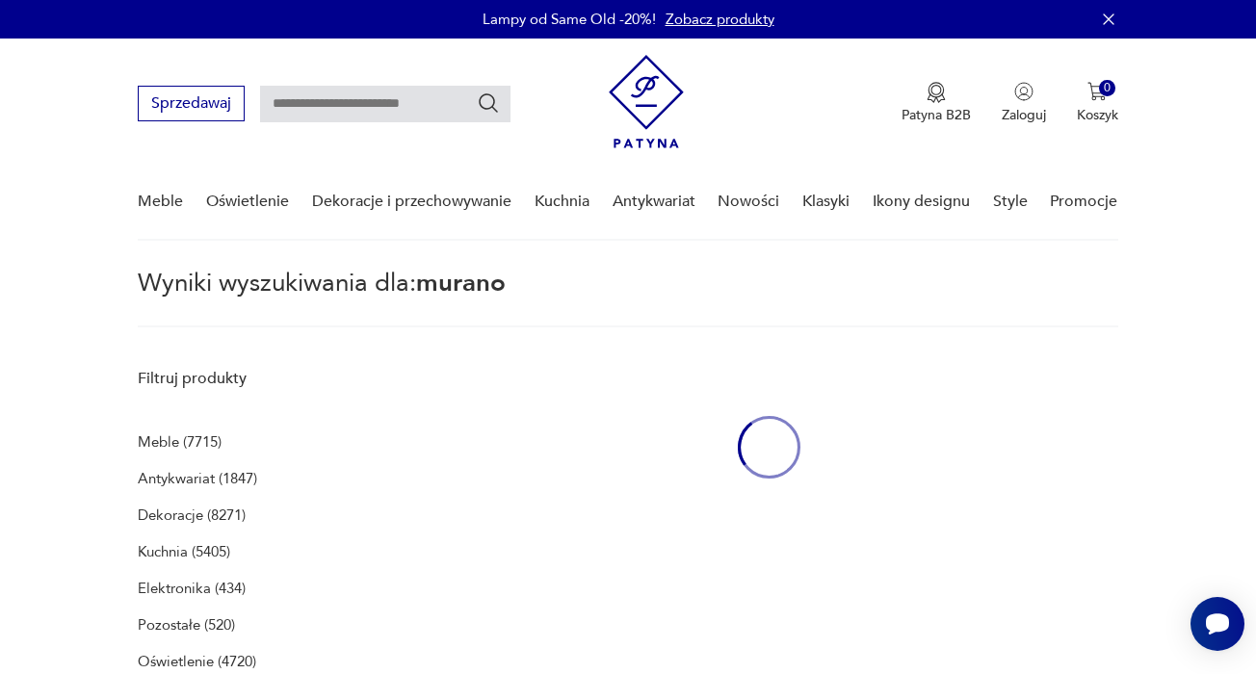
type input "******"
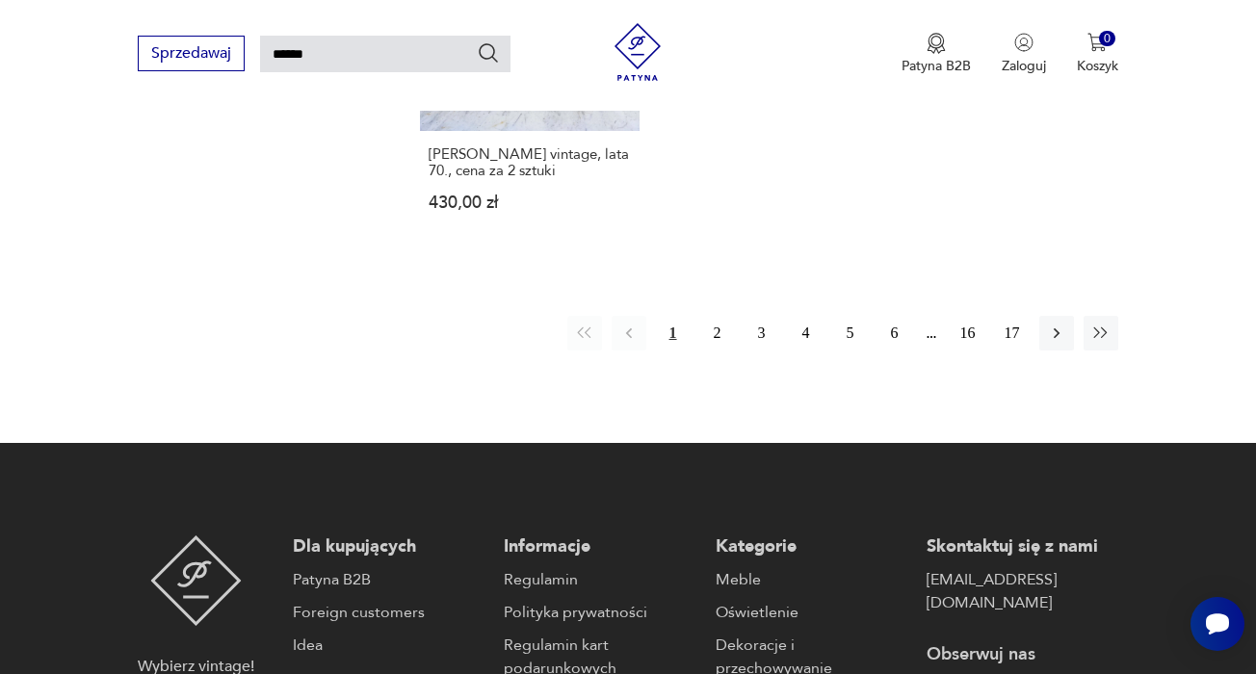
scroll to position [2503, 0]
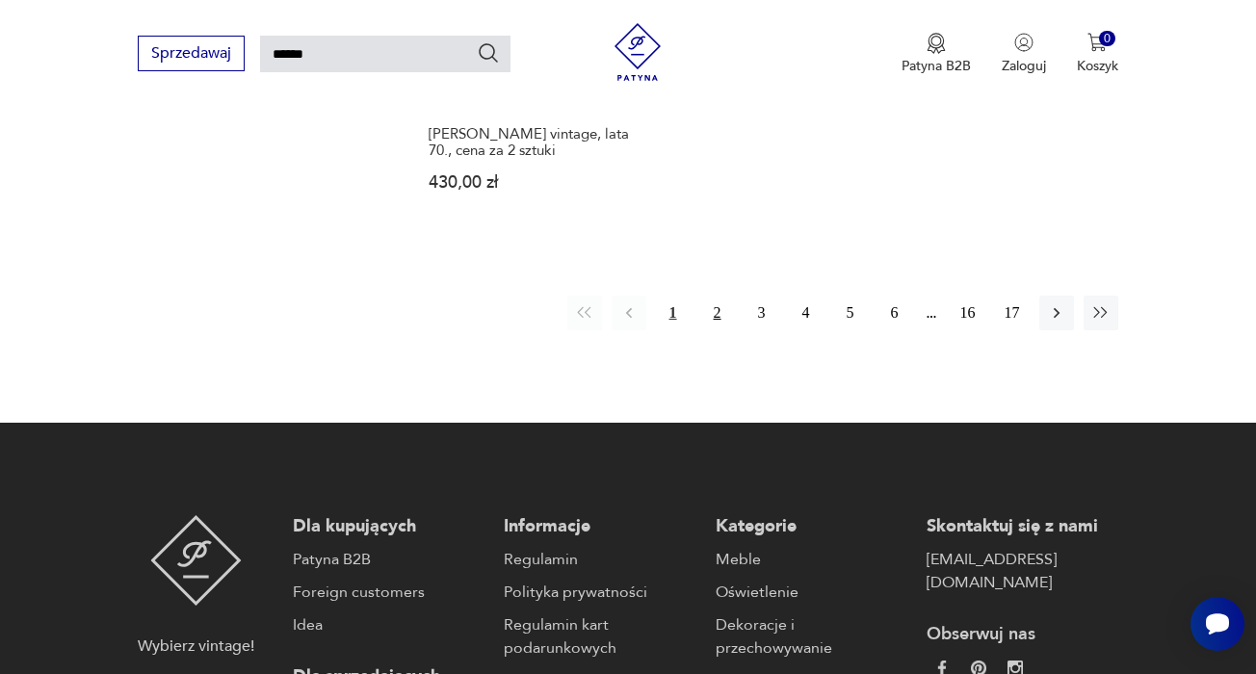
click at [716, 330] on button "2" at bounding box center [717, 313] width 35 height 35
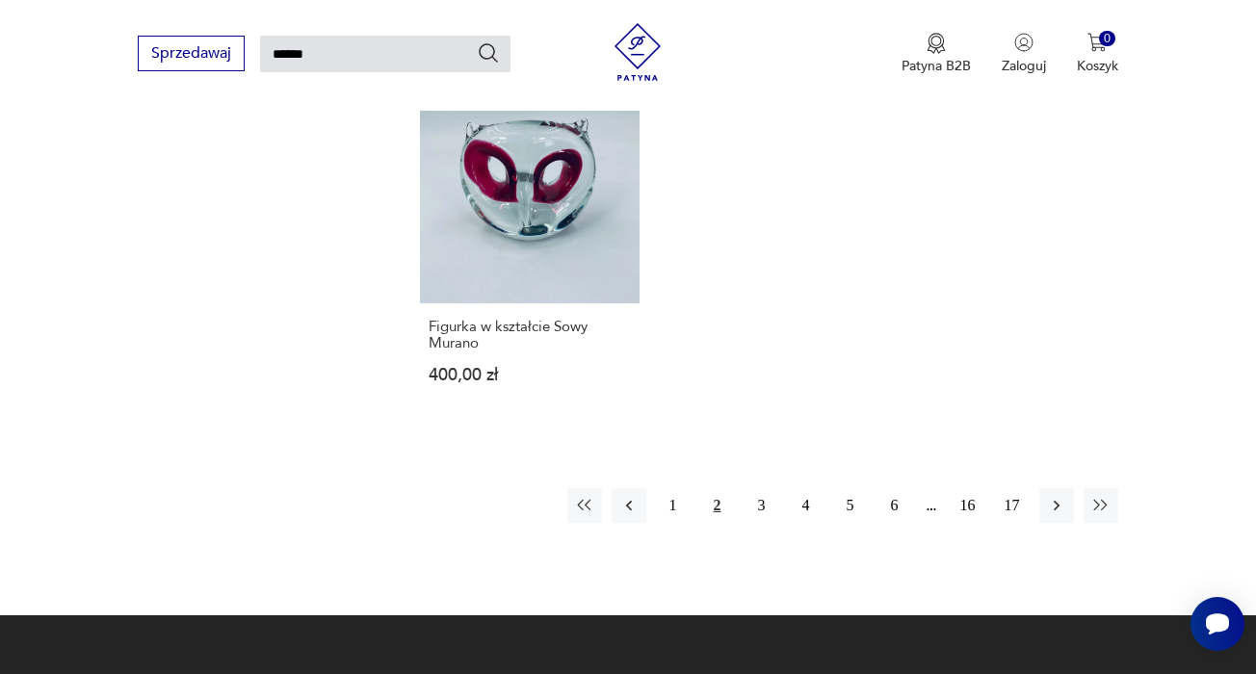
scroll to position [2193, 0]
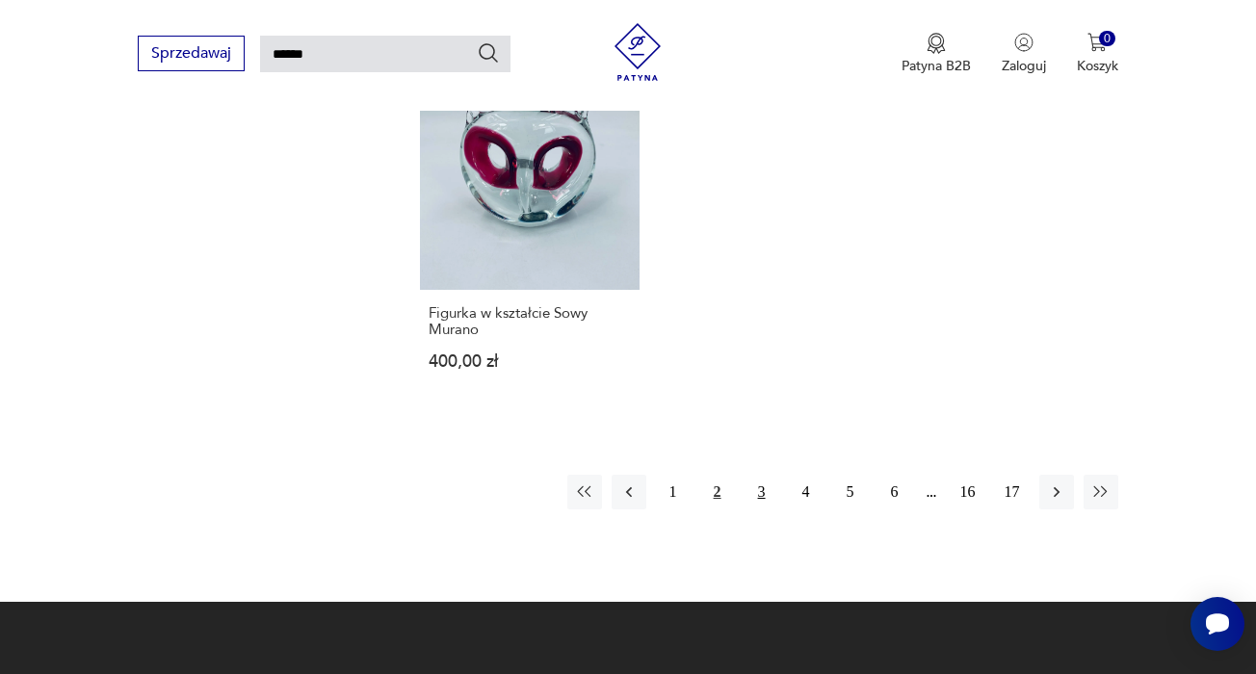
click at [766, 509] on button "3" at bounding box center [761, 492] width 35 height 35
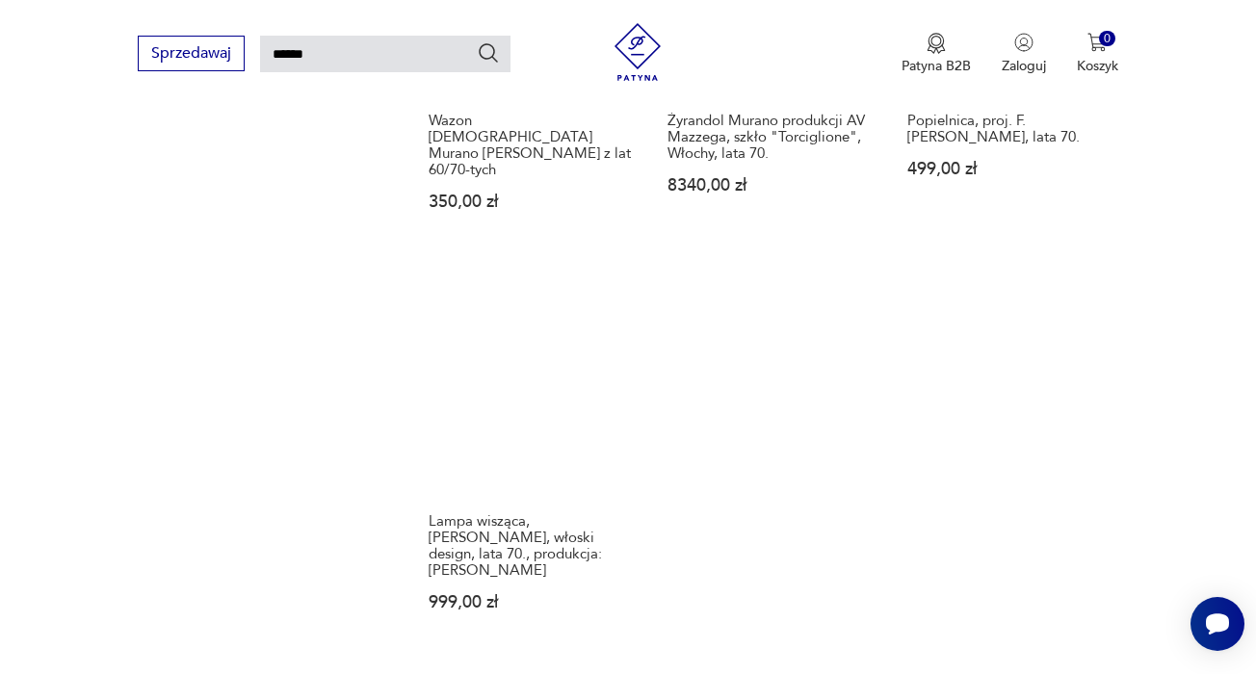
scroll to position [2221, 0]
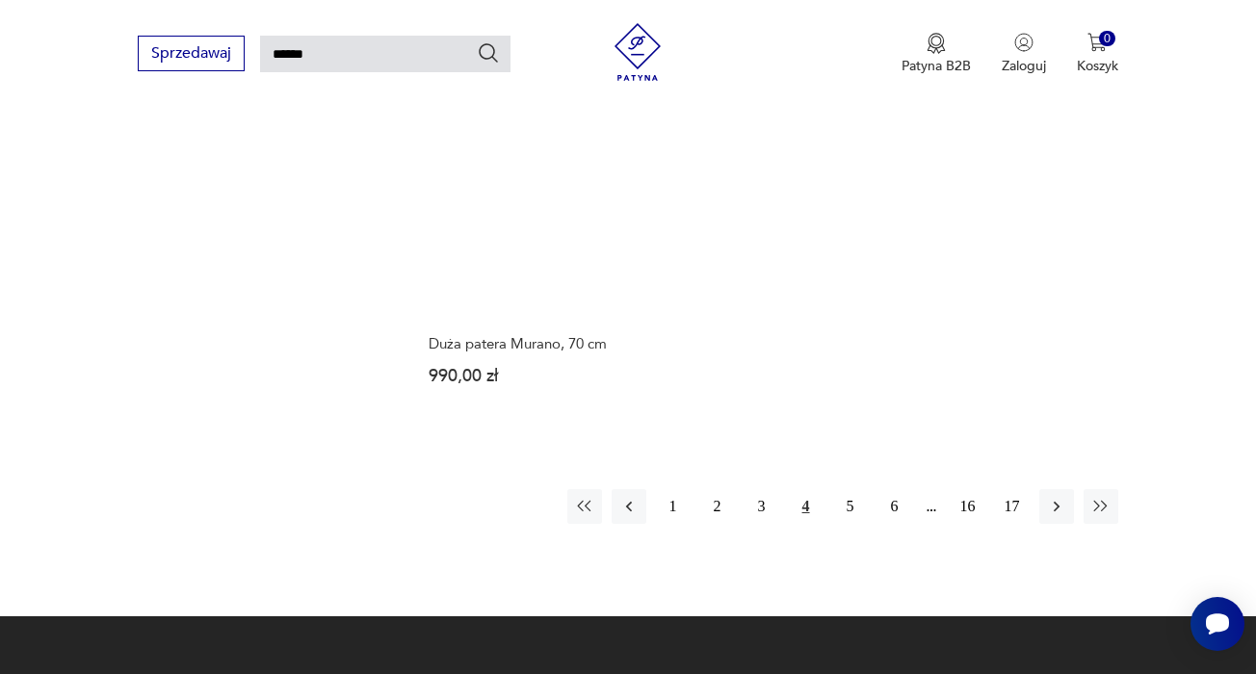
scroll to position [2227, 0]
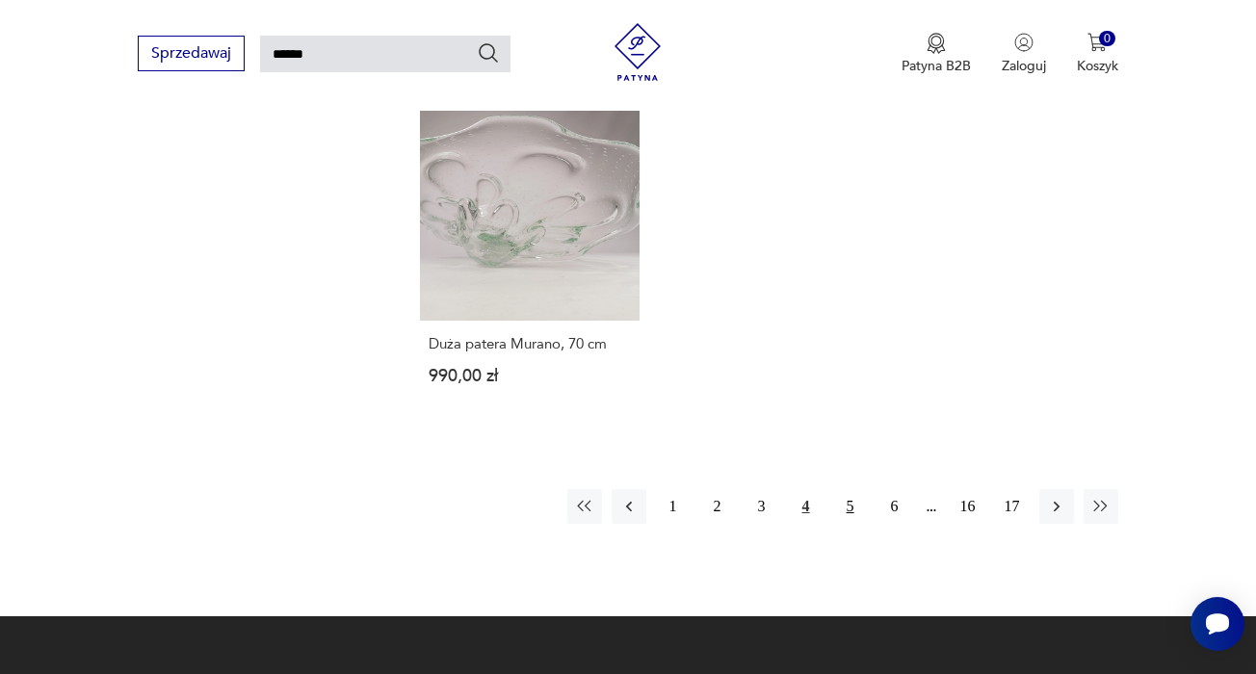
click at [849, 524] on button "5" at bounding box center [850, 506] width 35 height 35
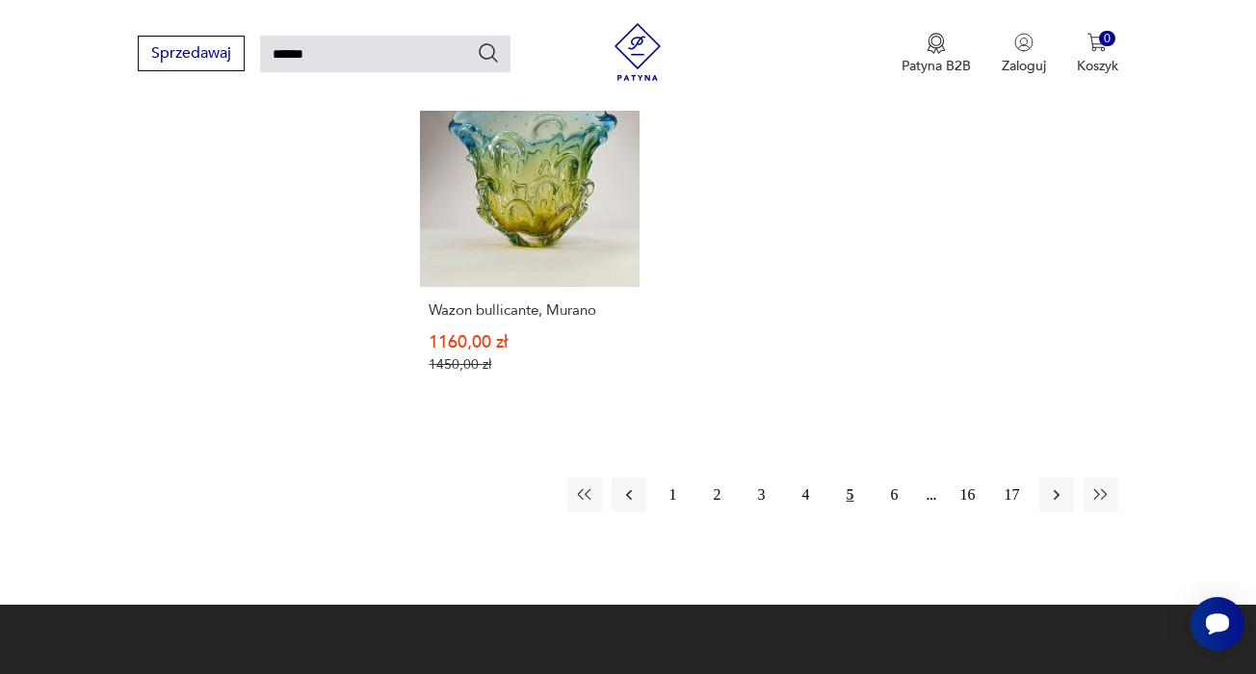
scroll to position [2375, 0]
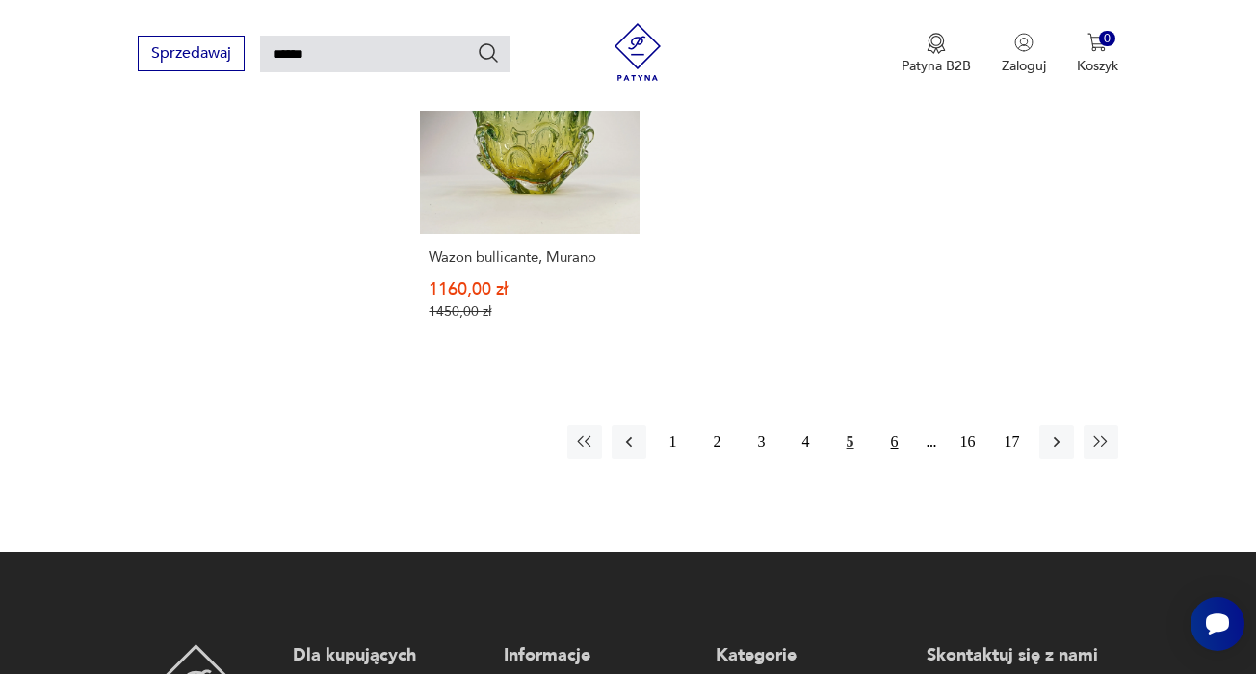
click at [894, 459] on button "6" at bounding box center [894, 442] width 35 height 35
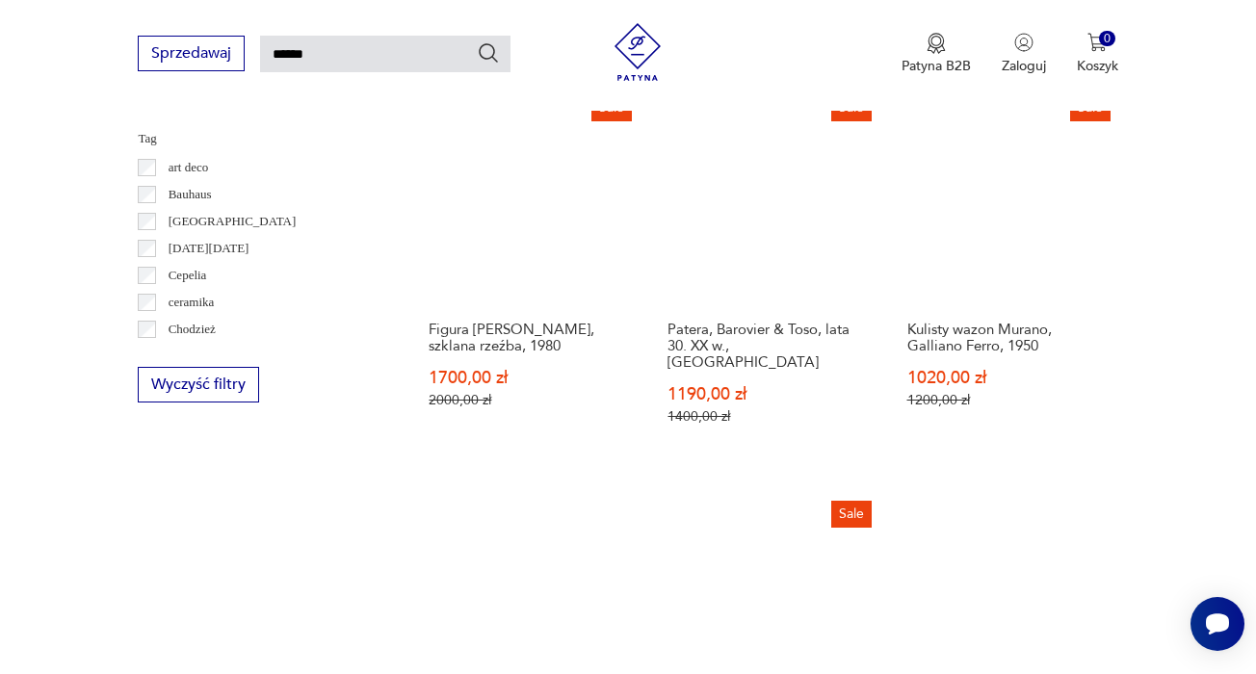
scroll to position [1120, 0]
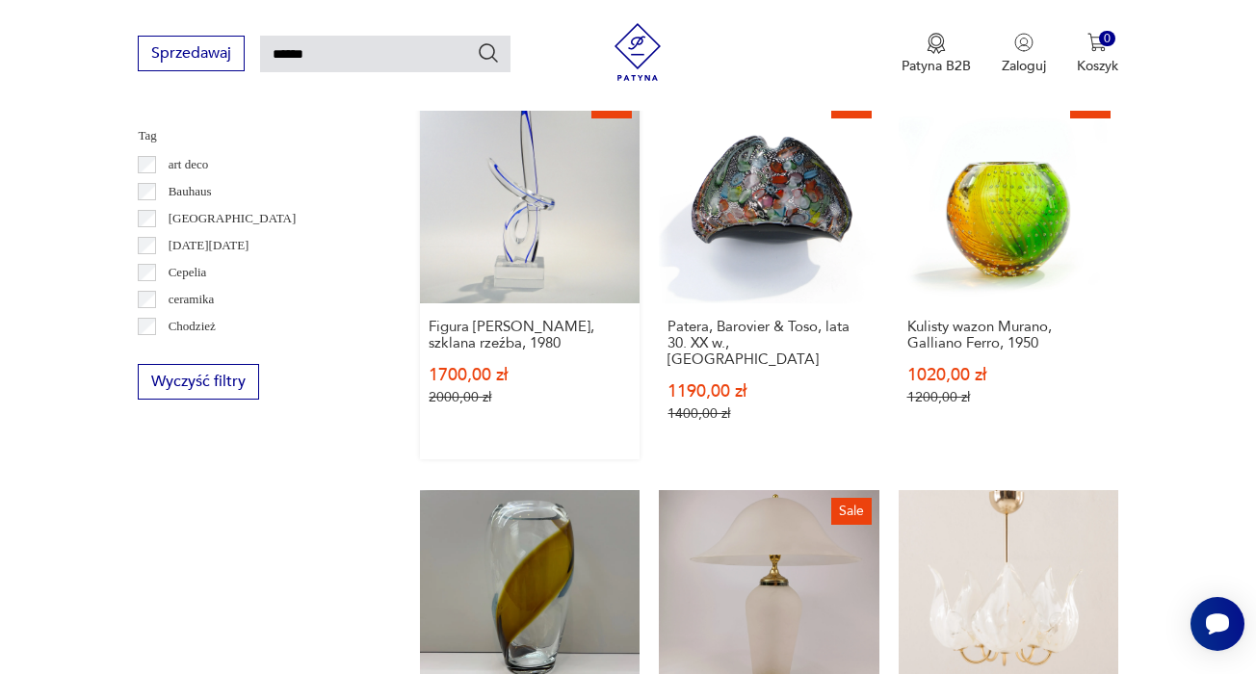
click at [518, 280] on link "Sale Figura [PERSON_NAME], szklana rzeźba, 1980 1700,00 zł 2000,00 zł" at bounding box center [530, 272] width 220 height 376
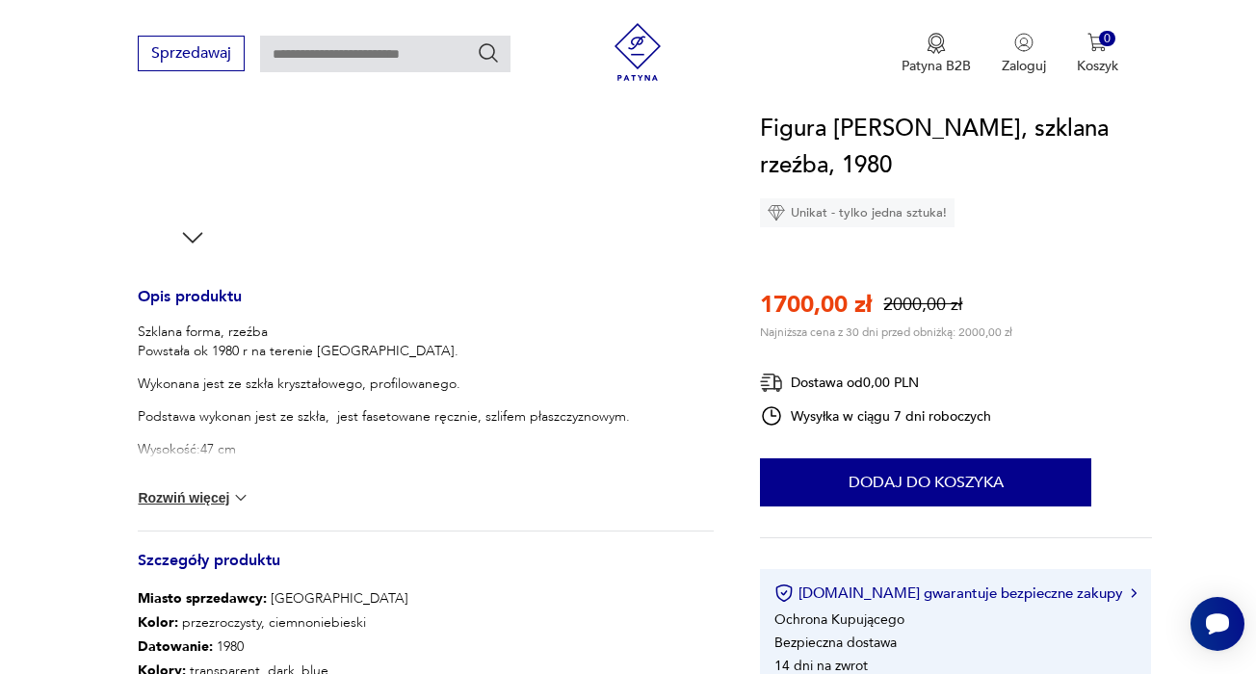
scroll to position [632, 0]
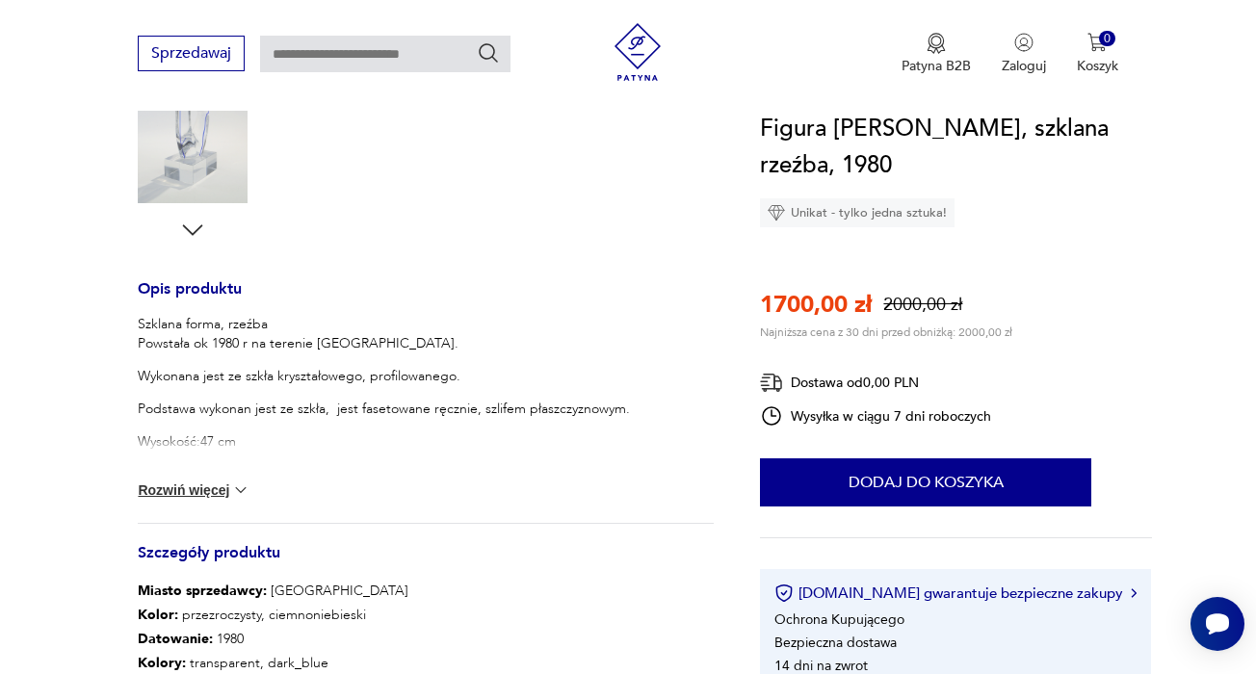
click at [212, 492] on button "Rozwiń więcej" at bounding box center [194, 490] width 112 height 19
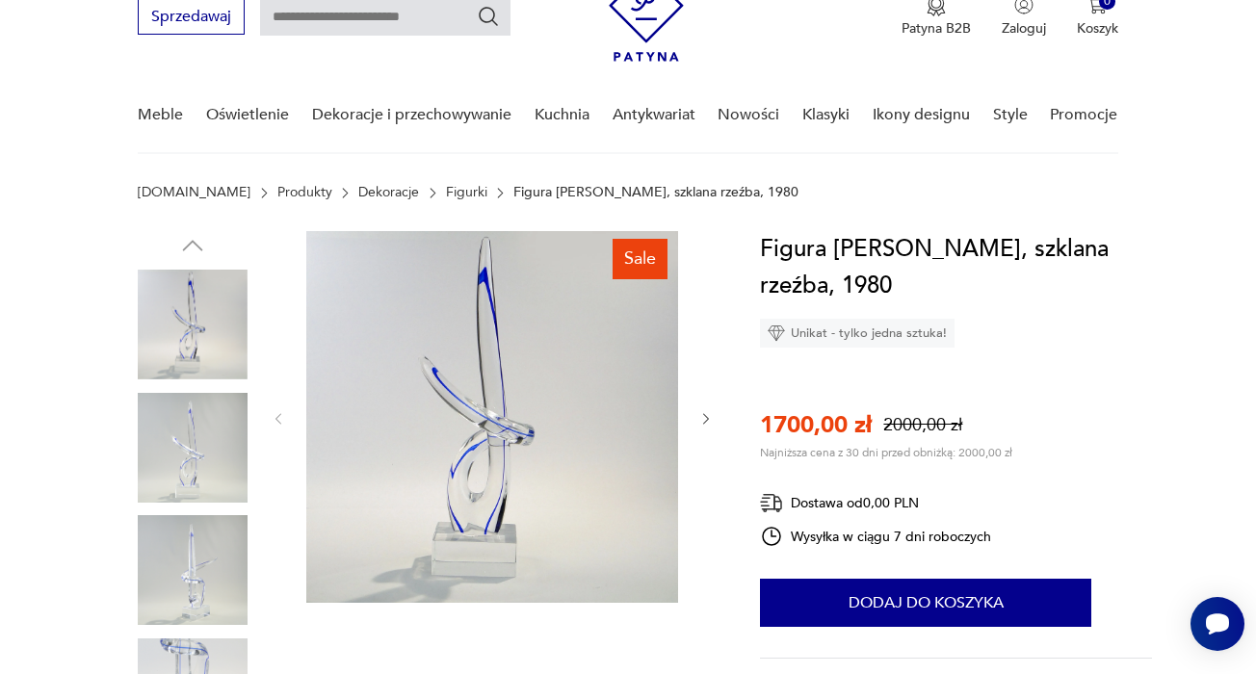
scroll to position [89, 0]
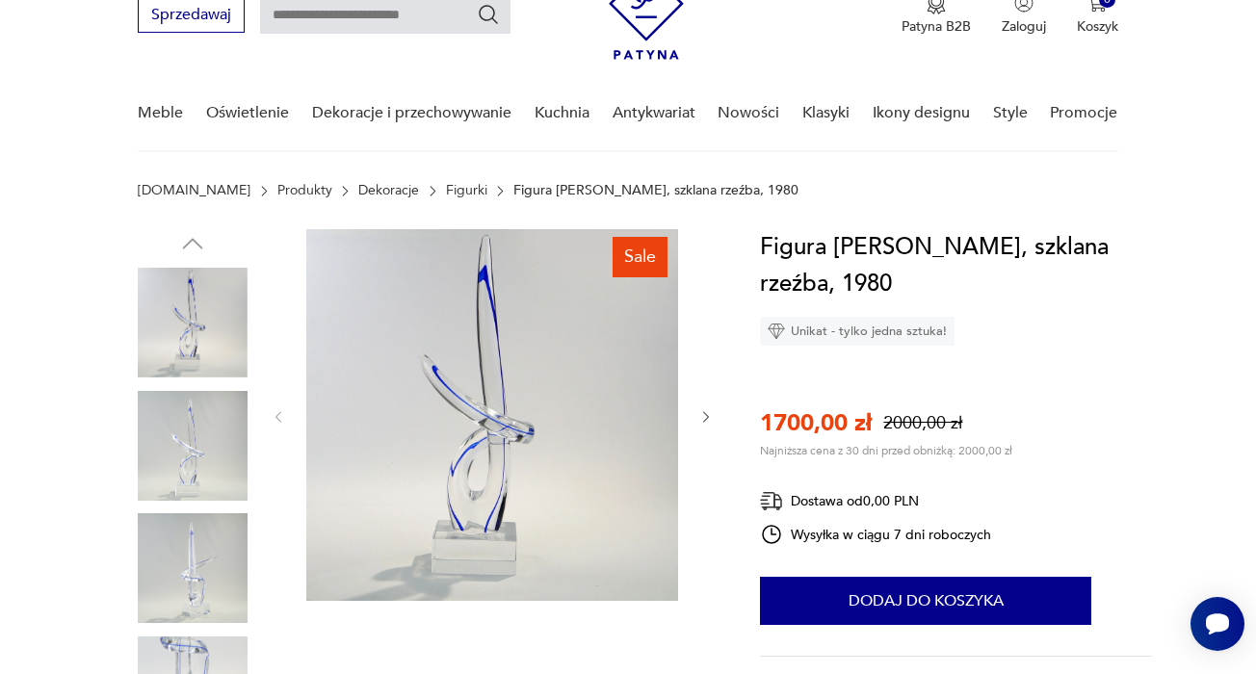
click at [460, 476] on img at bounding box center [492, 415] width 372 height 372
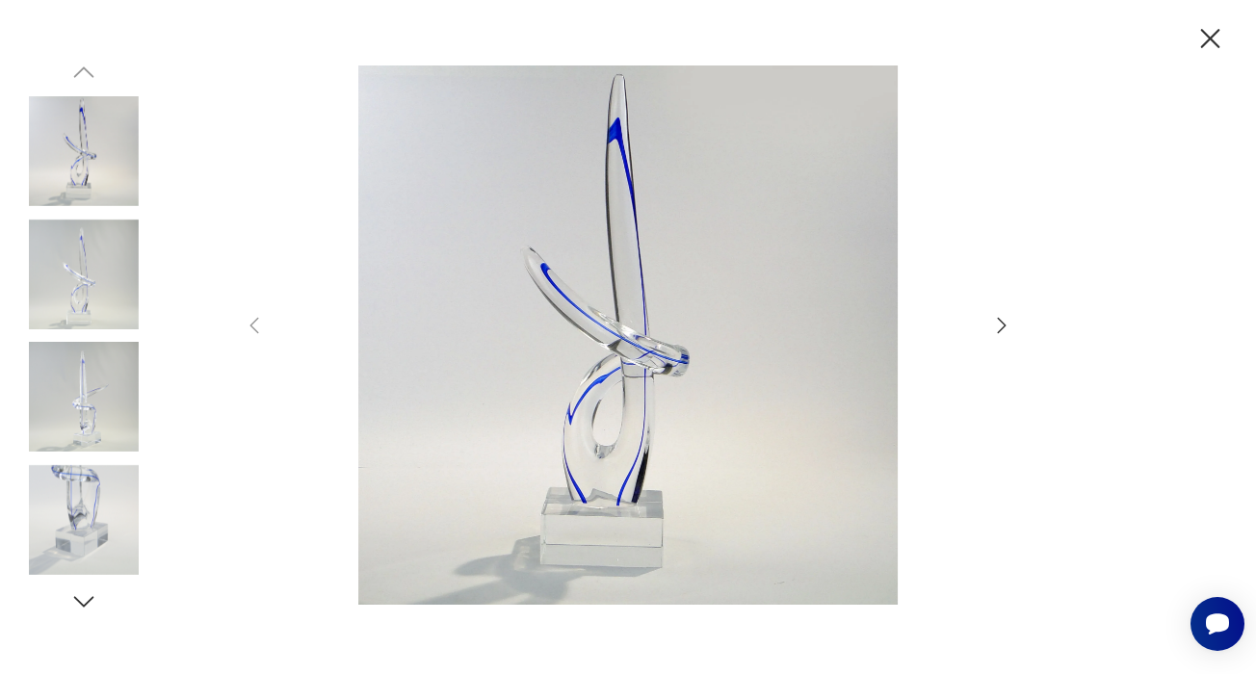
click at [1004, 326] on icon "button" at bounding box center [1002, 325] width 9 height 15
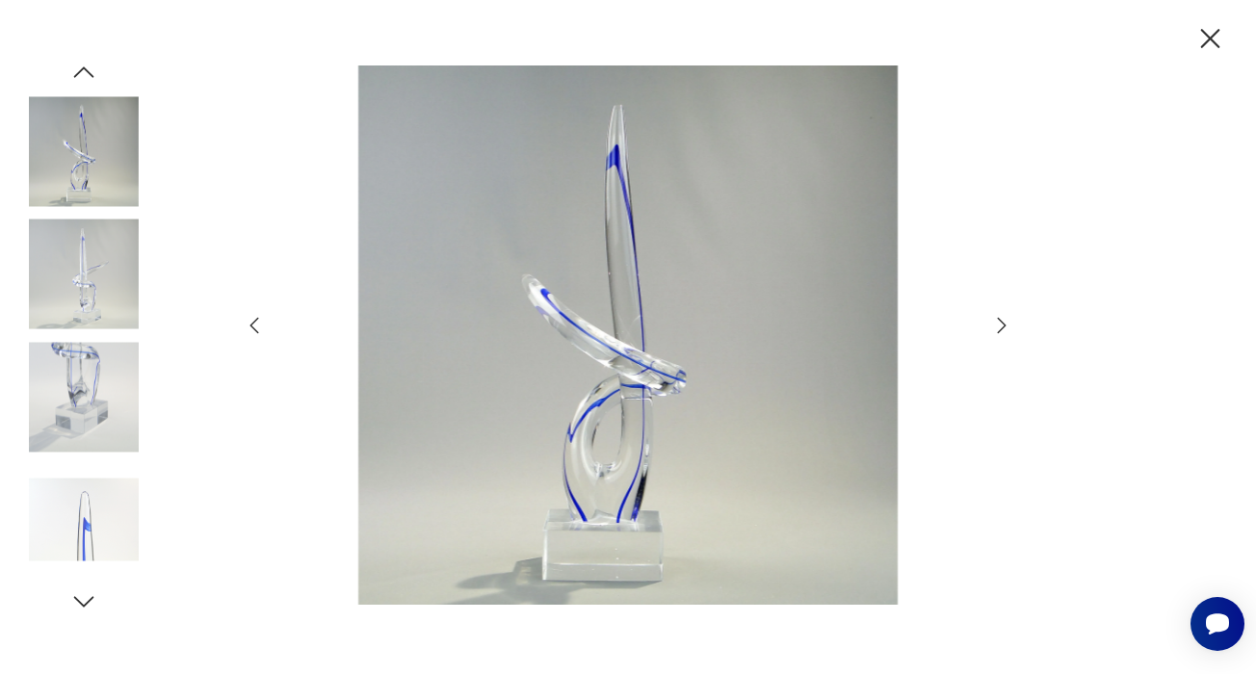
click at [1002, 322] on icon "button" at bounding box center [1002, 325] width 9 height 15
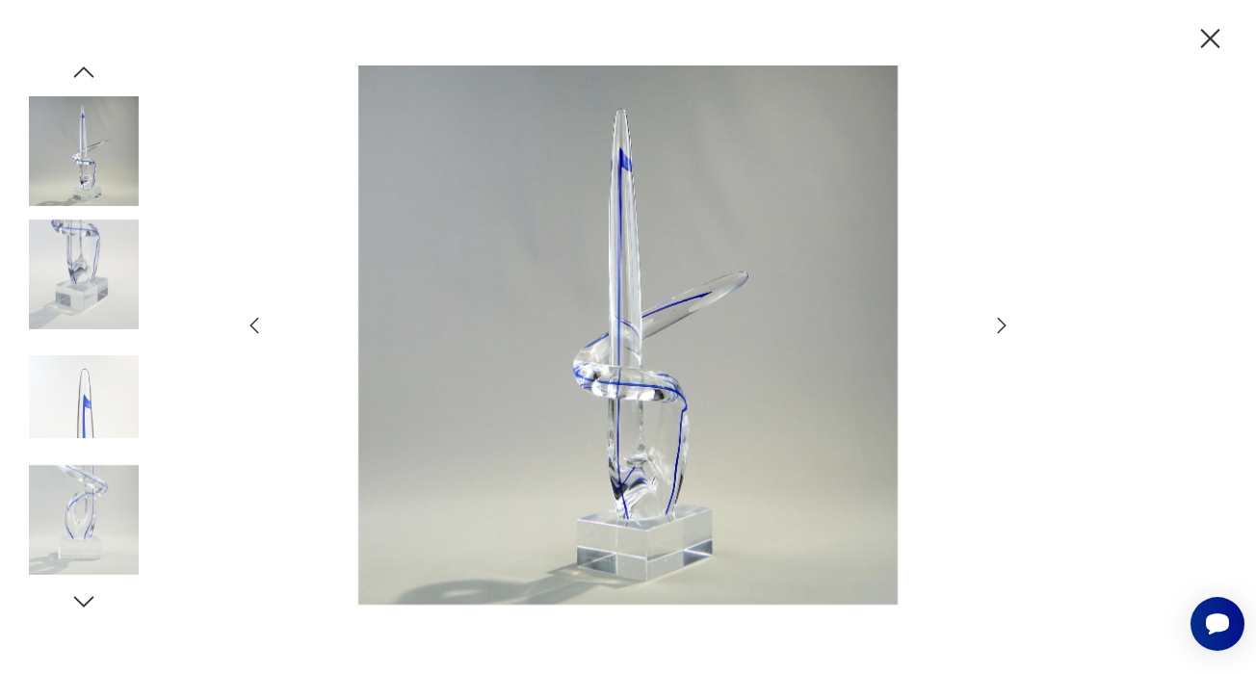
click at [1002, 322] on icon "button" at bounding box center [1002, 325] width 9 height 15
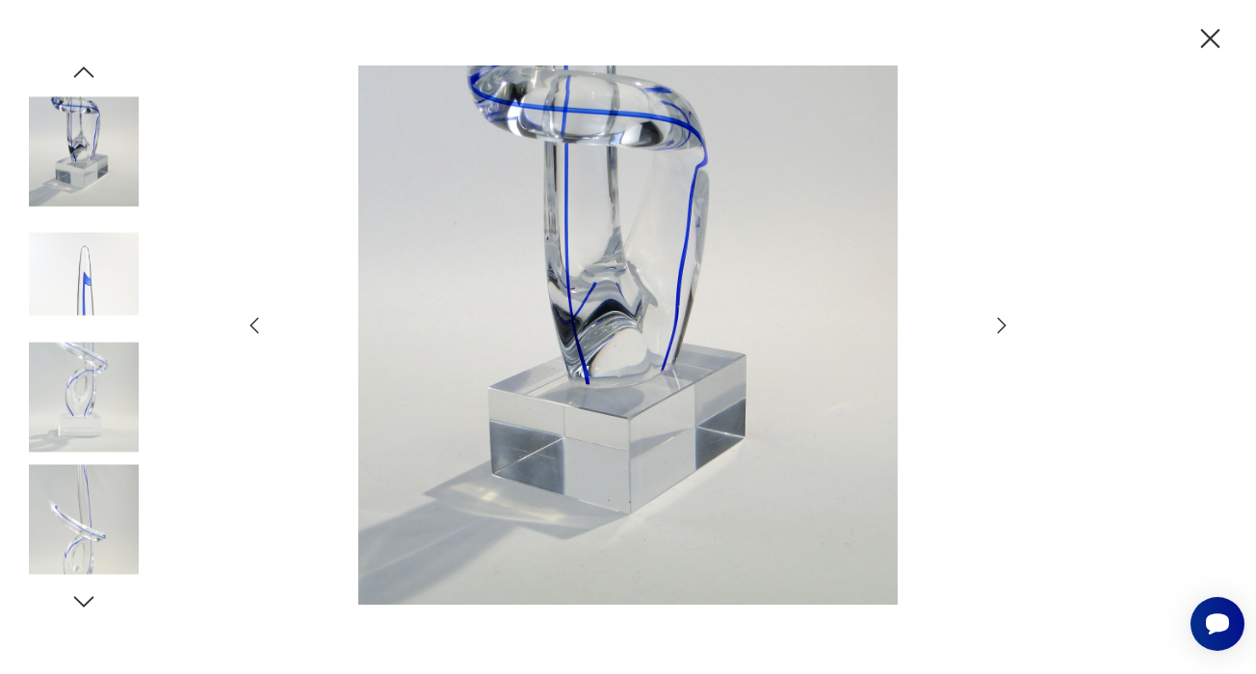
click at [1002, 322] on icon "button" at bounding box center [1002, 325] width 9 height 15
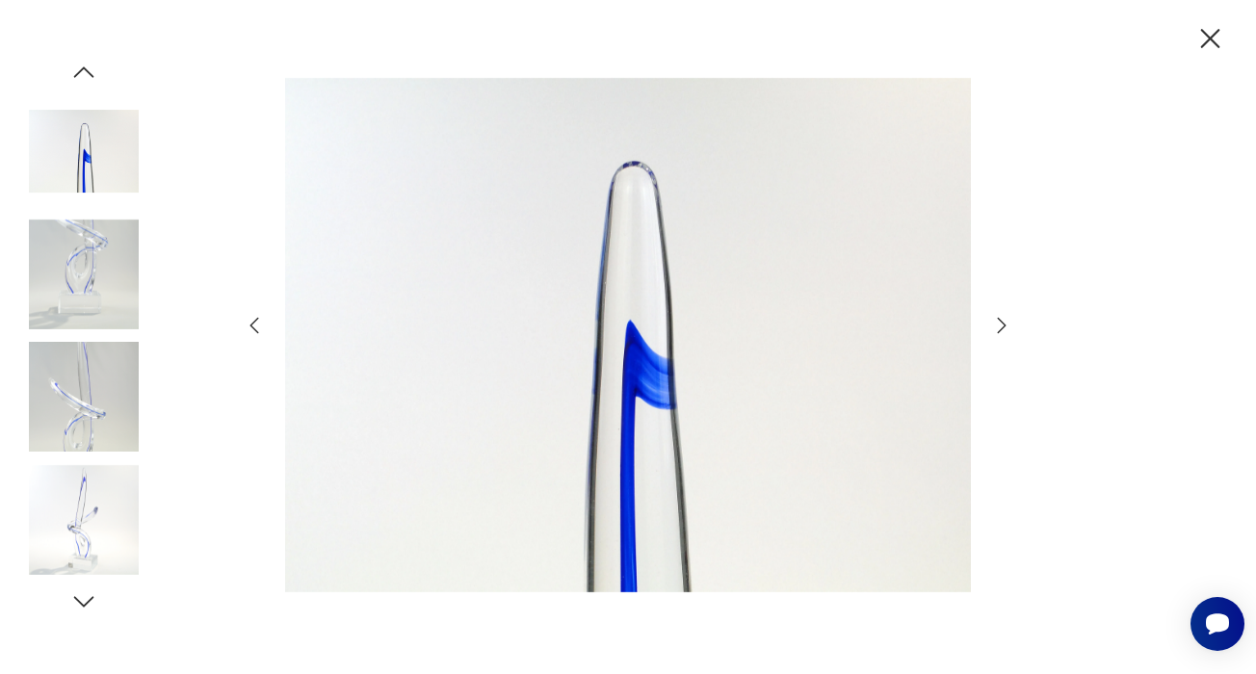
click at [1002, 322] on icon "button" at bounding box center [1002, 325] width 9 height 15
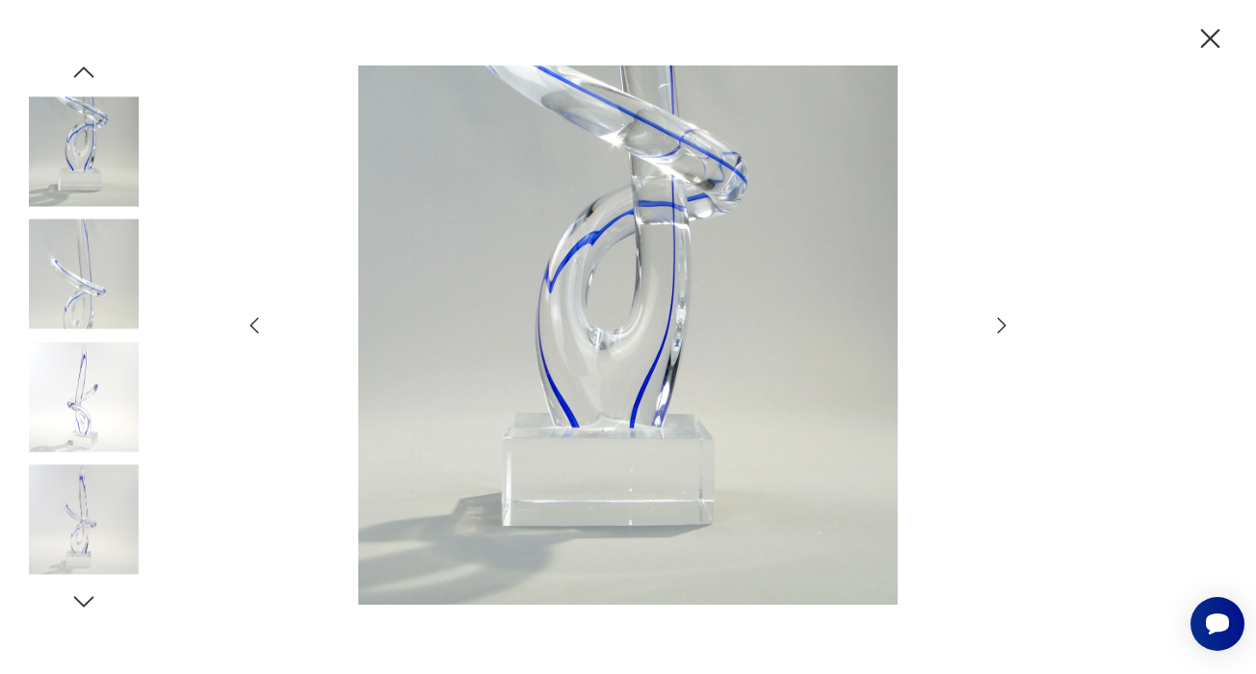
click at [1002, 322] on icon "button" at bounding box center [1002, 325] width 9 height 15
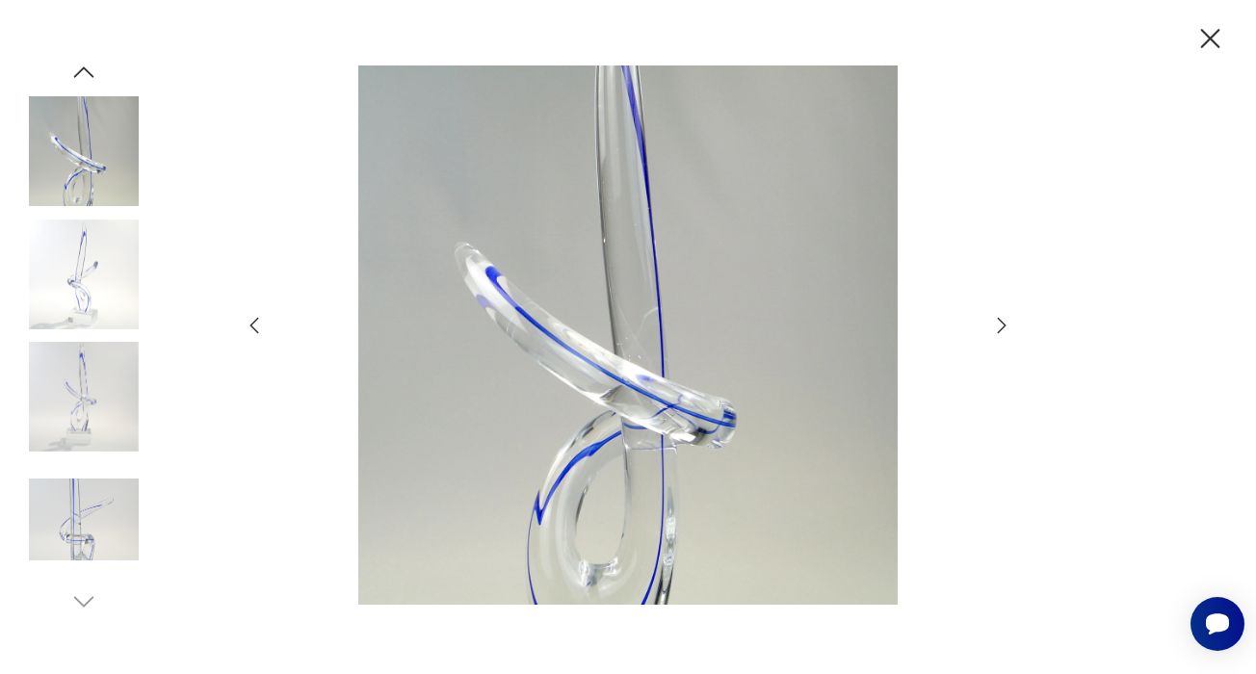
click at [1002, 322] on icon "button" at bounding box center [1002, 325] width 9 height 15
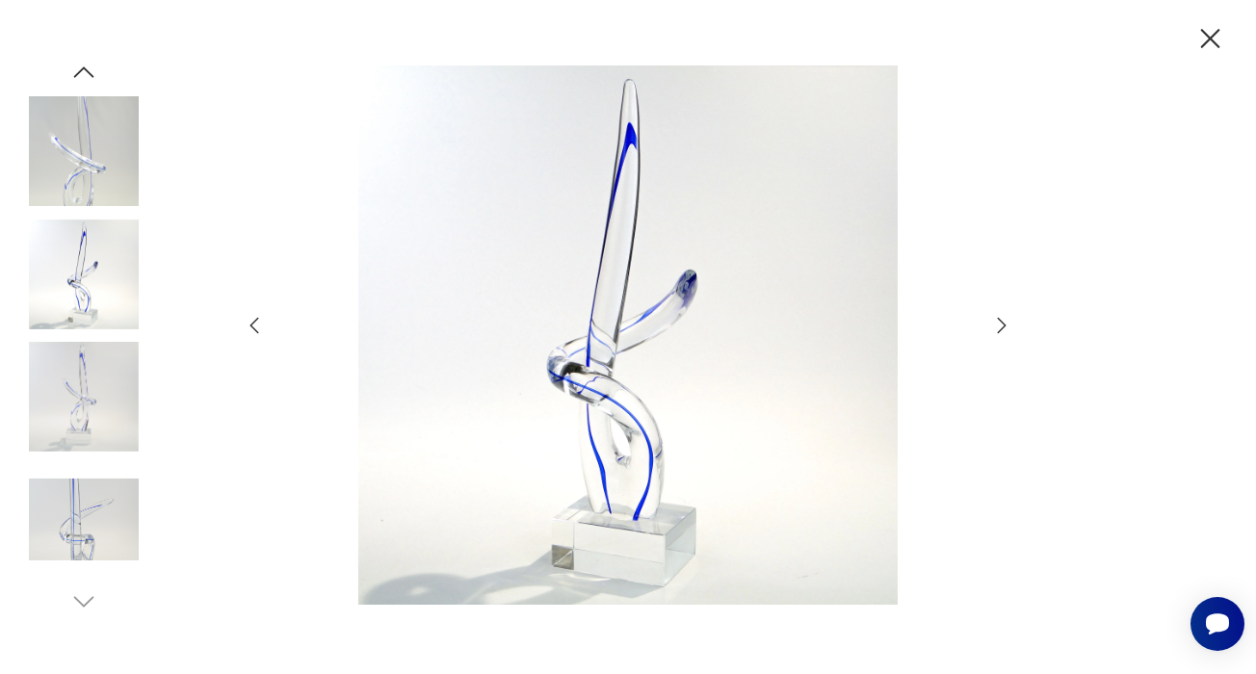
click at [1002, 322] on icon "button" at bounding box center [1002, 325] width 9 height 15
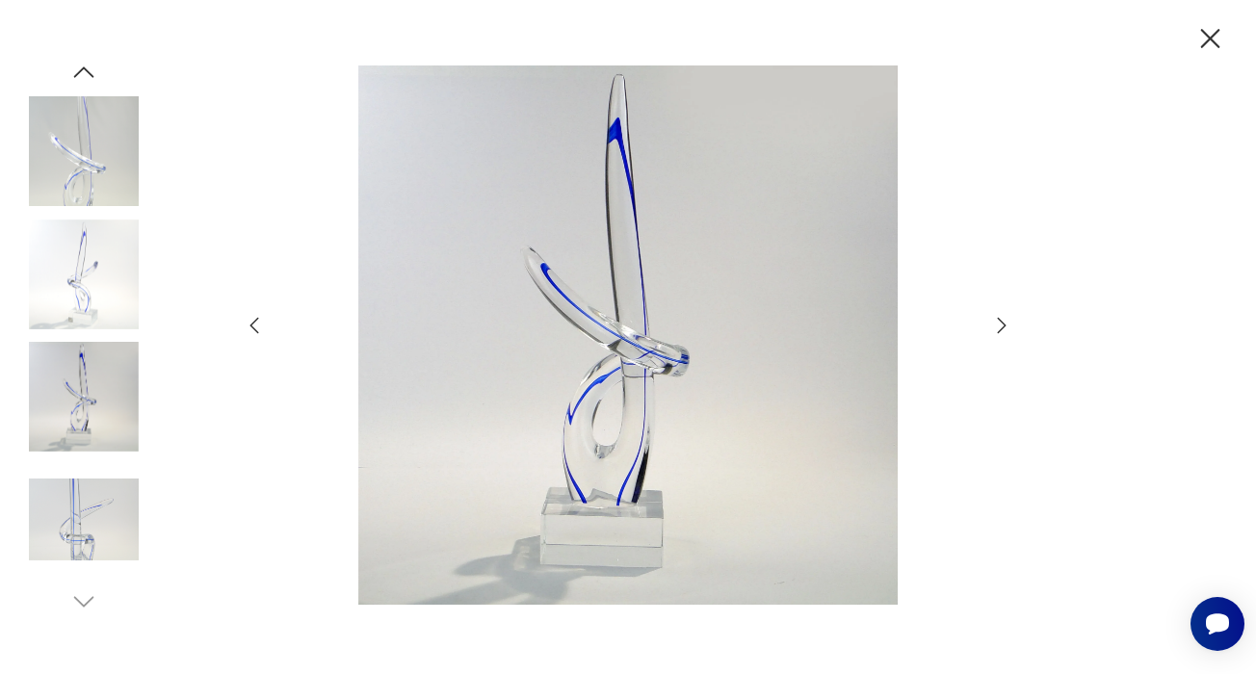
click at [1002, 322] on icon "button" at bounding box center [1002, 325] width 9 height 15
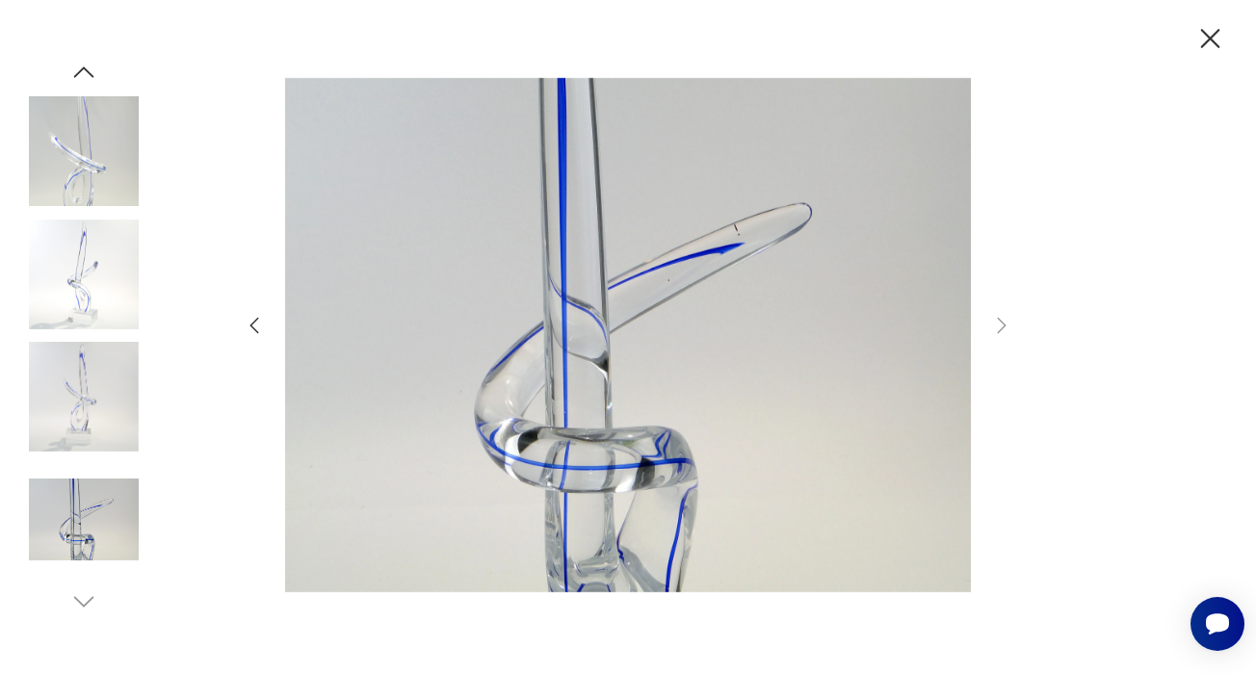
click at [1204, 37] on icon "button" at bounding box center [1210, 39] width 34 height 34
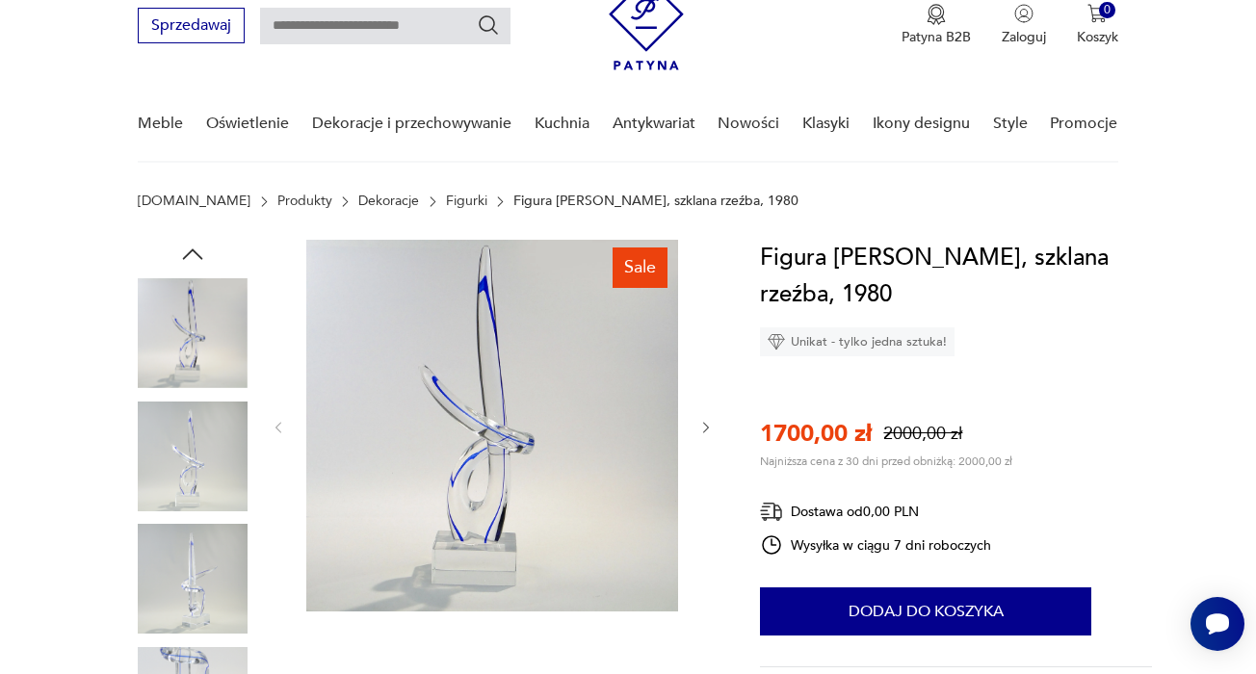
scroll to position [75, 0]
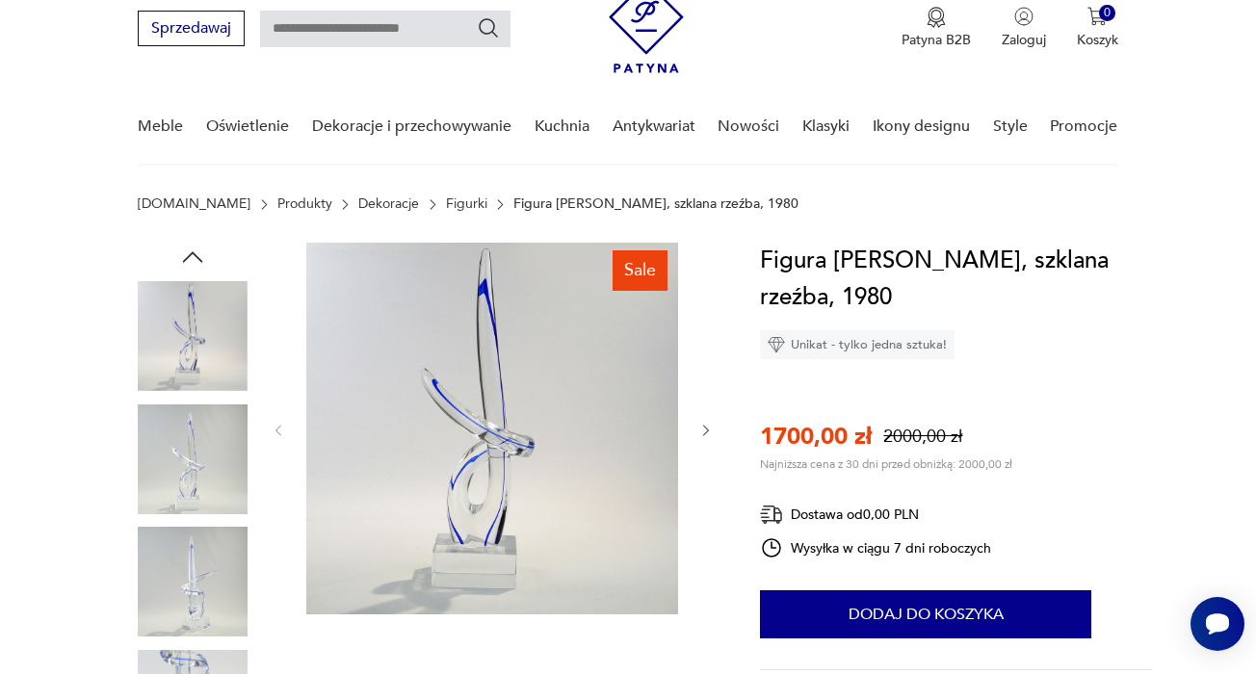
type input "******"
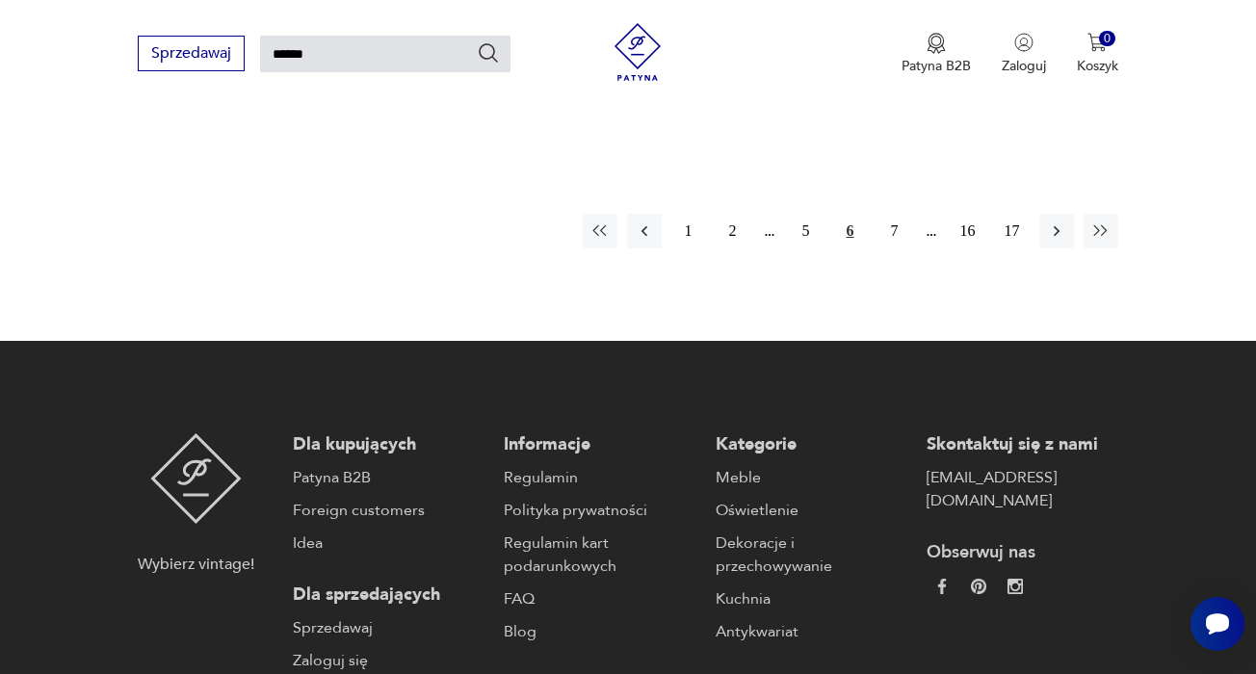
scroll to position [2626, 0]
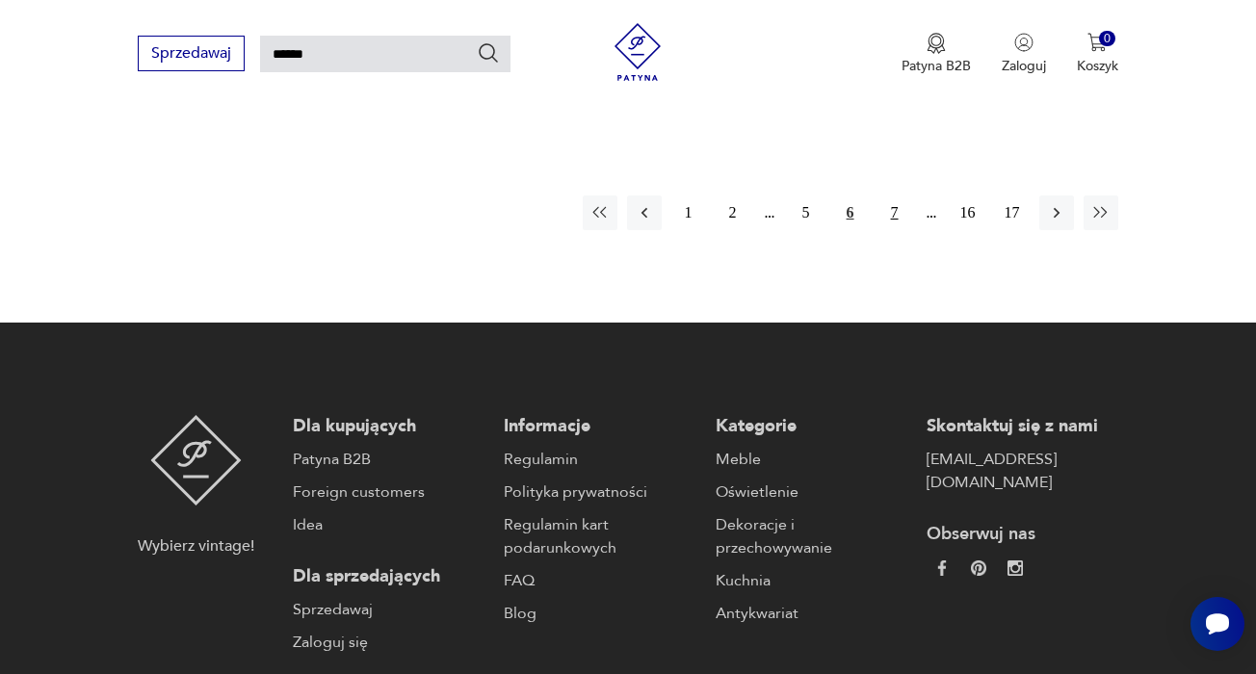
click at [898, 230] on button "7" at bounding box center [894, 212] width 35 height 35
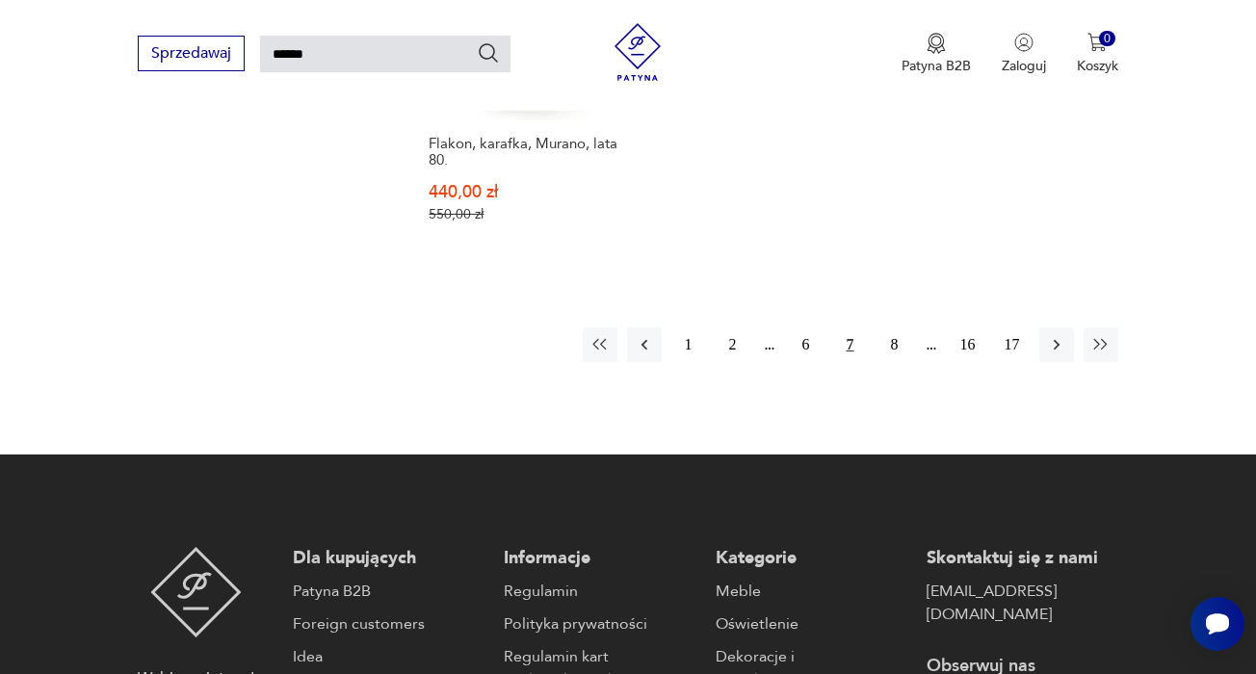
scroll to position [2562, 0]
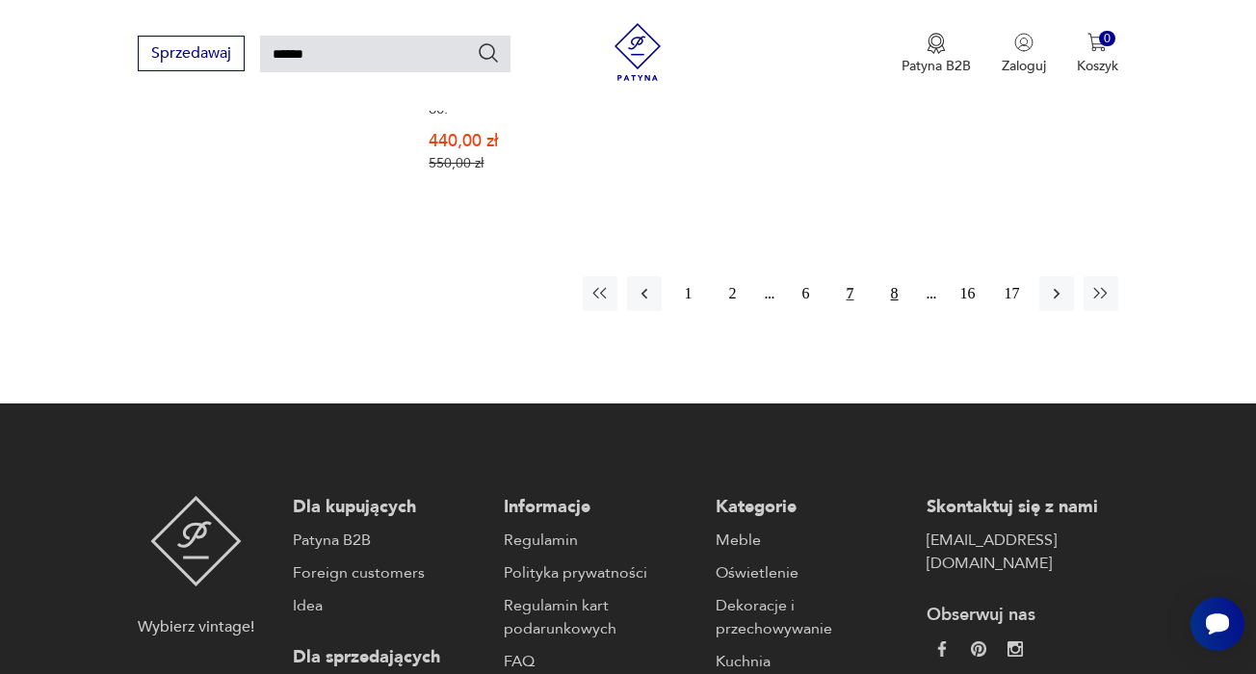
click at [899, 311] on button "8" at bounding box center [894, 293] width 35 height 35
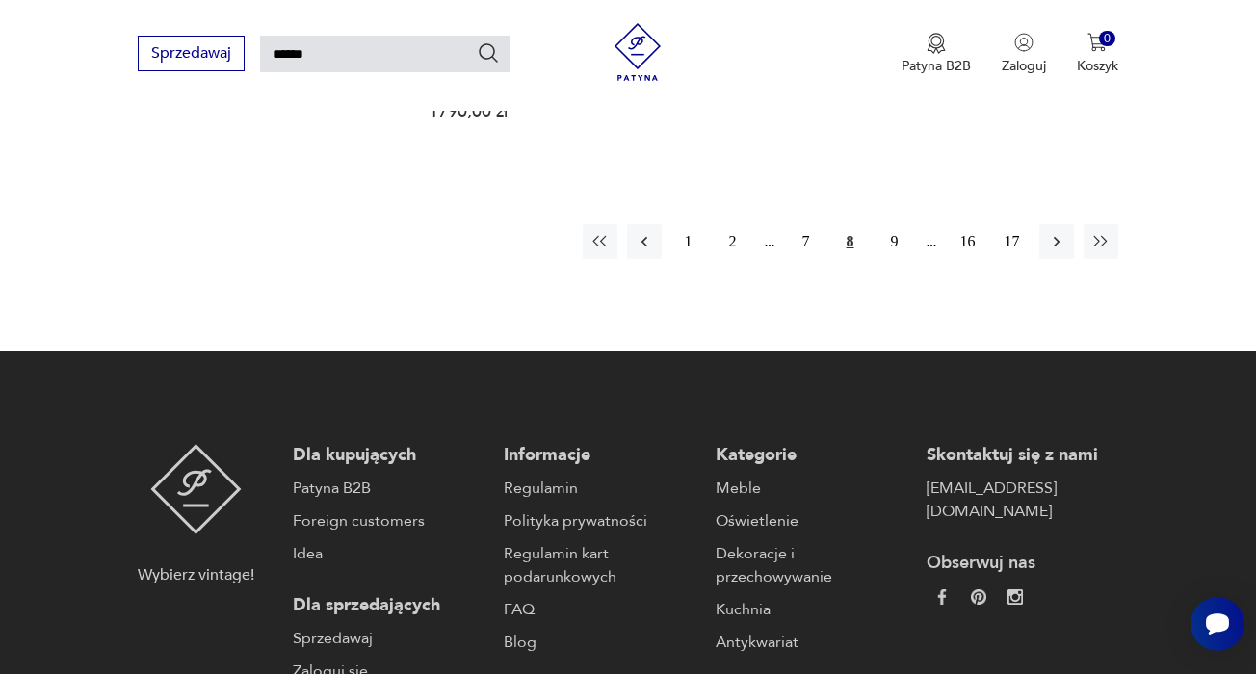
scroll to position [2491, 0]
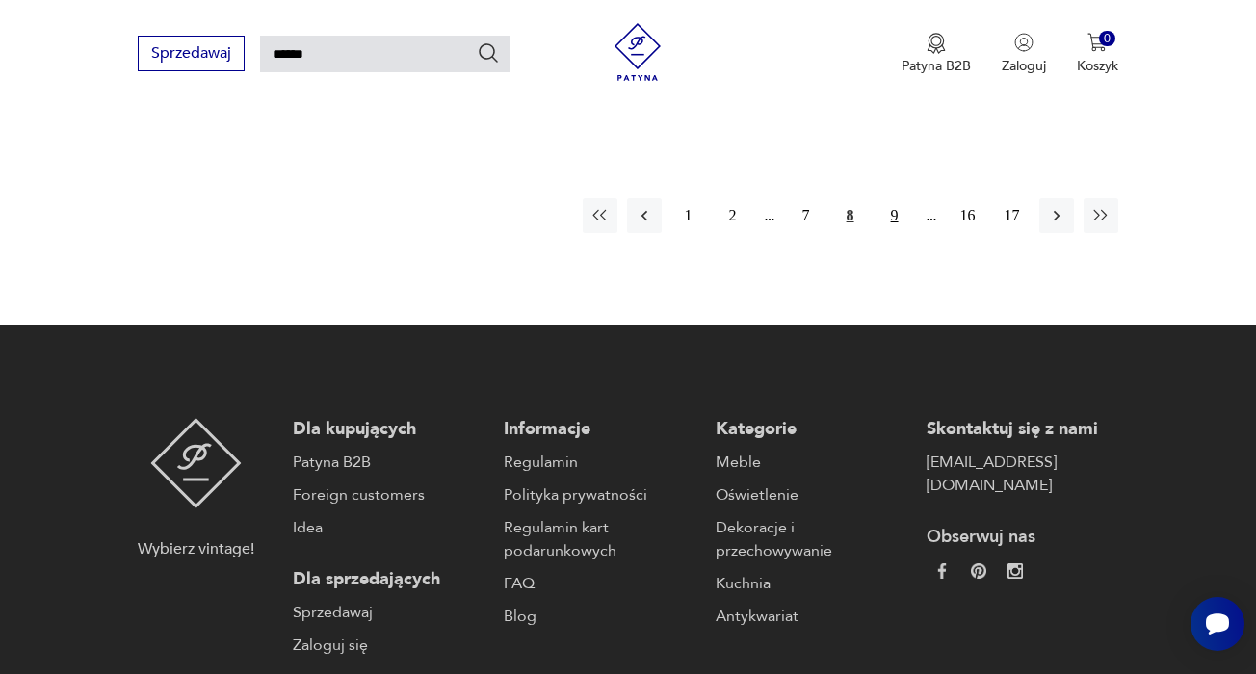
click at [892, 233] on button "9" at bounding box center [894, 215] width 35 height 35
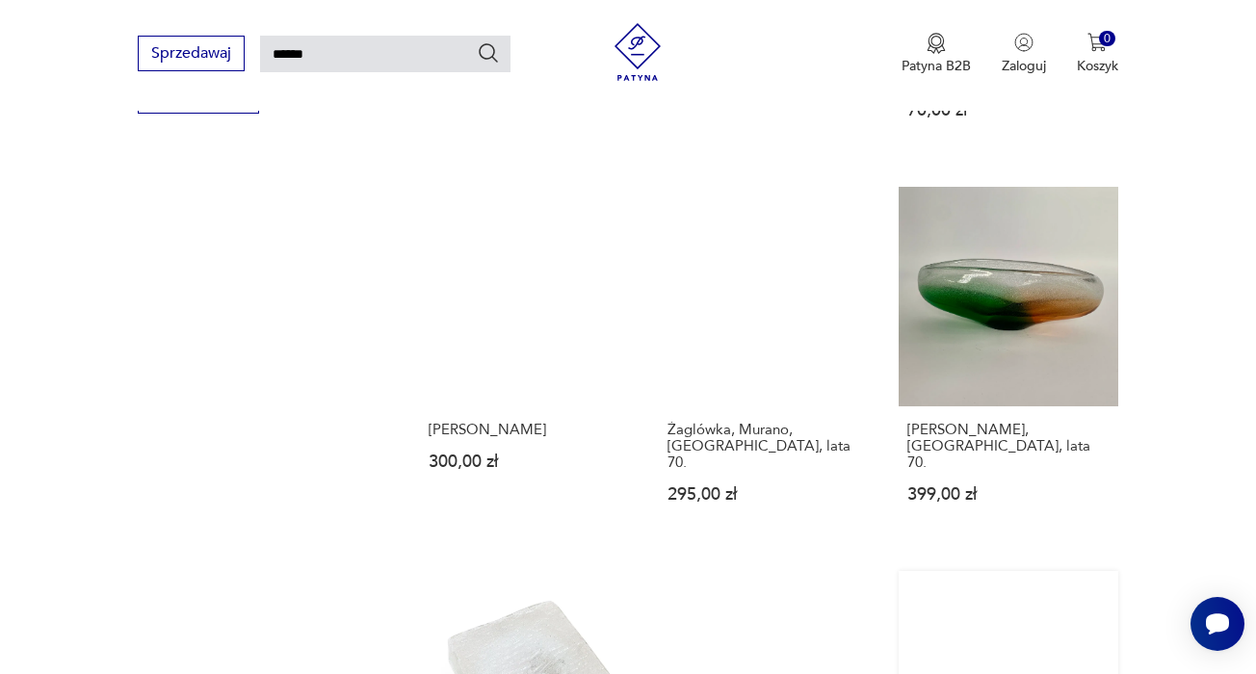
scroll to position [1403, 0]
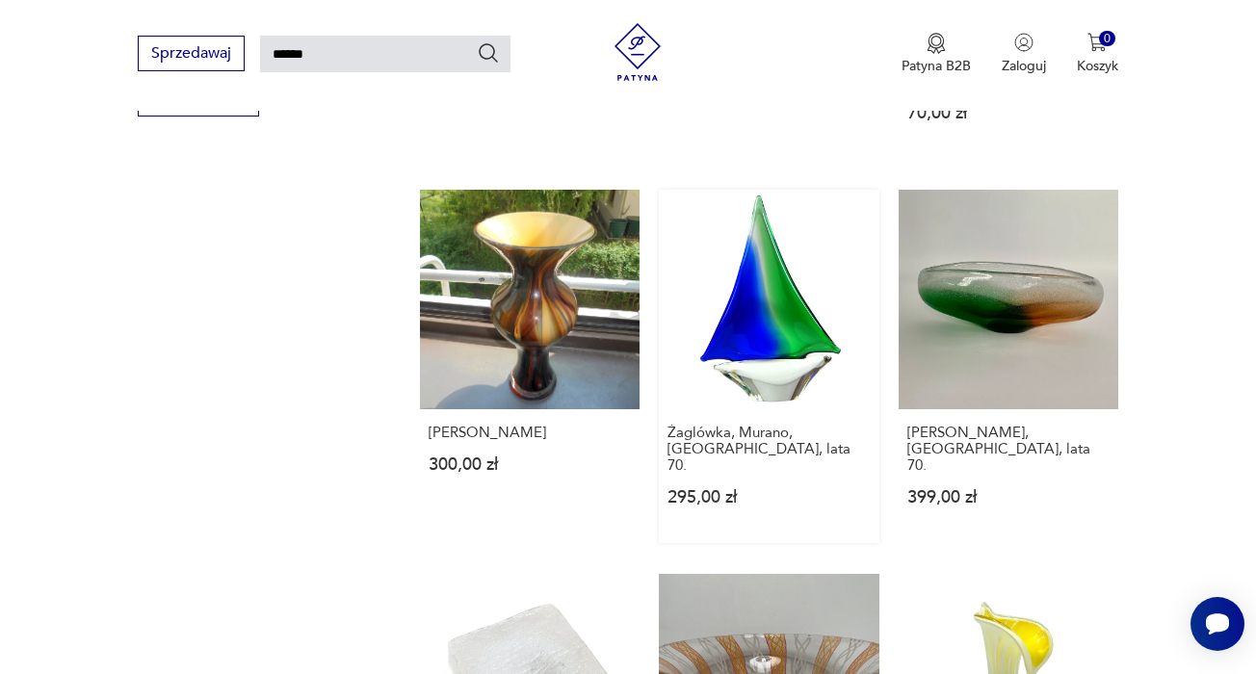
click at [774, 312] on link "Żaglówka, Murano, [GEOGRAPHIC_DATA], lata 70. 295,00 zł" at bounding box center [769, 366] width 220 height 353
